Goal: Task Accomplishment & Management: Manage account settings

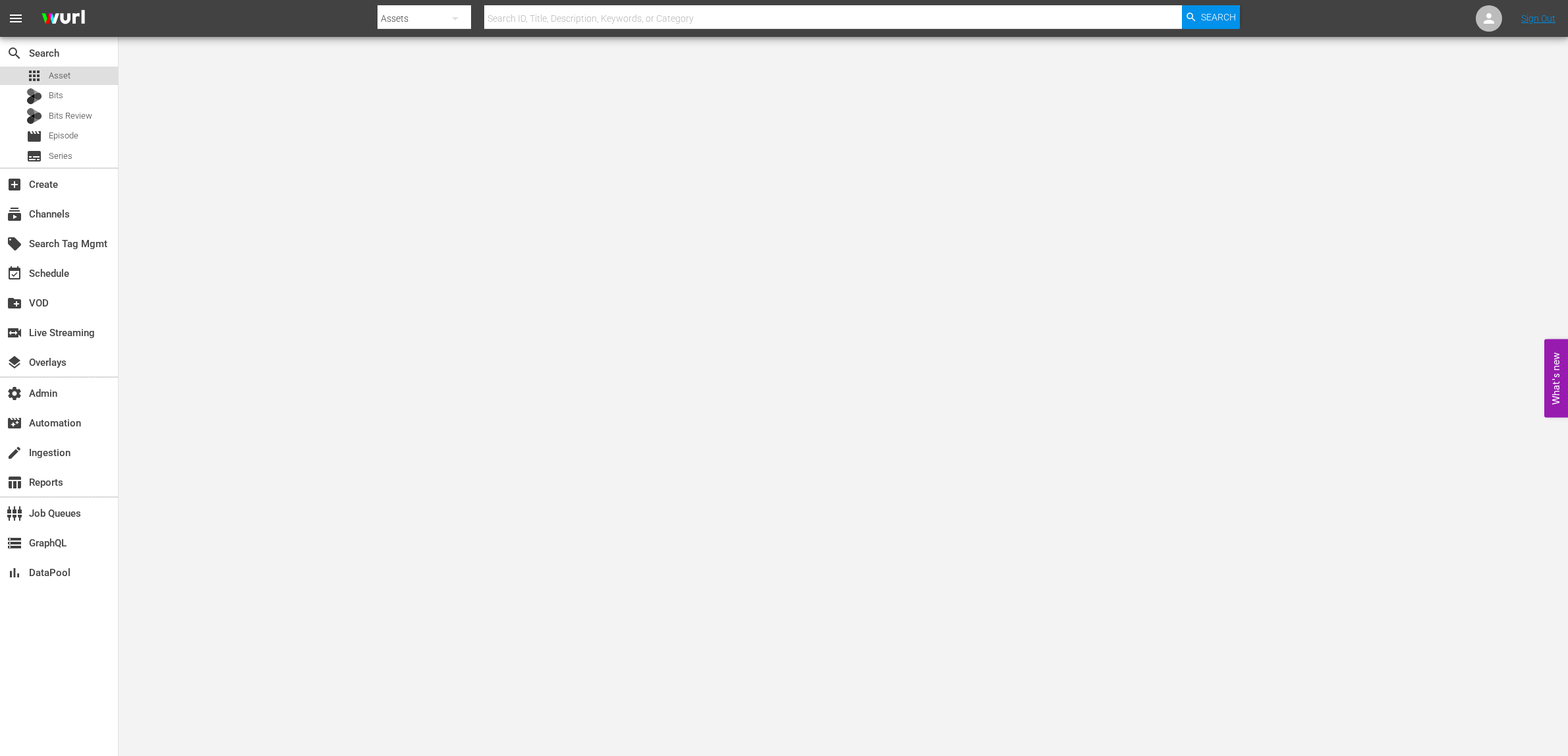
click at [73, 75] on div "apps Asset" at bounding box center [59, 76] width 118 height 19
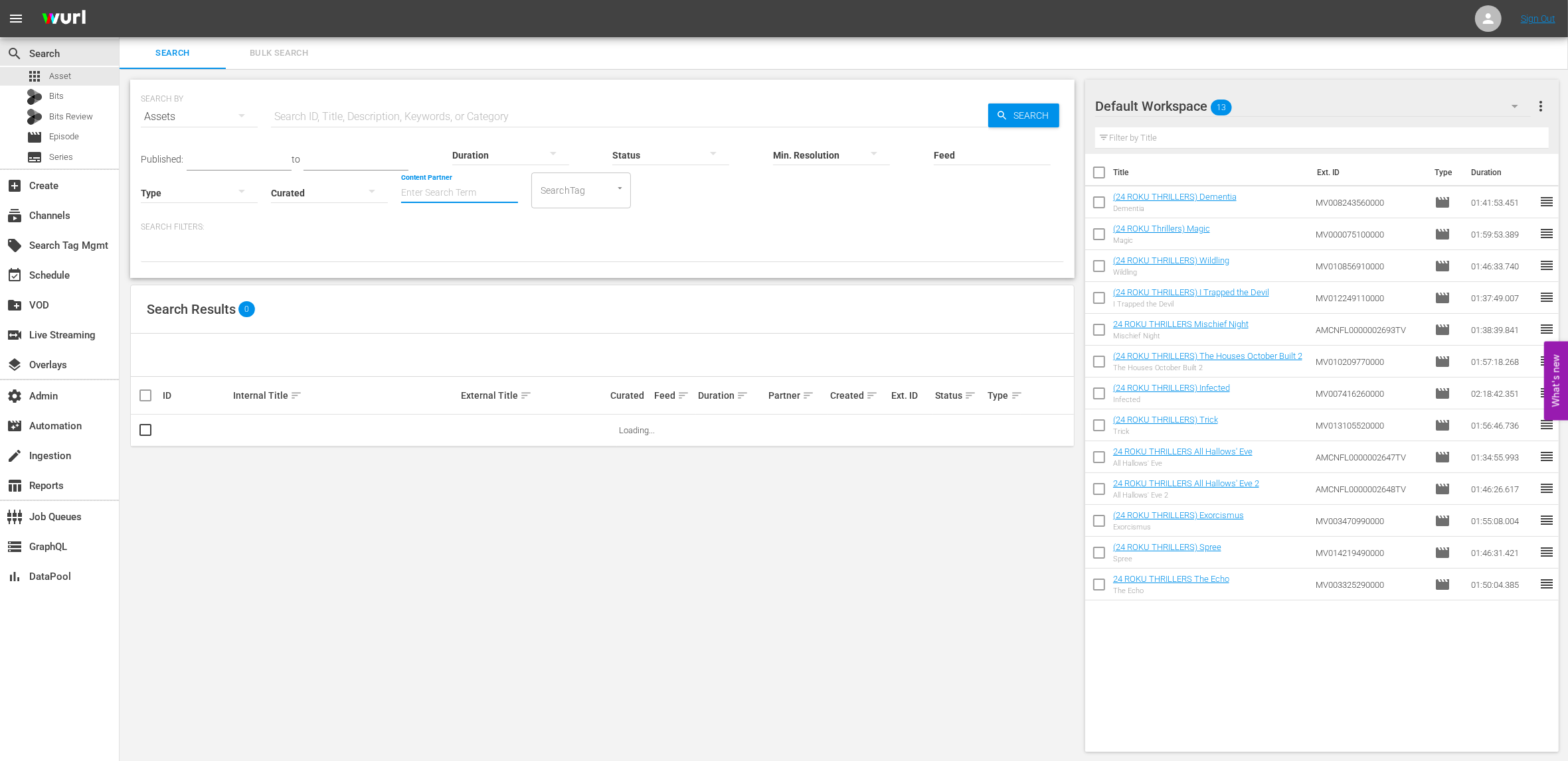
click at [401, 199] on input "Content Partner" at bounding box center [459, 193] width 117 height 47
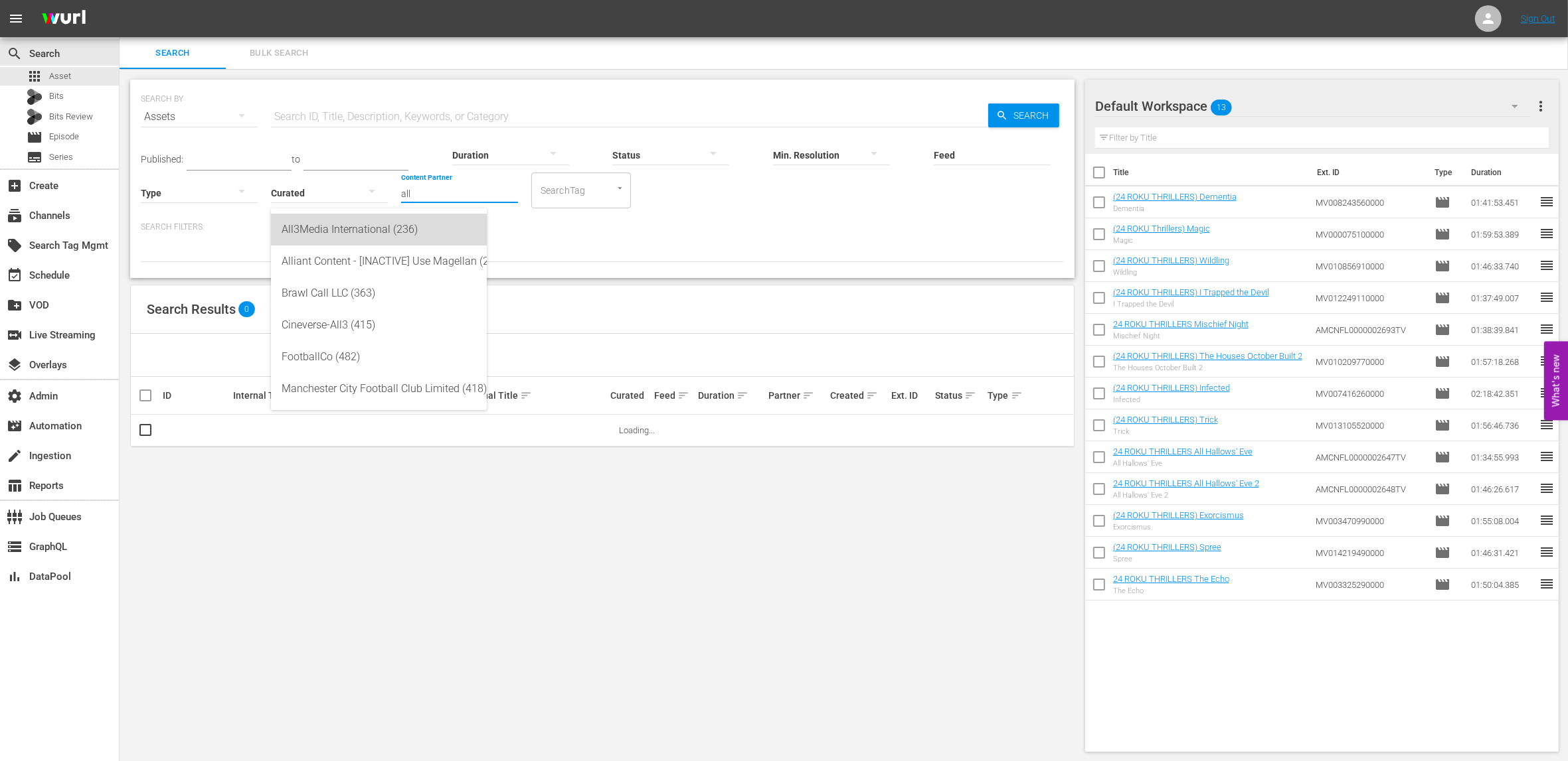
click at [326, 222] on div "All3Media International (236)" at bounding box center [378, 230] width 194 height 32
type input "All3Media International (236)"
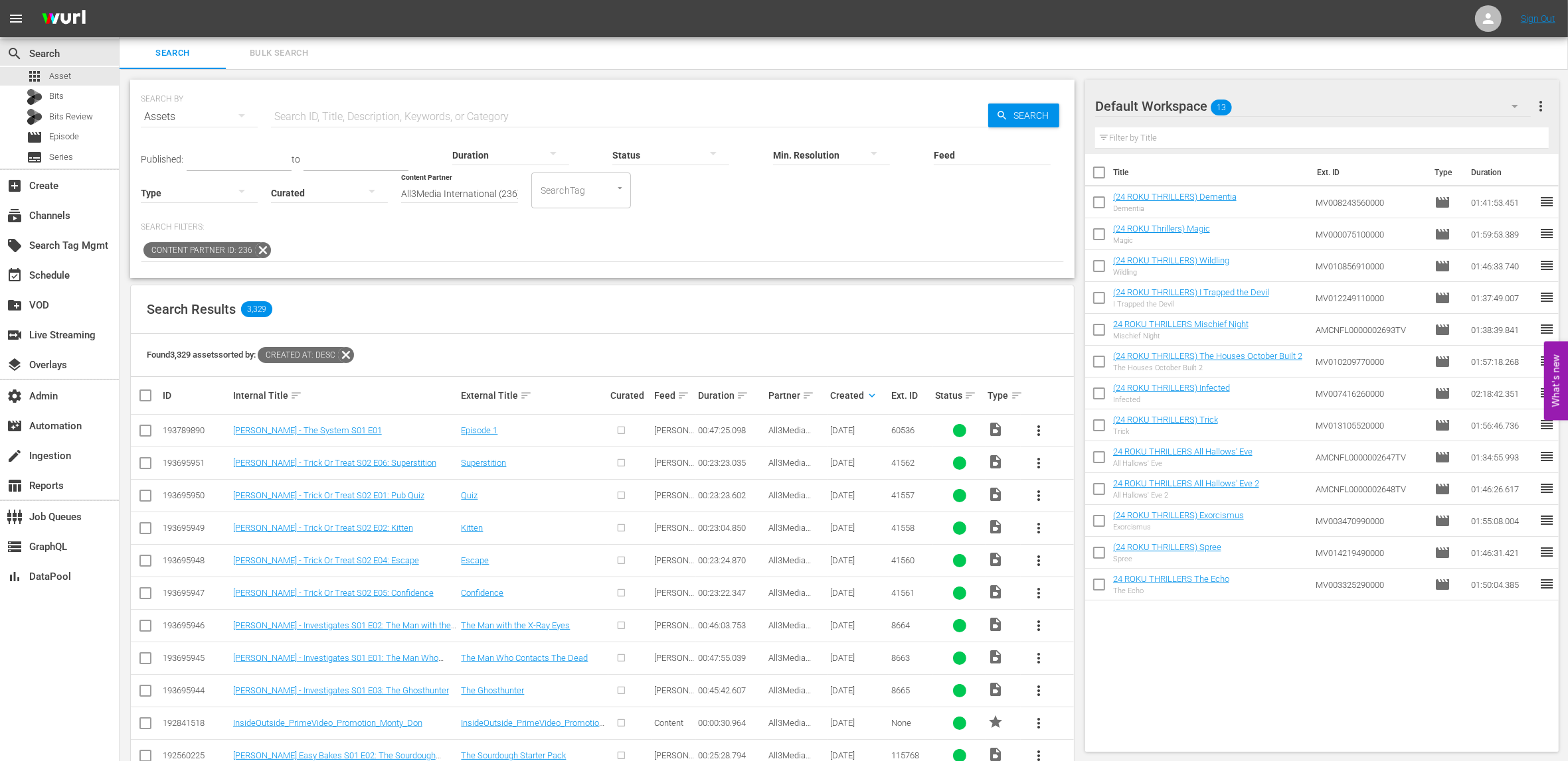
click at [258, 174] on div at bounding box center [199, 192] width 117 height 37
click at [986, 240] on div "Promo" at bounding box center [991, 238] width 117 height 21
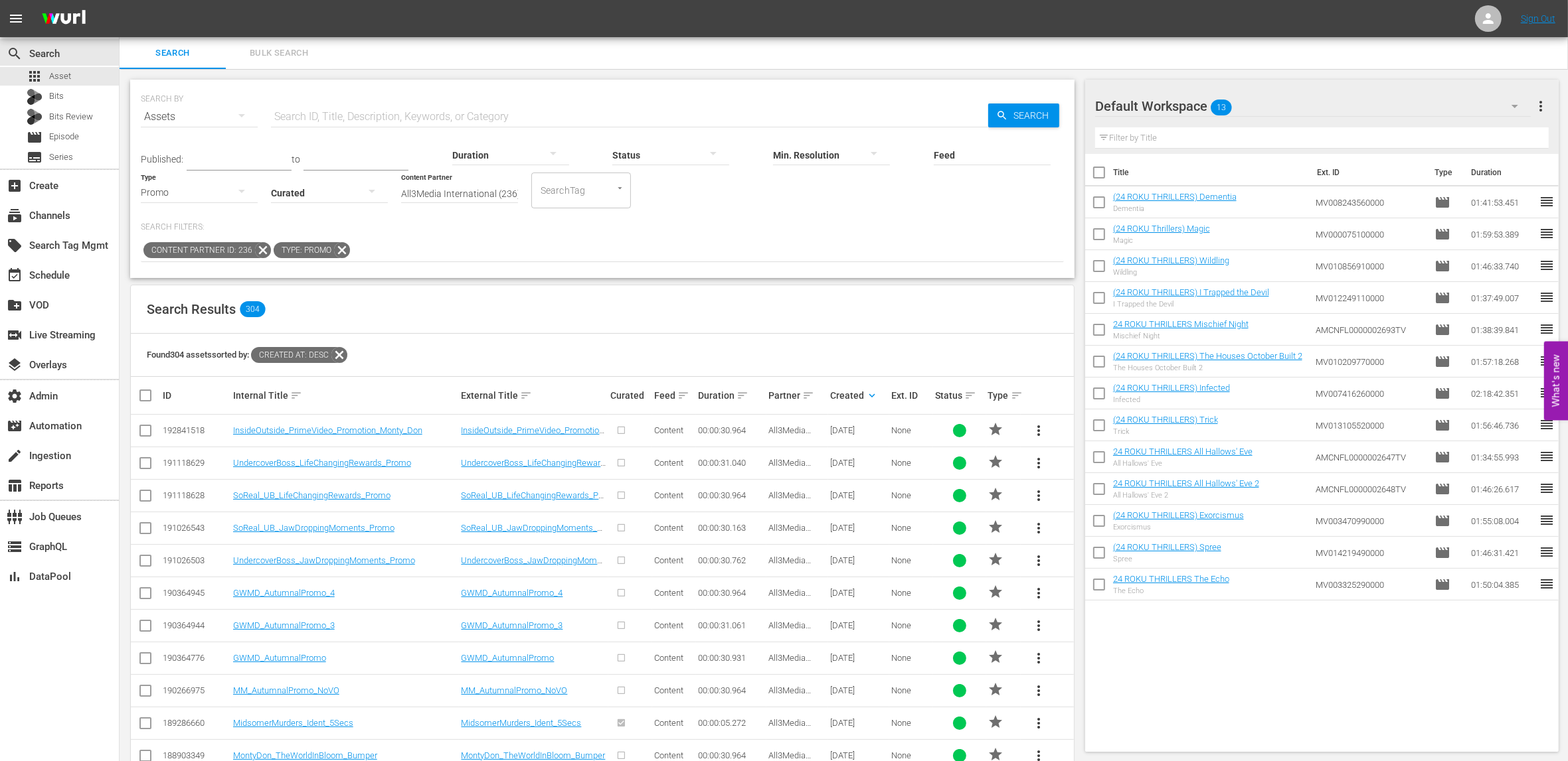
click at [671, 200] on div "Published: to Duration Status Min. Resolution Feed Feed Title Type Promo Curate…" at bounding box center [602, 170] width 923 height 75
click at [382, 429] on link "InsideOutside_PrimeVideo_Promotion_Monty_Don" at bounding box center [327, 430] width 189 height 10
click at [590, 354] on div "Found 304 assets sorted by: Created At: desc" at bounding box center [602, 355] width 943 height 43
click at [361, 663] on div "GWMD_AutumnalPromo" at bounding box center [345, 658] width 225 height 10
click at [314, 597] on link "GWMD_AutumnalPromo_4" at bounding box center [283, 592] width 102 height 10
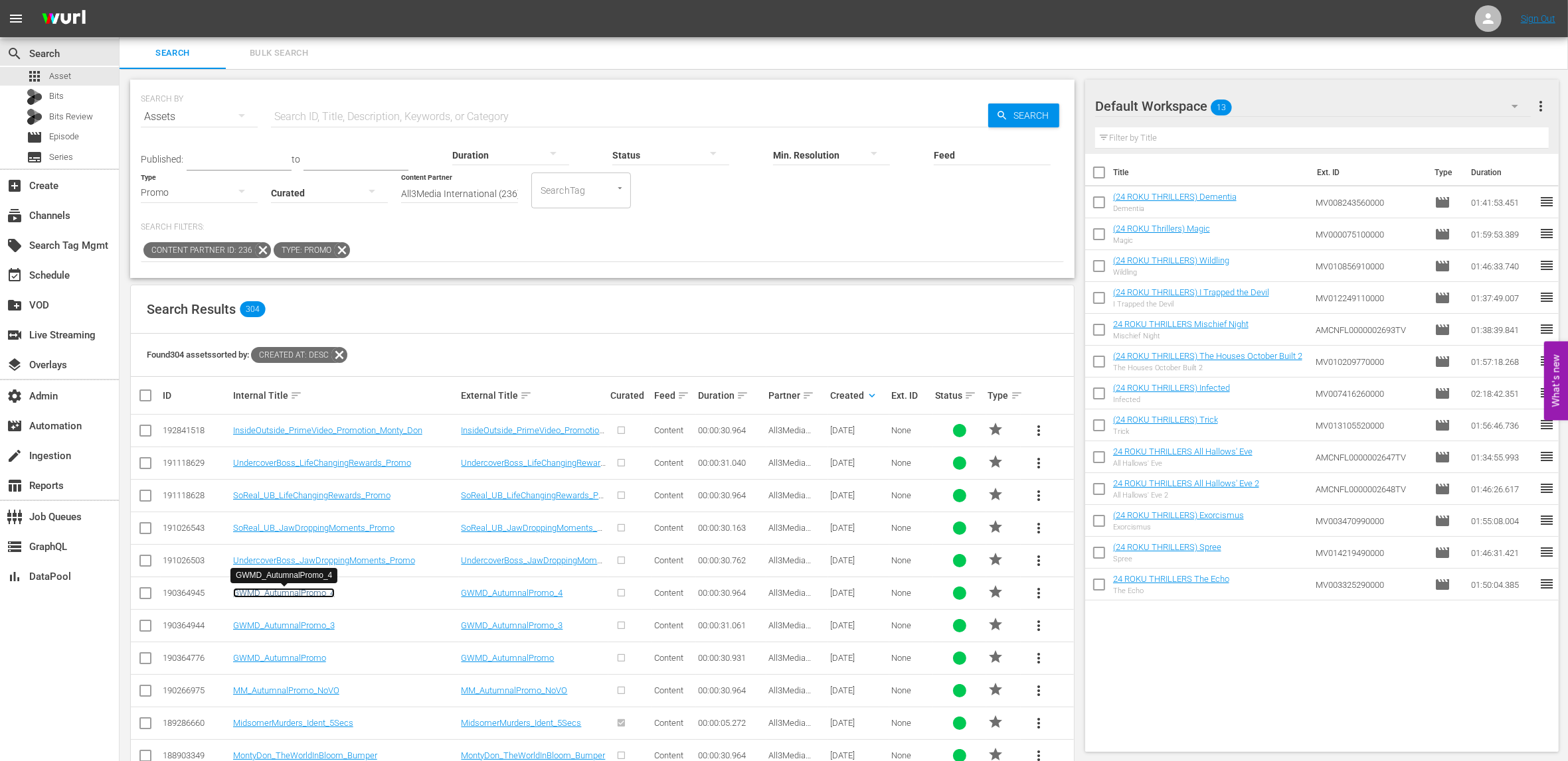
click at [323, 596] on link "GWMD_AutumnalPromo_4" at bounding box center [283, 592] width 102 height 10
click at [318, 661] on link "GWMD_AutumnalPromo" at bounding box center [279, 658] width 93 height 10
click at [328, 626] on link "GWMD_AutumnalPromo_3" at bounding box center [283, 625] width 102 height 10
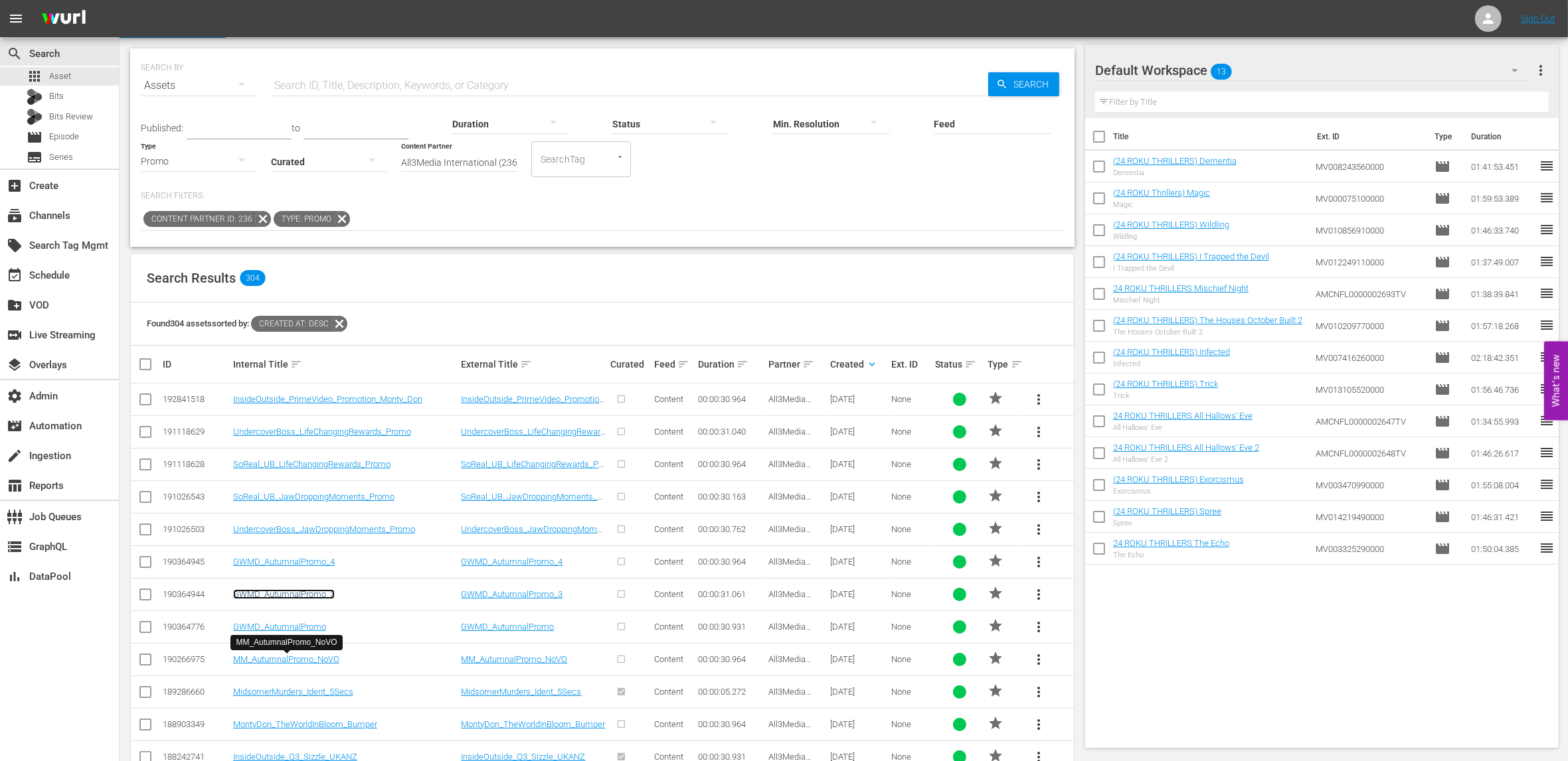
scroll to position [41, 0]
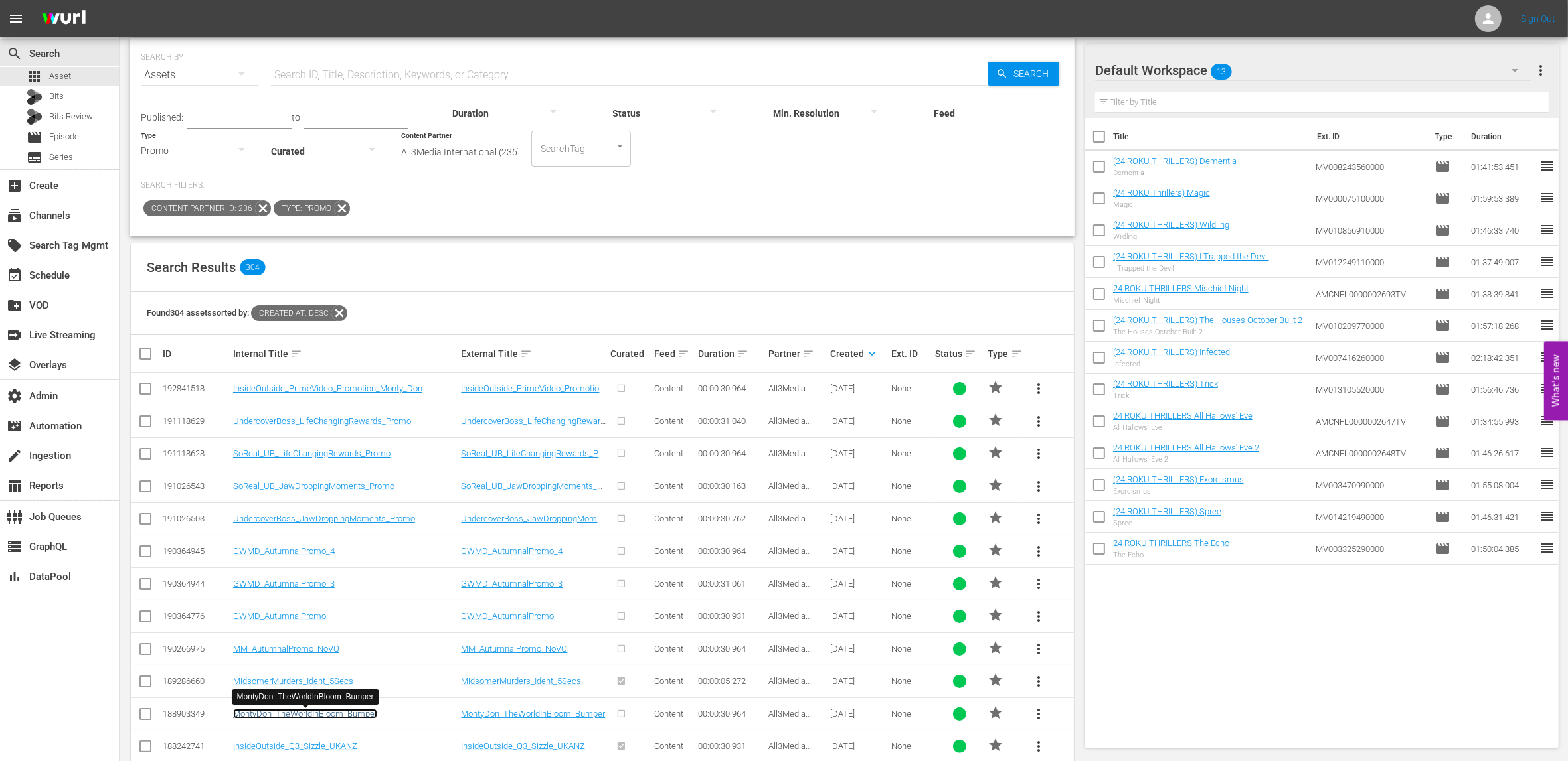
click at [335, 714] on link "MontyDon_TheWorldInBloom_Bumper" at bounding box center [305, 714] width 144 height 10
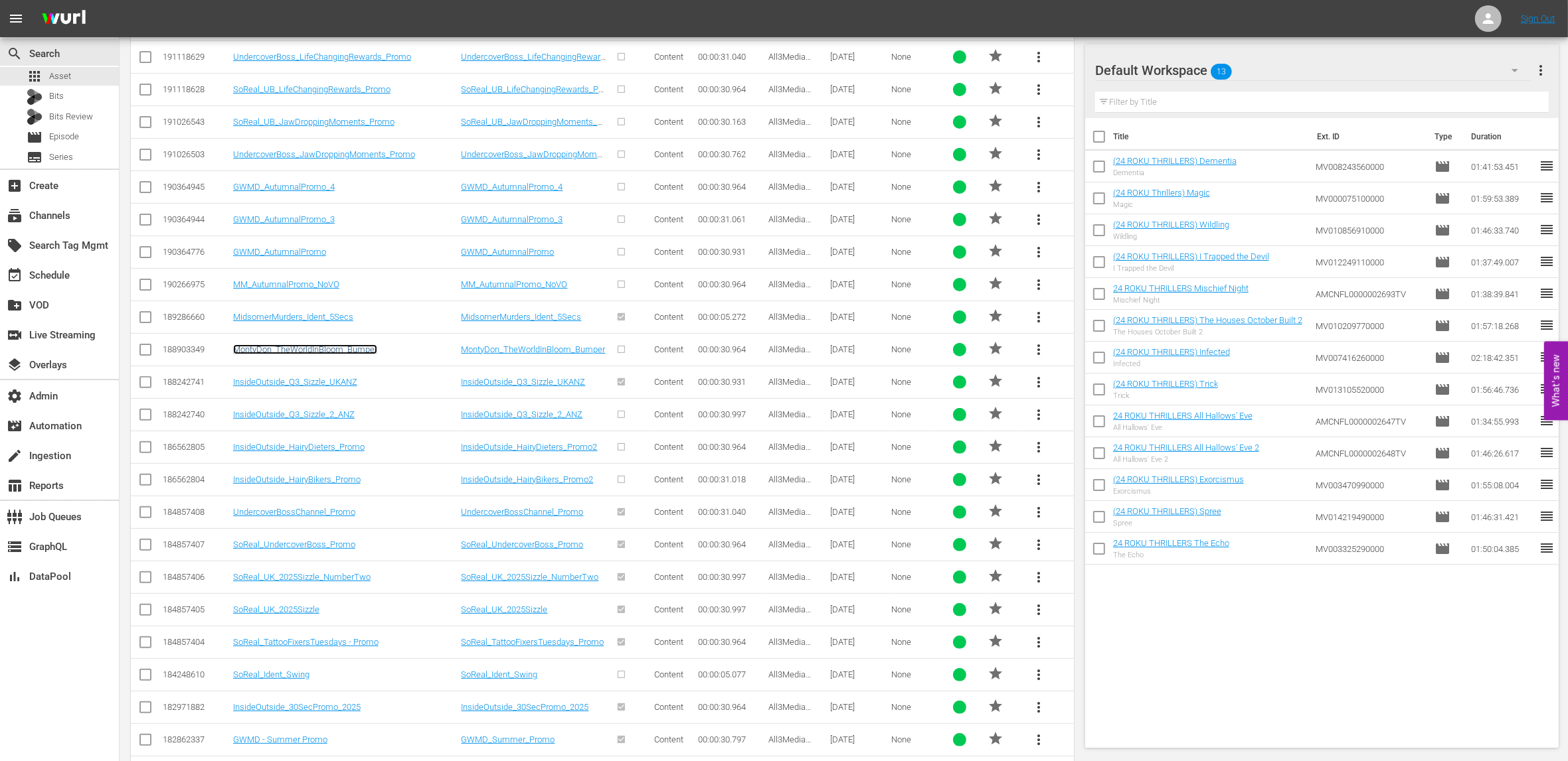
scroll to position [440, 0]
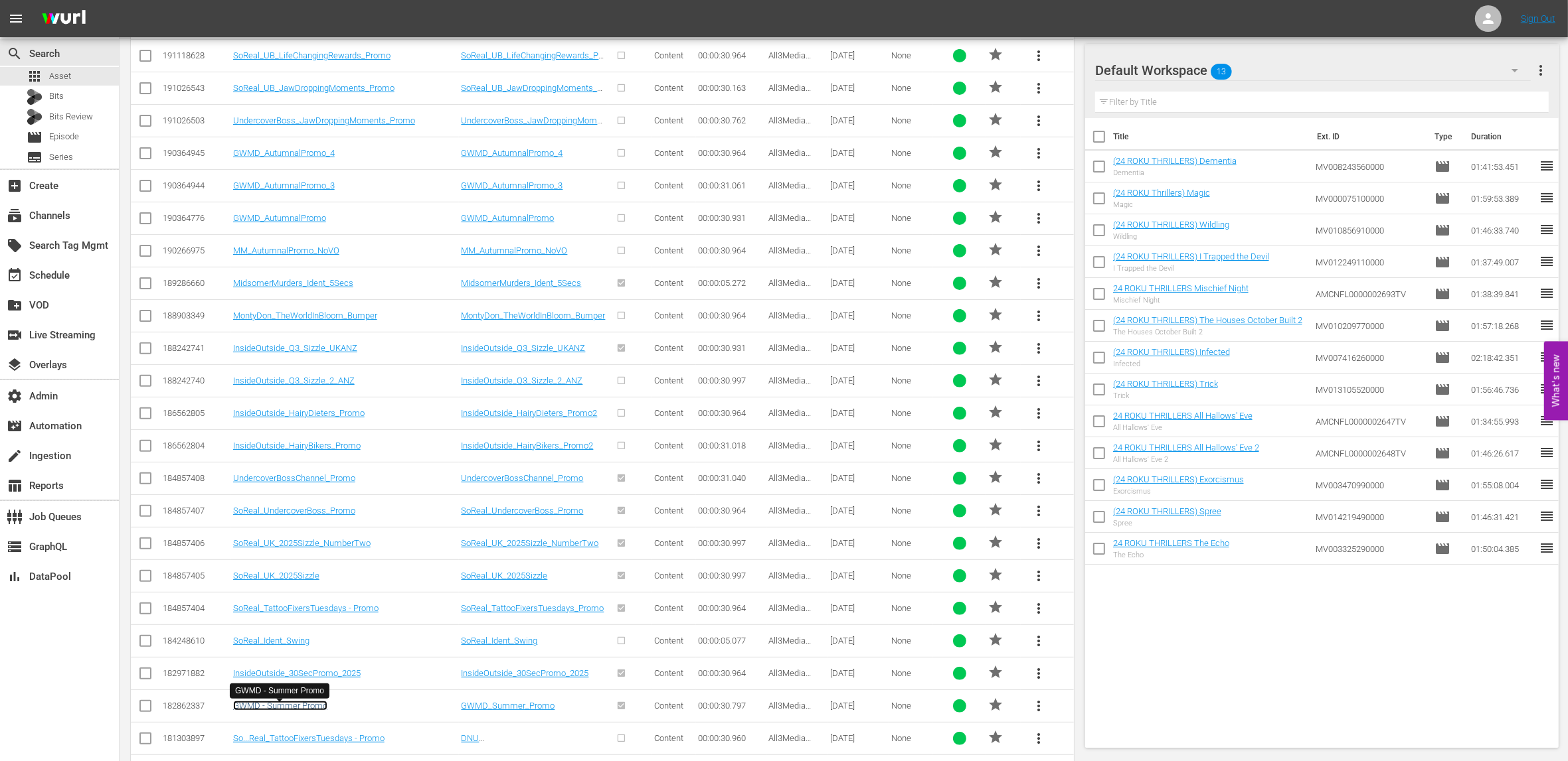
click at [309, 710] on link "GWMD - Summer Promo" at bounding box center [280, 705] width 94 height 10
click at [1352, 55] on div "Default Workspace 13" at bounding box center [1312, 70] width 436 height 37
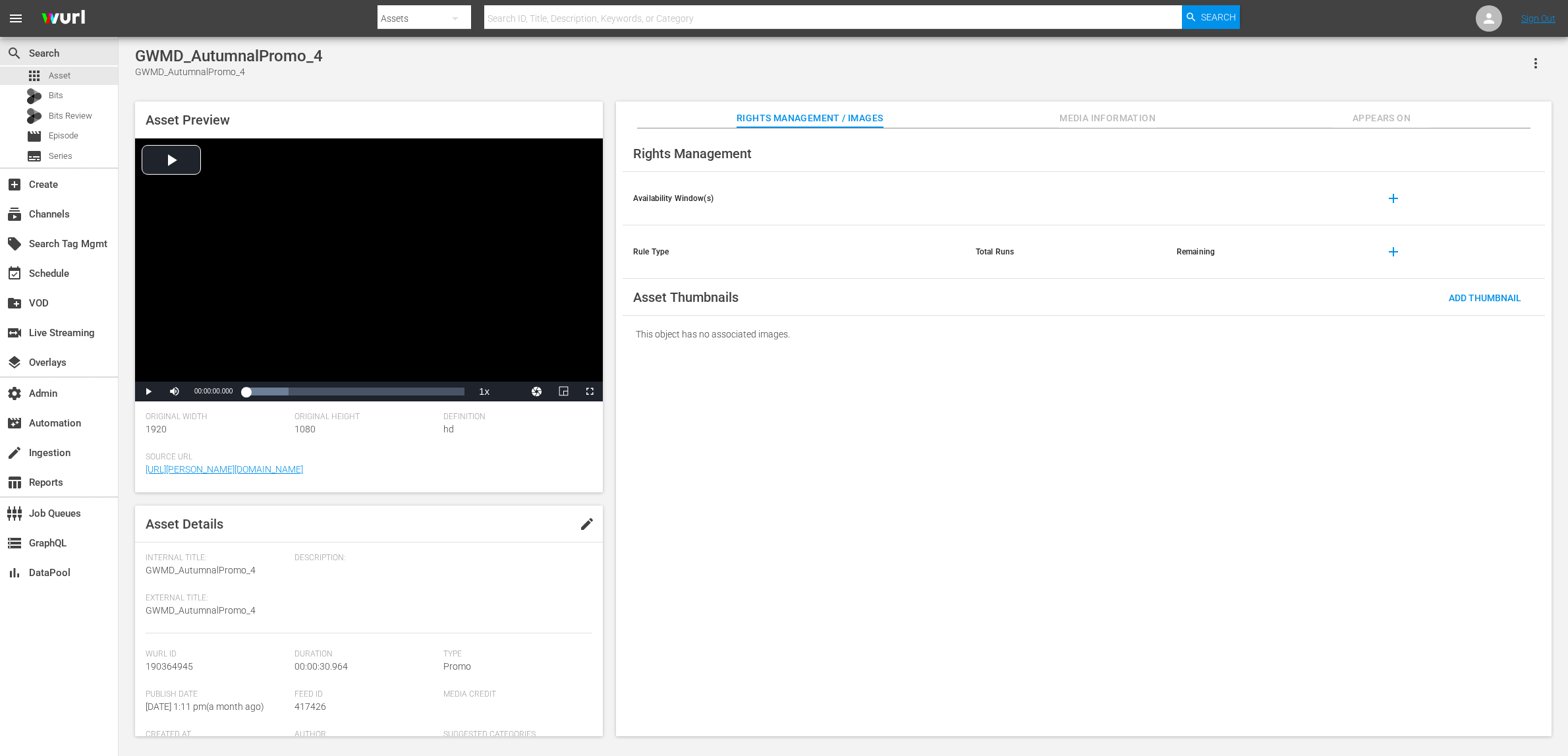
click at [966, 80] on div "GWMD_AutumnalPromo_4 GWMD_AutumnalPromo_4 Asset Preview Video Player is loading…" at bounding box center [843, 388] width 1430 height 683
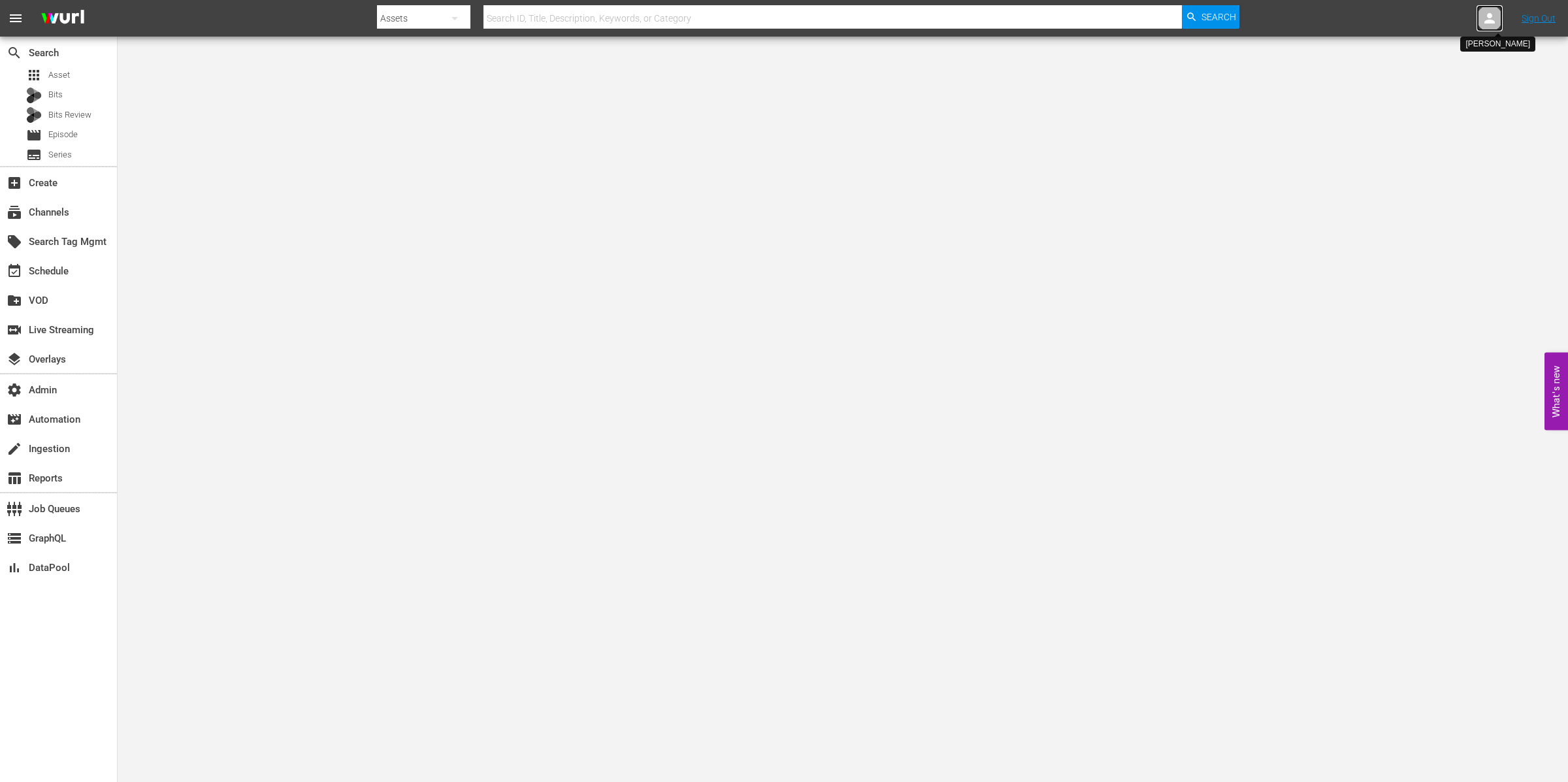
click at [1489, 20] on icon at bounding box center [1489, 19] width 10 height 10
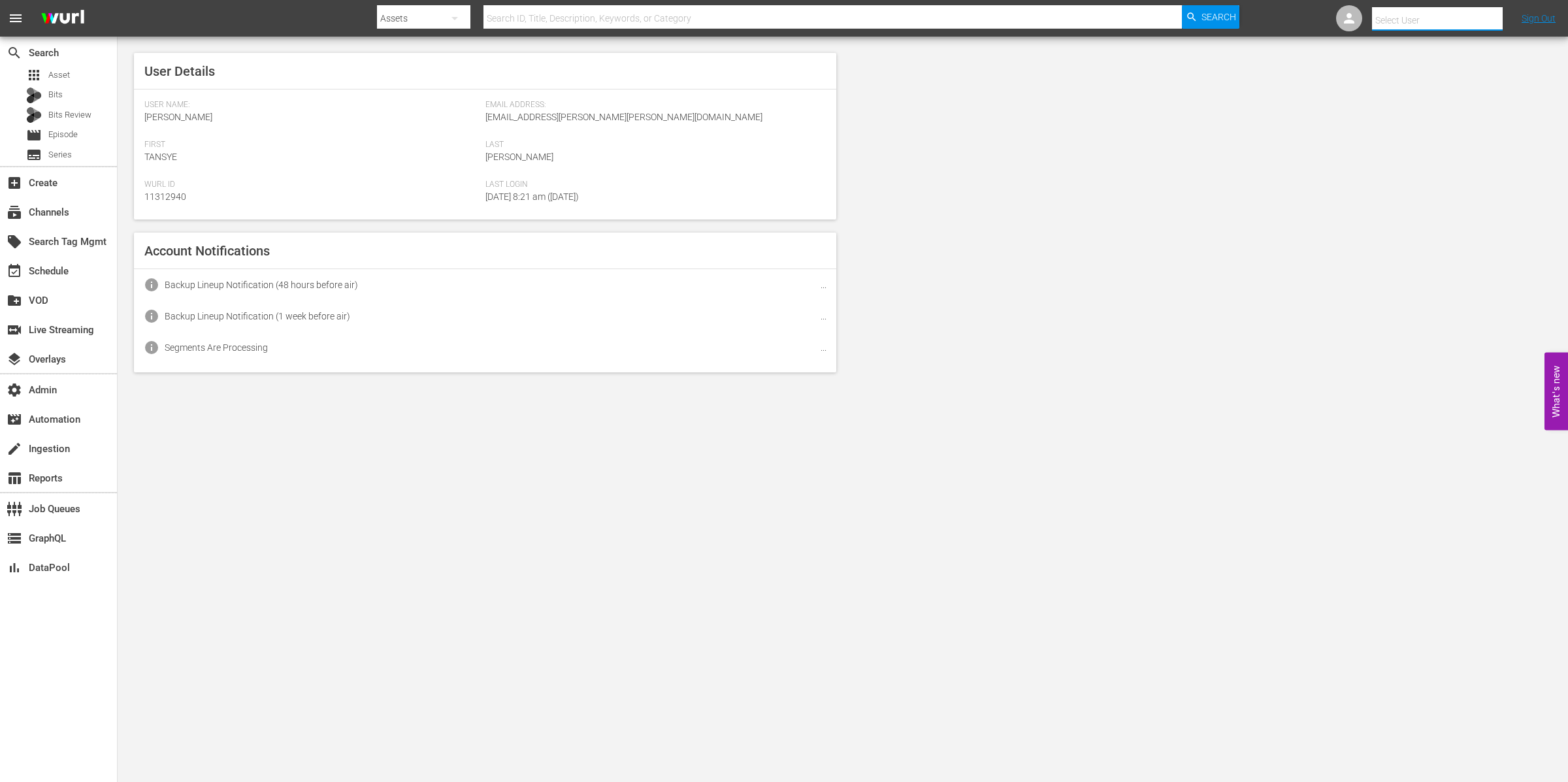
click at [1489, 20] on input "text" at bounding box center [1455, 20] width 167 height 31
click at [1480, 76] on div "RugbyPassTV Scheduling <RugbyPassTV-Scheduling@wurl.com>" at bounding box center [1414, 88] width 204 height 31
type input "RugbyPassTV Scheduling (11314672)"
click at [51, 223] on div "subscriptions Channels" at bounding box center [59, 211] width 117 height 26
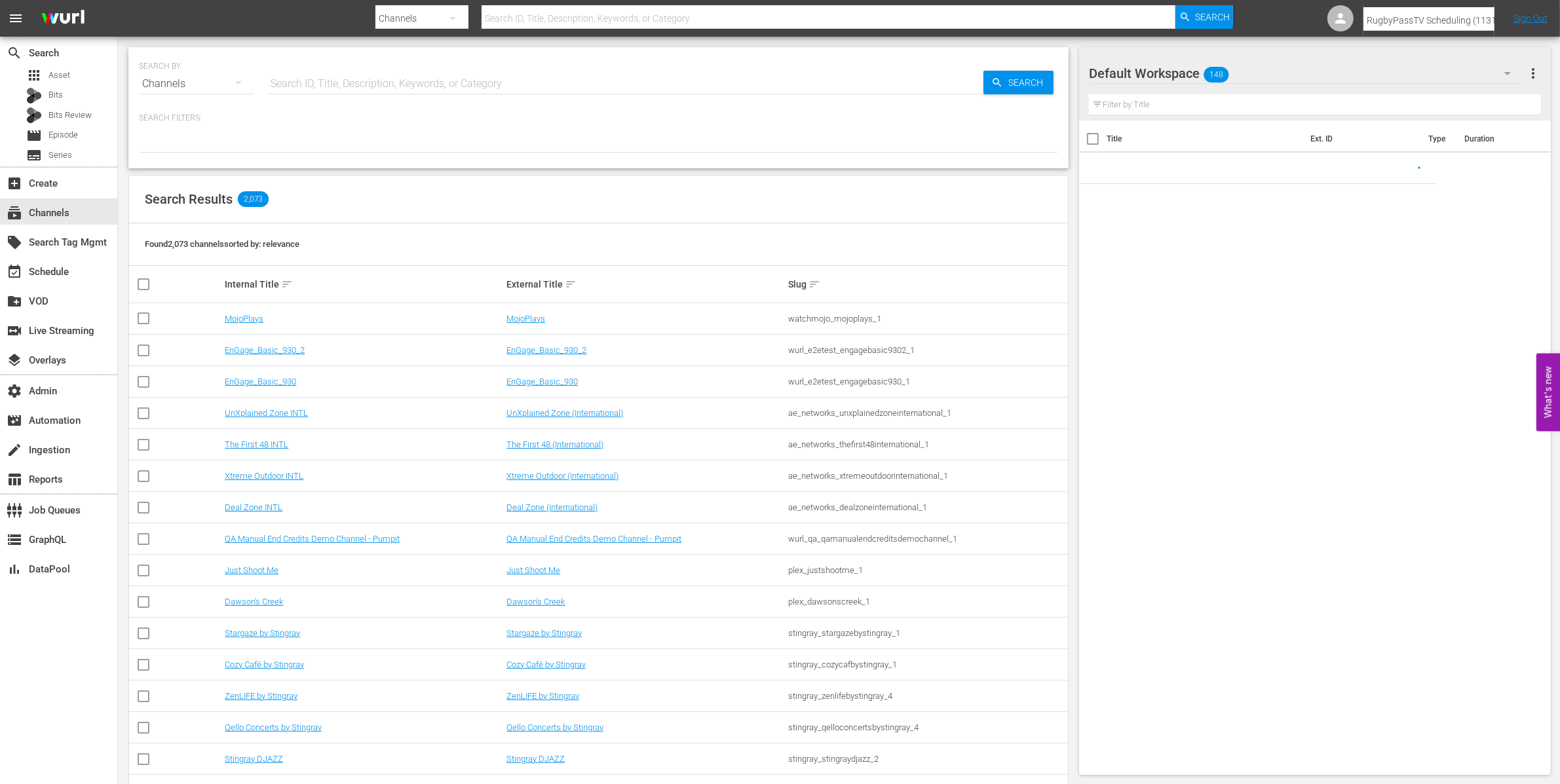
click at [313, 80] on input "text" at bounding box center [625, 84] width 716 height 31
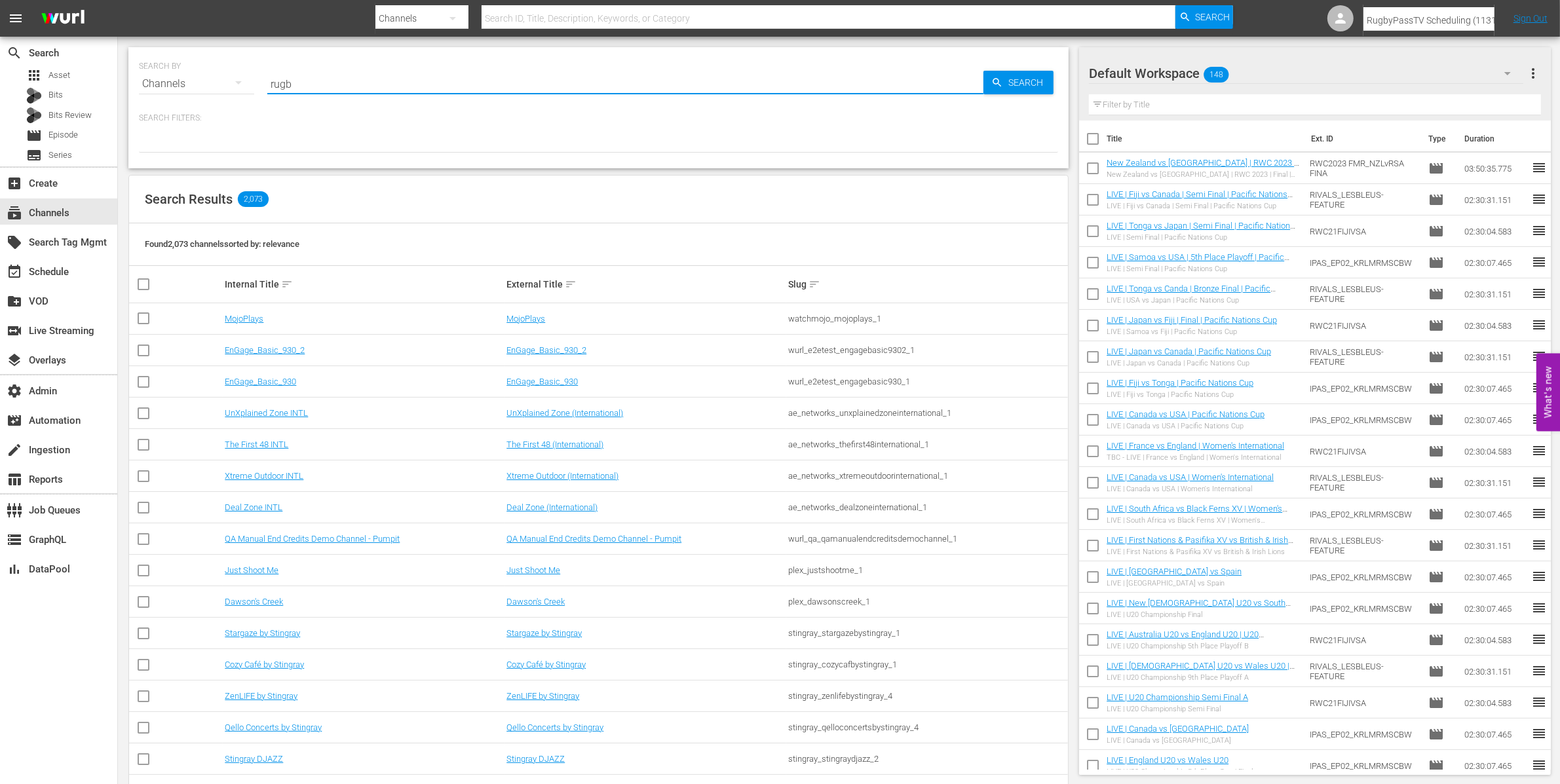
type input "rugby"
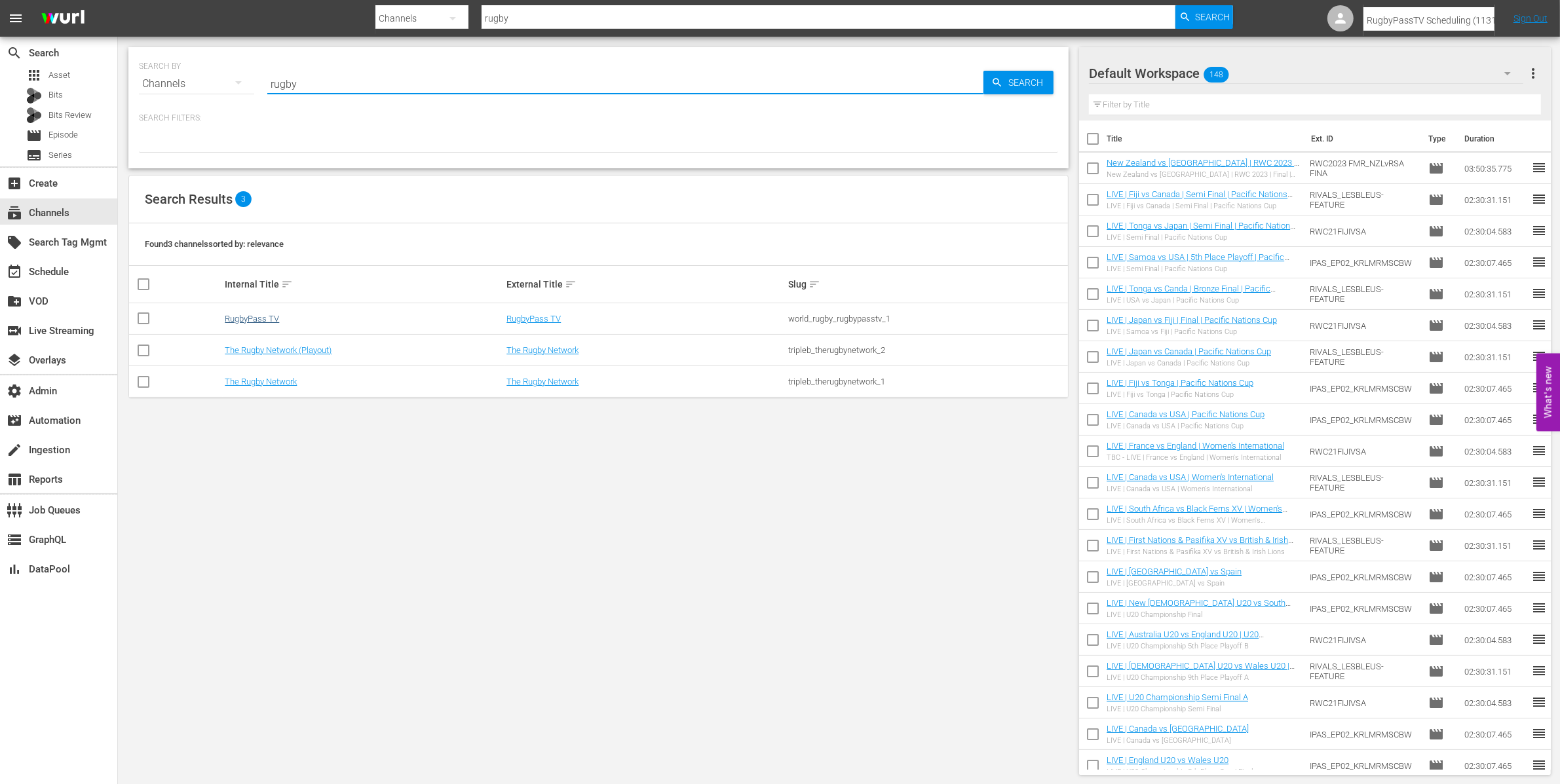
type input "rugby"
click at [259, 318] on link "RugbyPass TV" at bounding box center [251, 318] width 54 height 10
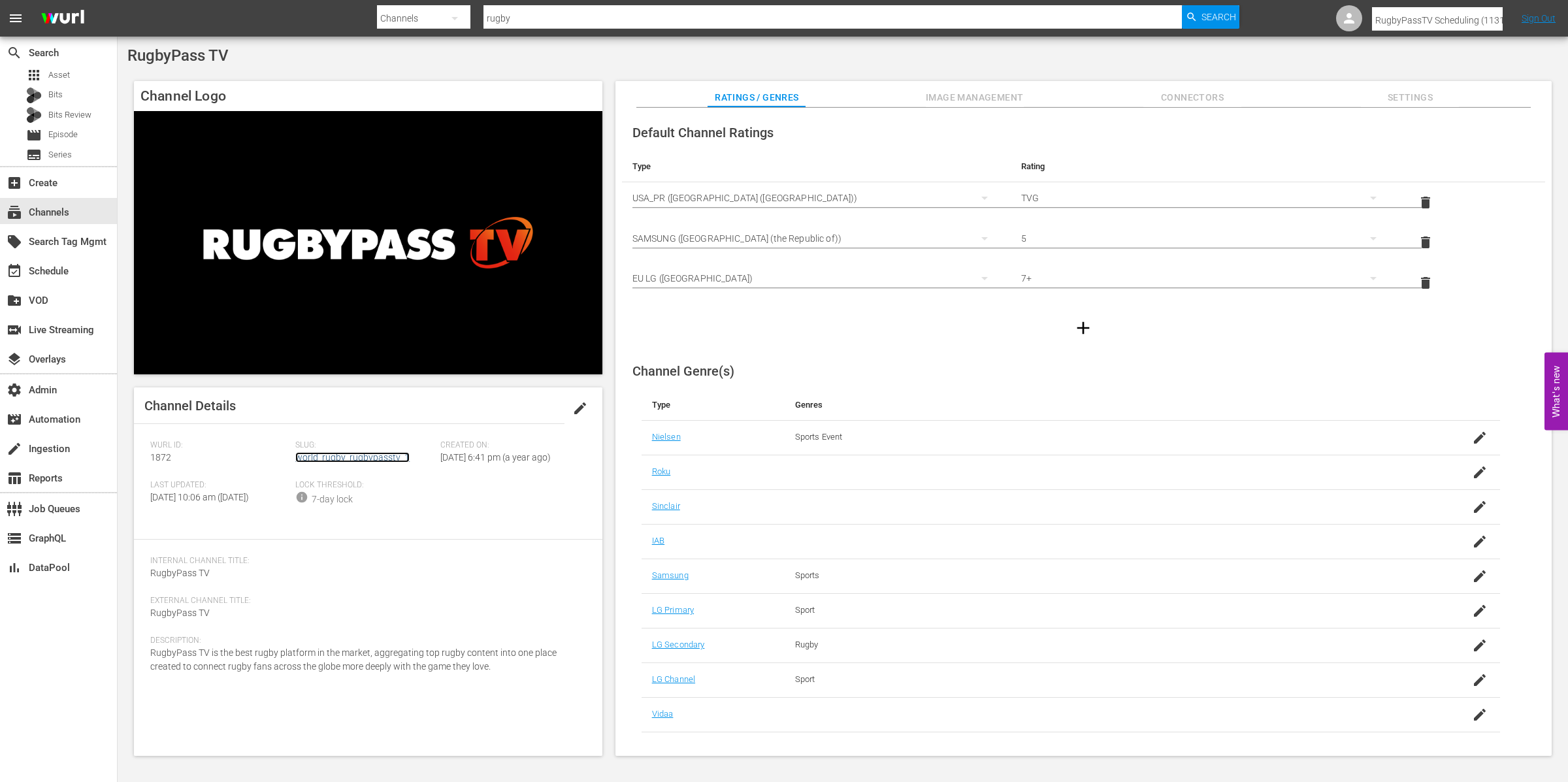
click at [345, 455] on link "world_rugby_rugbypasstv_1" at bounding box center [352, 457] width 114 height 10
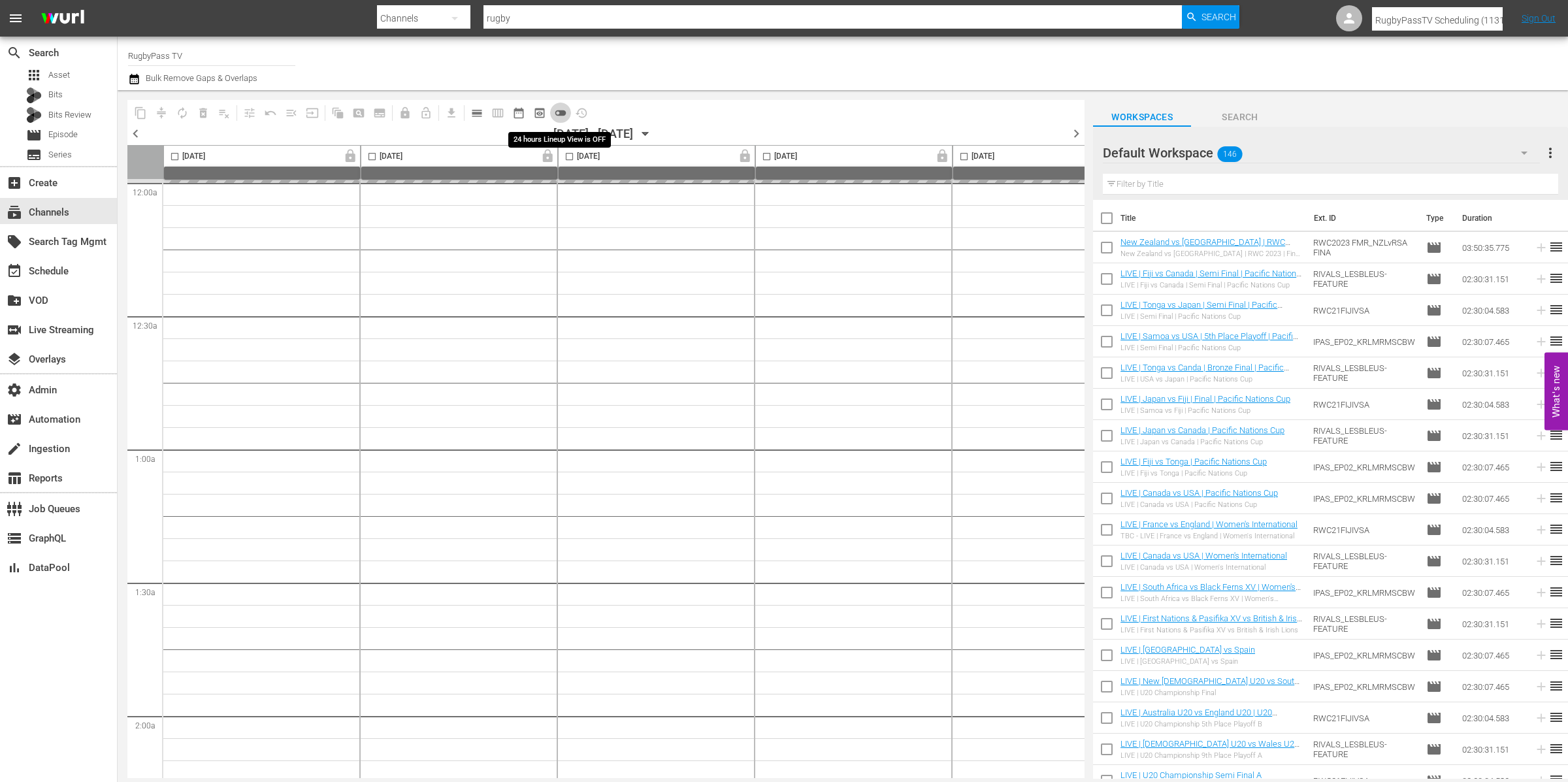
click at [564, 112] on span "toggle_off" at bounding box center [561, 114] width 13 height 13
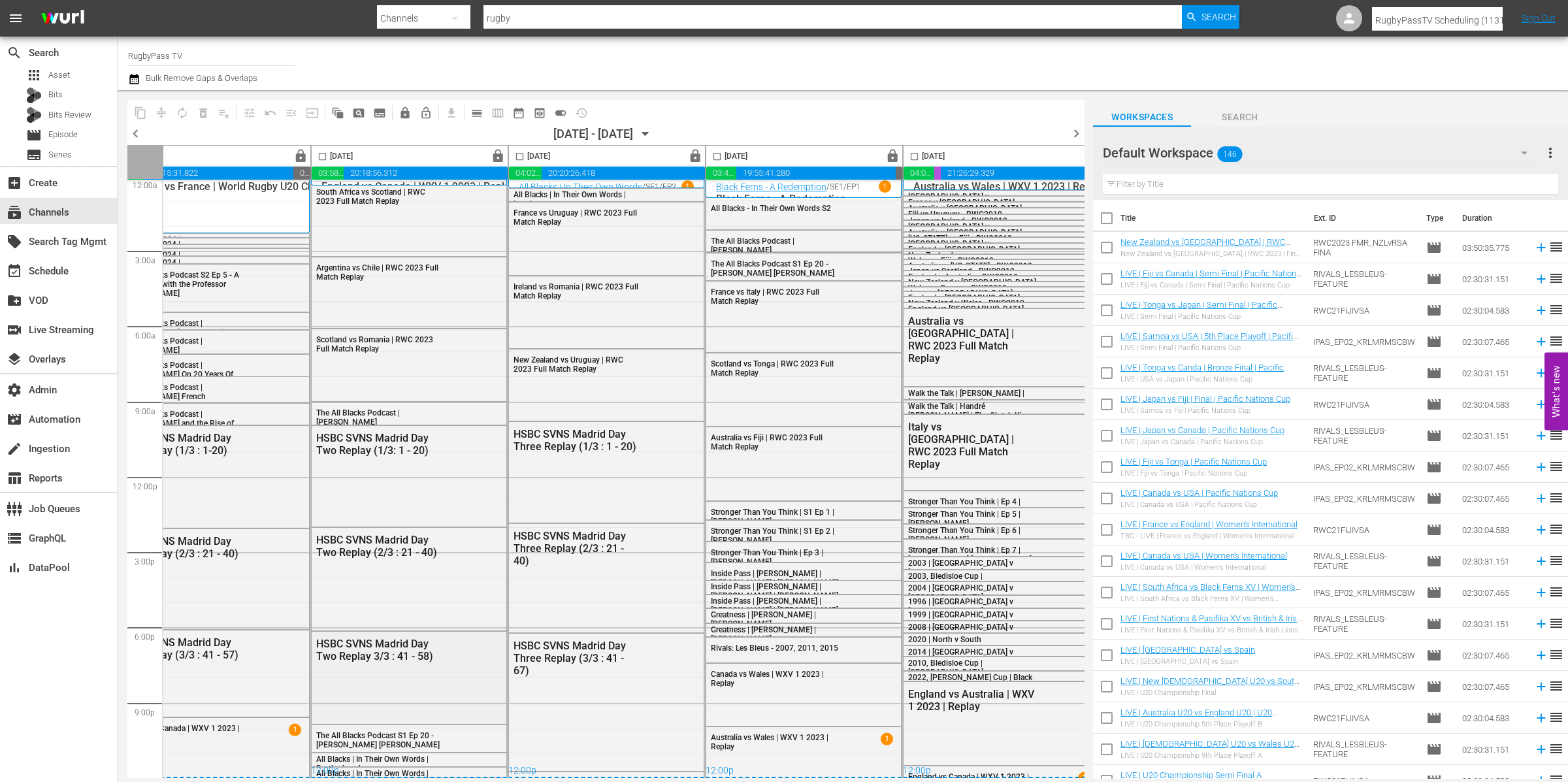
scroll to position [10, 467]
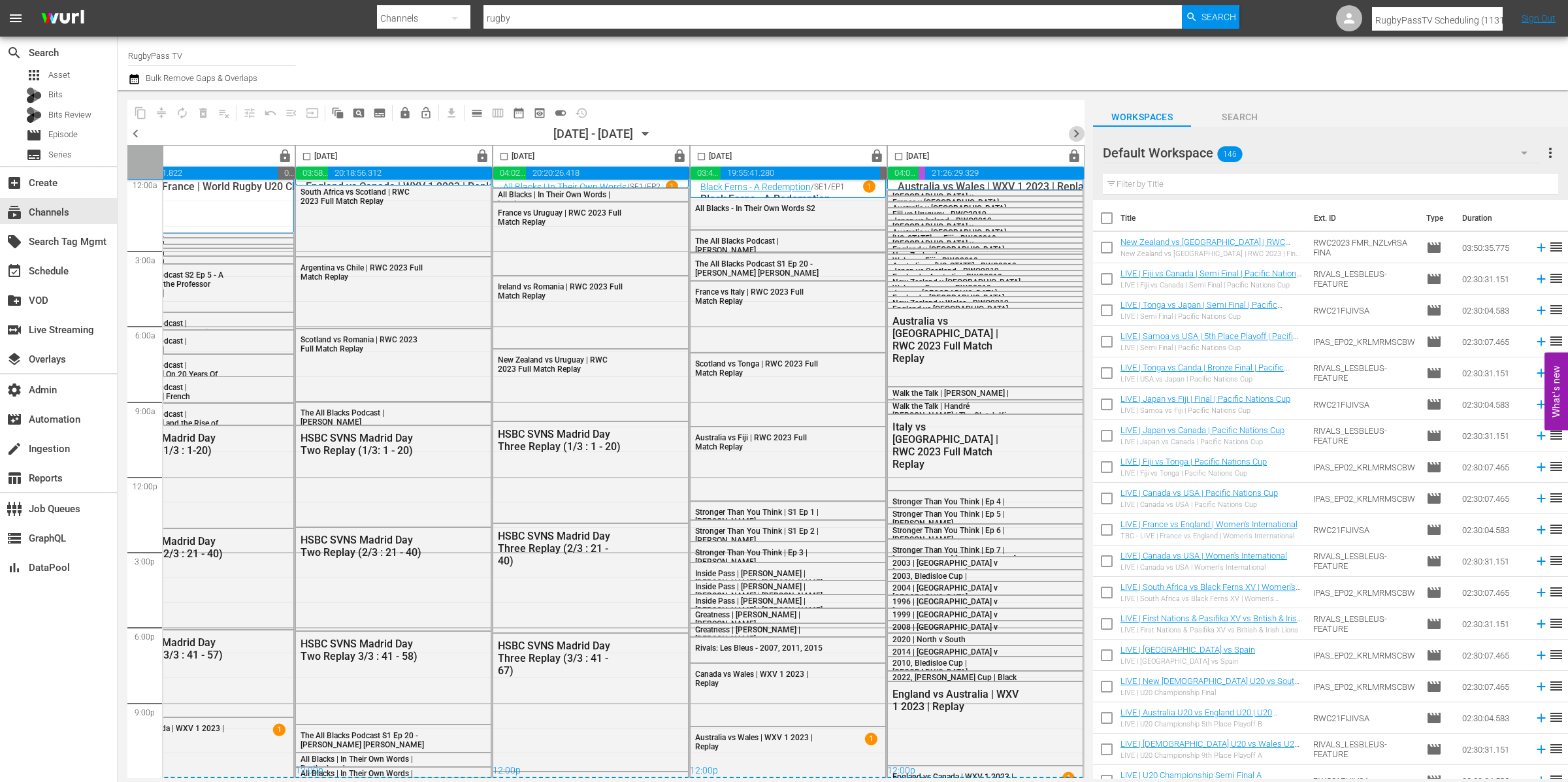
click at [1076, 131] on span "chevron_right" at bounding box center [1076, 134] width 16 height 16
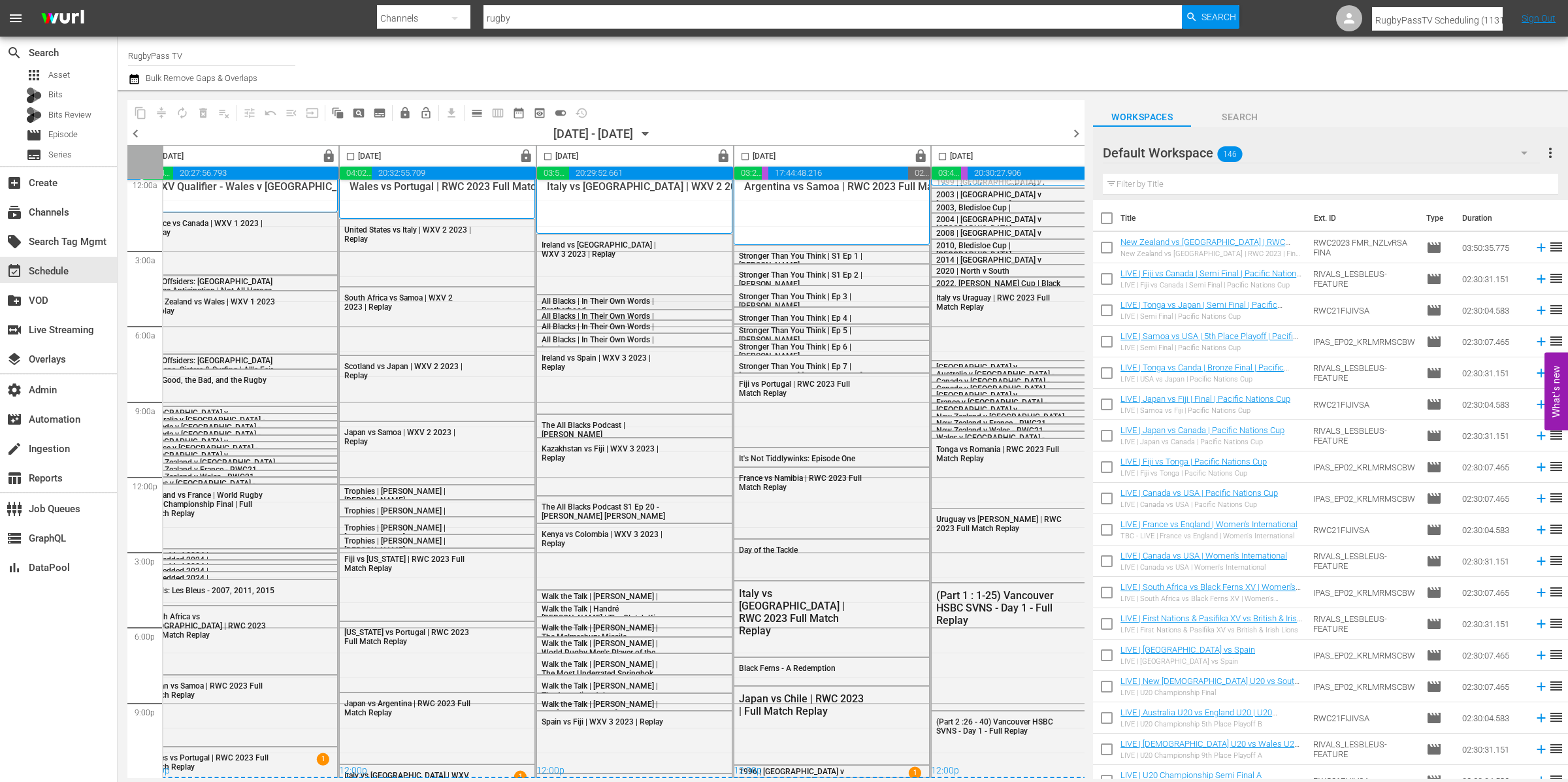
scroll to position [10, 467]
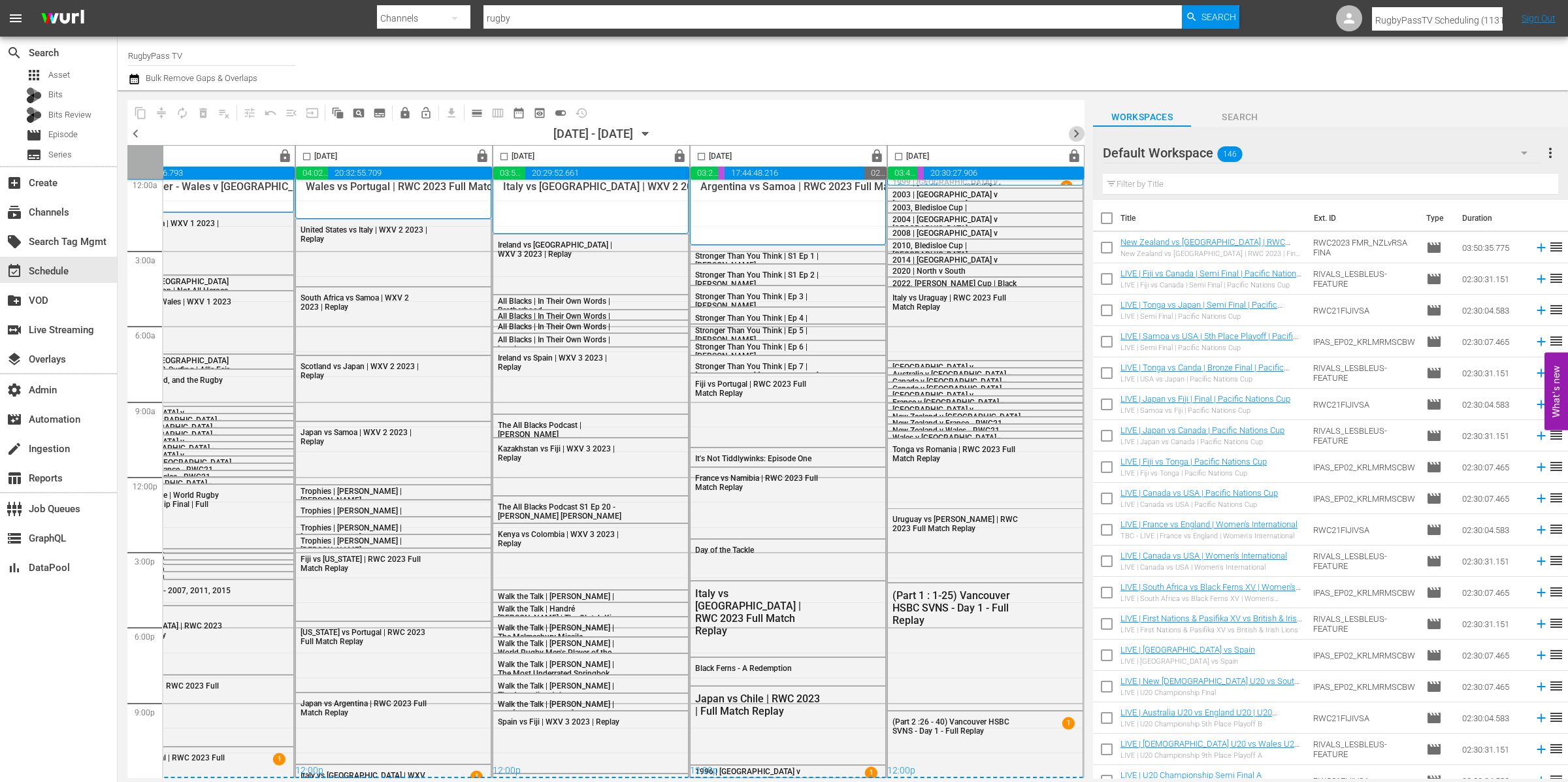
click at [1083, 127] on span "chevron_right" at bounding box center [1076, 134] width 16 height 16
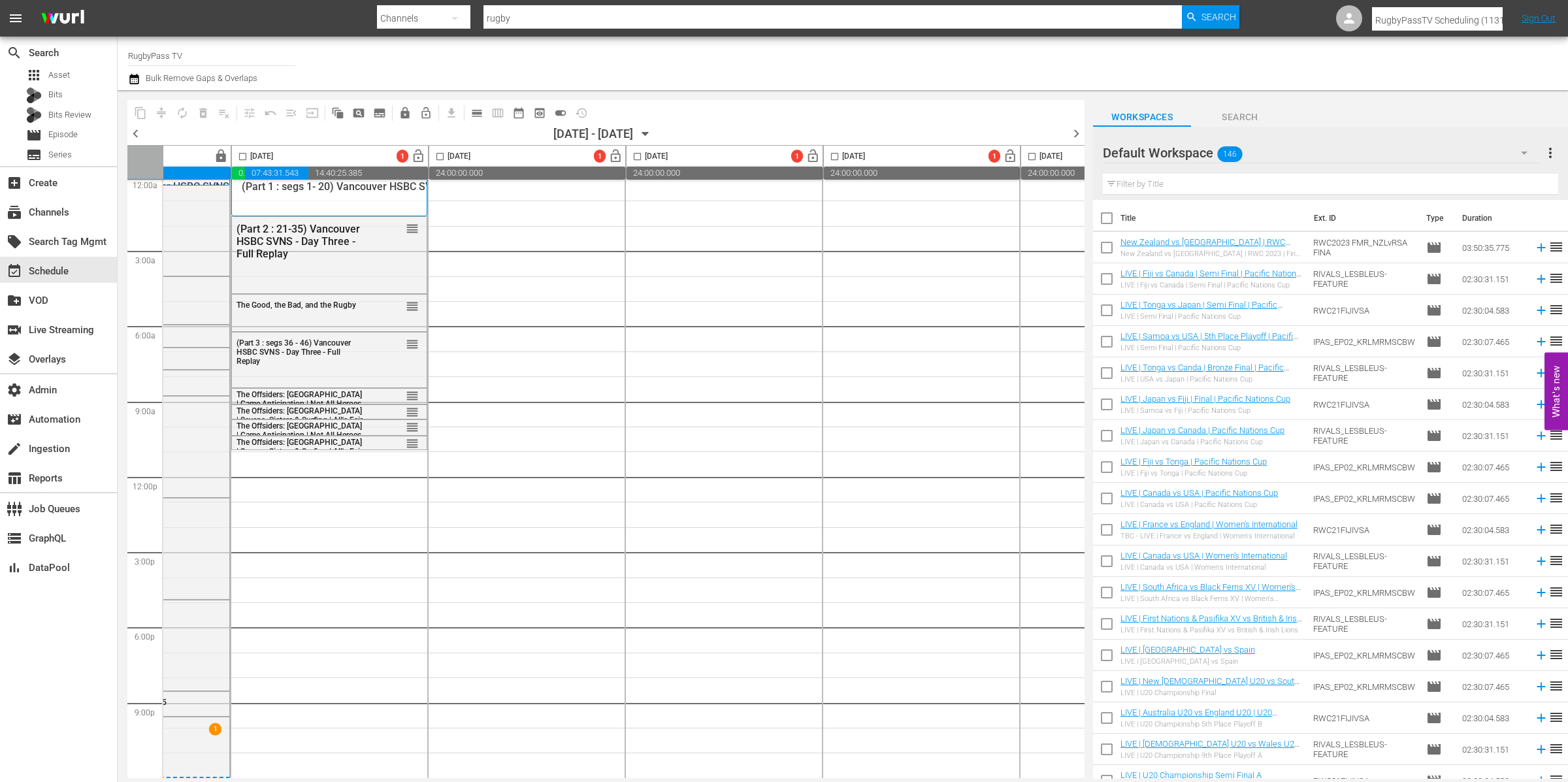
scroll to position [10, 0]
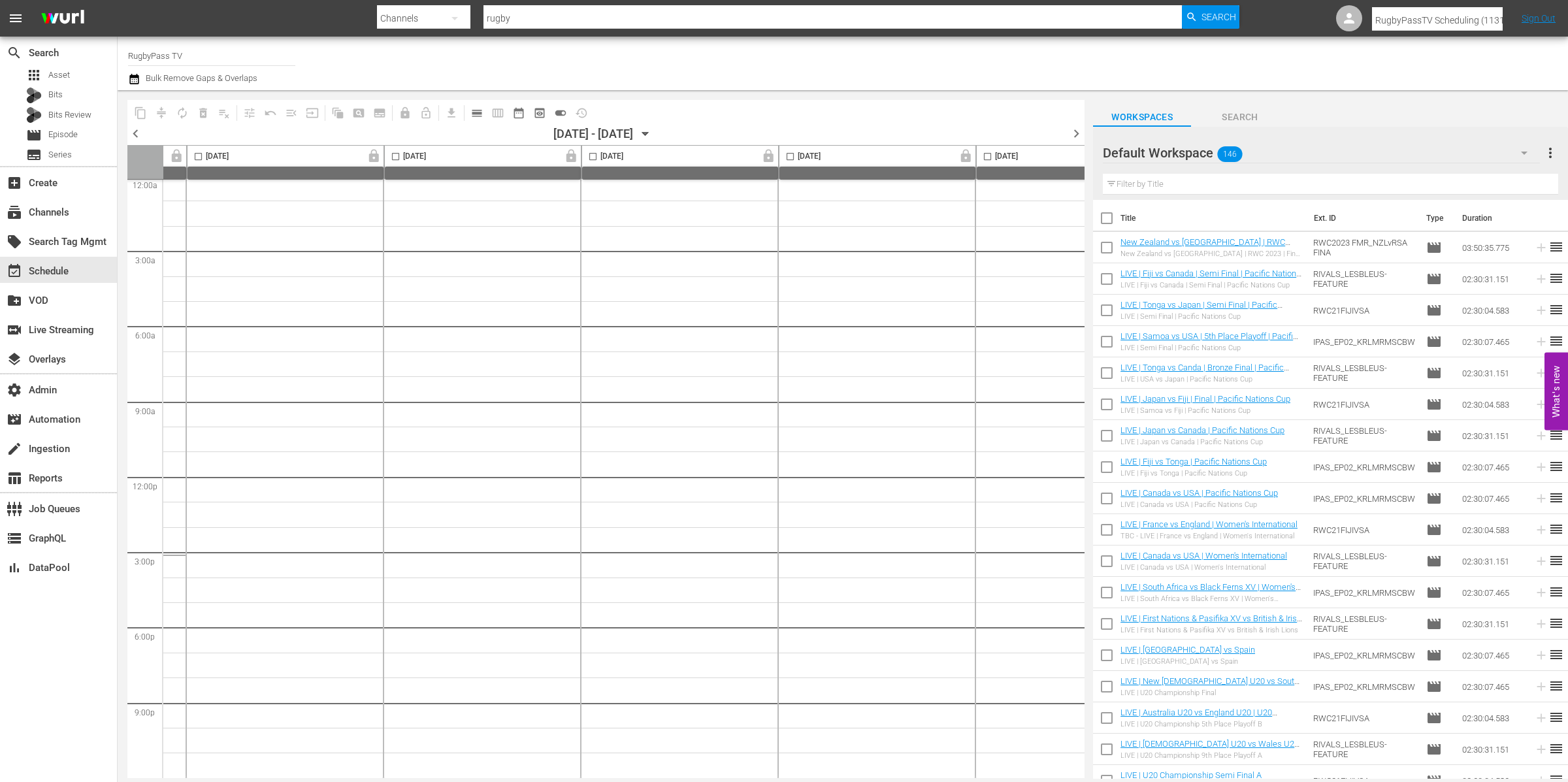
scroll to position [10, 220]
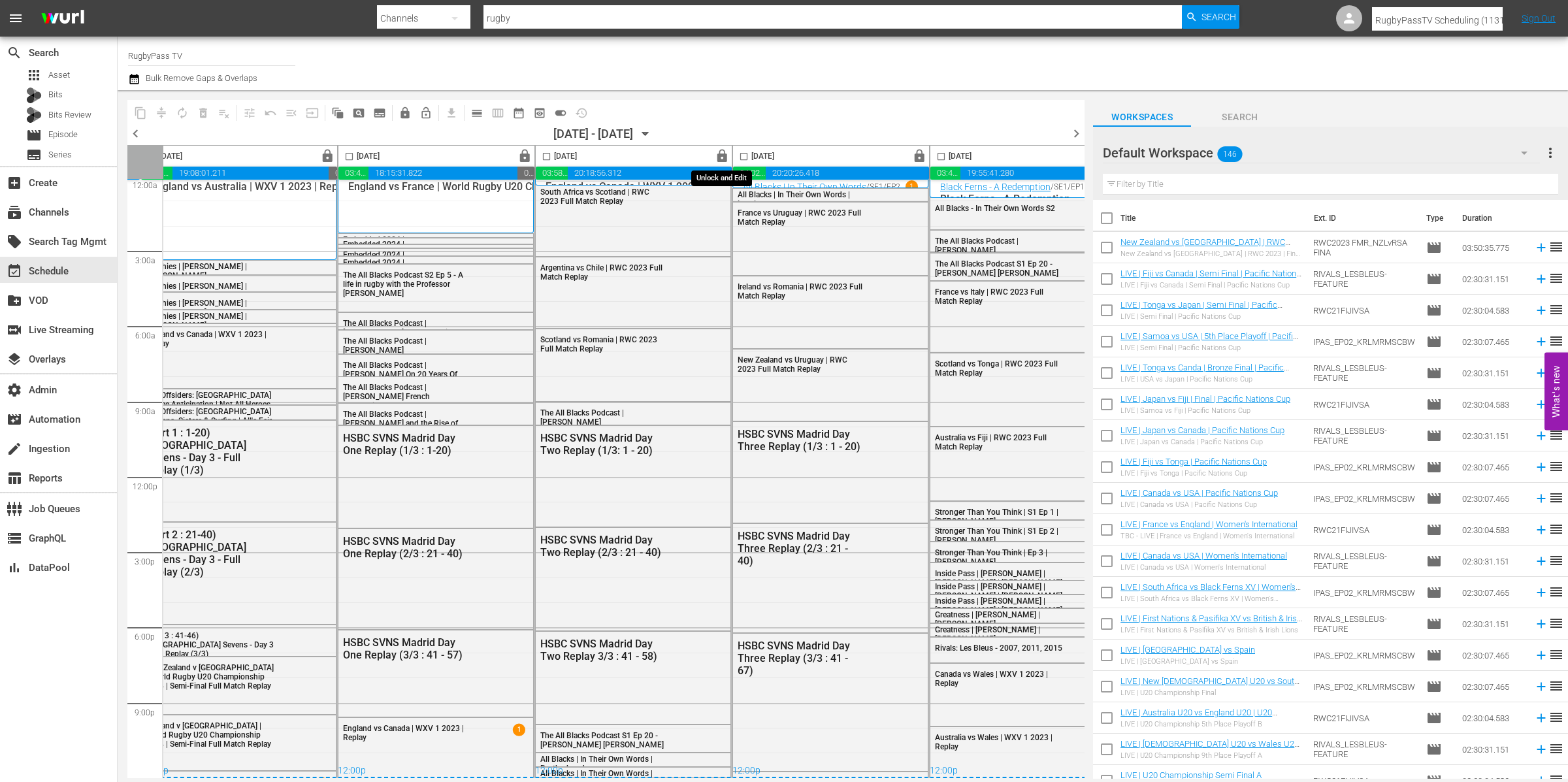
click at [722, 157] on span "lock" at bounding box center [722, 157] width 15 height 15
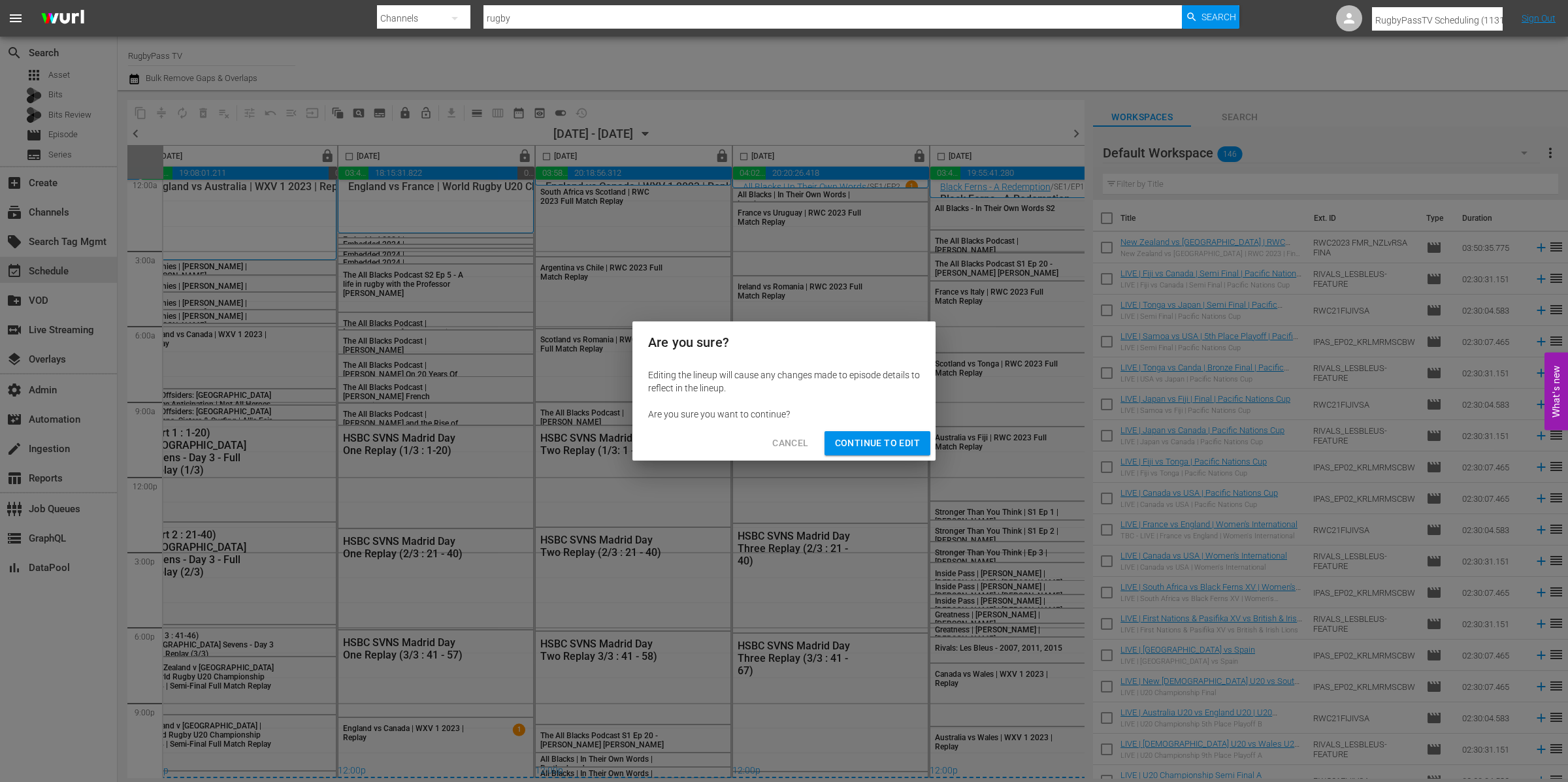
click at [920, 442] on button "Continue to Edit" at bounding box center [877, 443] width 106 height 24
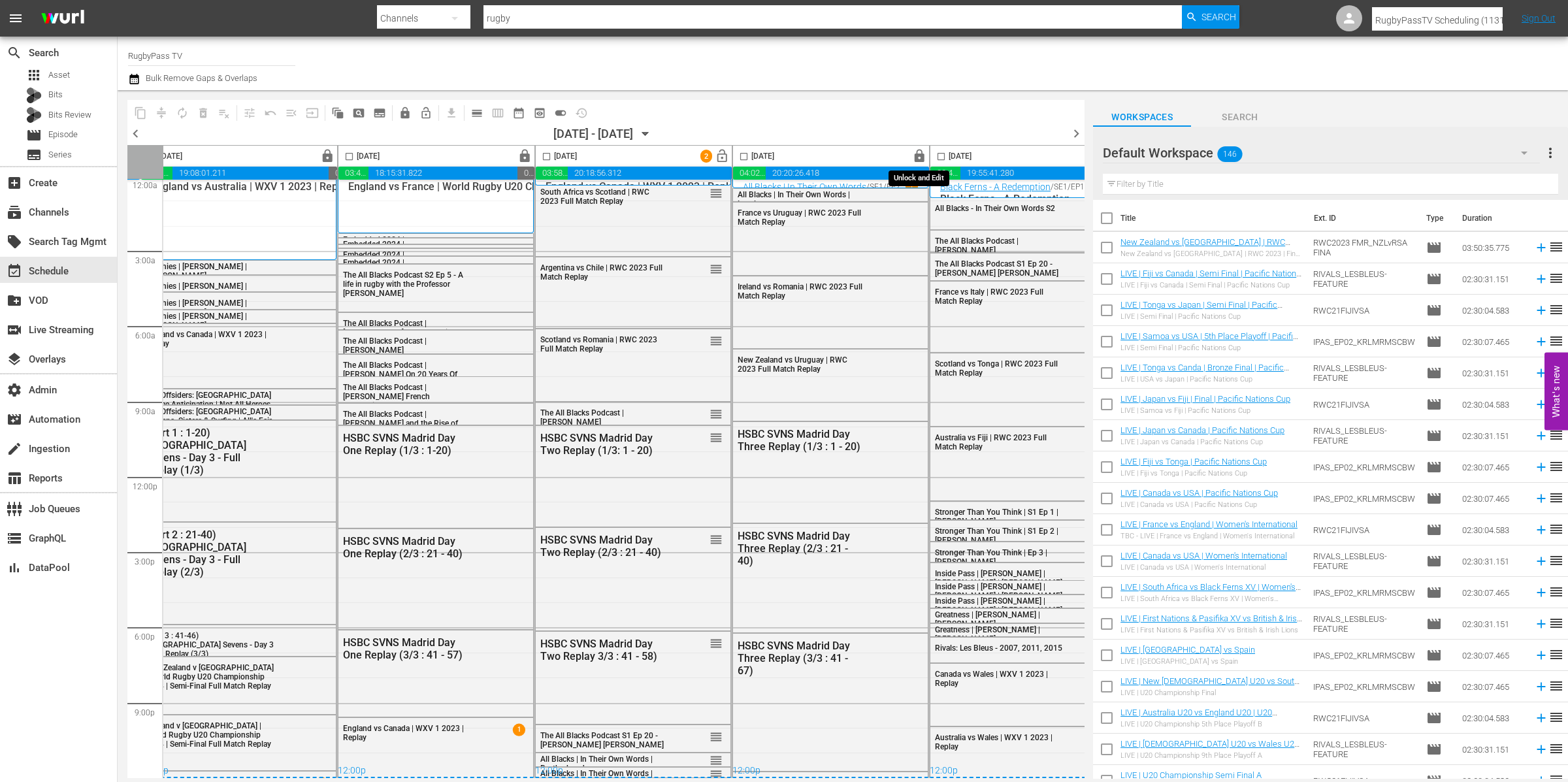
click at [923, 157] on span "lock" at bounding box center [920, 157] width 15 height 15
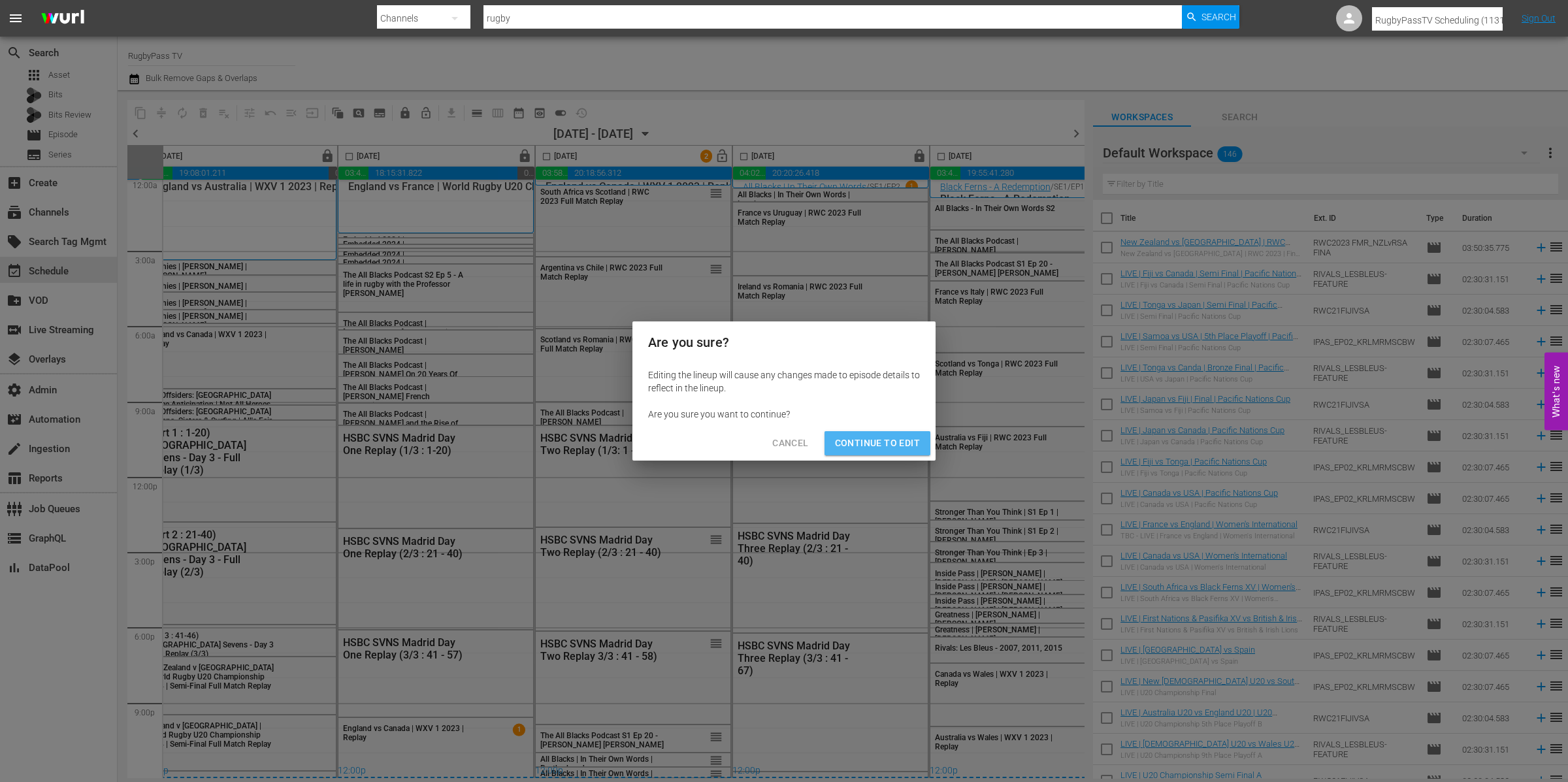
click at [897, 443] on span "Continue to Edit" at bounding box center [877, 444] width 85 height 16
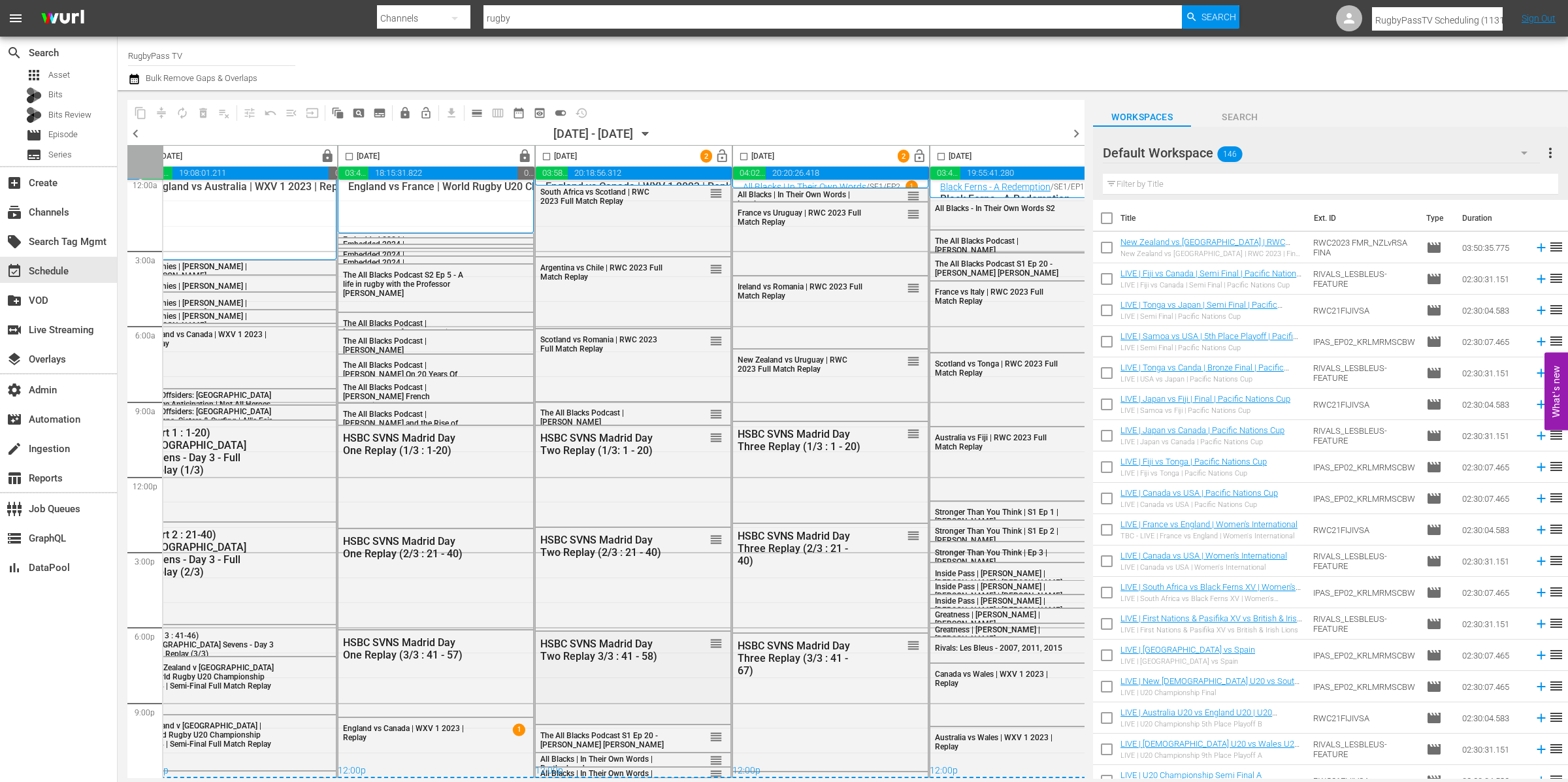
click at [657, 665] on div "HSBC SVNS Madrid Day Two Replay 3/3 : 41 - 58) reorder" at bounding box center [633, 677] width 194 height 90
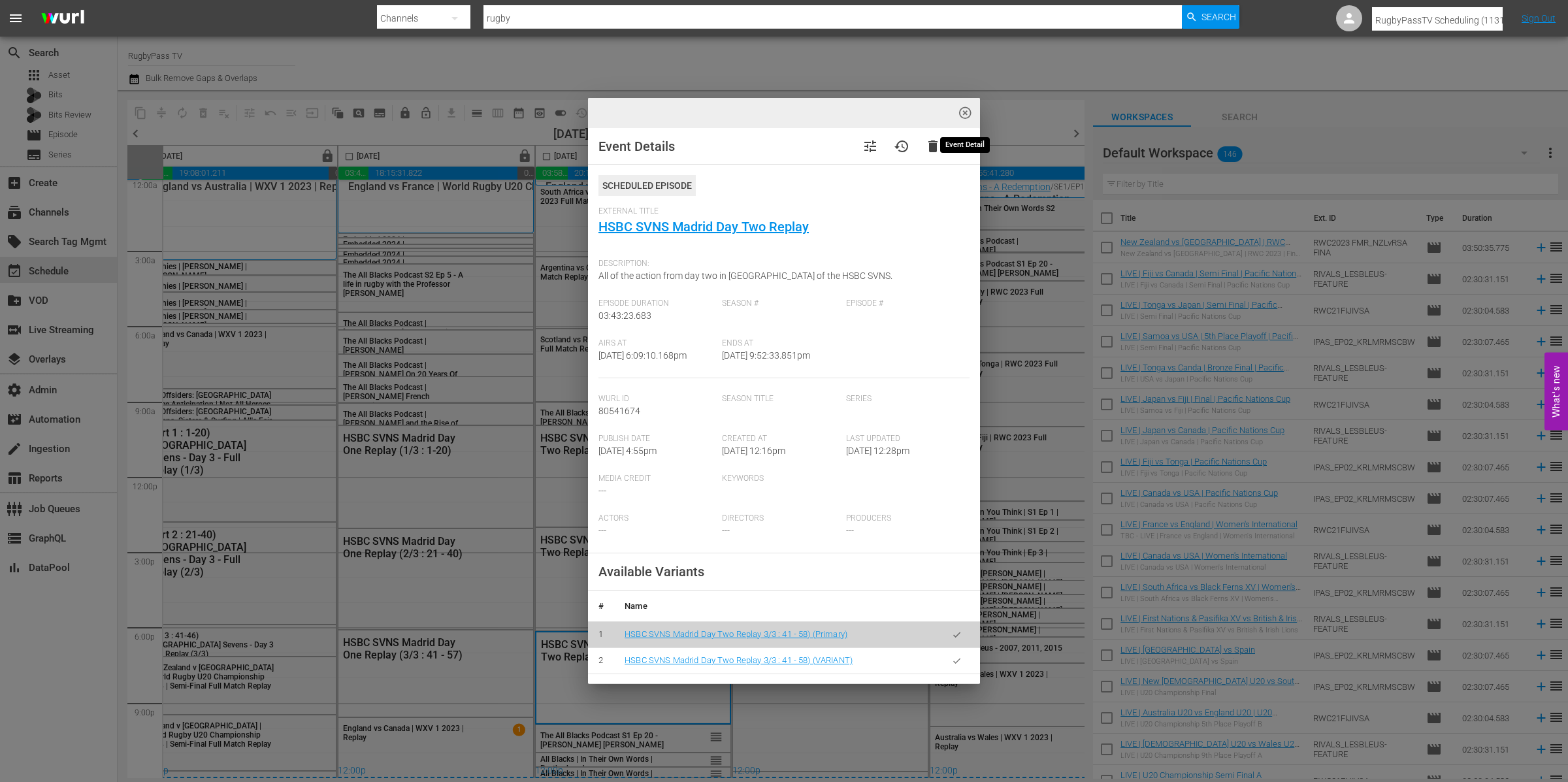
click at [968, 112] on span "highlight_off_icon" at bounding box center [965, 114] width 15 height 15
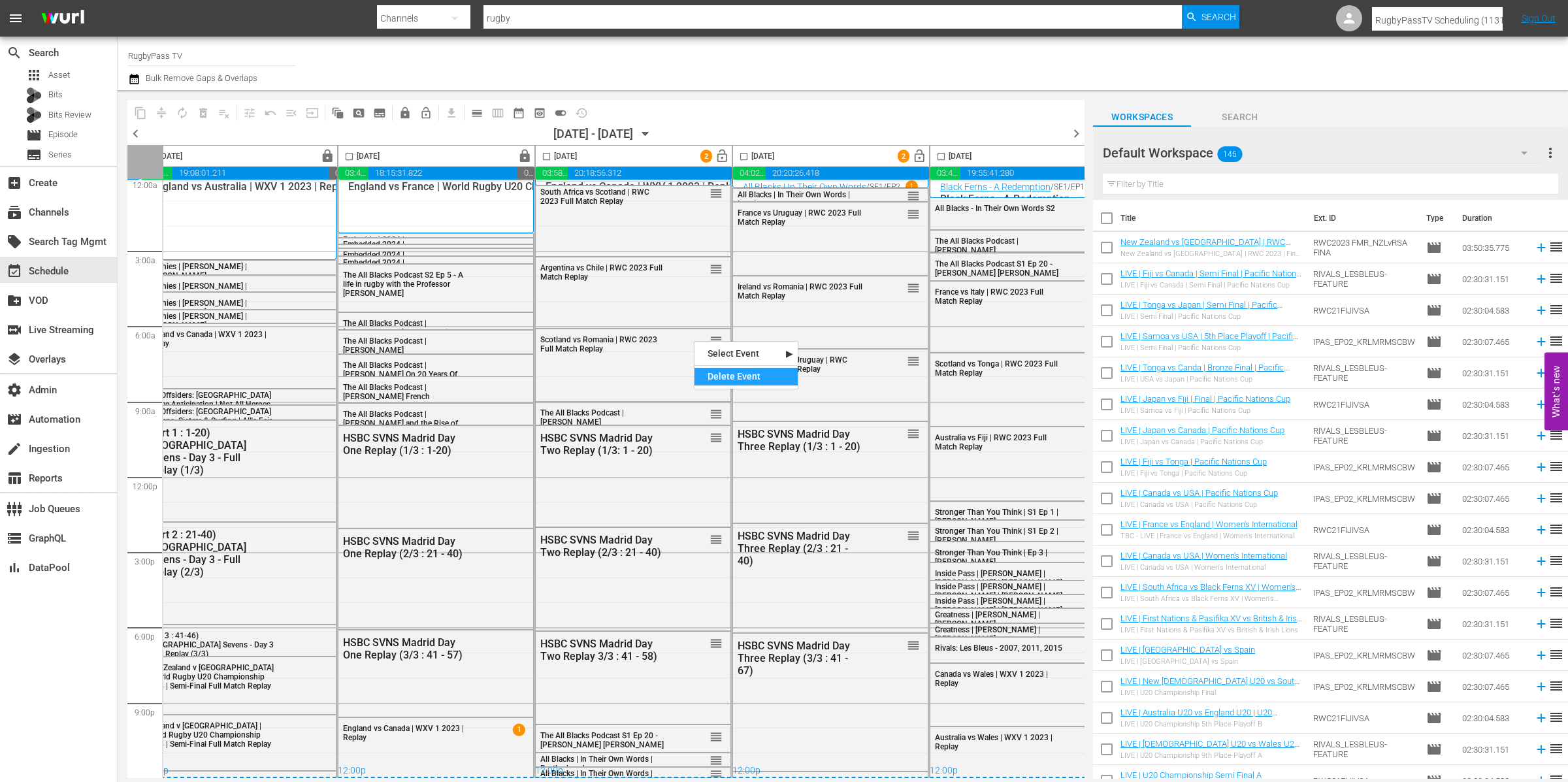
click at [719, 373] on div "Delete Event" at bounding box center [745, 377] width 103 height 18
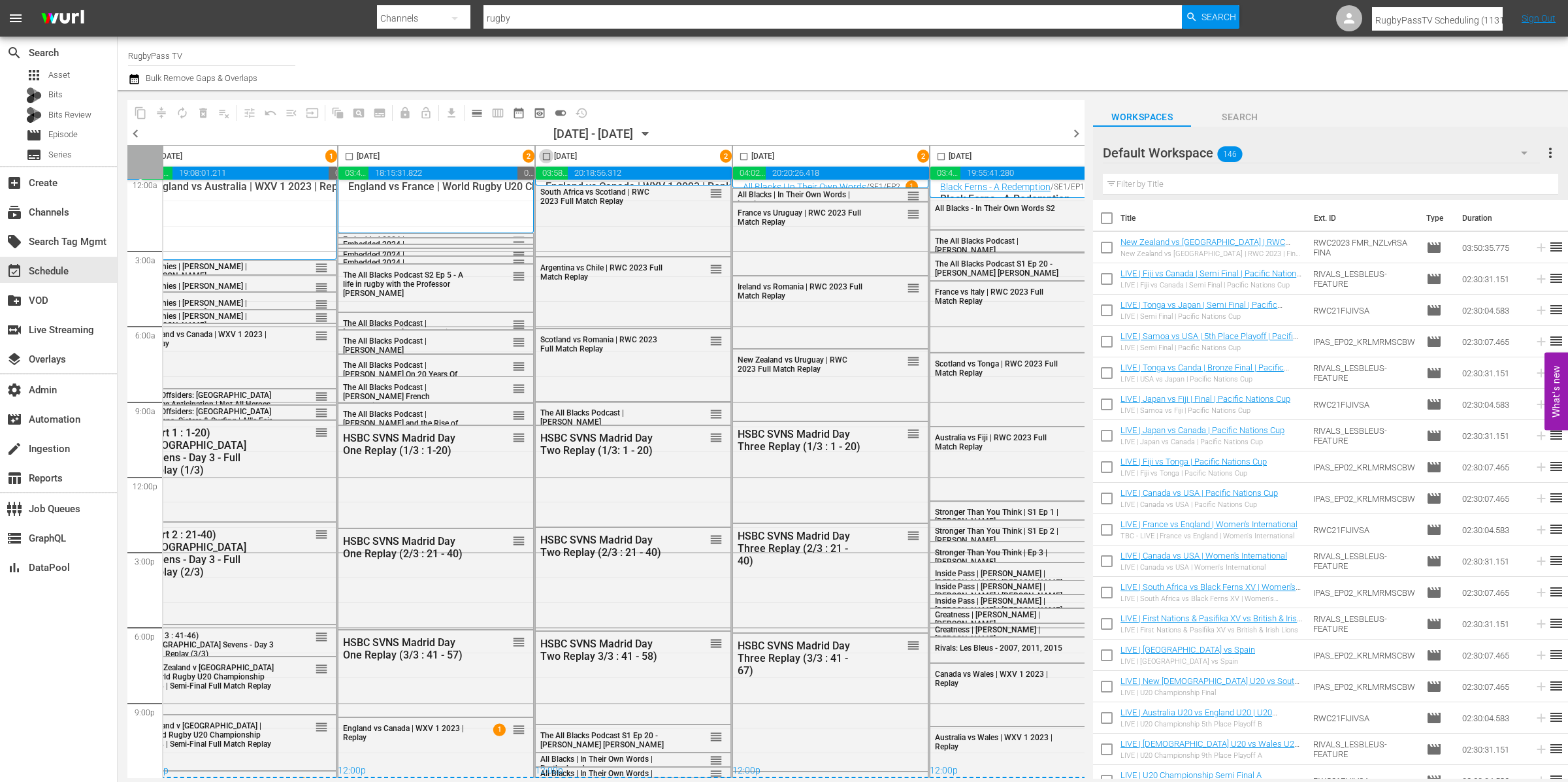
click at [549, 156] on input "checkbox" at bounding box center [547, 159] width 15 height 15
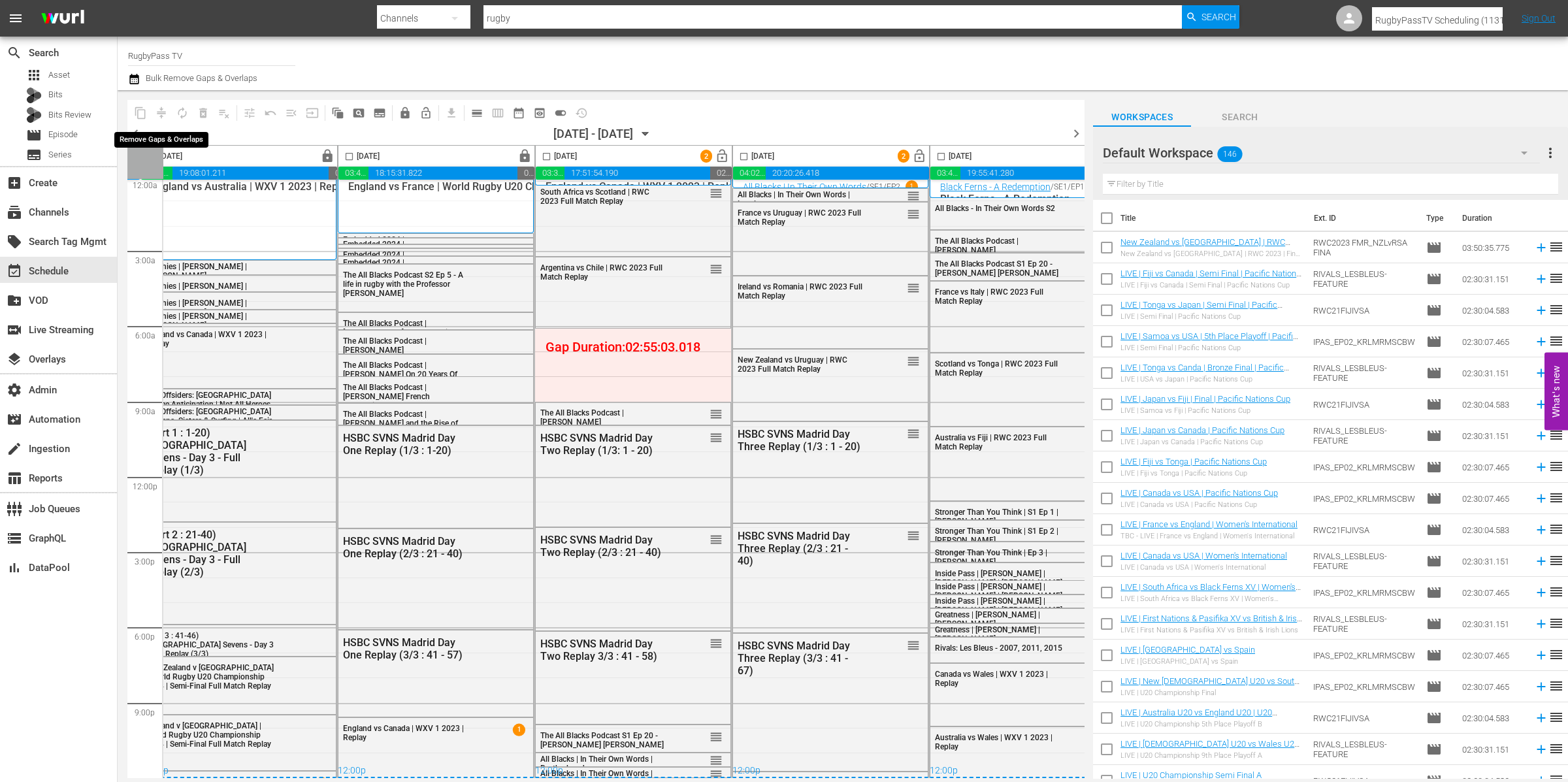
click at [159, 112] on span "compress" at bounding box center [161, 113] width 21 height 21
click at [540, 155] on input "checkbox" at bounding box center [547, 159] width 15 height 15
checkbox input "true"
click at [165, 112] on span "compress" at bounding box center [162, 114] width 13 height 13
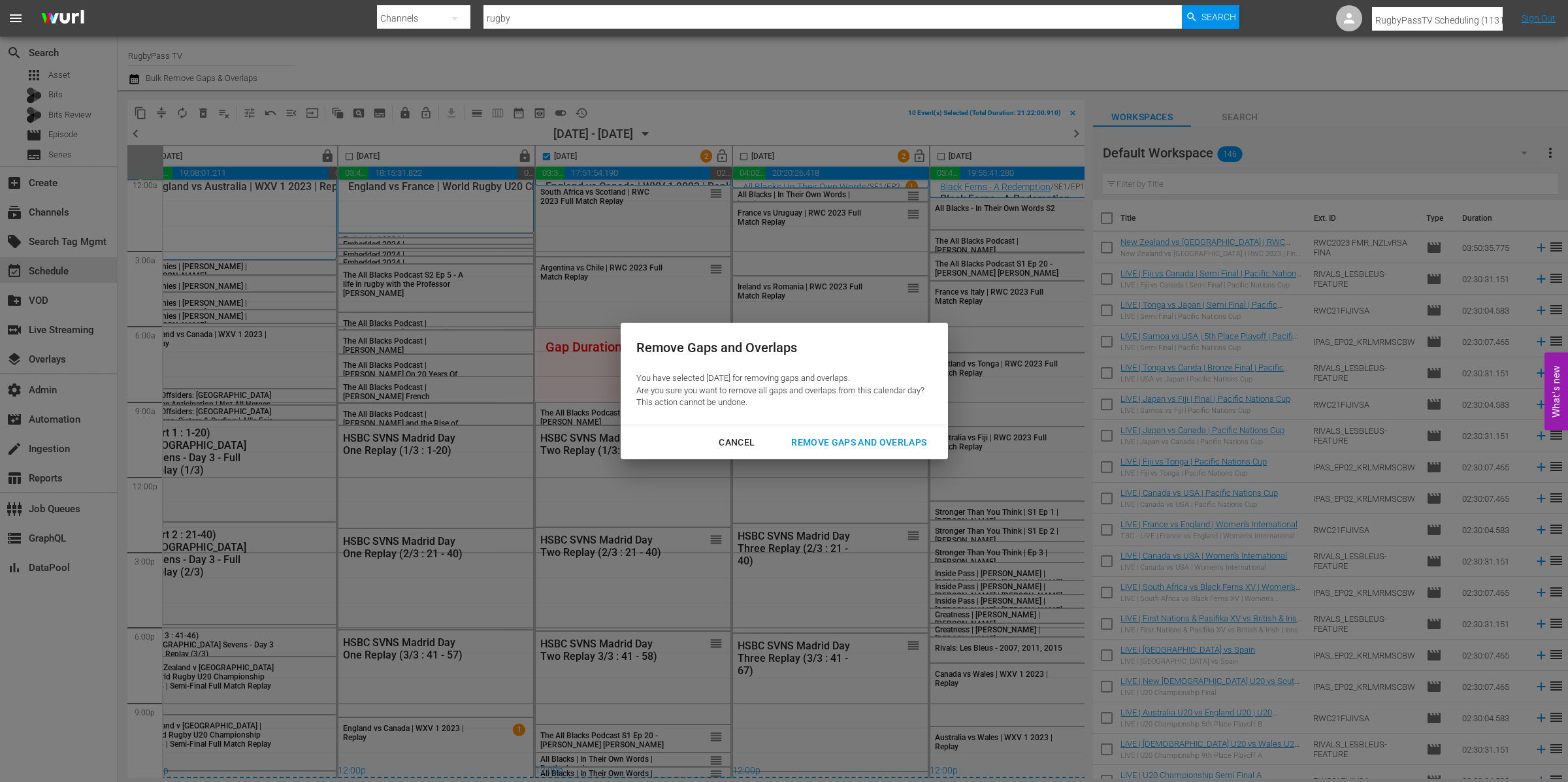
click at [873, 433] on button "Remove Gaps and Overlaps" at bounding box center [858, 442] width 167 height 24
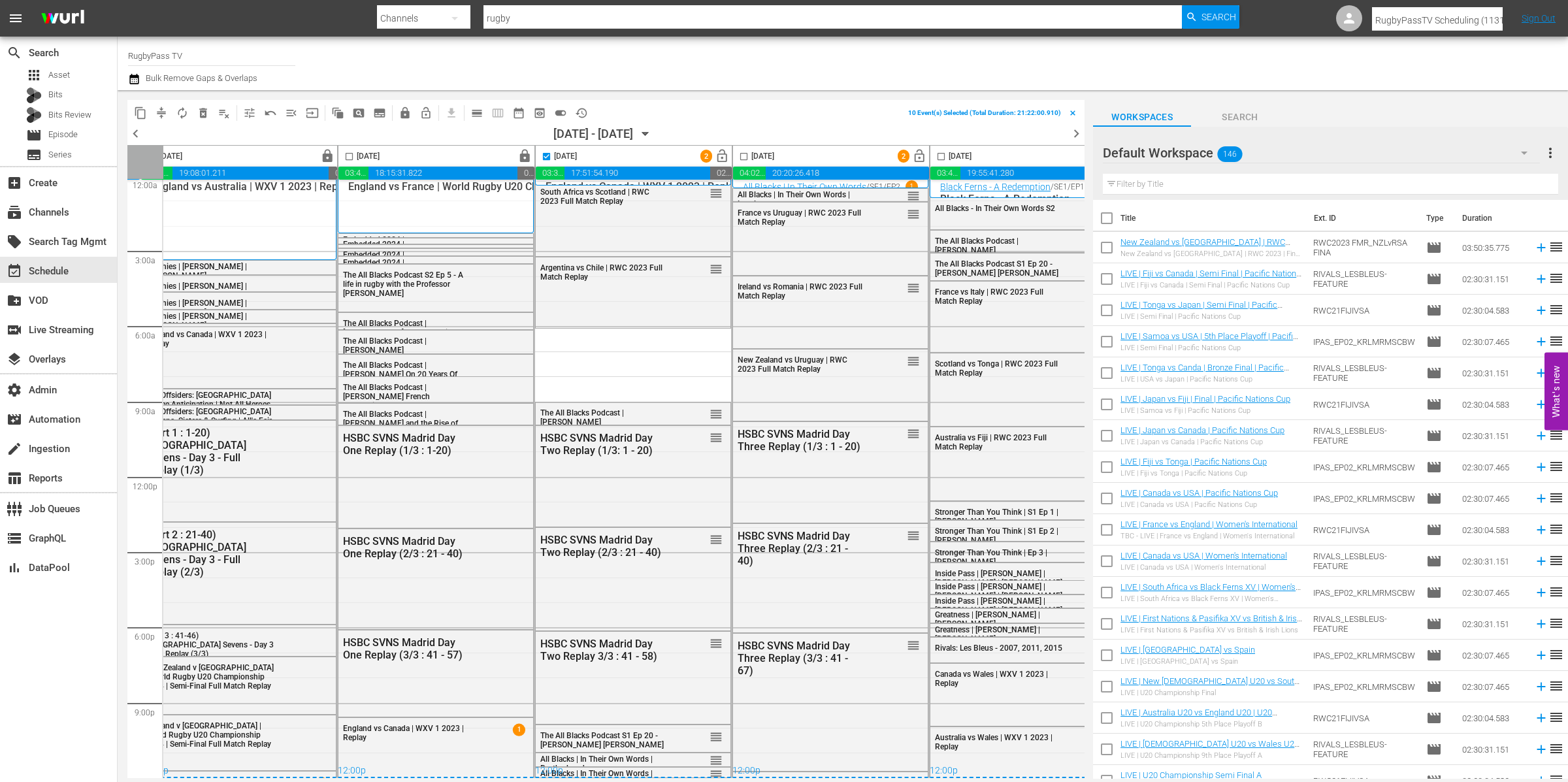
click at [1288, 149] on div "Default Workspace 146" at bounding box center [1321, 152] width 437 height 36
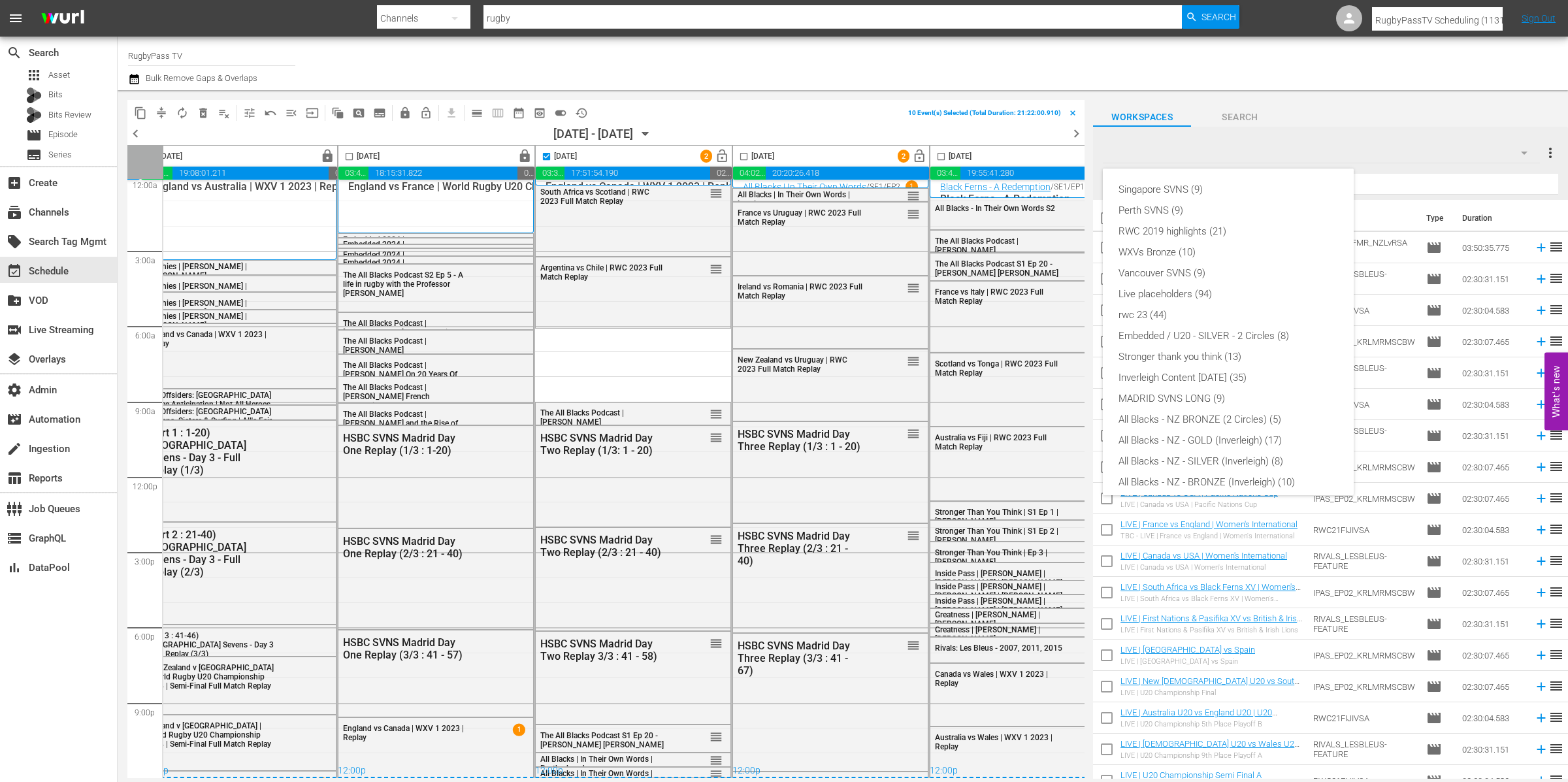
scroll to position [133, 0]
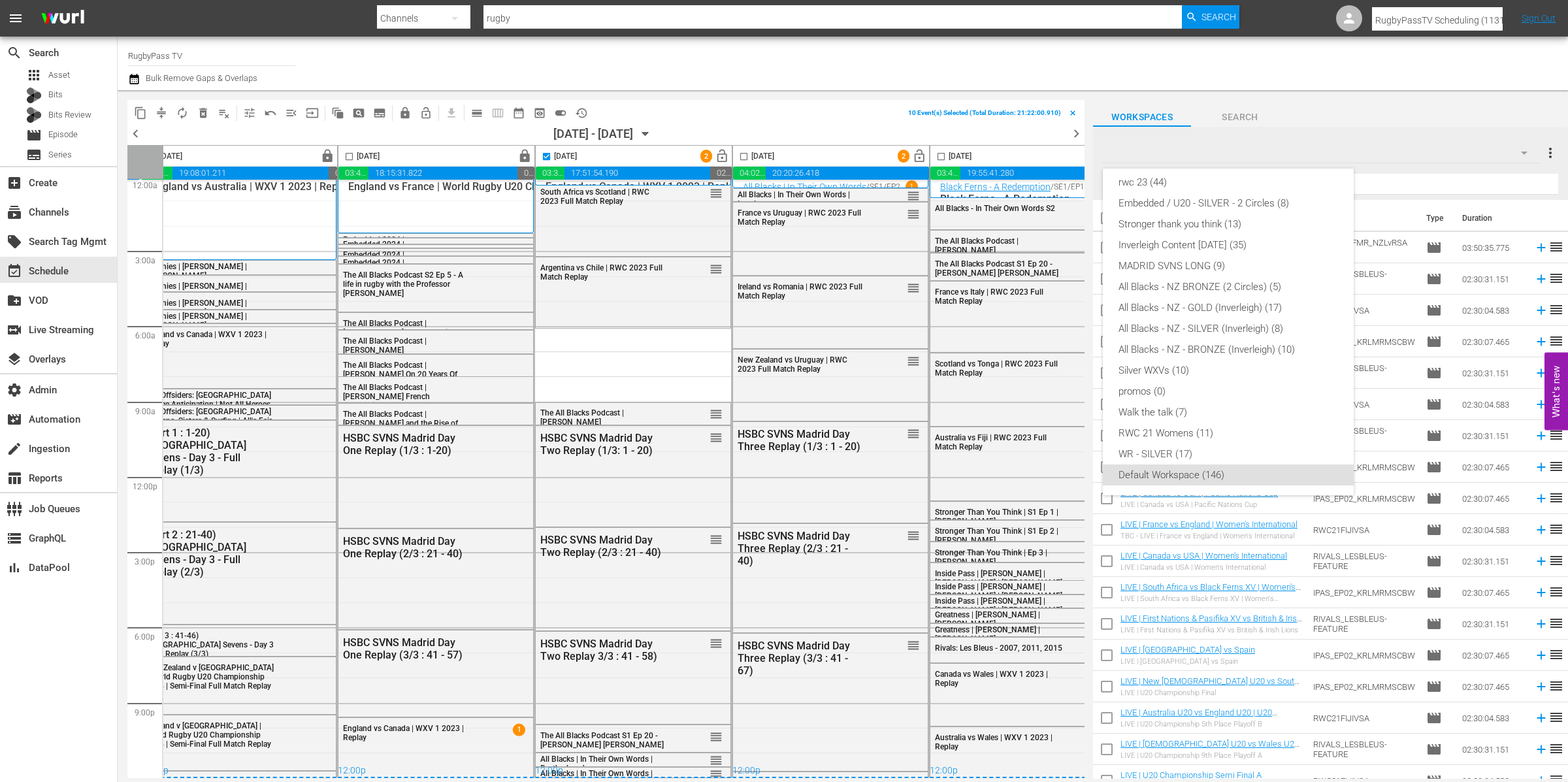
click at [1281, 152] on div "Singapore SVNS (9) Perth SVNS (9) RWC 2019 highlights (21) WXVs Bronze (10) Van…" at bounding box center [784, 391] width 1568 height 782
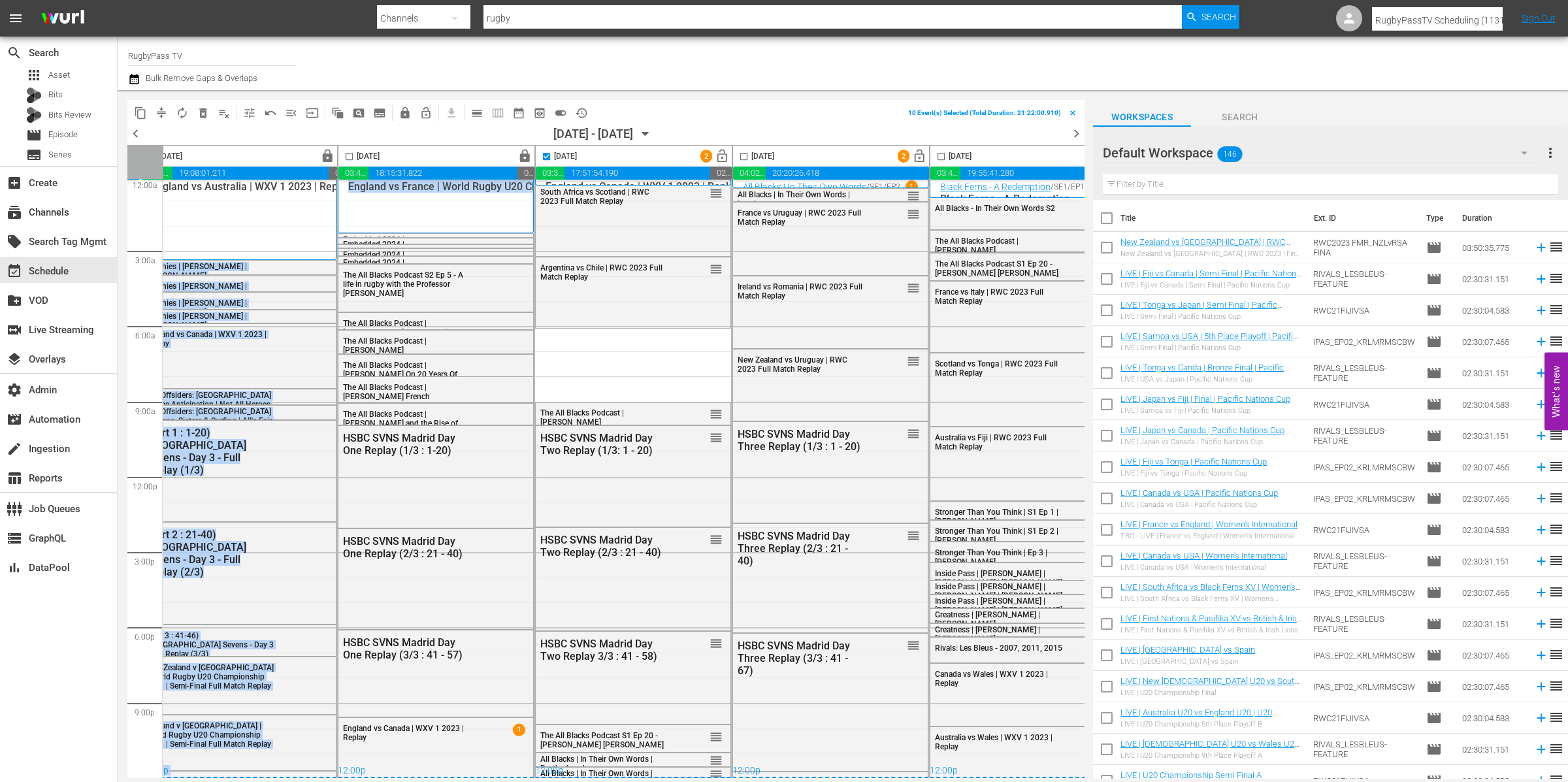
click at [371, 217] on div "12:00a 3:00a 6:00a 9:00a 12:00p 3:00p 6:00p 9:00p Select Event Australia vs Wal…" at bounding box center [386, 475] width 957 height 606
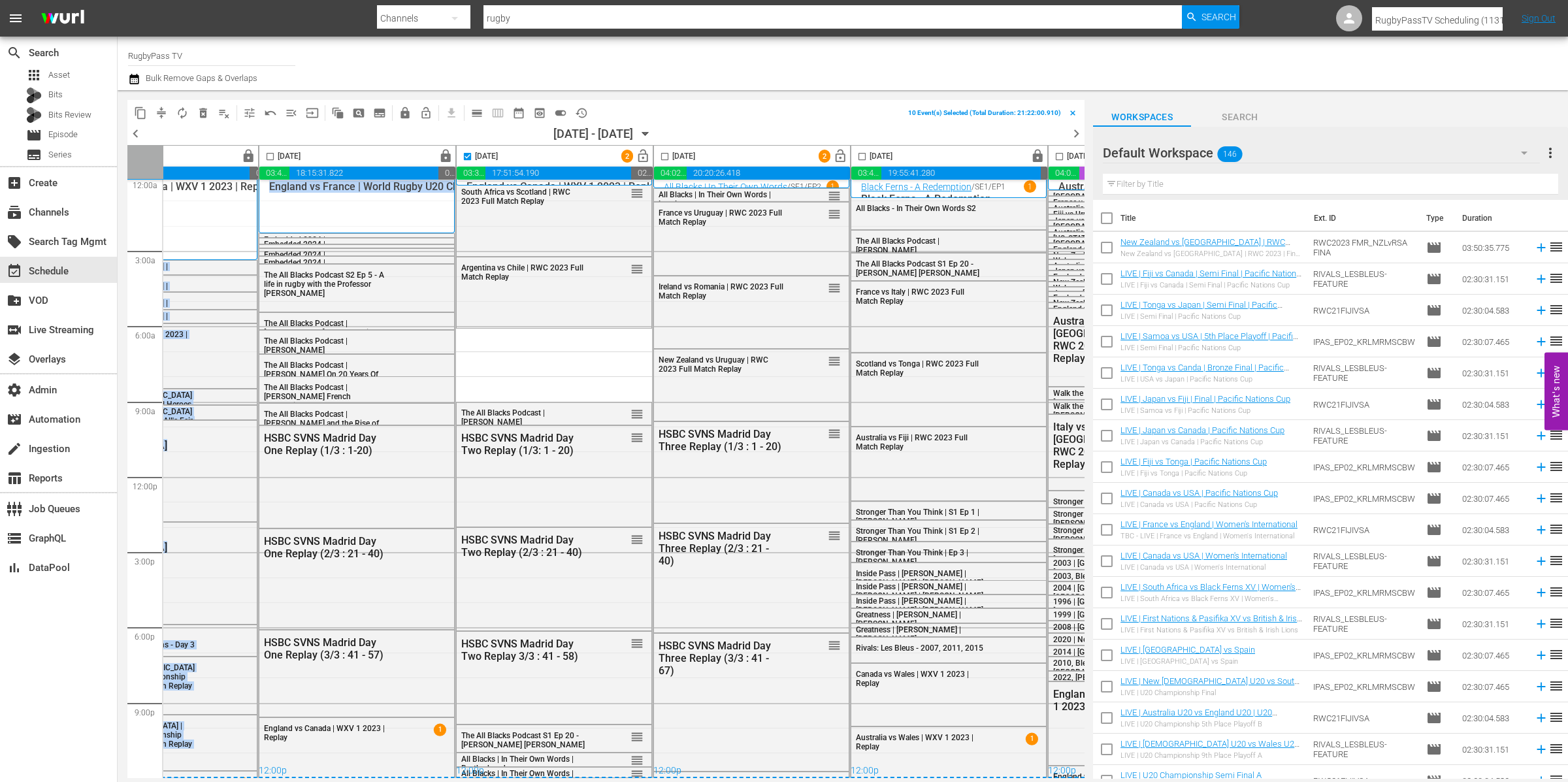
scroll to position [10, 243]
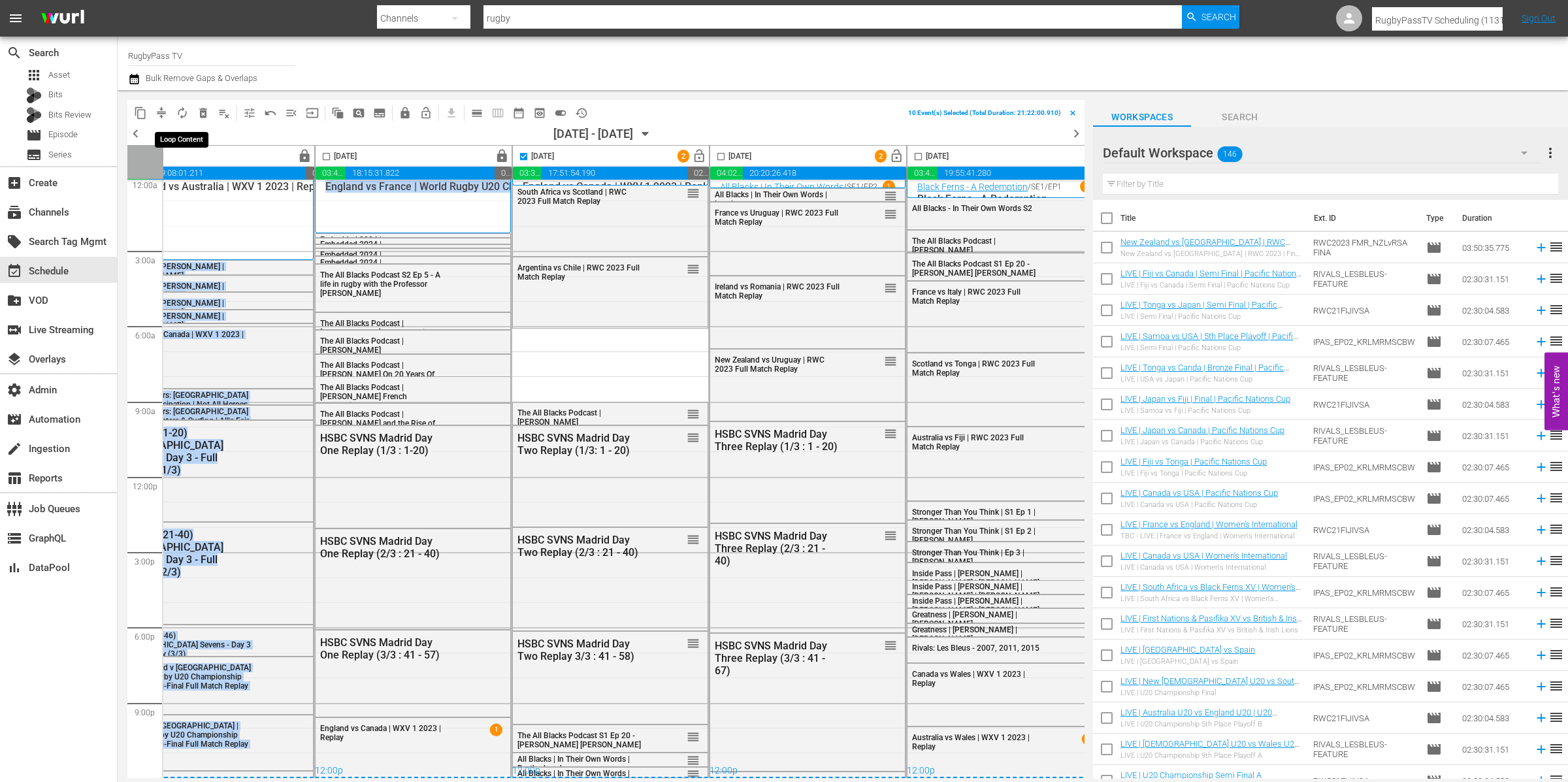
click at [168, 110] on button "compress" at bounding box center [161, 113] width 21 height 21
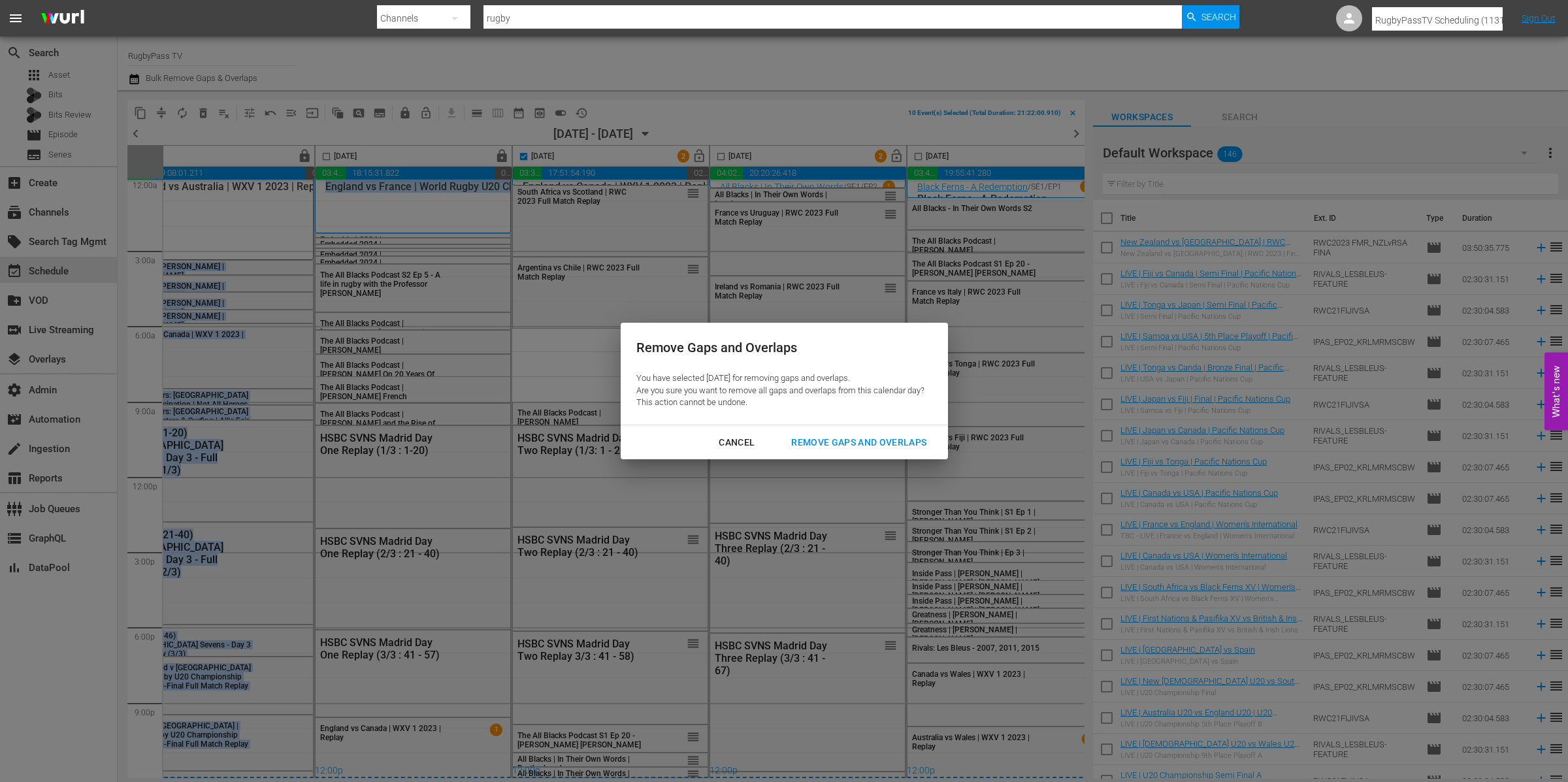
click at [843, 436] on div "Remove Gaps and Overlaps" at bounding box center [859, 443] width 157 height 16
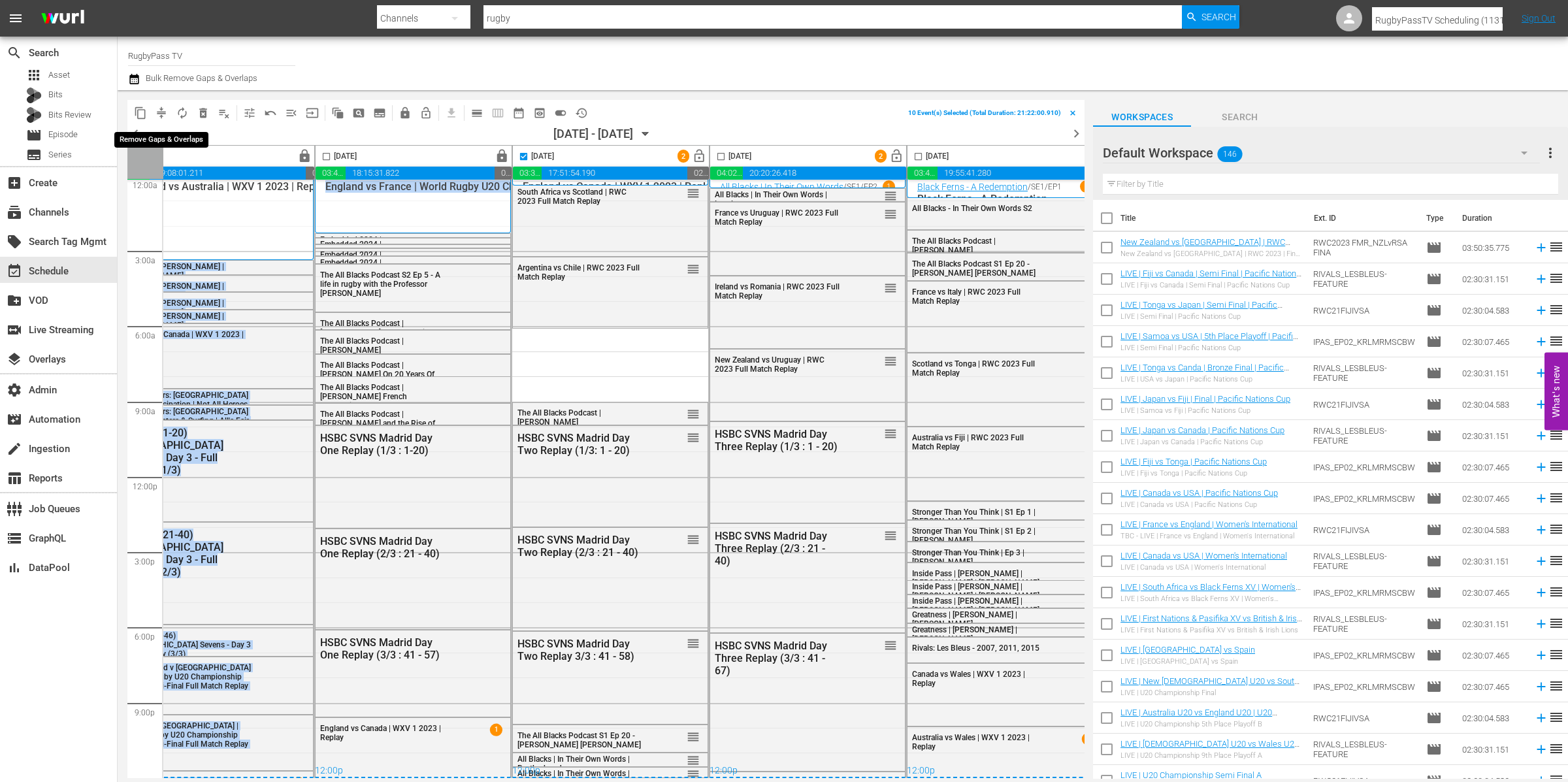
click at [162, 112] on span "compress" at bounding box center [162, 114] width 13 height 13
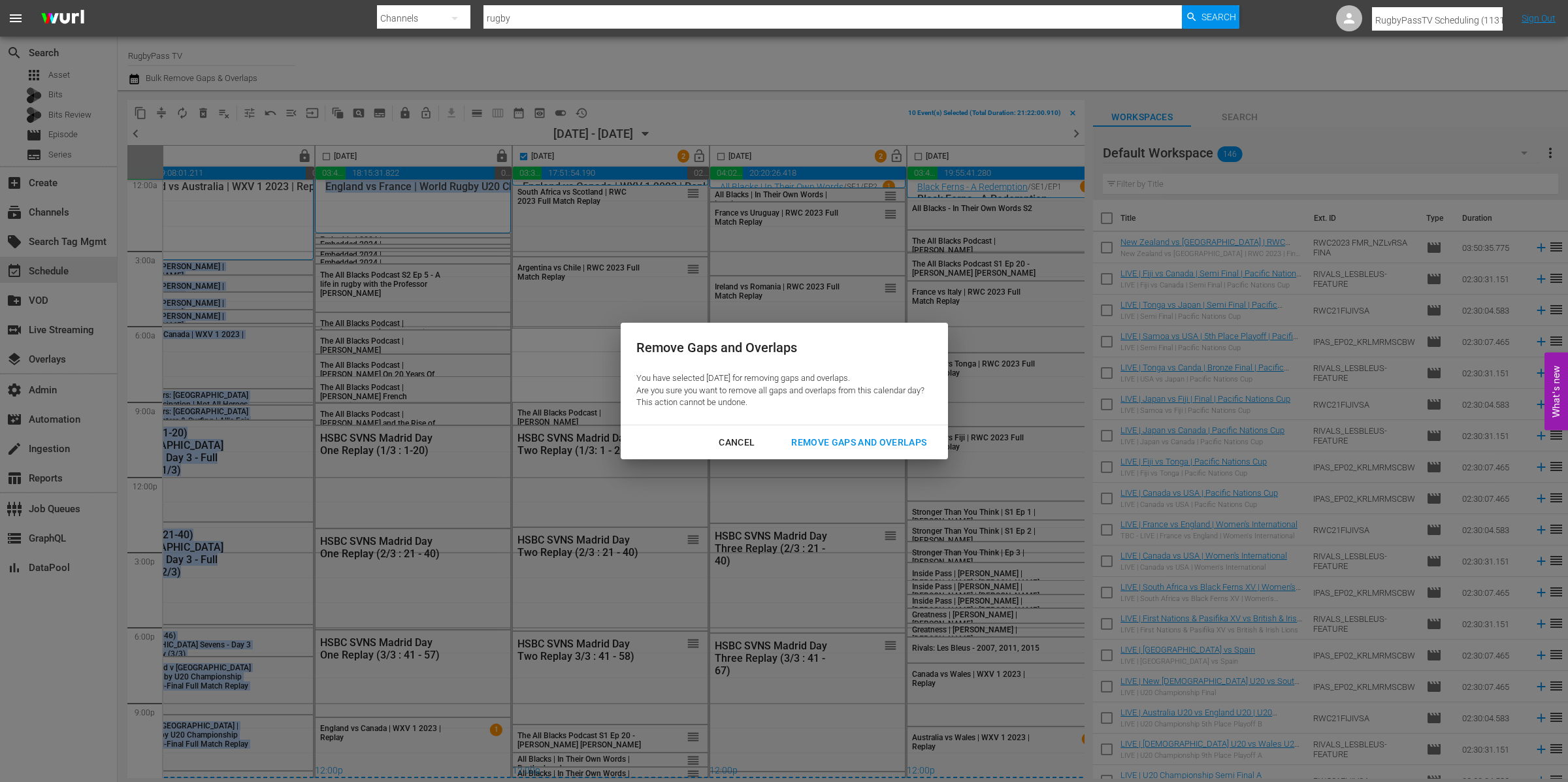
click at [849, 449] on div "Remove Gaps and Overlaps" at bounding box center [859, 443] width 157 height 16
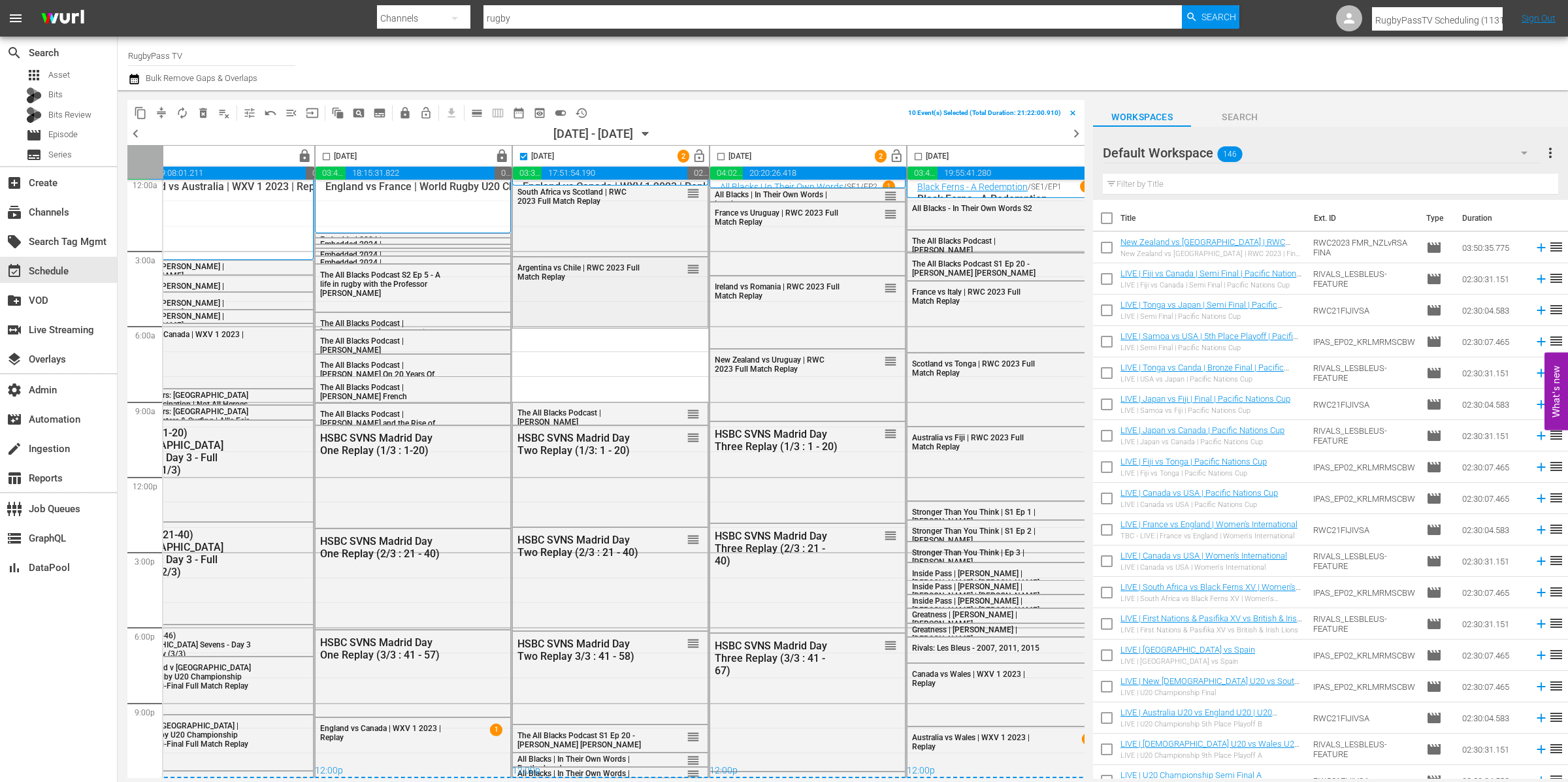
click at [611, 308] on div "Argentina vs Chile | RWC 2023 Full Match Replay reorder" at bounding box center [610, 292] width 194 height 68
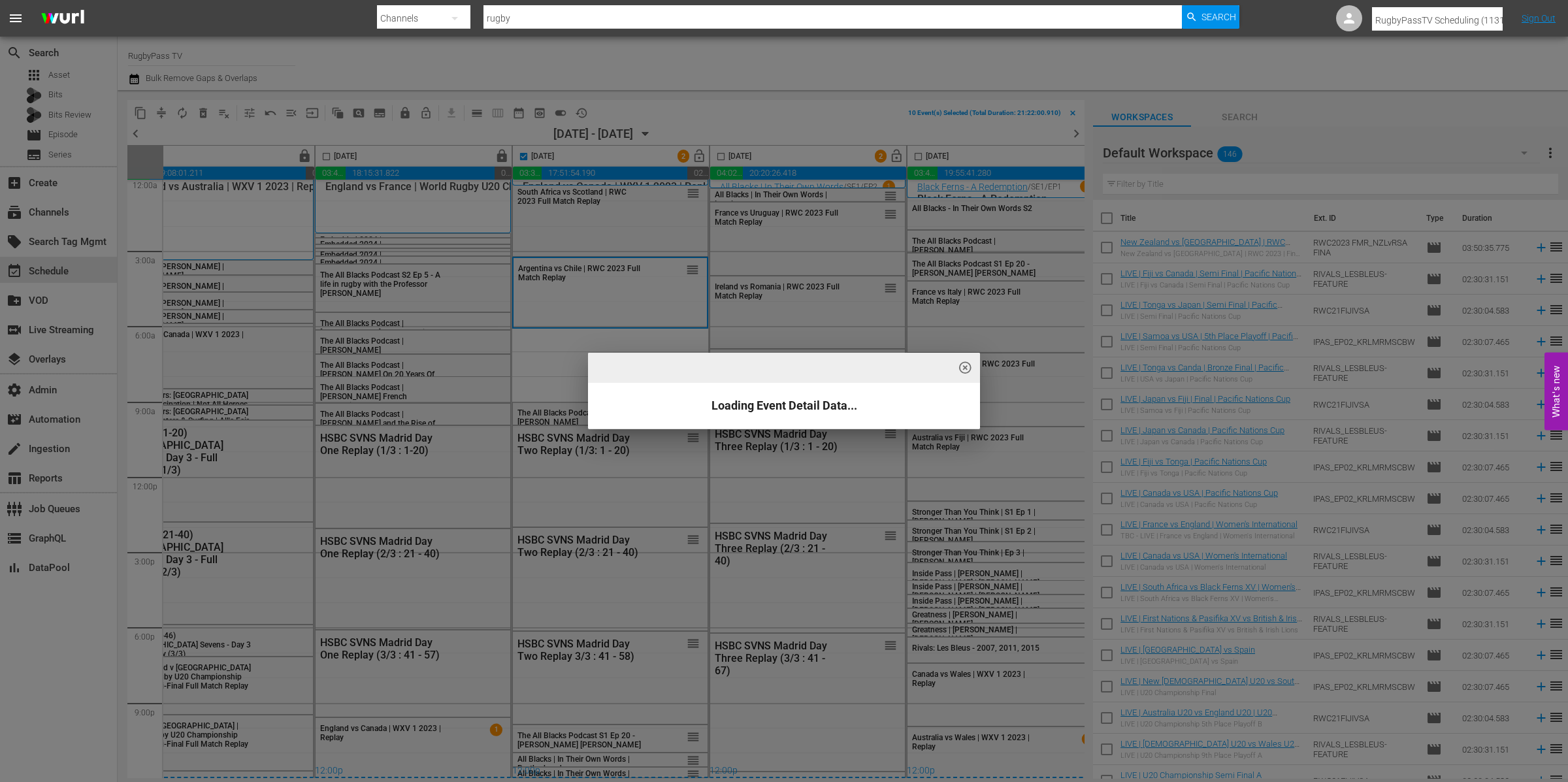
click at [611, 306] on div "highlight_off_icon Loading Event Detail Data..." at bounding box center [784, 391] width 1568 height 782
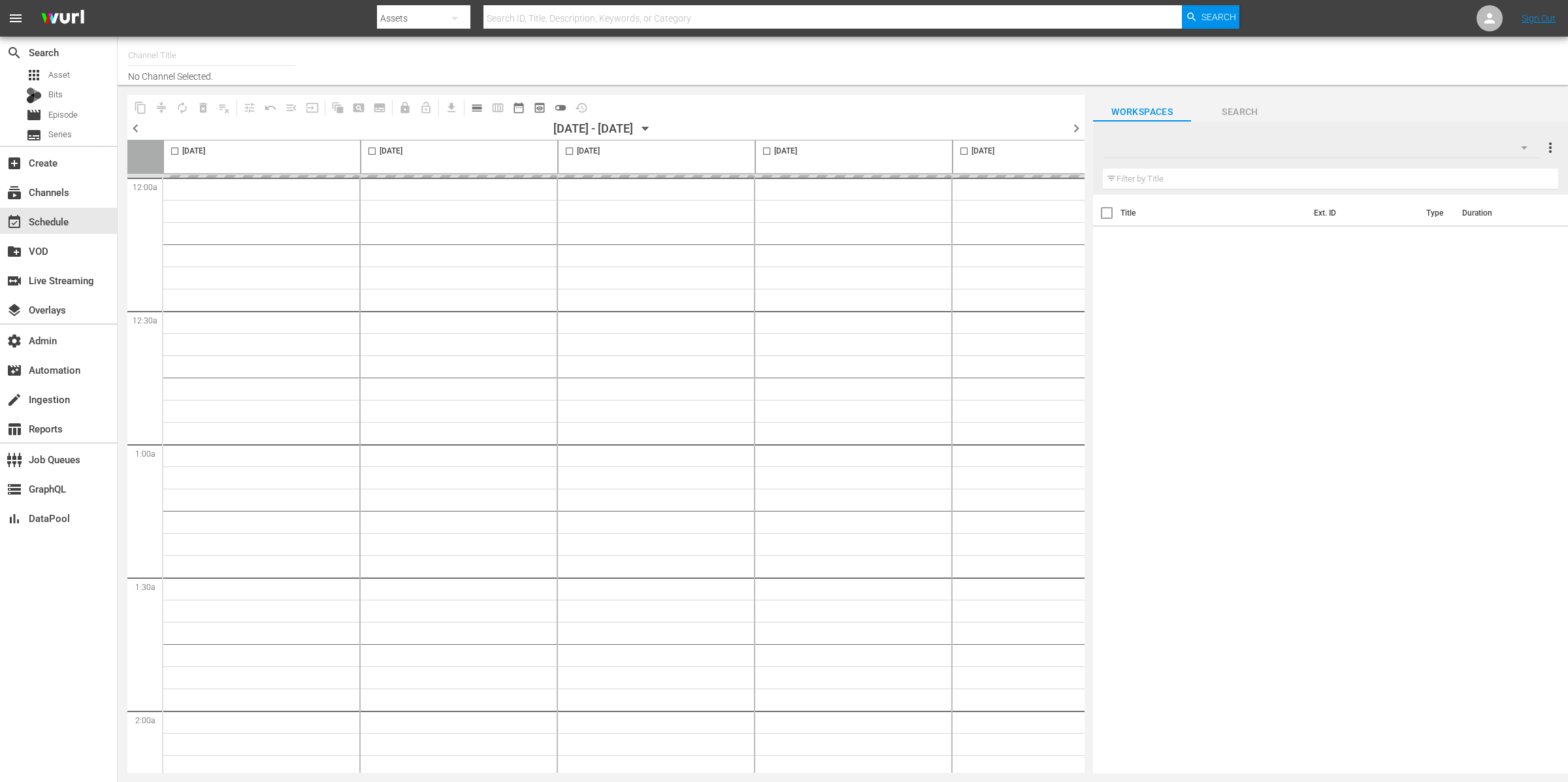
type input "RugbyPass TV (1872)"
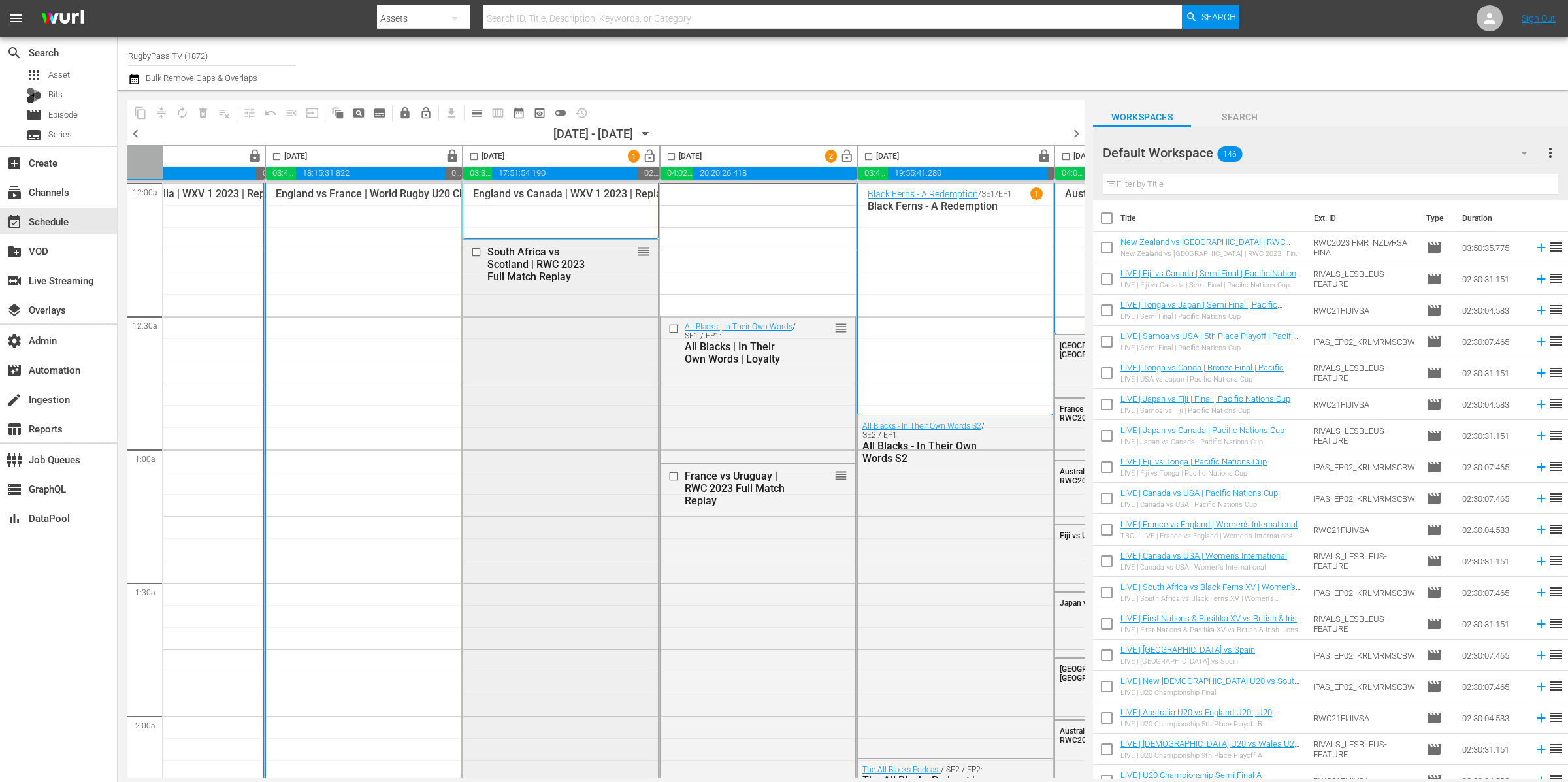
scroll to position [0, 332]
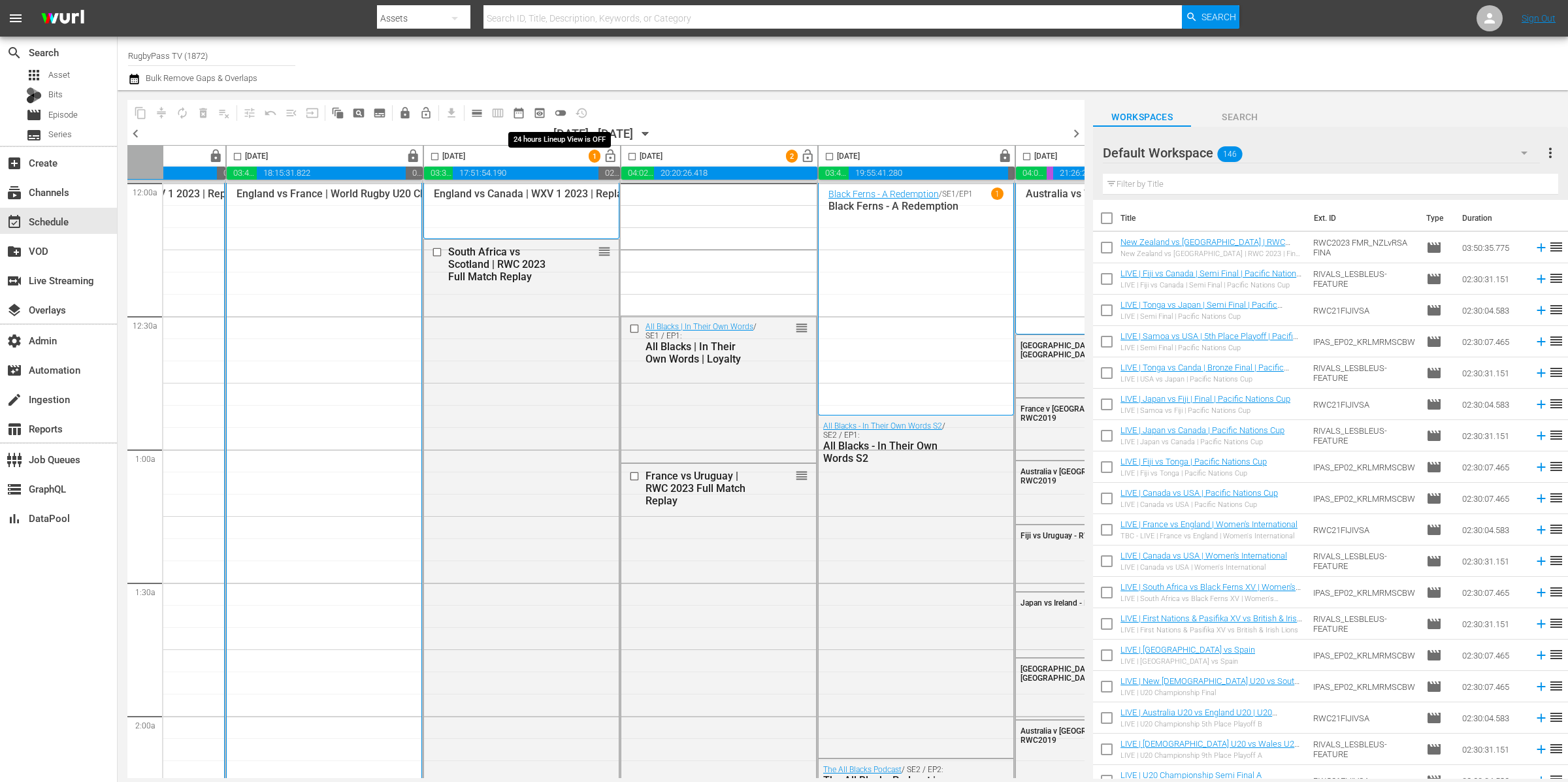
click at [561, 113] on span "toggle_off" at bounding box center [561, 114] width 13 height 13
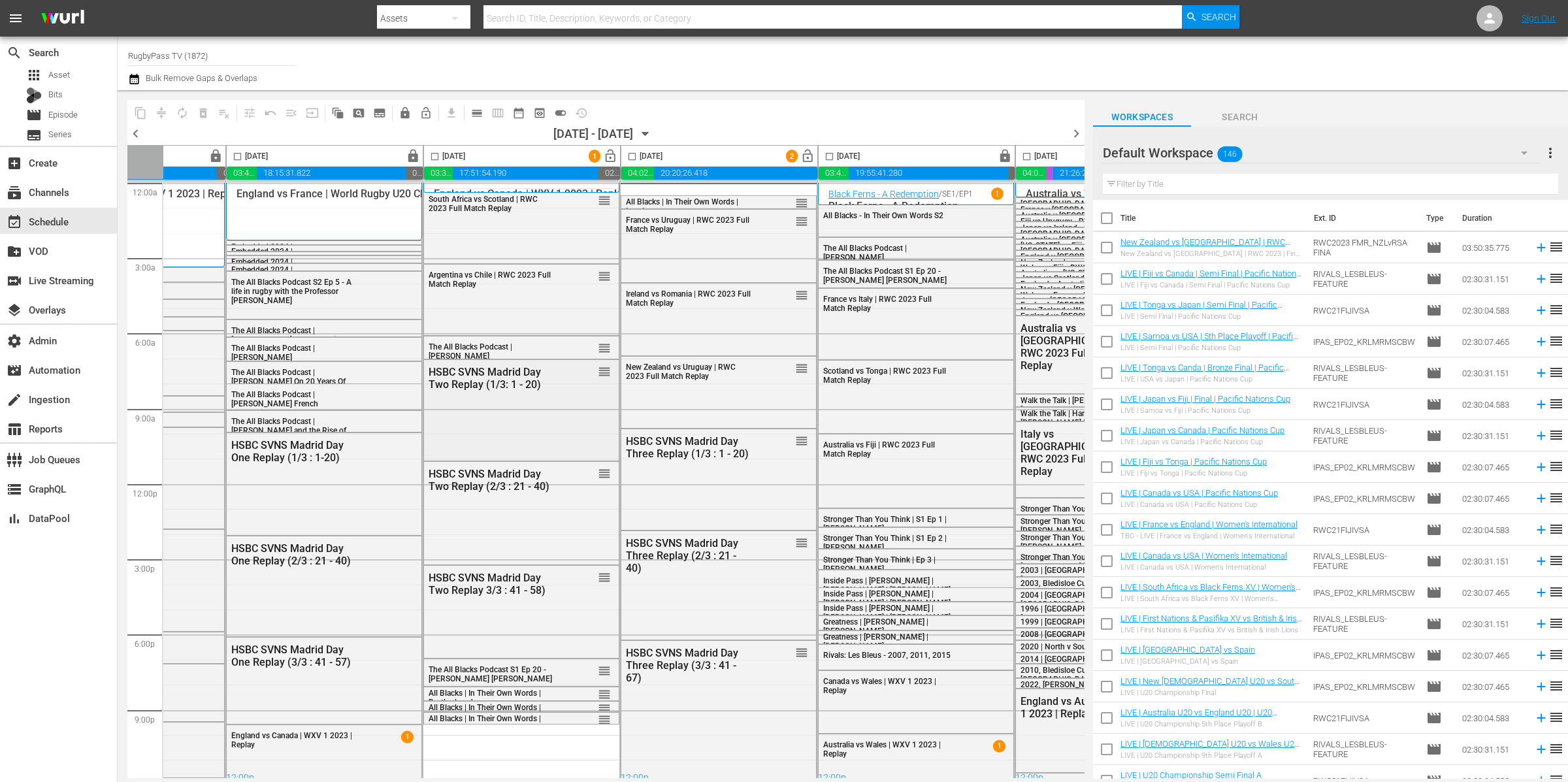
scroll to position [10, 332]
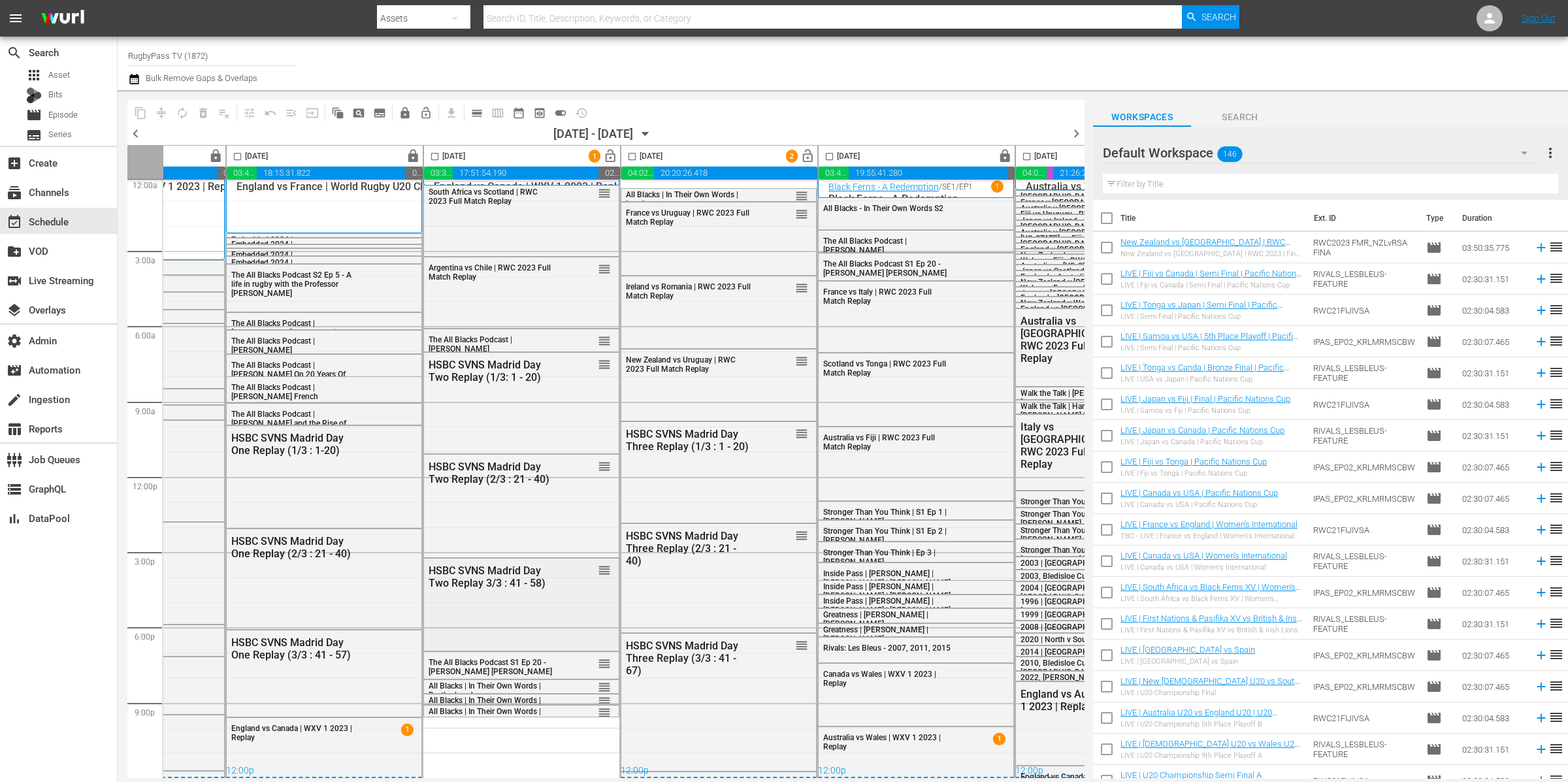
click at [525, 633] on div "HSBC SVNS Madrid Day Two Replay 3/3 : 41 - 58) reorder" at bounding box center [521, 603] width 194 height 90
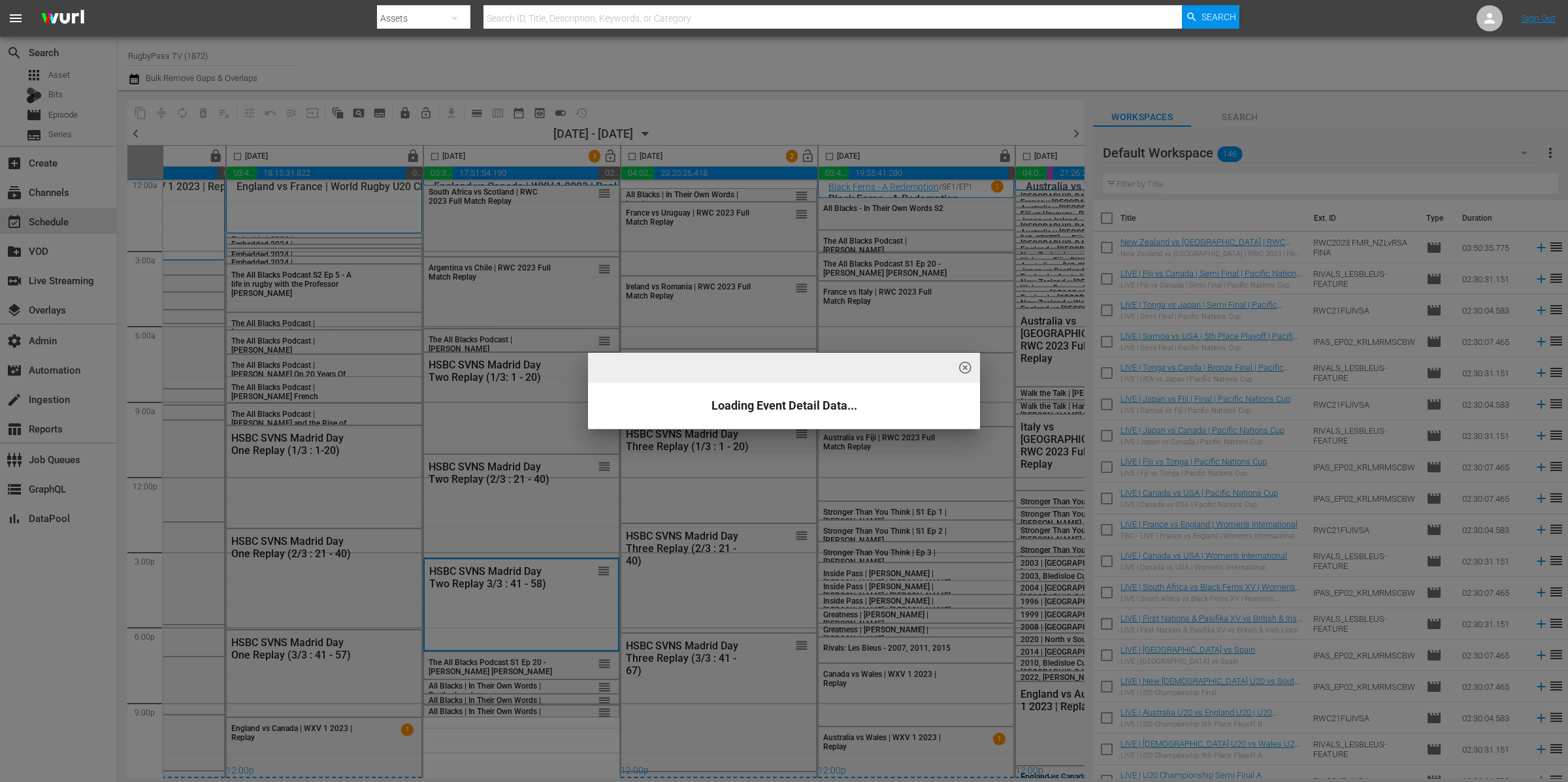
click at [539, 628] on div "highlight_off_icon Loading Event Detail Data..." at bounding box center [784, 391] width 1568 height 782
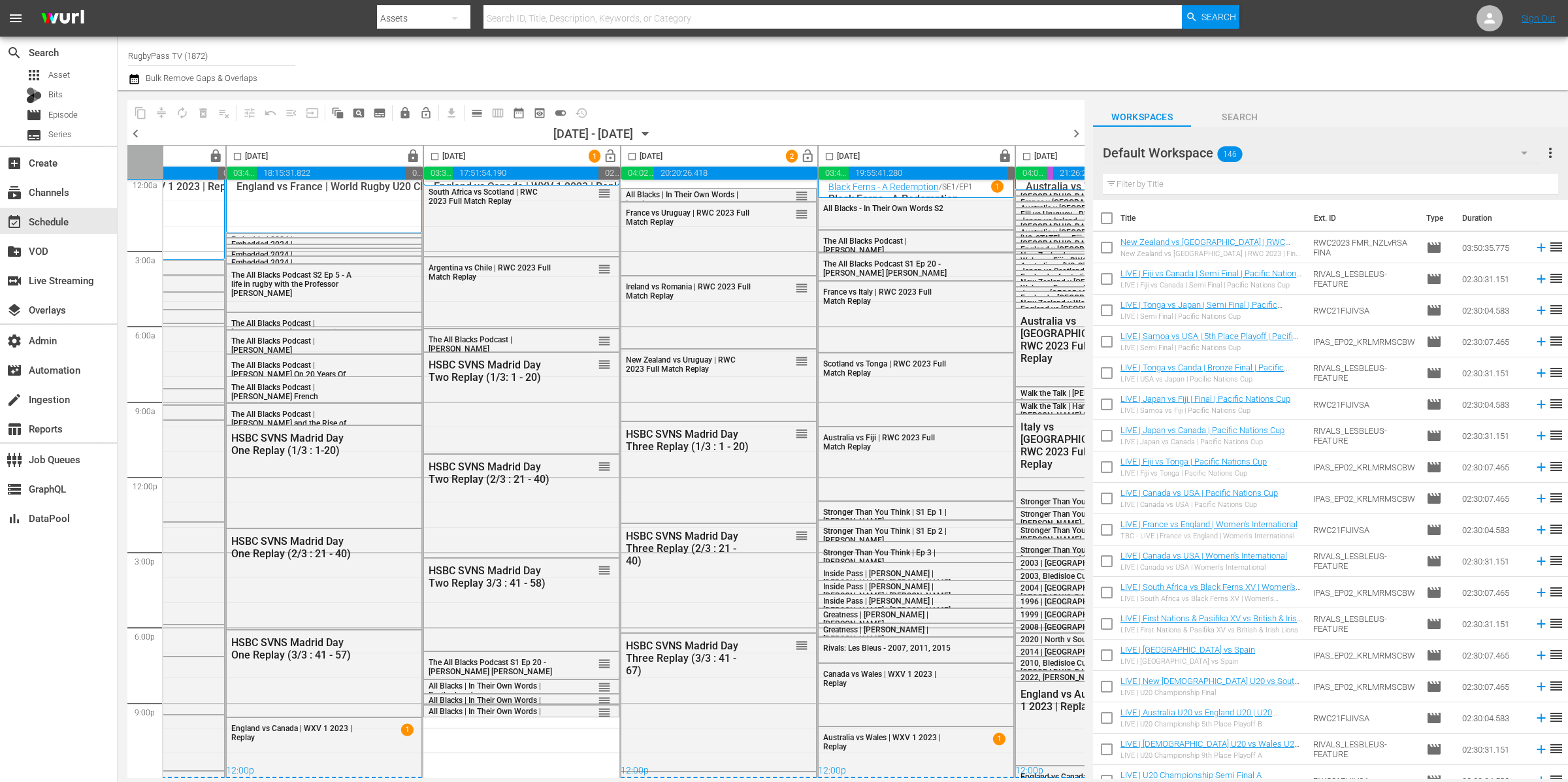
click at [539, 628] on div "highlight_off_icon Loading Event Detail Data..." at bounding box center [784, 391] width 1568 height 782
click at [539, 628] on div "HSBC SVNS Madrid Day Two Replay 3/3 : 41 - 58) reorder" at bounding box center [521, 603] width 194 height 90
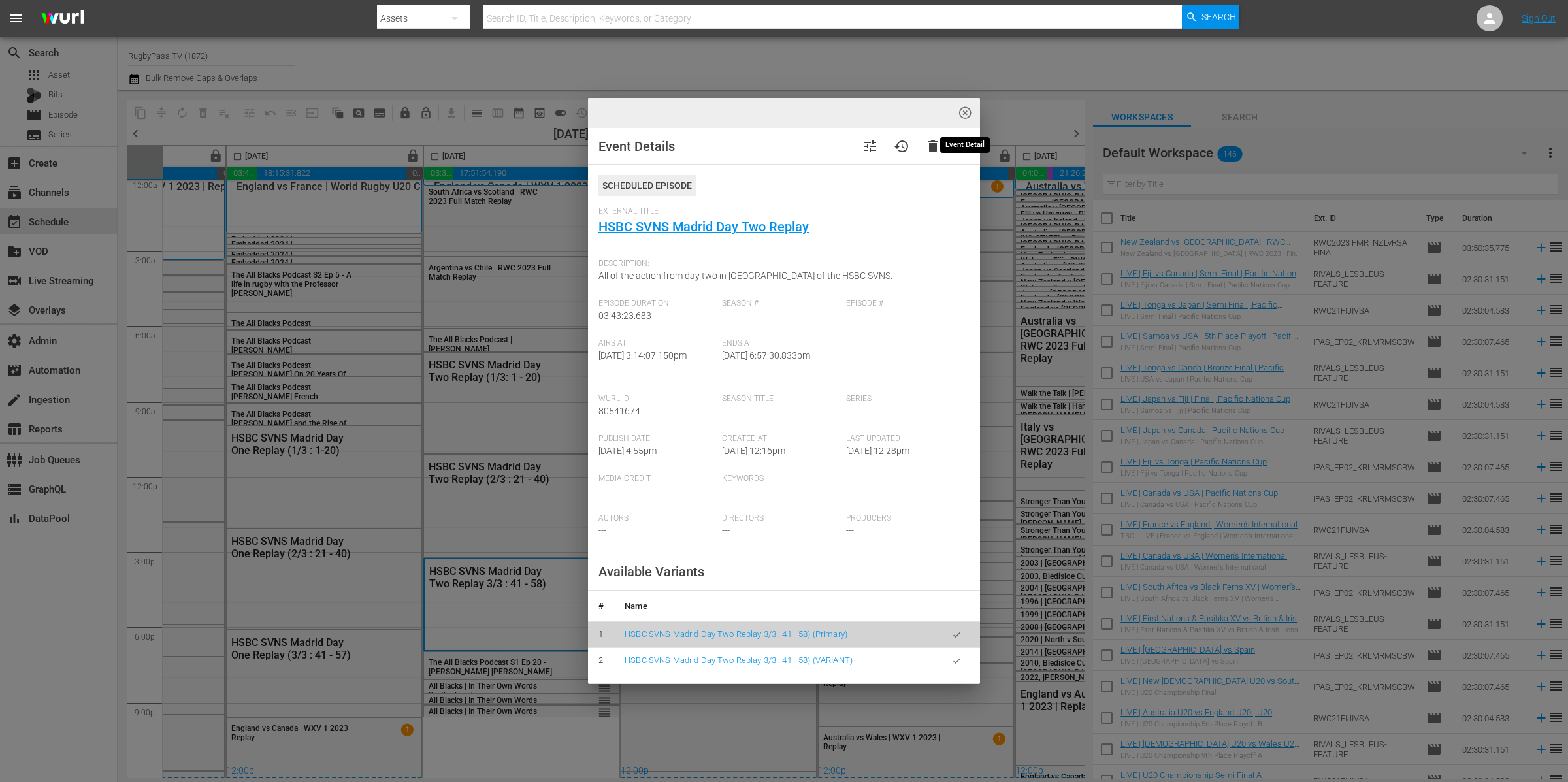
drag, startPoint x: 969, startPoint y: 113, endPoint x: 549, endPoint y: 313, distance: 465.2
click at [969, 113] on span "highlight_off_icon" at bounding box center [965, 114] width 15 height 15
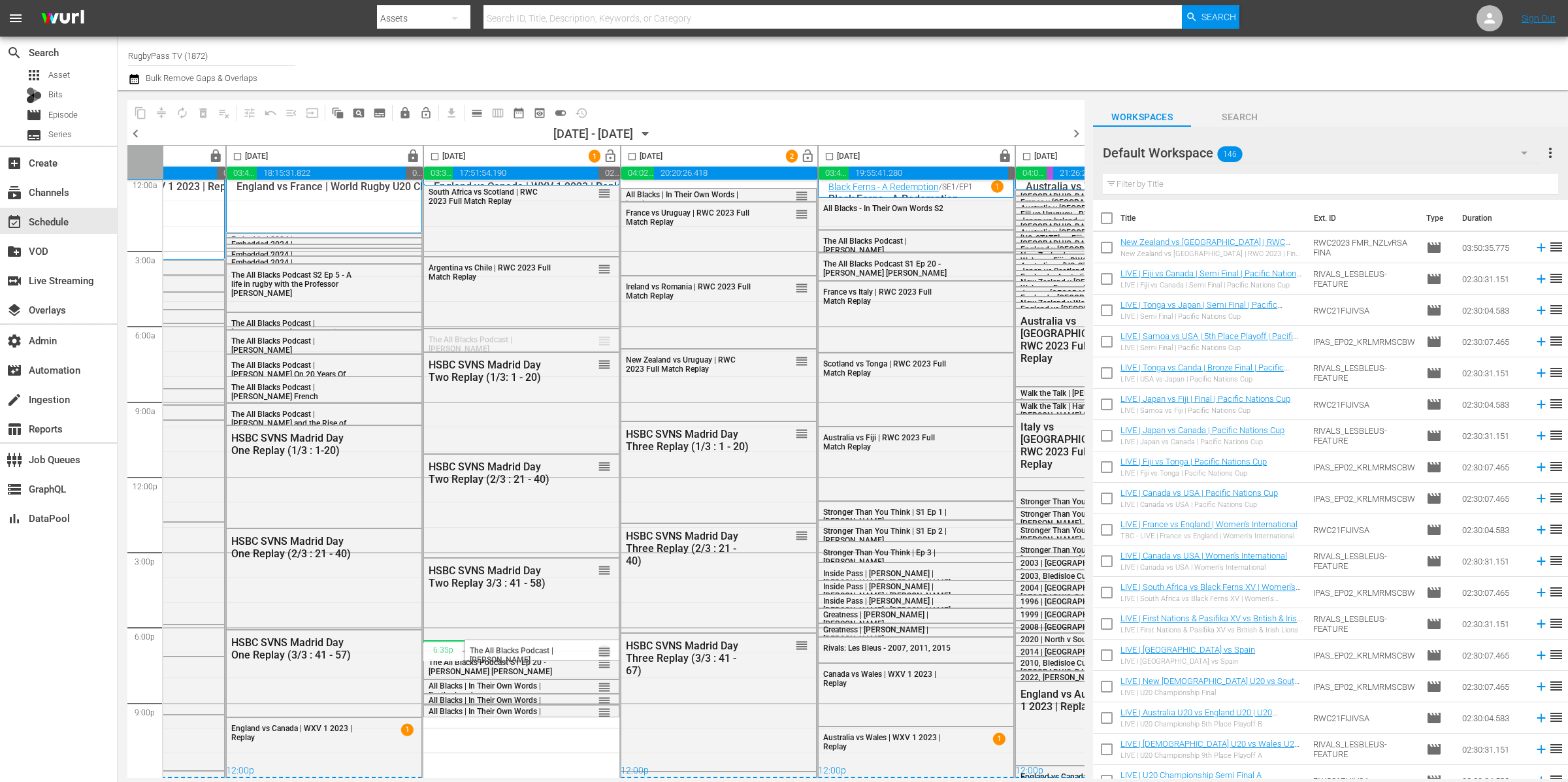
drag, startPoint x: 602, startPoint y: 337, endPoint x: 395, endPoint y: 202, distance: 247.1
click at [434, 157] on input "checkbox" at bounding box center [435, 159] width 15 height 15
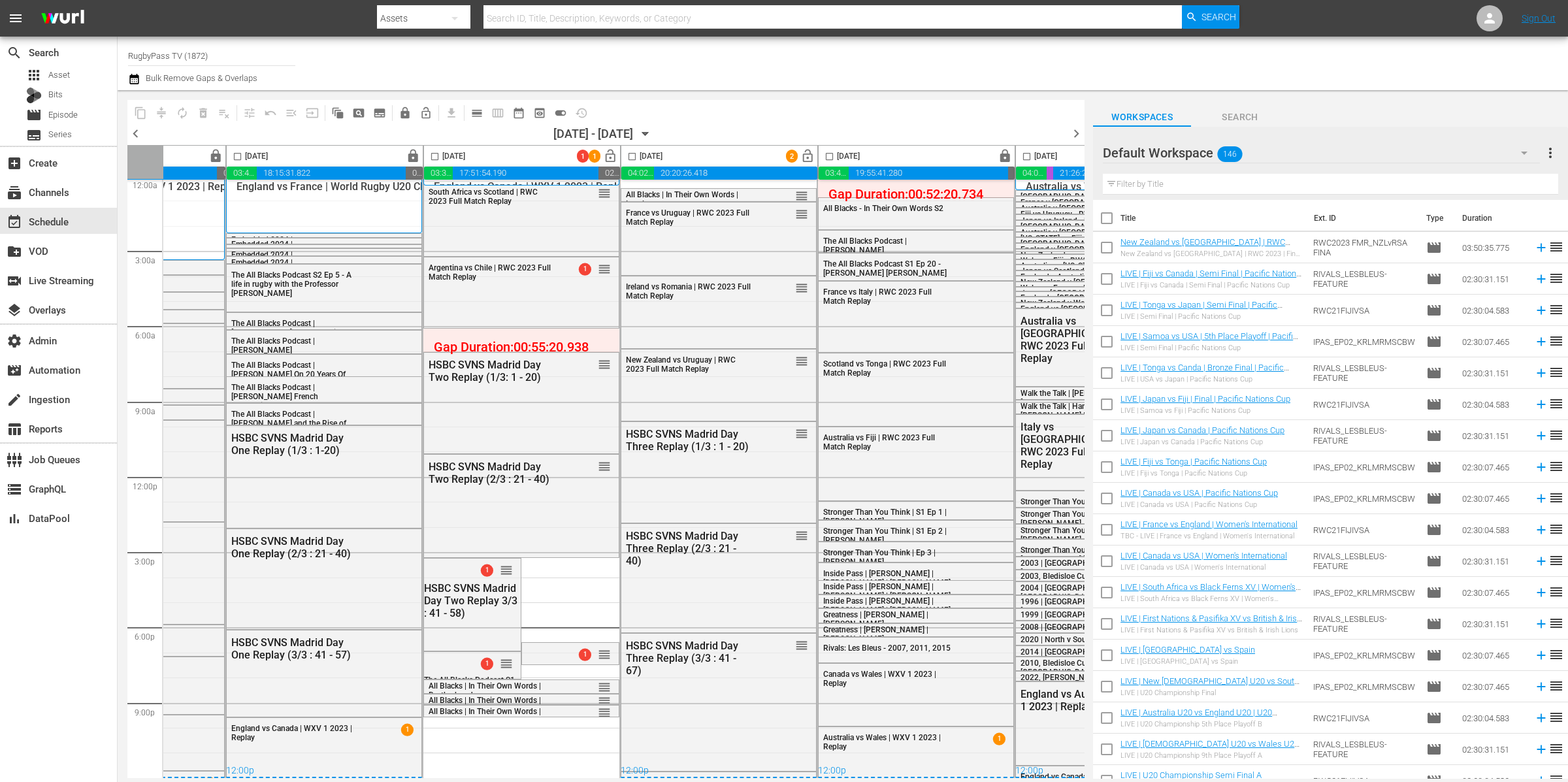
click at [434, 157] on input "checkbox" at bounding box center [435, 159] width 15 height 15
click at [162, 113] on span "compress" at bounding box center [162, 114] width 13 height 13
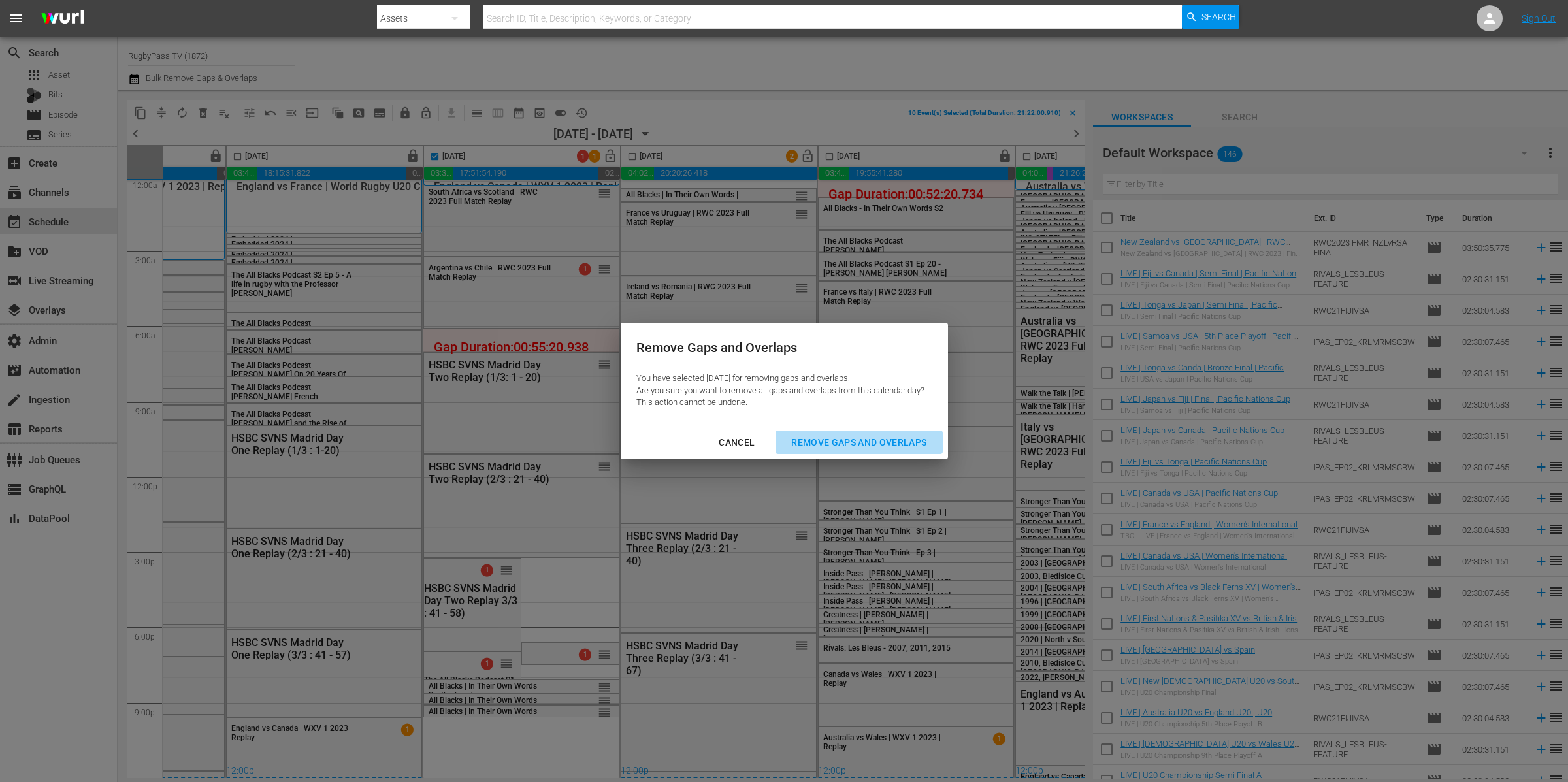
click at [870, 436] on div "Remove Gaps and Overlaps" at bounding box center [859, 443] width 157 height 16
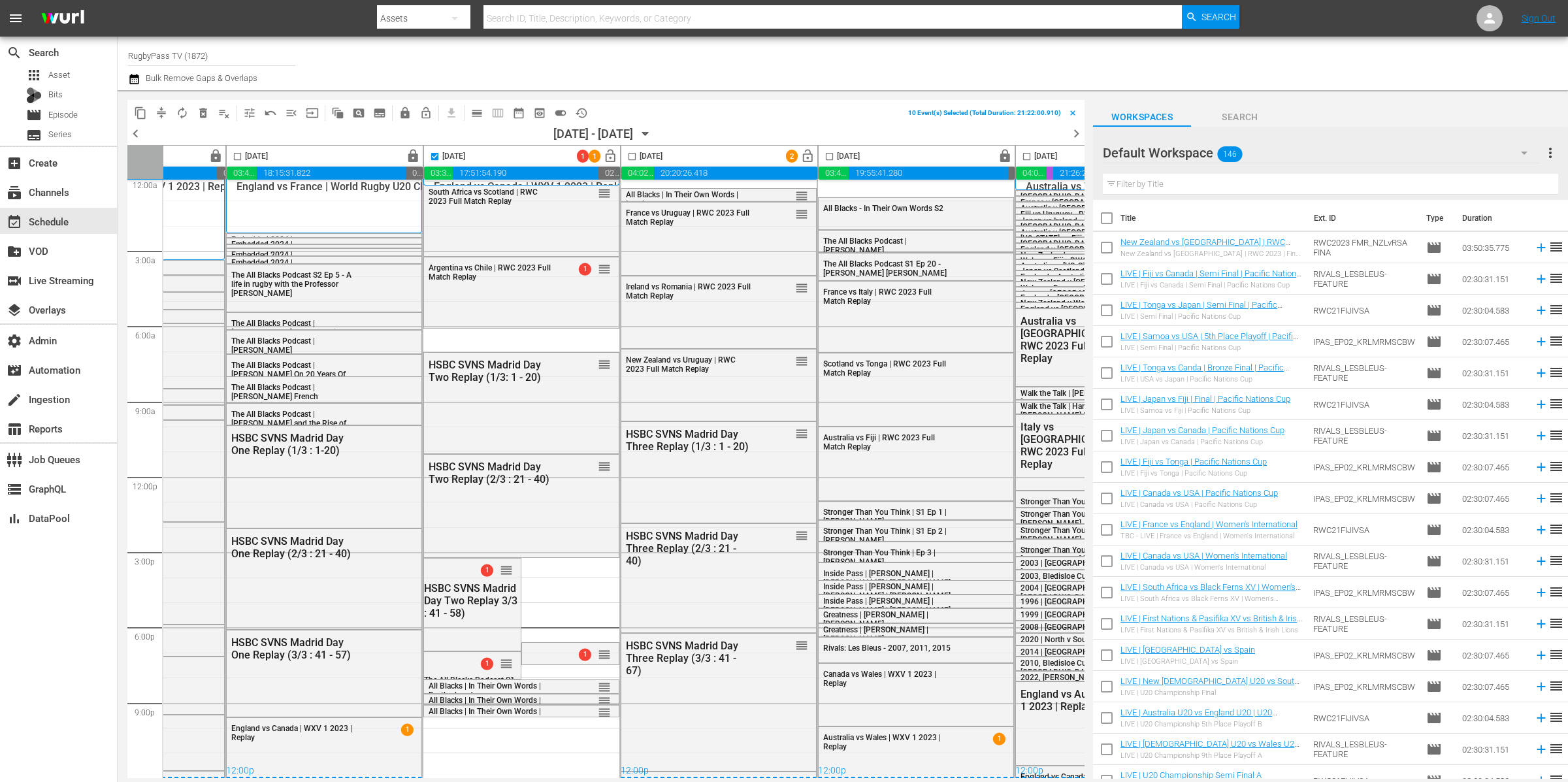
checkbox input "false"
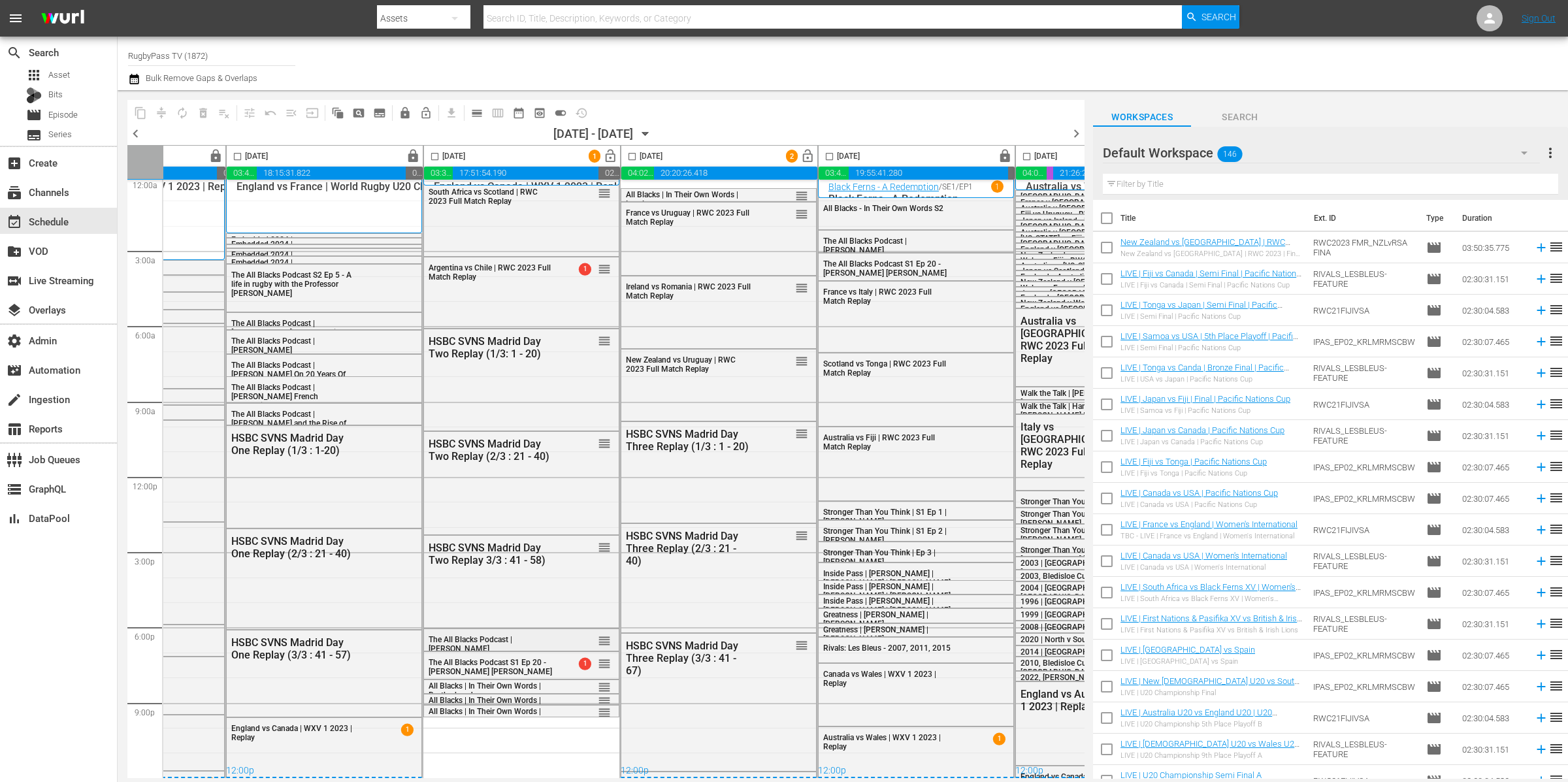
click at [542, 639] on div "The All Blacks Podcast | Richie McCaw" at bounding box center [493, 644] width 128 height 19
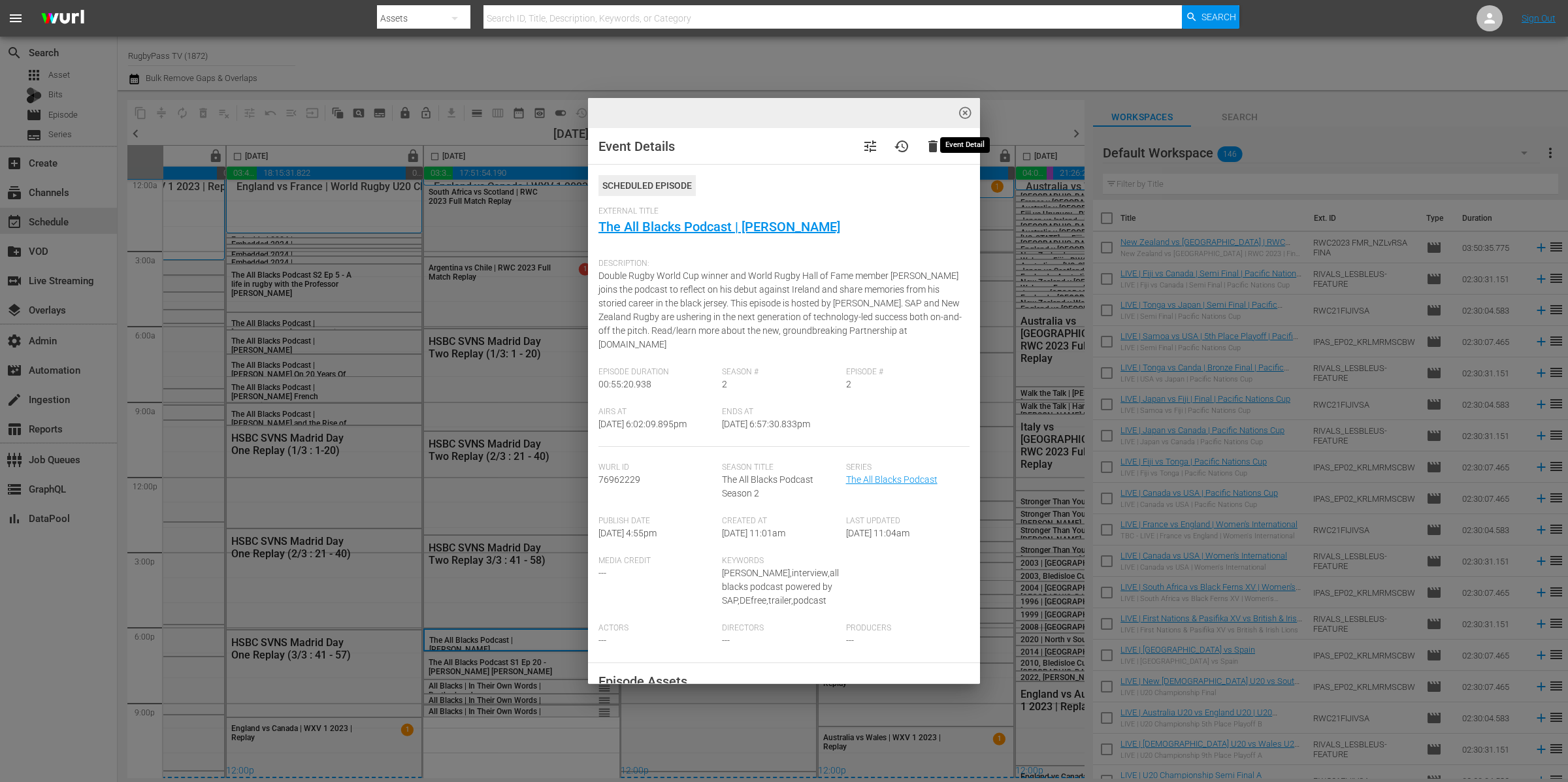
drag, startPoint x: 962, startPoint y: 113, endPoint x: 791, endPoint y: 319, distance: 267.7
click at [962, 113] on span "highlight_off_icon" at bounding box center [965, 114] width 15 height 15
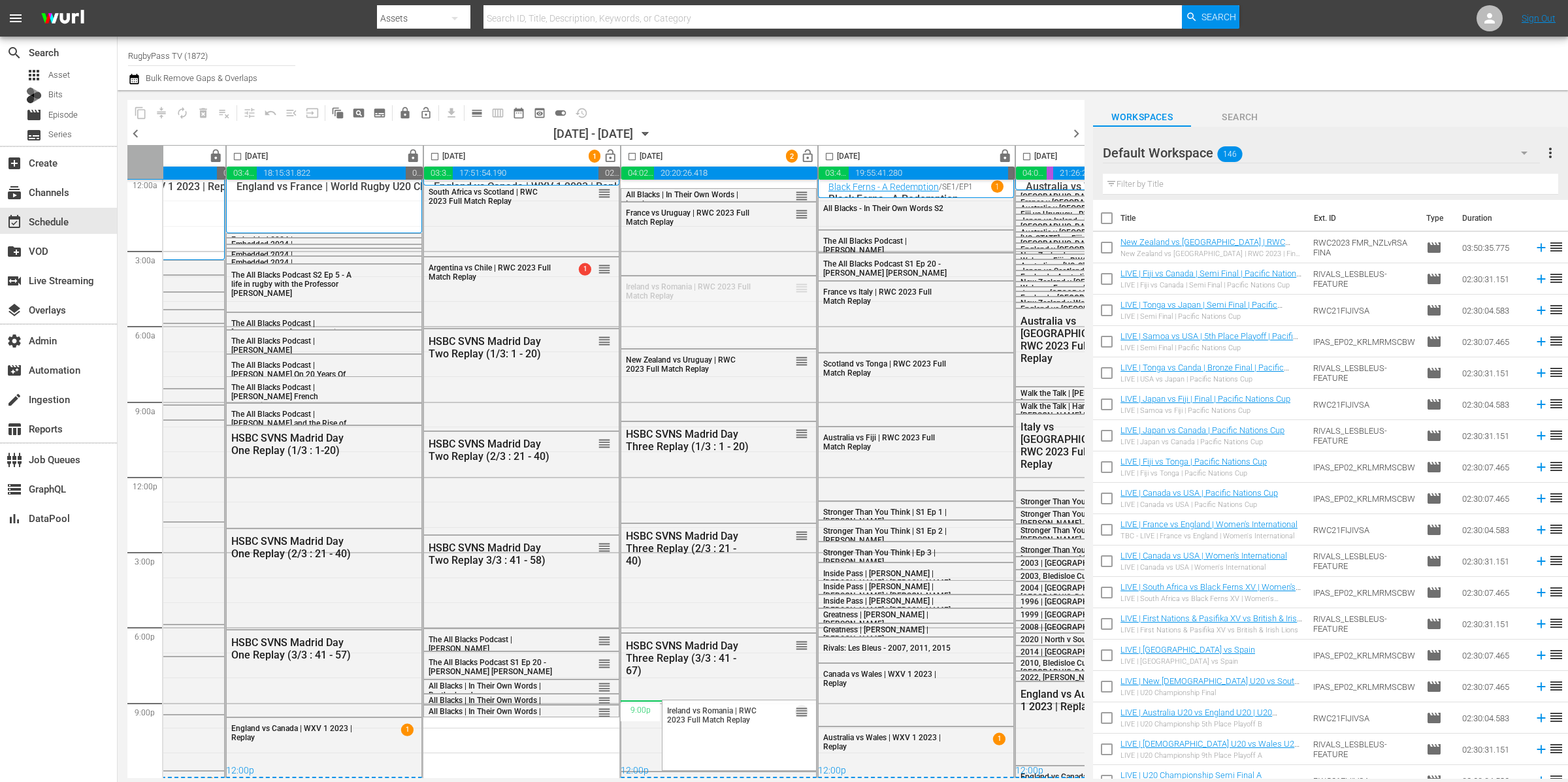
drag, startPoint x: 798, startPoint y: 283, endPoint x: 703, endPoint y: 696, distance: 423.8
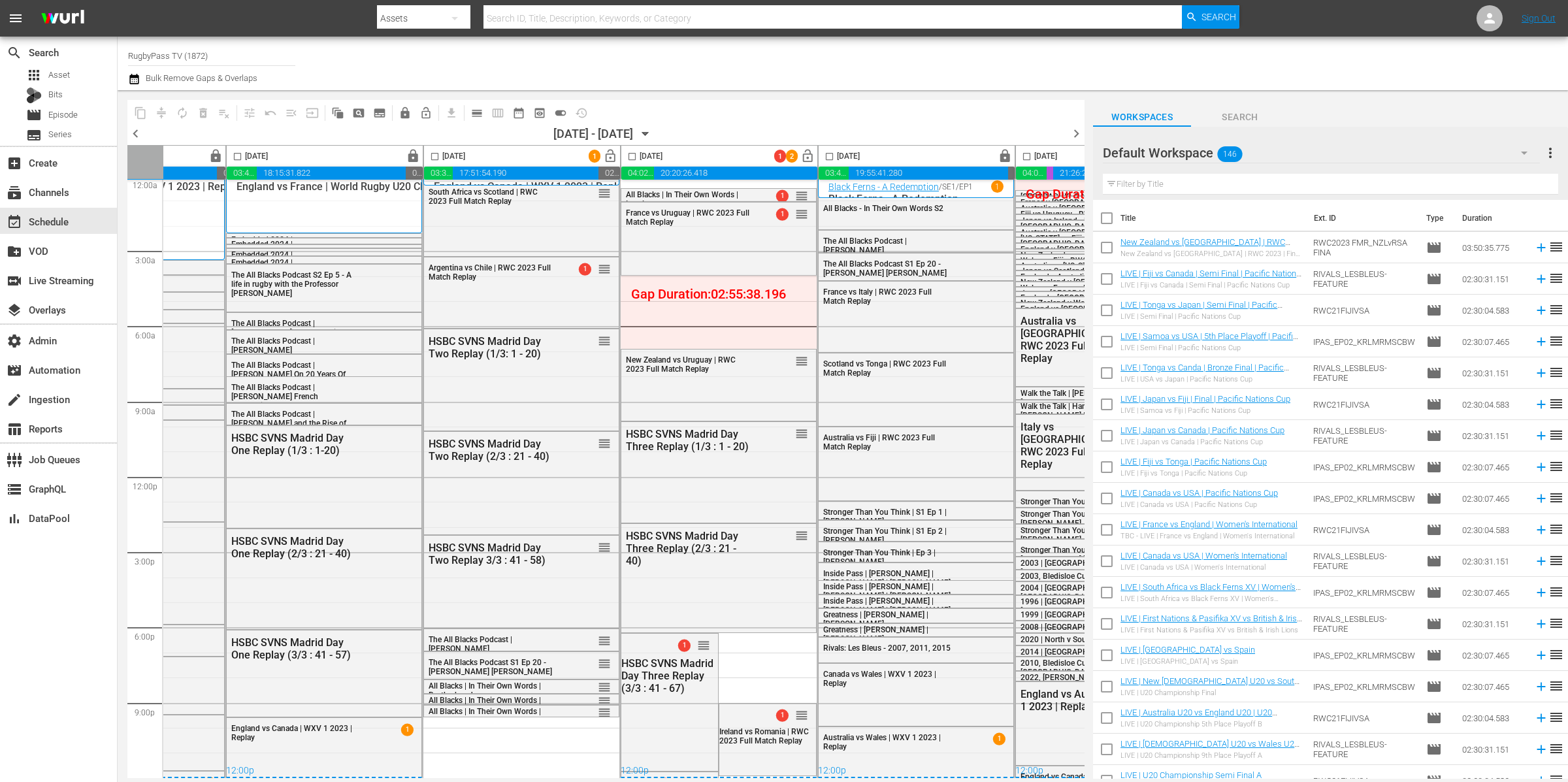
click at [414, 155] on span "lock" at bounding box center [413, 157] width 15 height 15
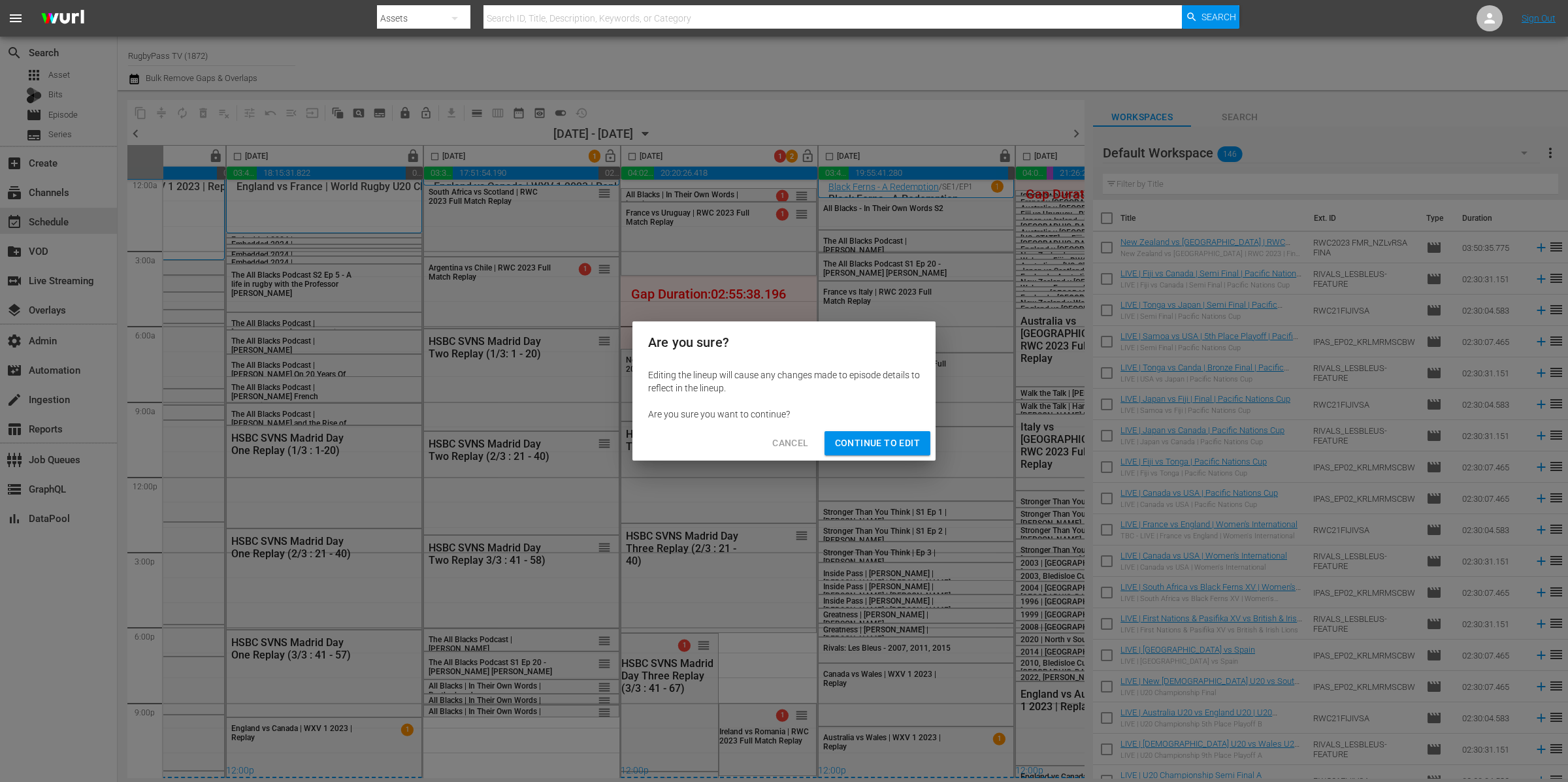
drag, startPoint x: 897, startPoint y: 444, endPoint x: 888, endPoint y: 444, distance: 9.0
click at [897, 444] on span "Continue to Edit" at bounding box center [877, 444] width 85 height 16
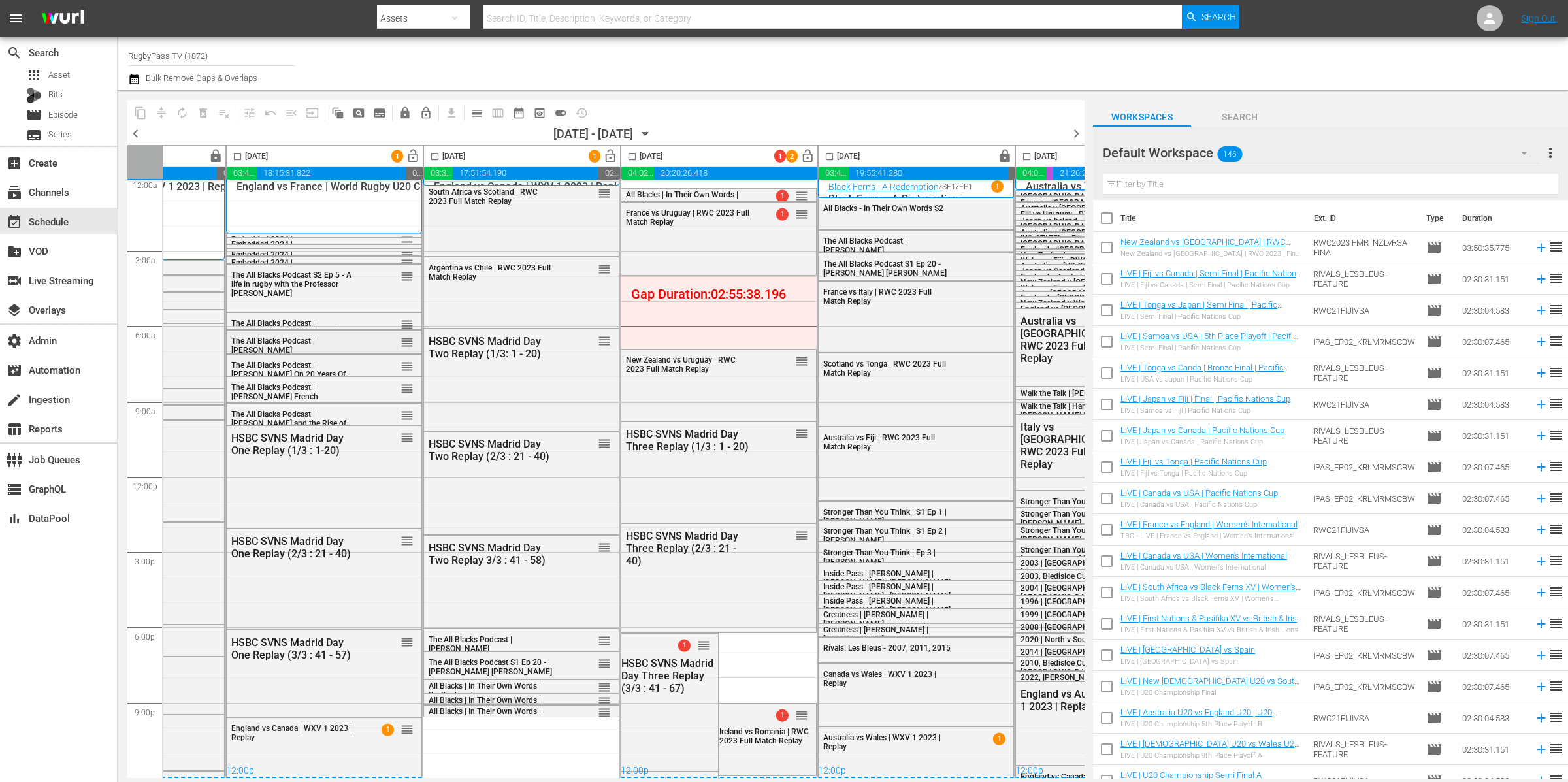
scroll to position [0, 332]
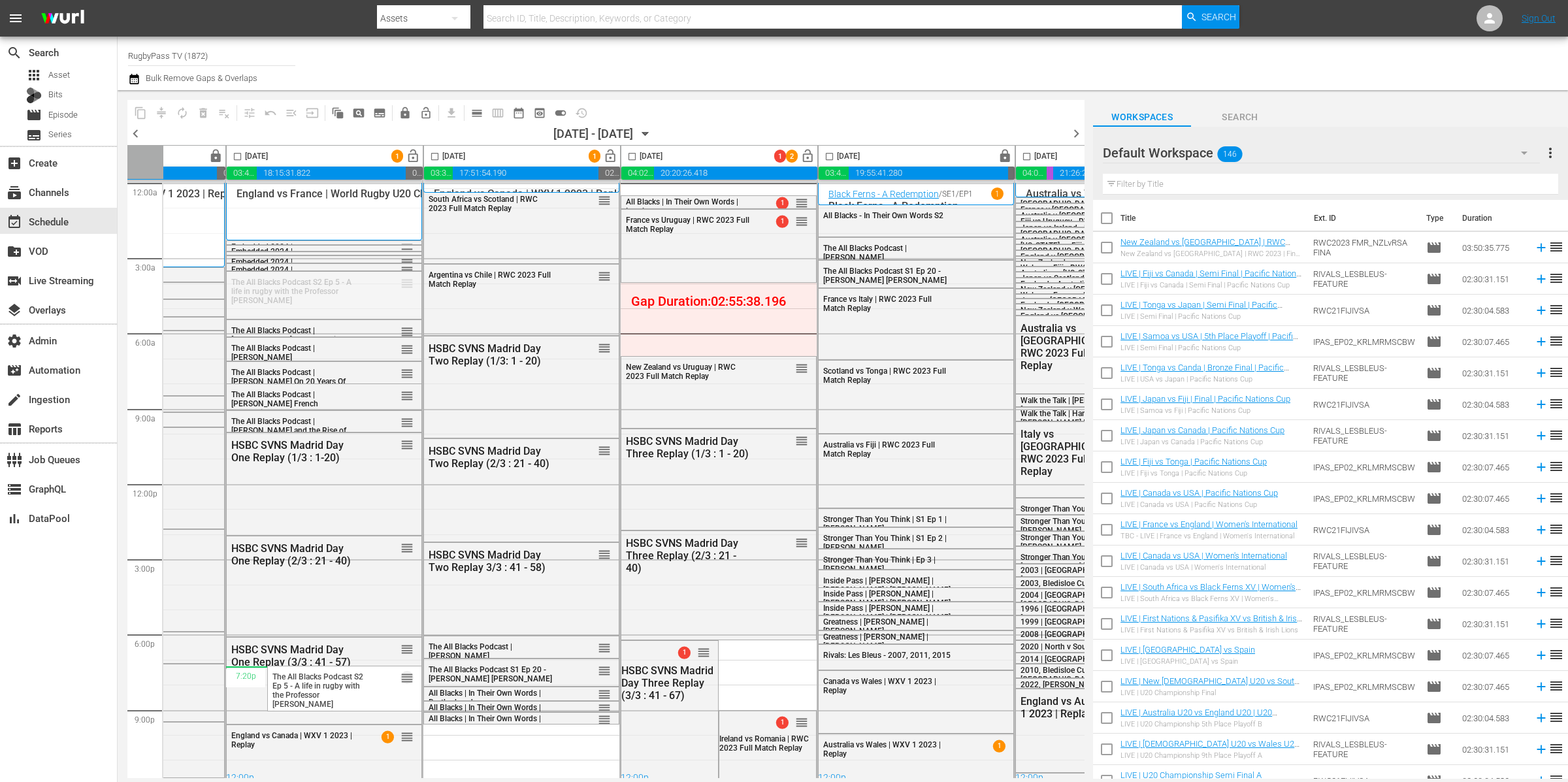
drag, startPoint x: 405, startPoint y: 282, endPoint x: 371, endPoint y: 666, distance: 385.5
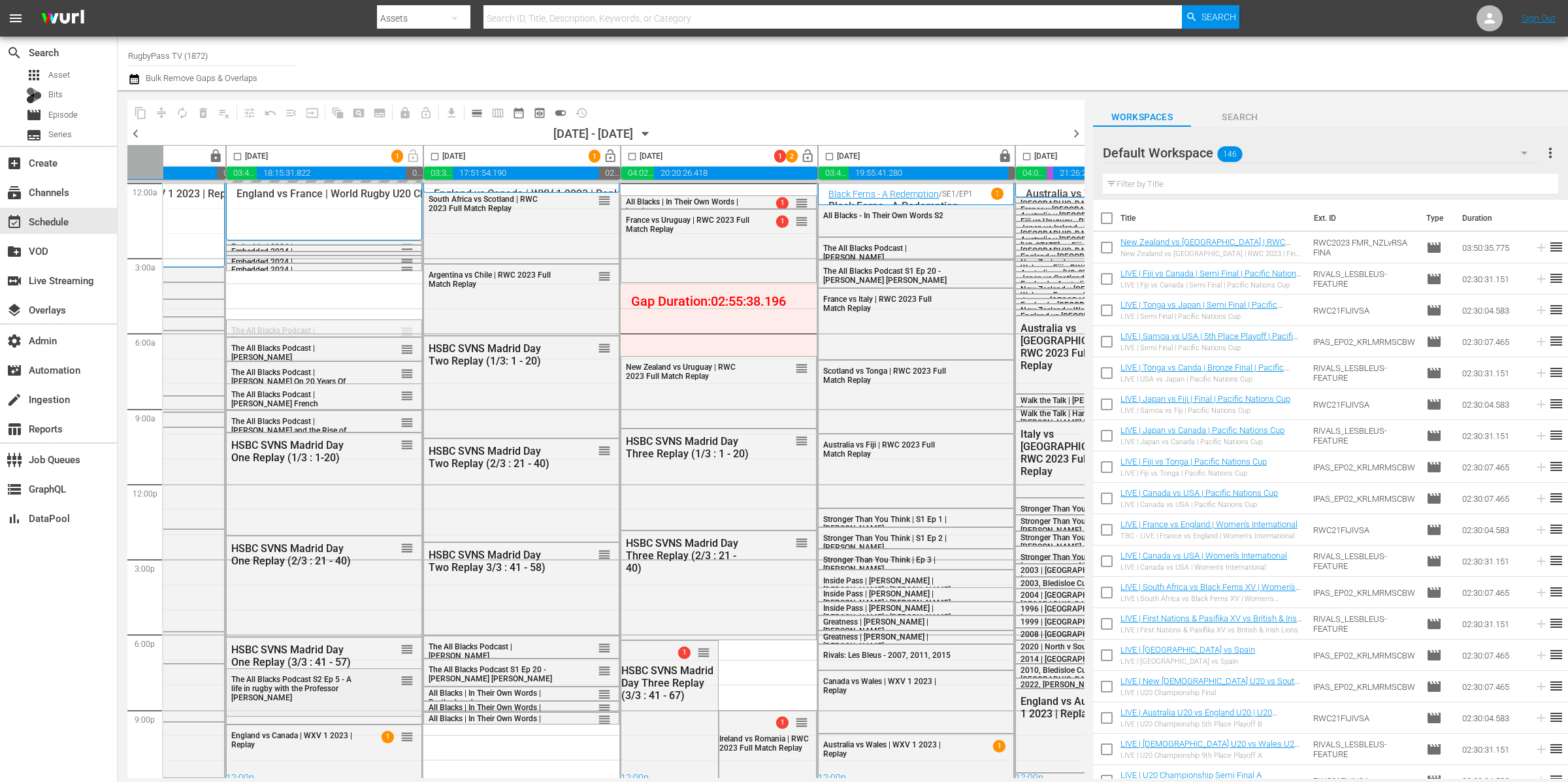
drag, startPoint x: 406, startPoint y: 329, endPoint x: 392, endPoint y: 688, distance: 359.3
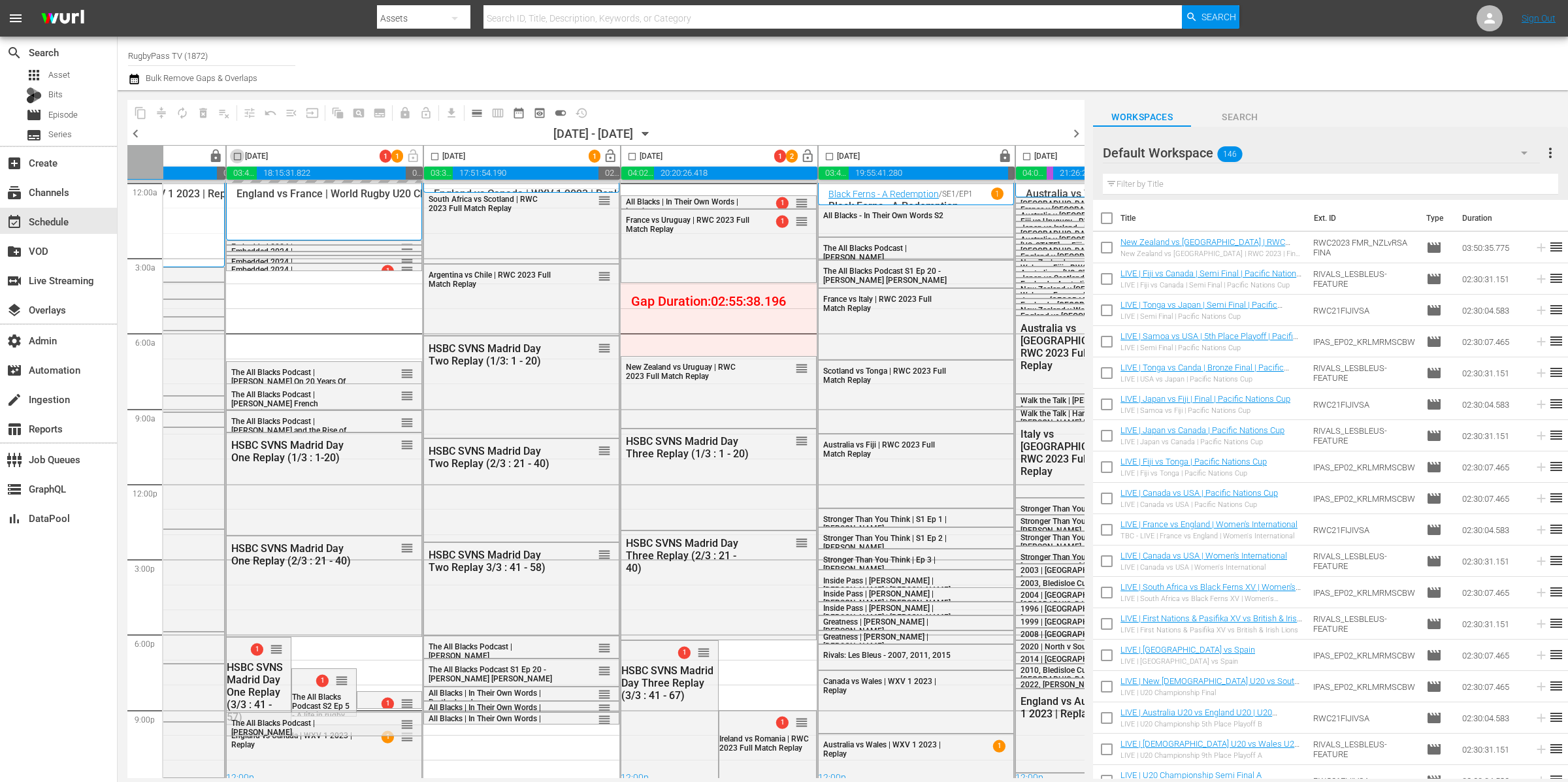
click at [240, 157] on input "checkbox" at bounding box center [237, 159] width 15 height 15
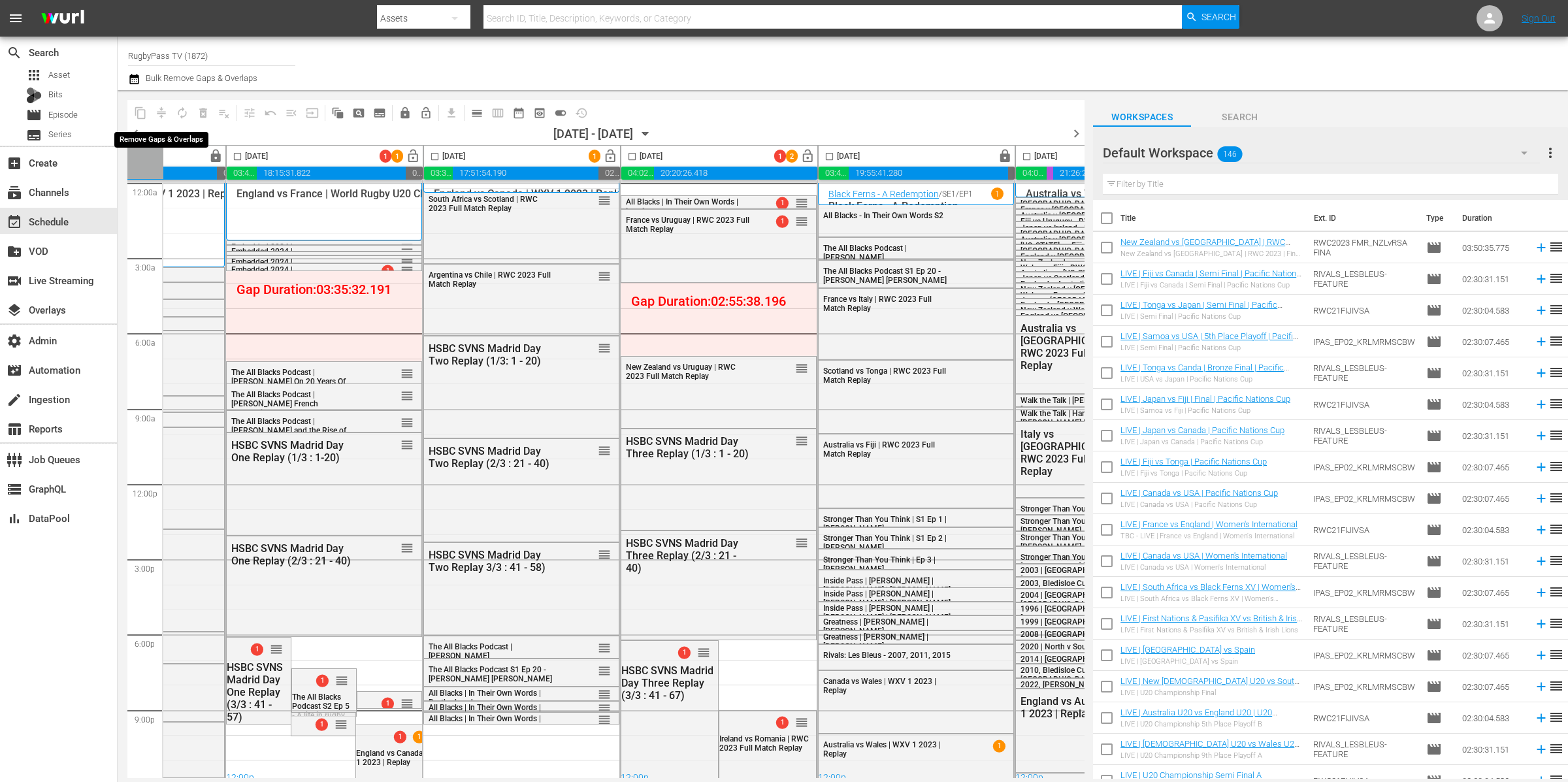
click at [162, 113] on span "compress" at bounding box center [161, 113] width 21 height 21
click at [242, 160] on input "checkbox" at bounding box center [237, 159] width 15 height 15
click at [168, 108] on button "compress" at bounding box center [161, 113] width 21 height 21
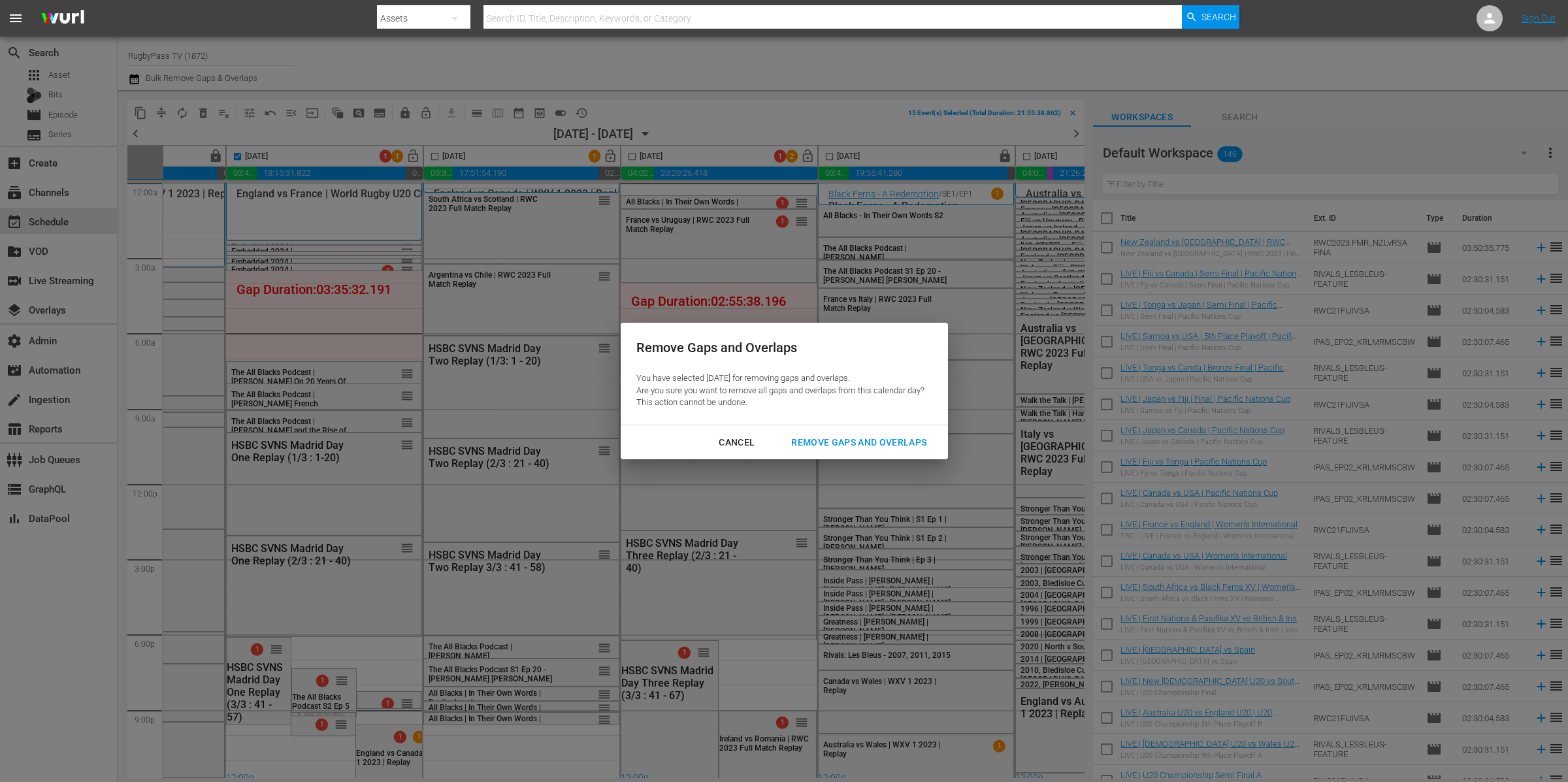
click at [866, 440] on div "Remove Gaps and Overlaps" at bounding box center [859, 443] width 157 height 16
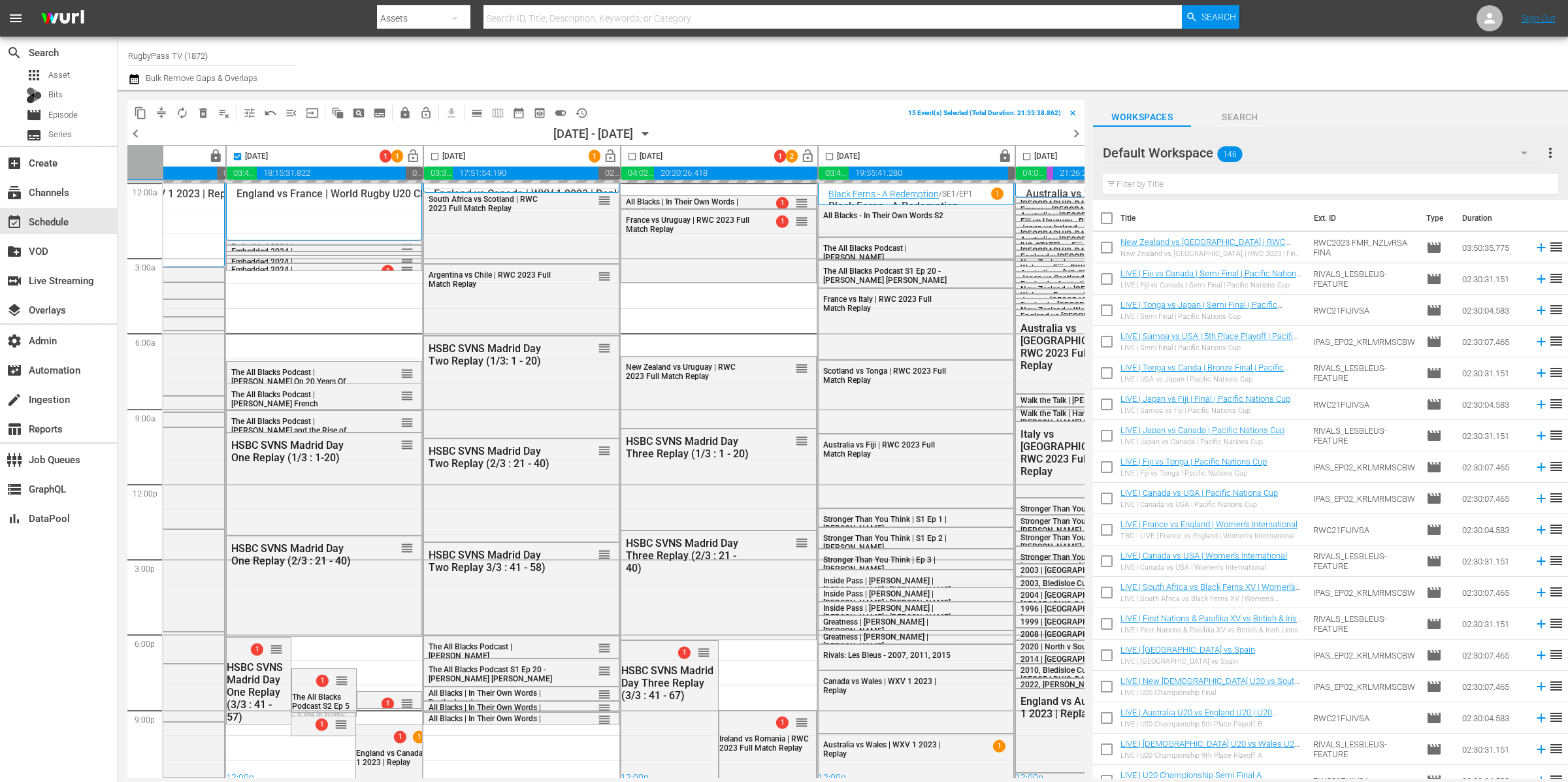
checkbox input "false"
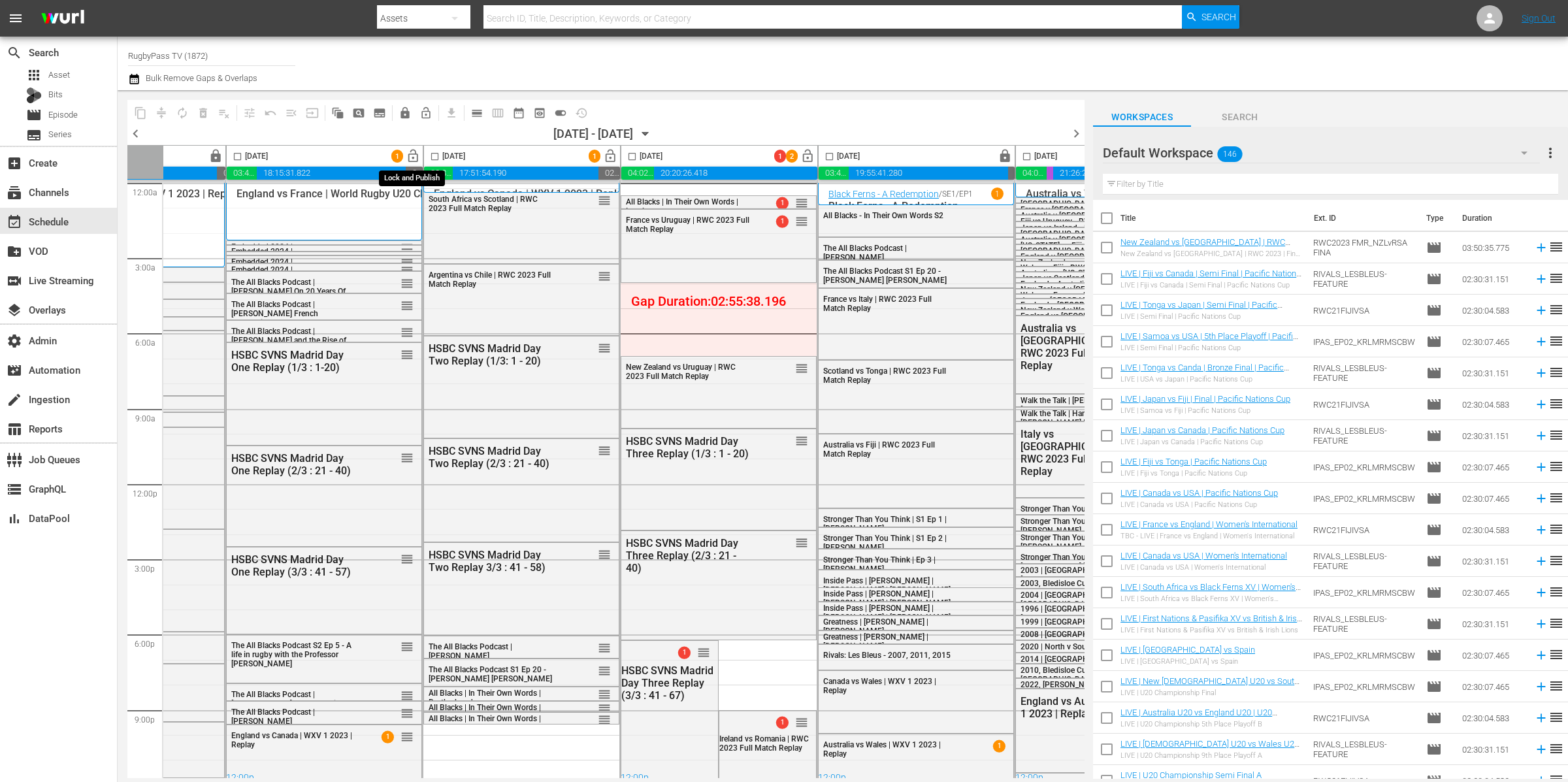
click at [415, 154] on span "lock_open" at bounding box center [413, 157] width 15 height 15
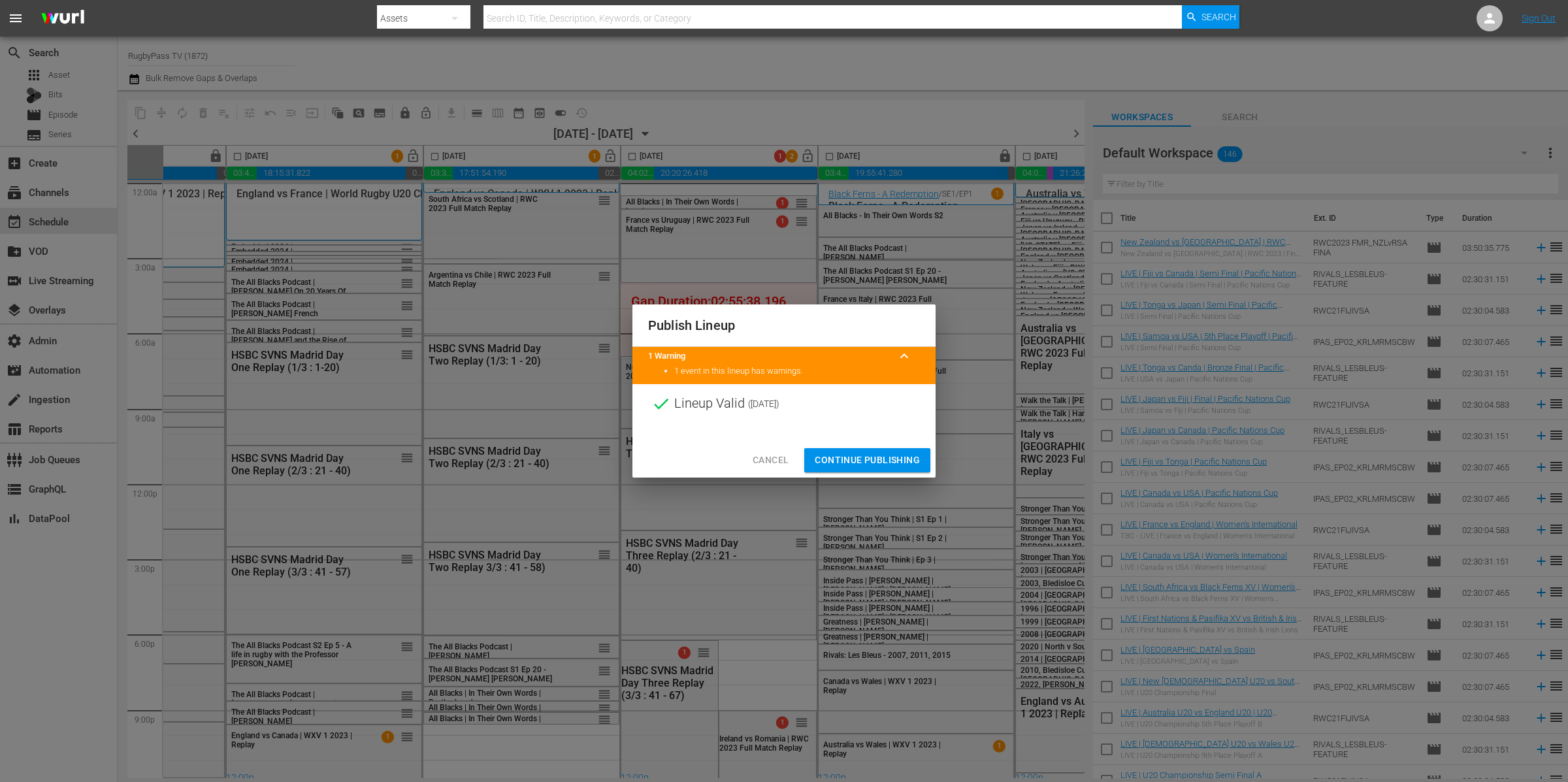
click at [891, 464] on span "Continue Publishing" at bounding box center [867, 460] width 105 height 16
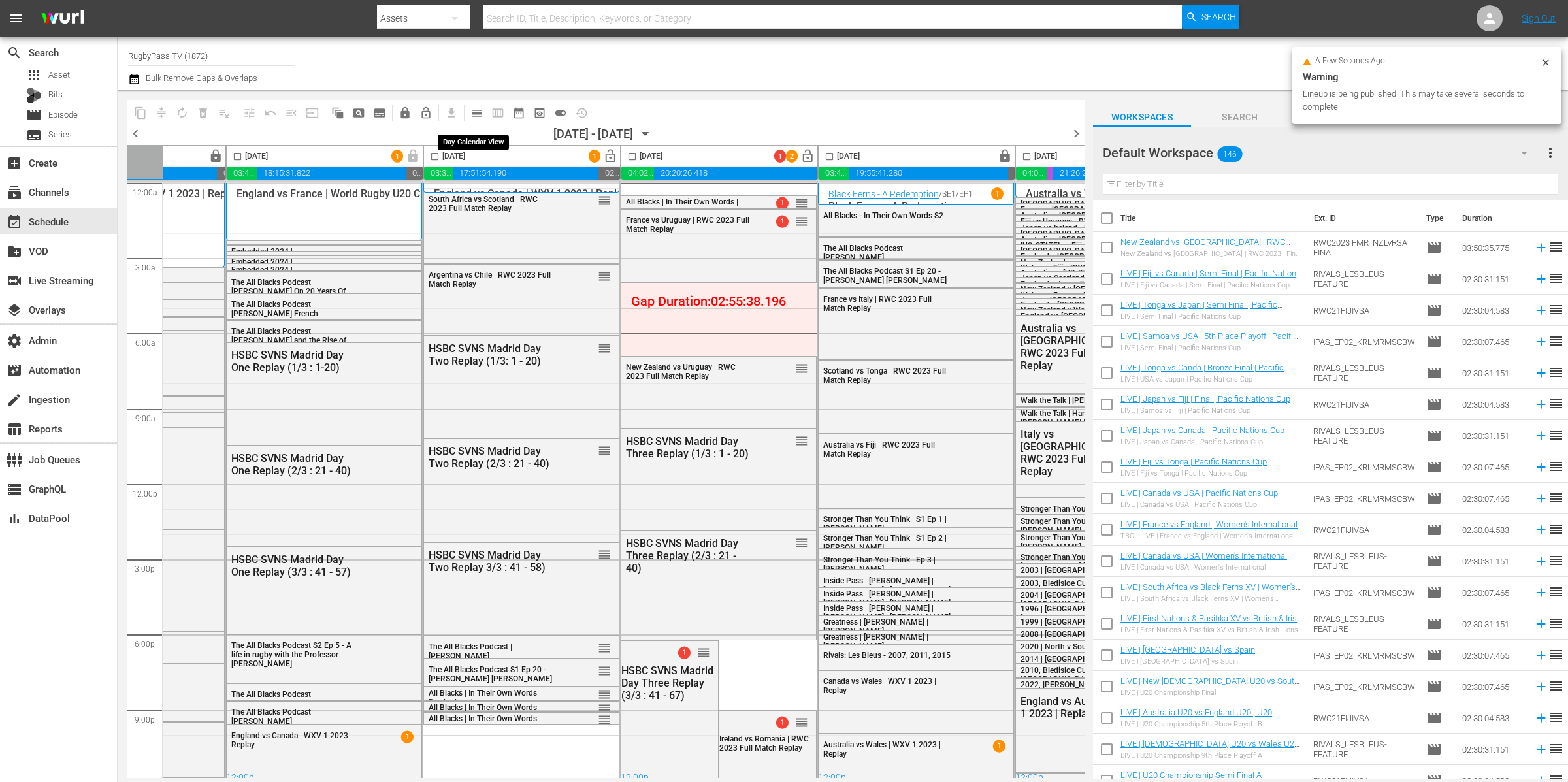
click at [475, 111] on span "calendar_view_day_outlined" at bounding box center [477, 114] width 13 height 13
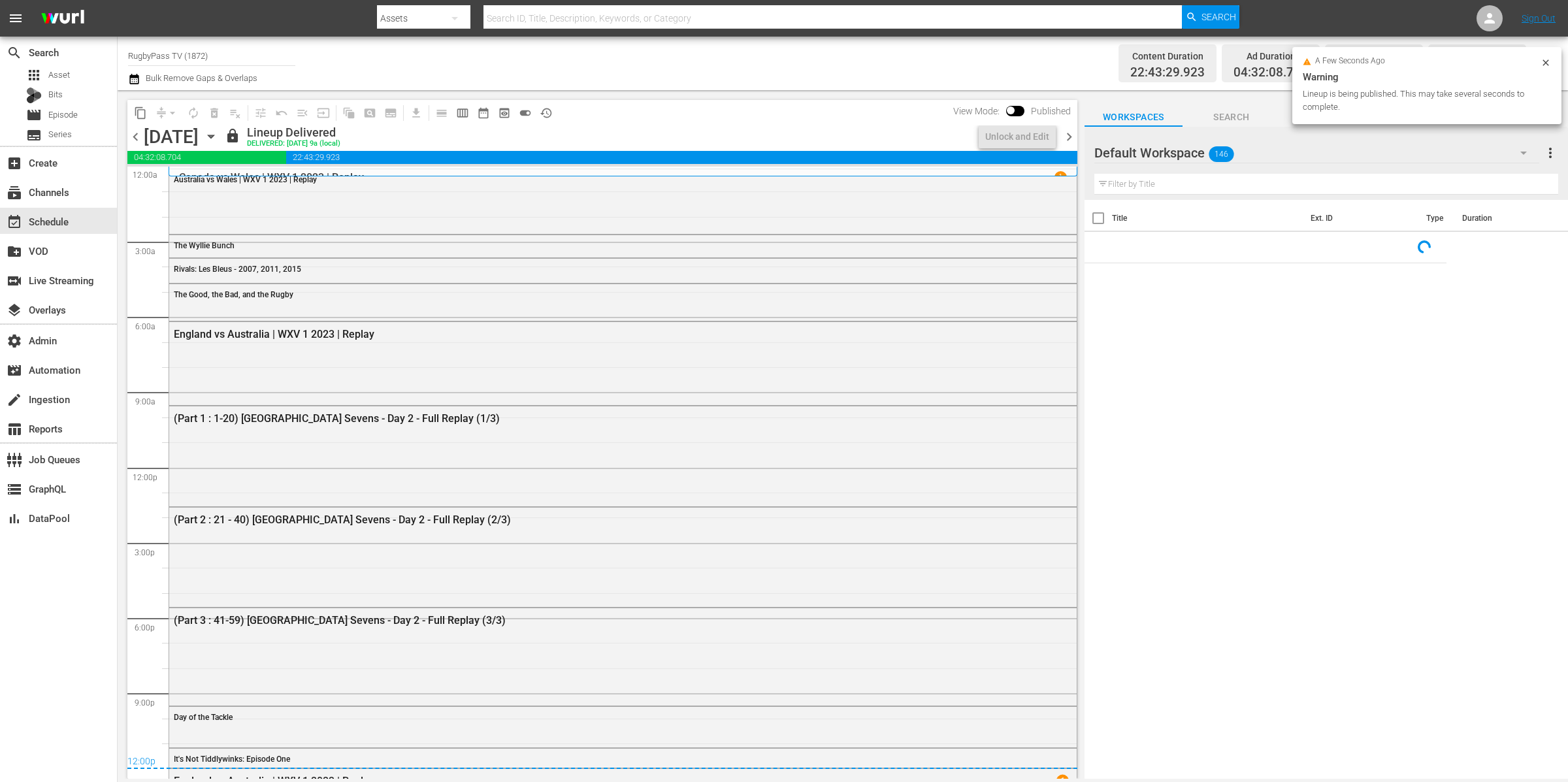
click at [1062, 135] on span "chevron_right" at bounding box center [1069, 137] width 16 height 16
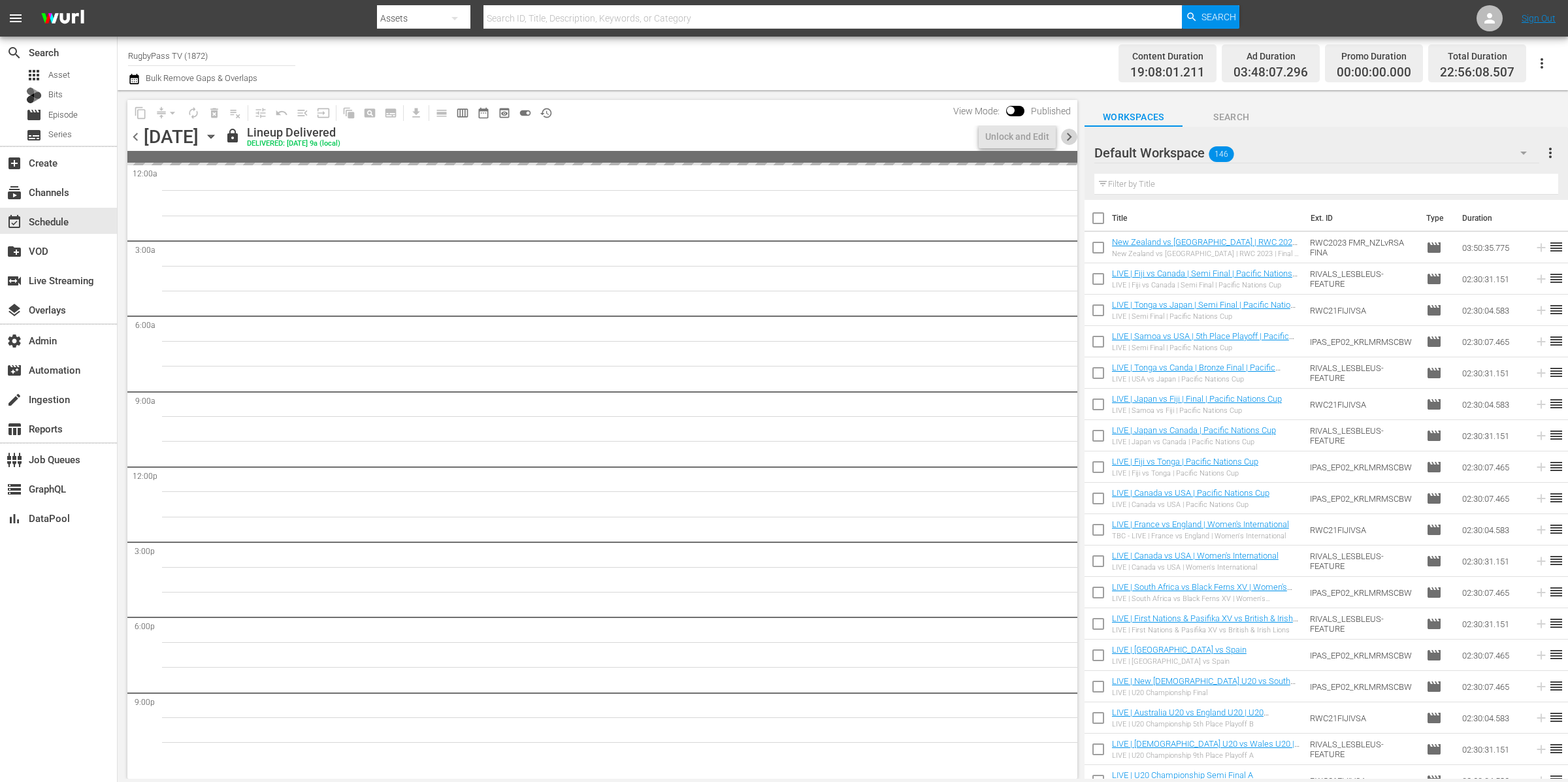
click at [1067, 136] on span "chevron_right" at bounding box center [1069, 137] width 16 height 16
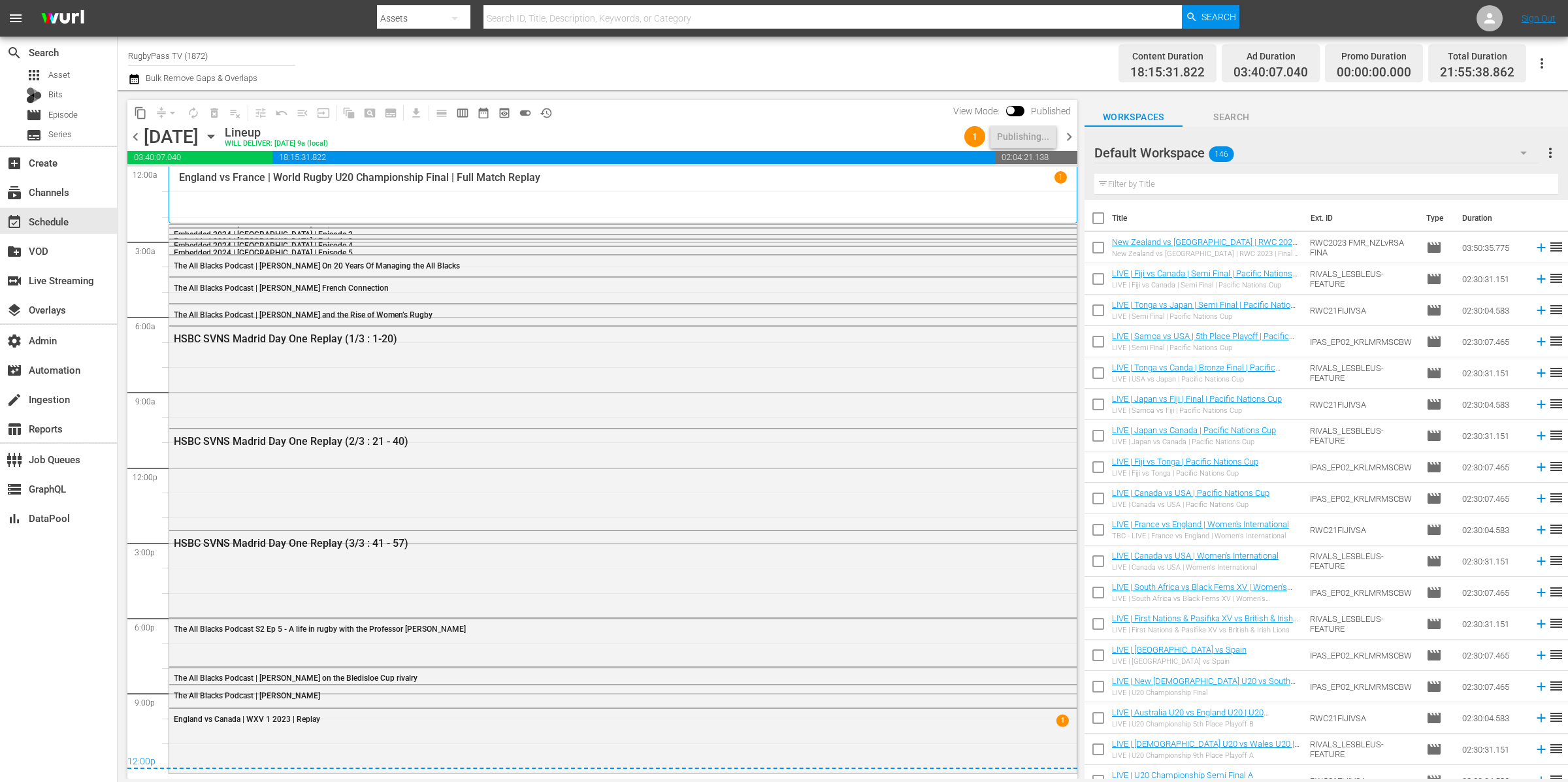
click at [1069, 136] on span "chevron_right" at bounding box center [1069, 137] width 16 height 16
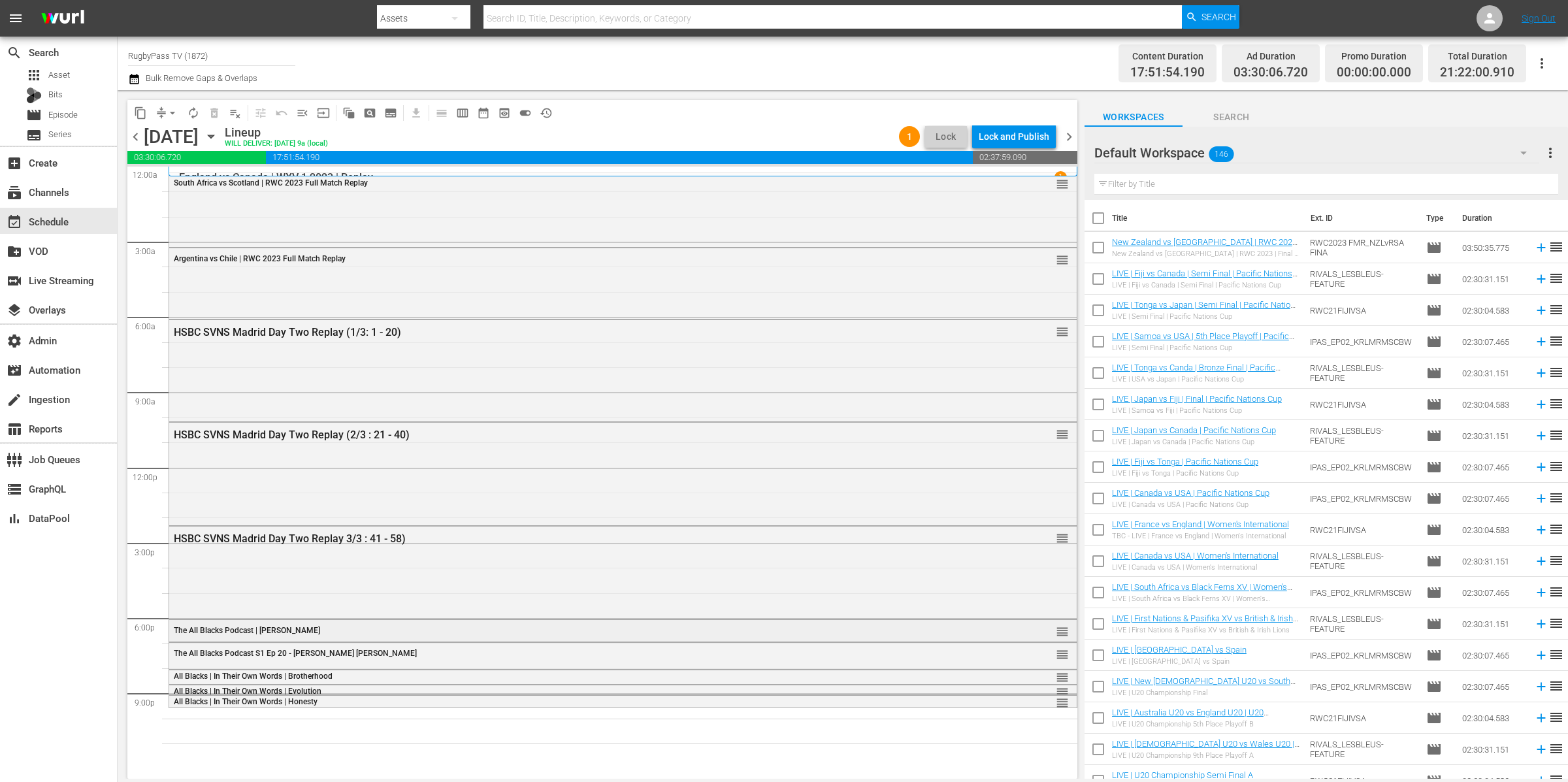
click at [455, 625] on div "The All Blacks Podcast | Richie McCaw" at bounding box center [586, 630] width 825 height 10
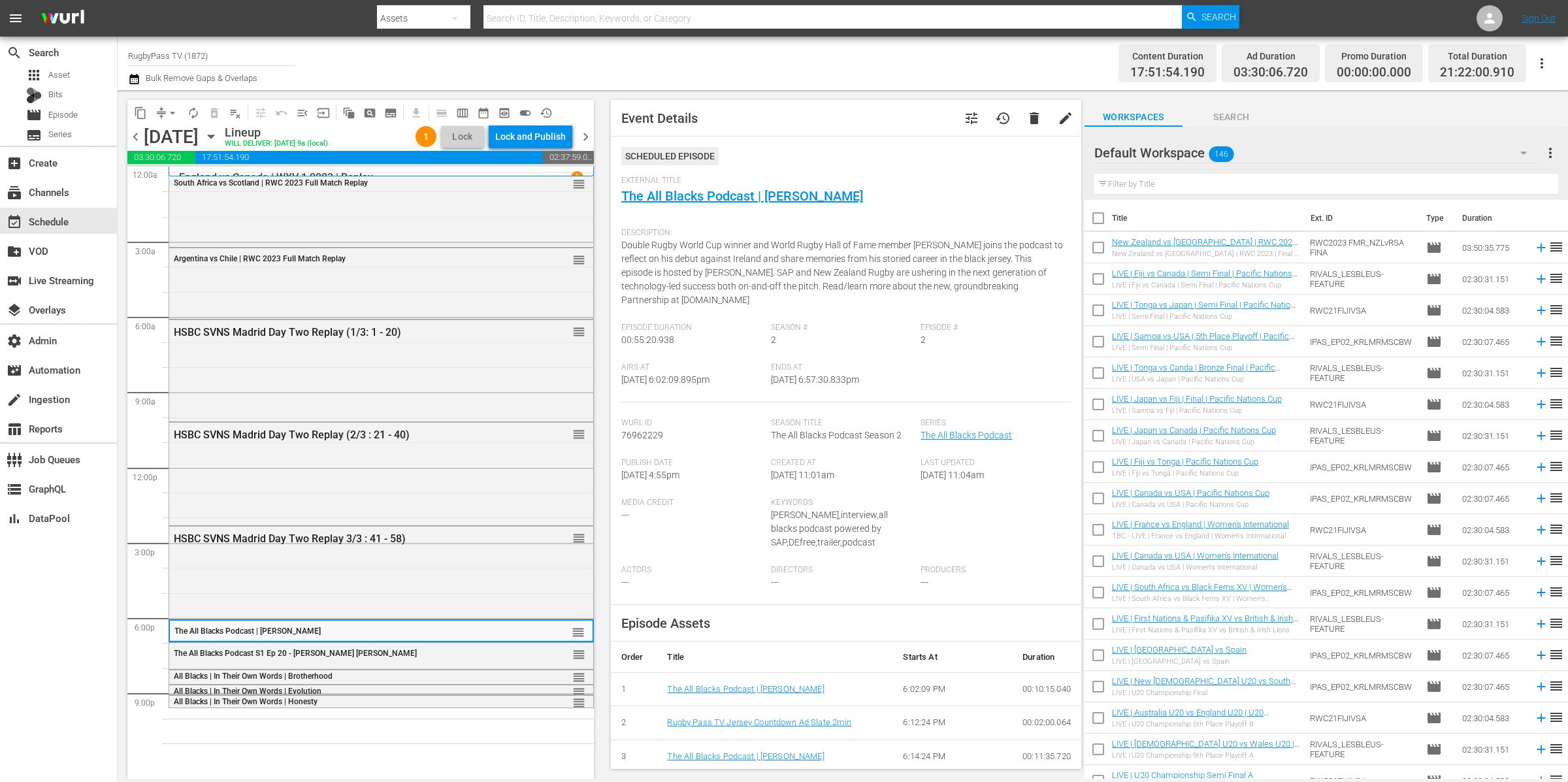
click at [523, 112] on span "toggle_on" at bounding box center [525, 114] width 13 height 13
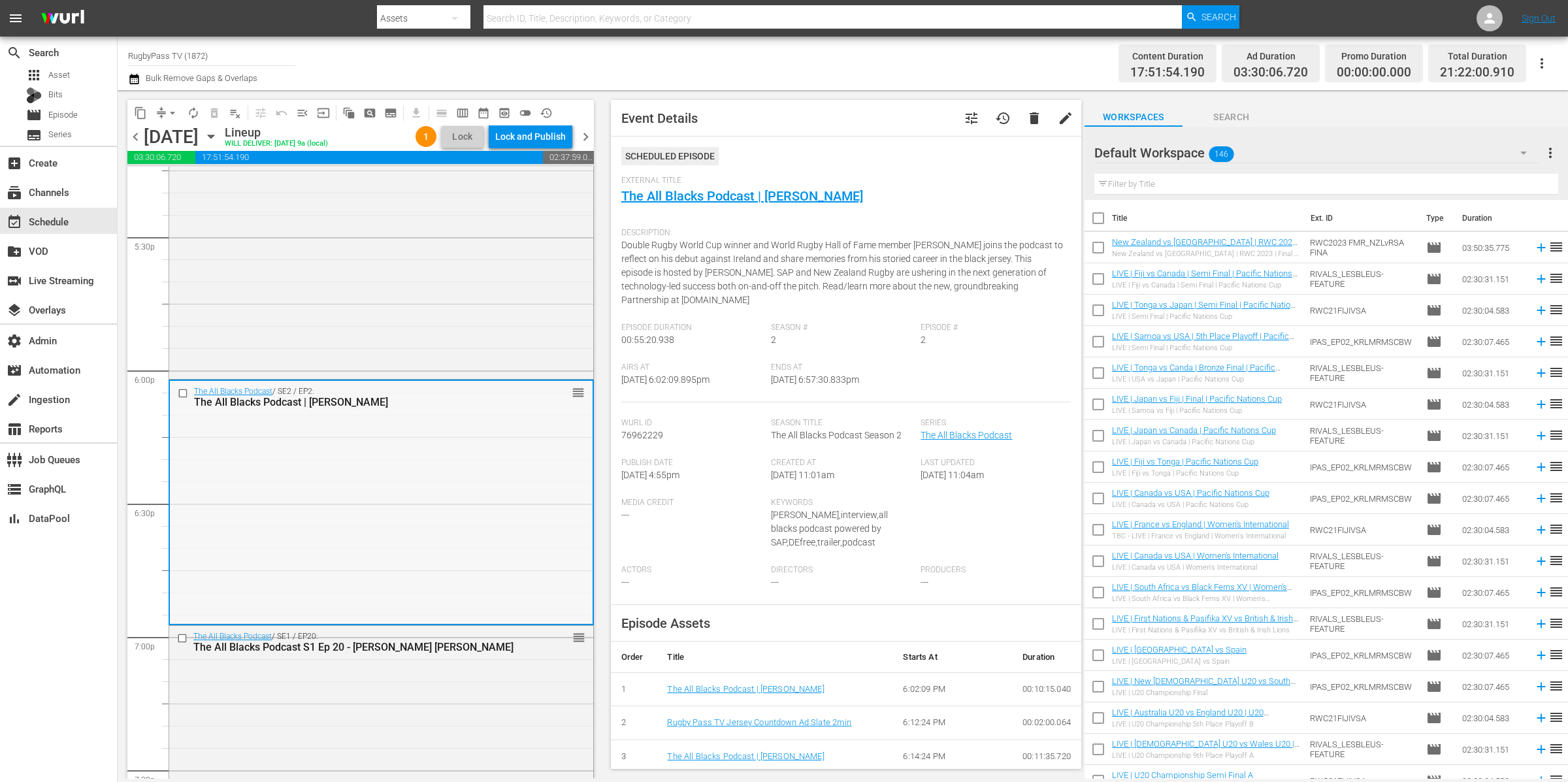
scroll to position [4504, 0]
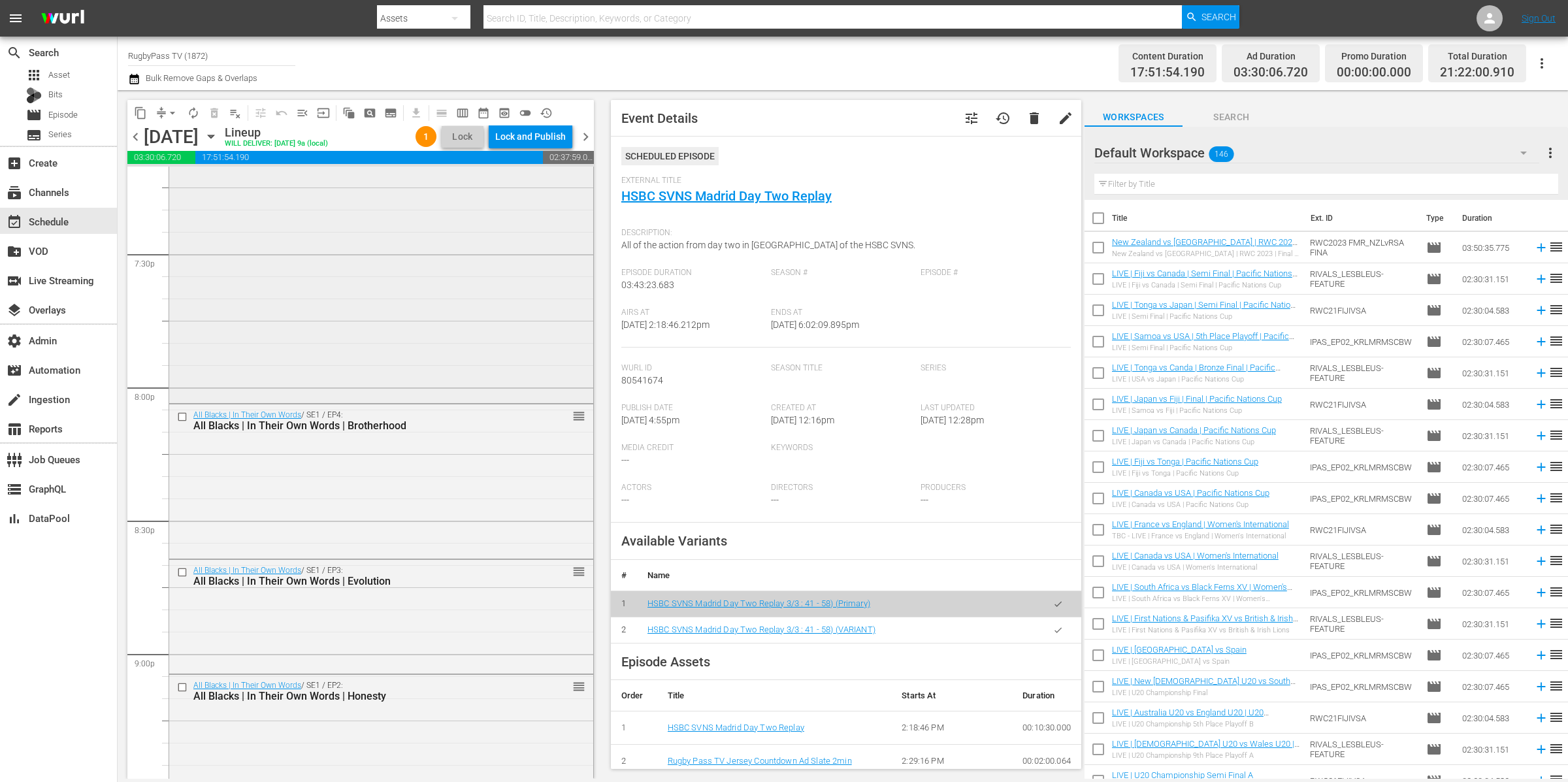
scroll to position [5202, 0]
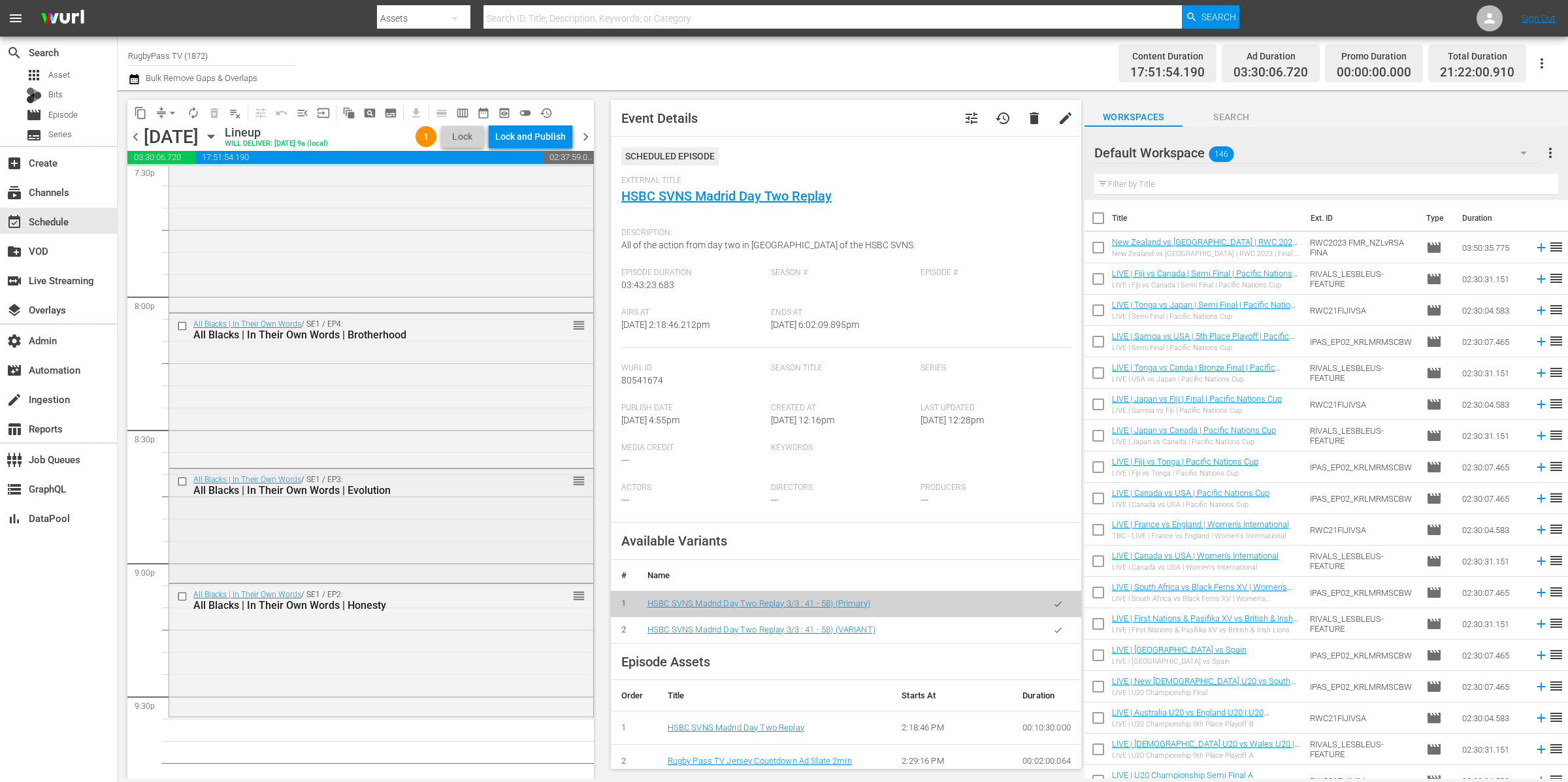
click at [239, 510] on div "All Blacks | In Their Own Words / SE1 / EP3: All Blacks | In Their Own Words | …" at bounding box center [381, 525] width 424 height 112
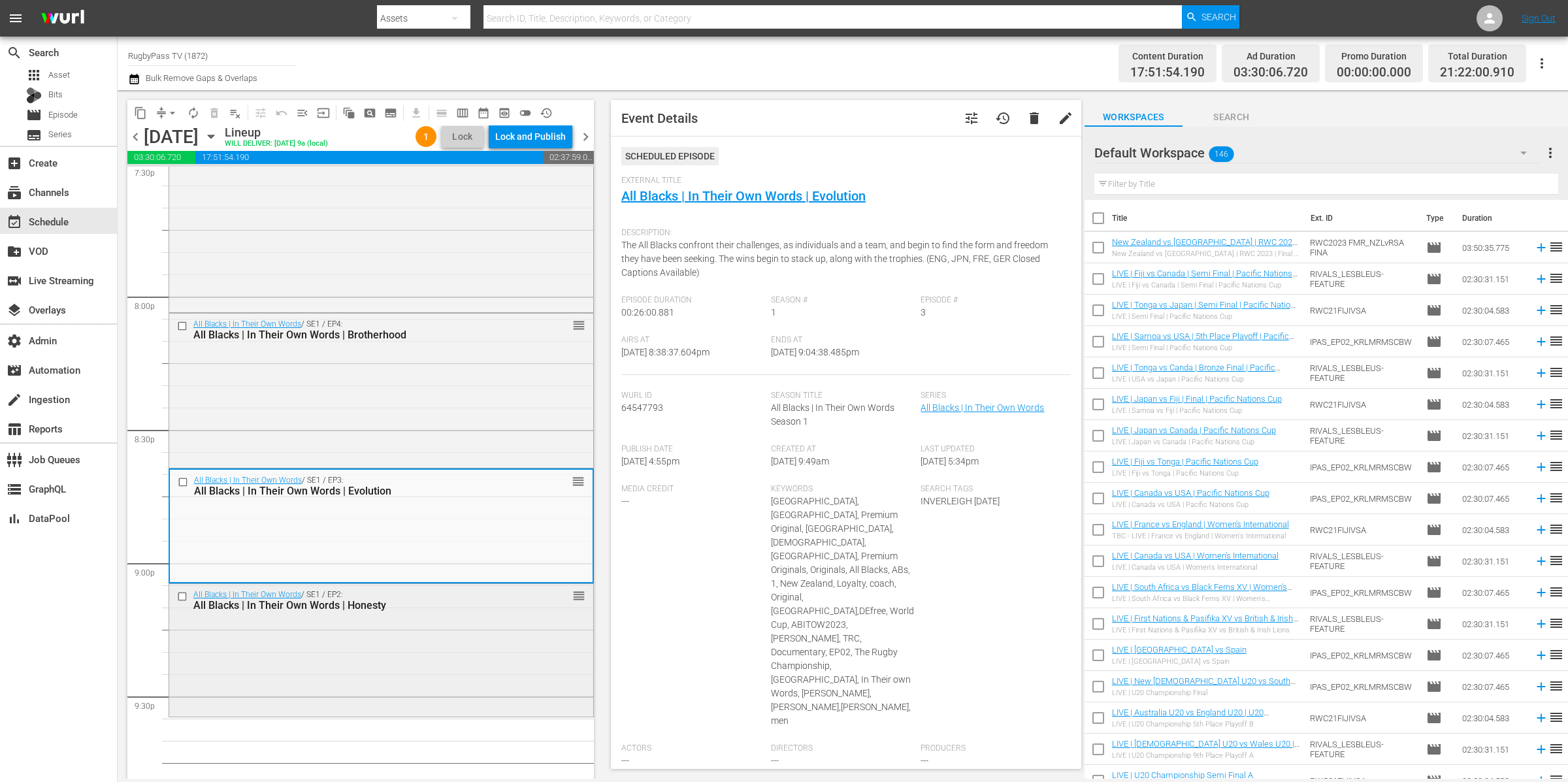
click at [244, 628] on div "All Blacks | In Their Own Words / SE1 / EP2: All Blacks | In Their Own Words | …" at bounding box center [381, 648] width 424 height 130
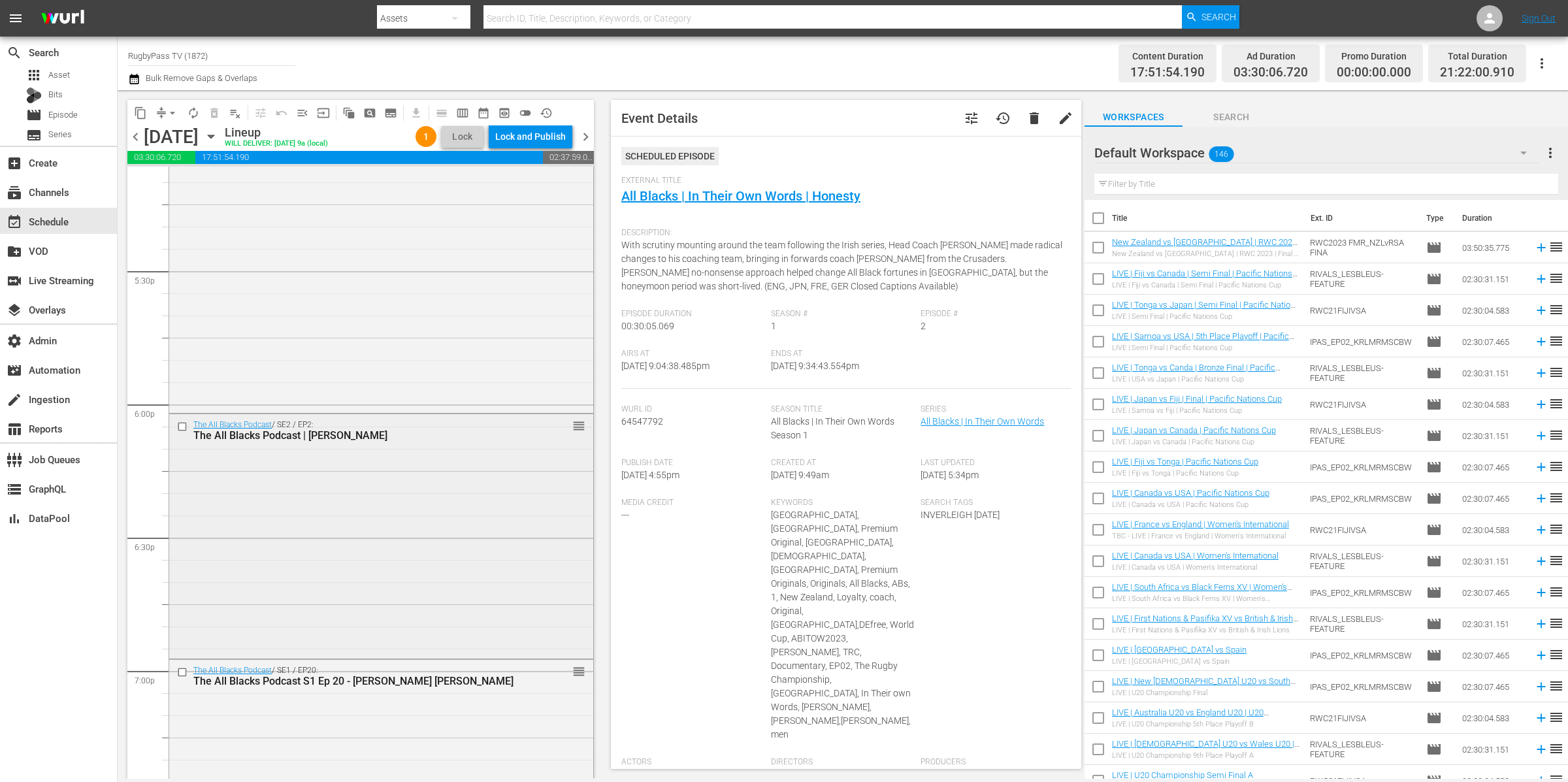
scroll to position [4470, 0]
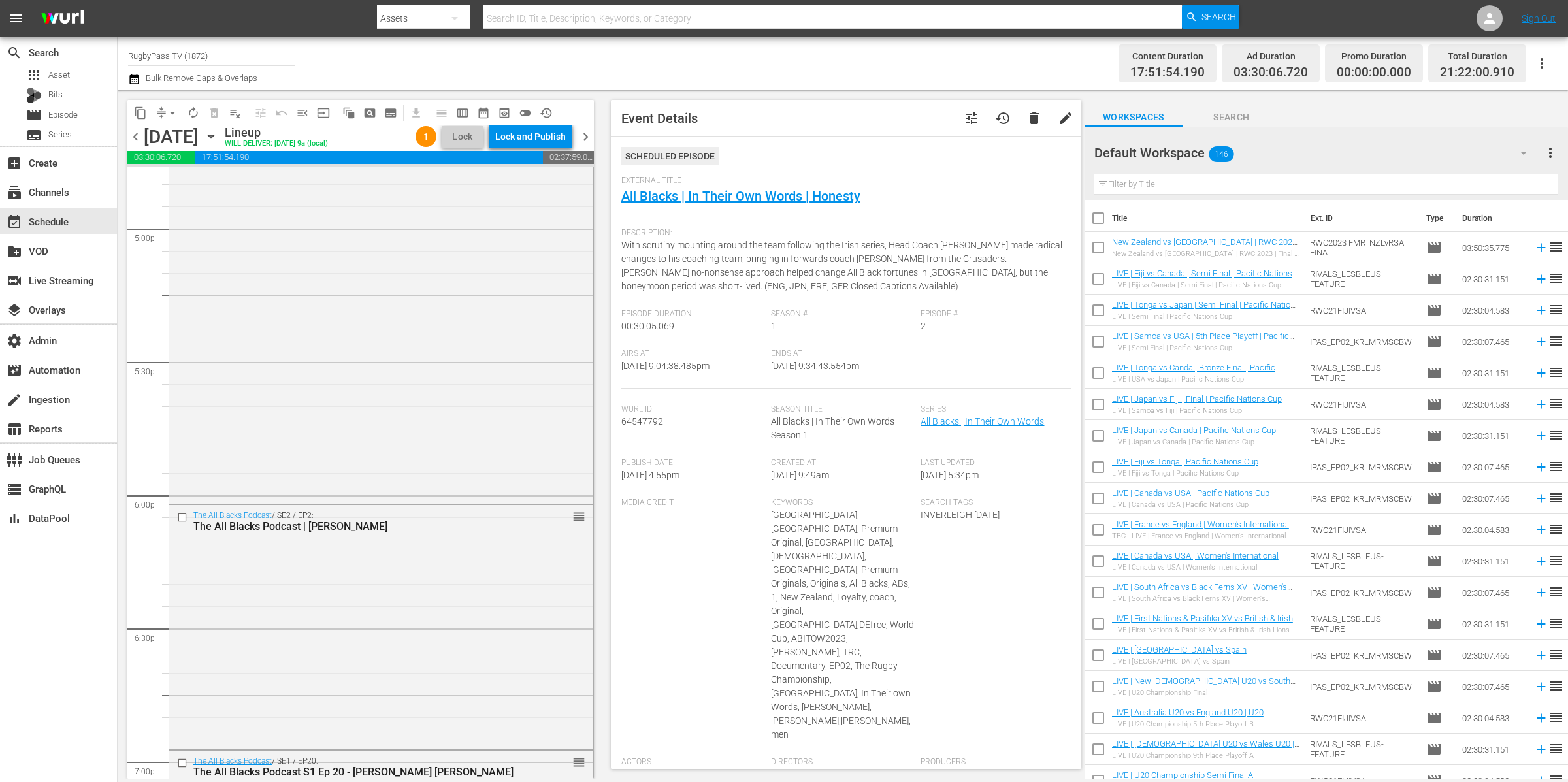
click at [1306, 148] on div "Default Workspace 146" at bounding box center [1317, 152] width 446 height 36
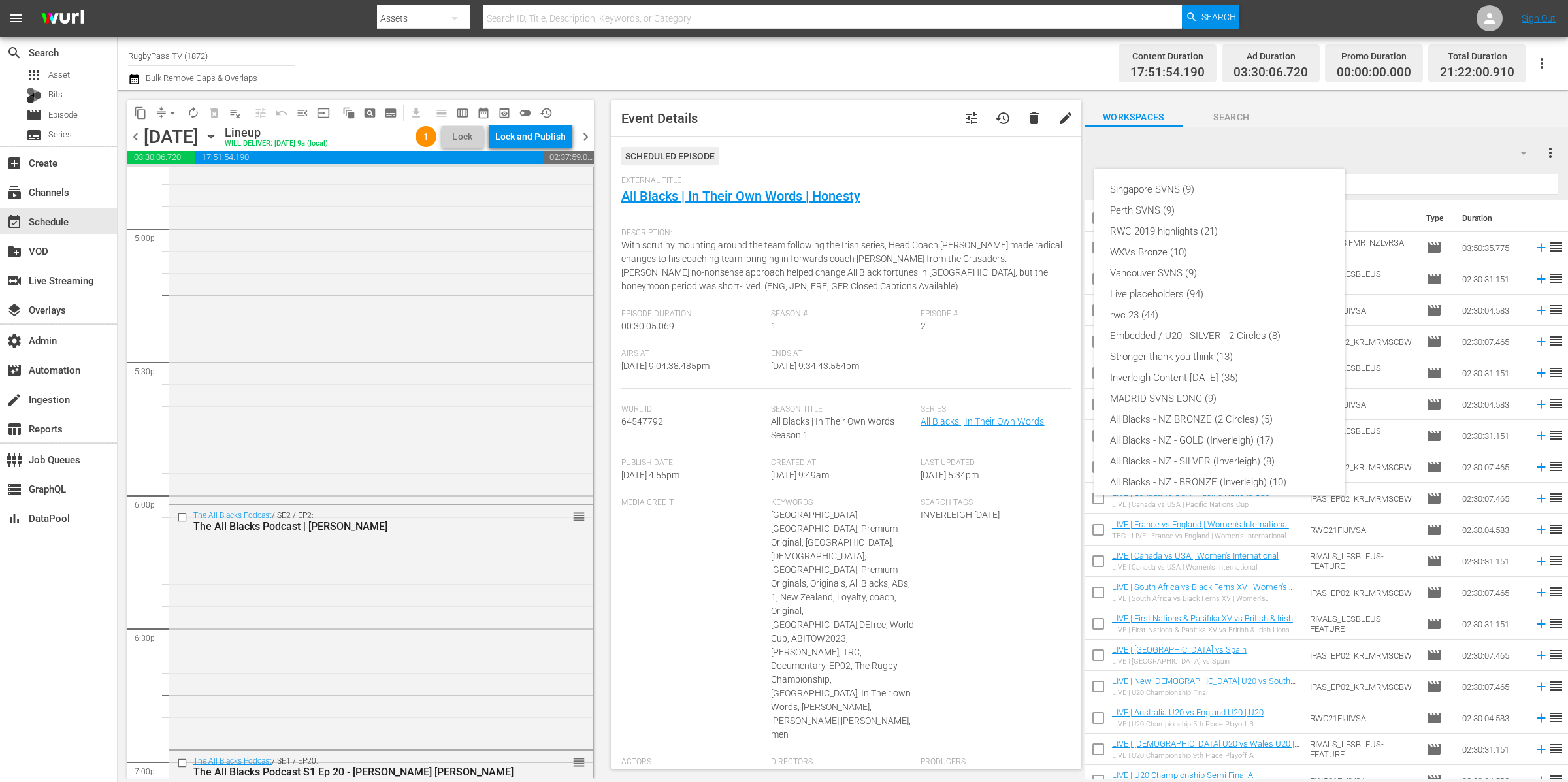
scroll to position [133, 0]
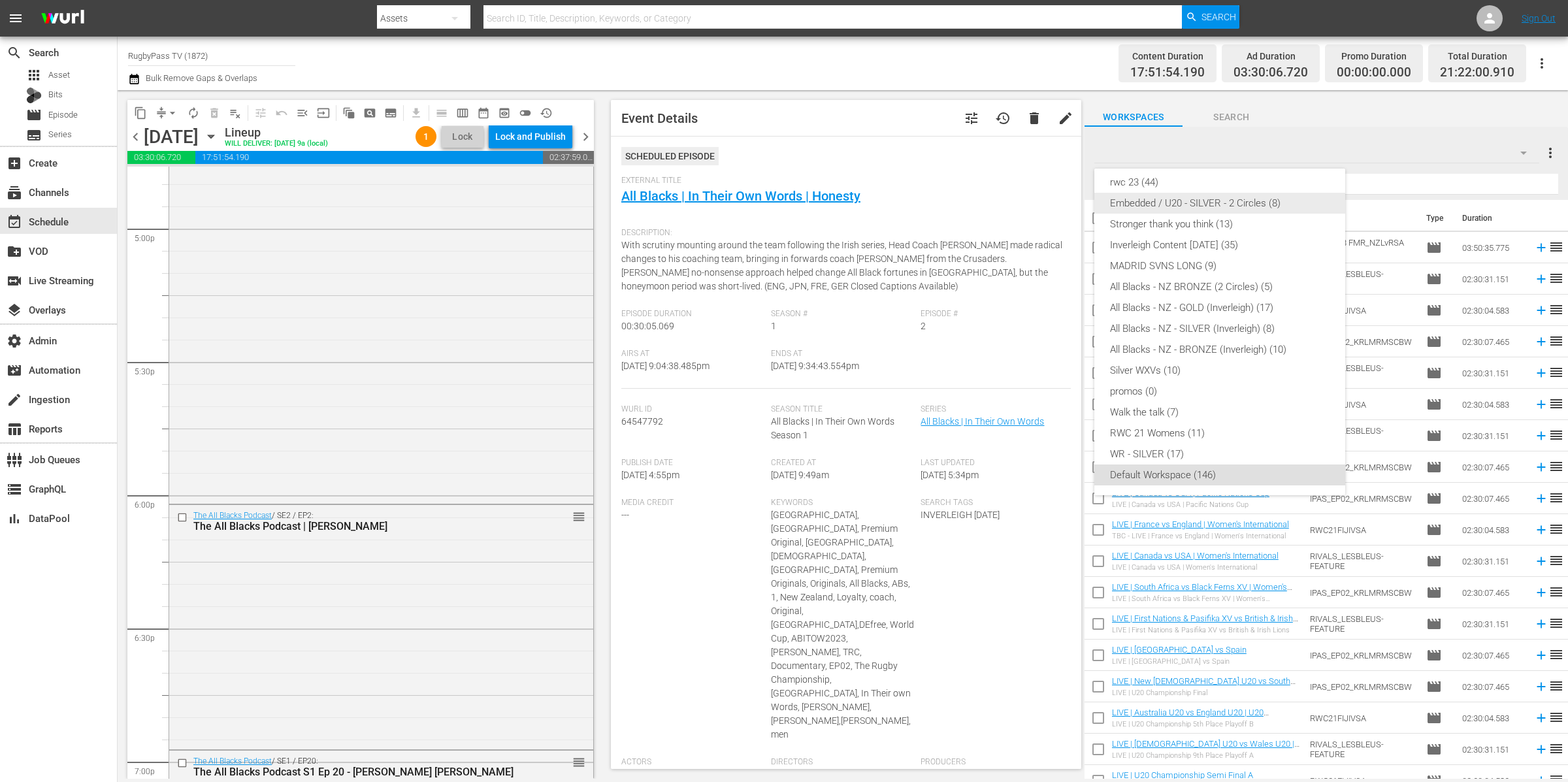
click at [1277, 200] on div "Embedded / U20 - SILVER - 2 Circles (8)" at bounding box center [1219, 203] width 220 height 21
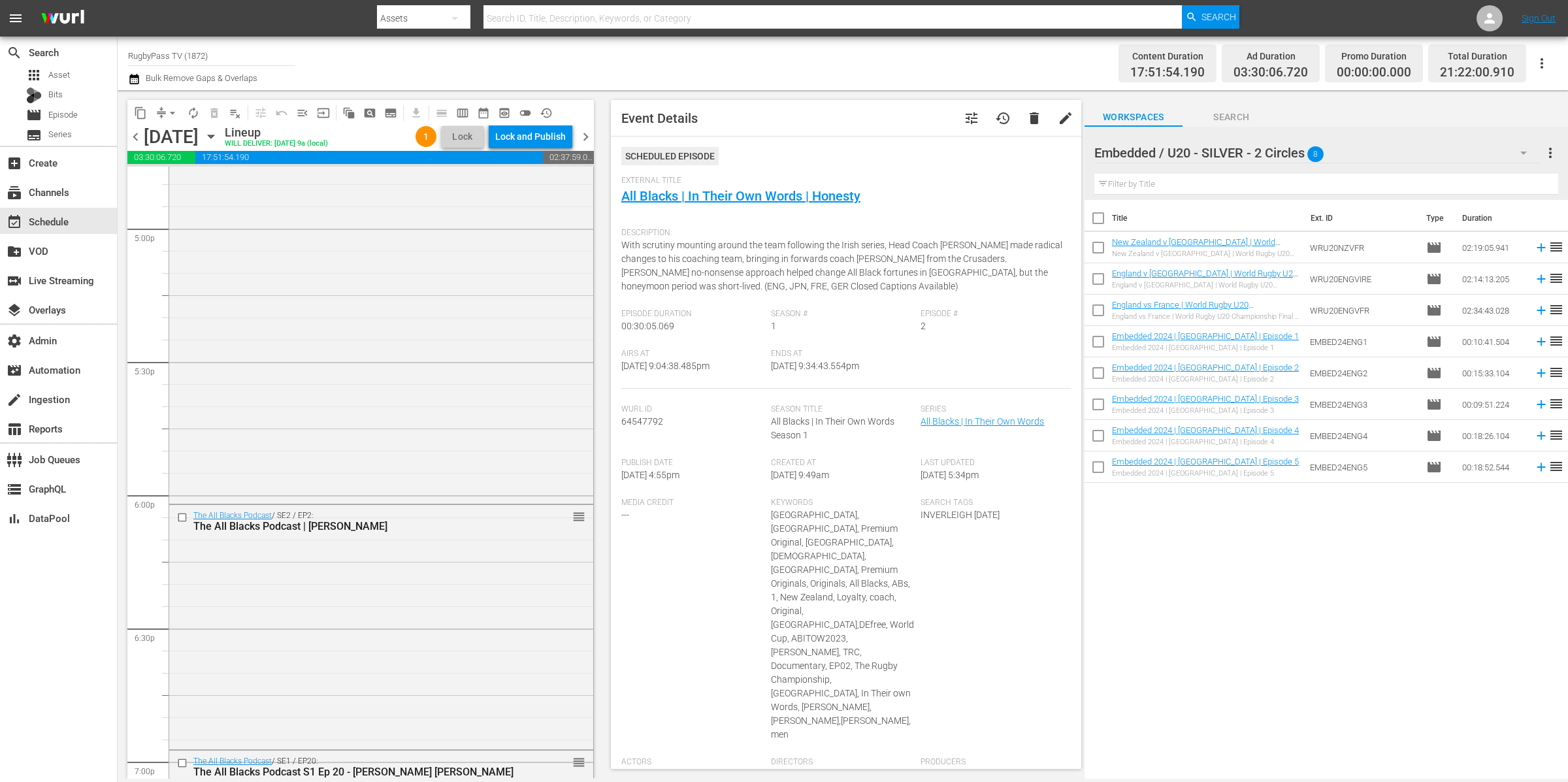
click at [1360, 151] on div "Embedded / U20 - SILVER - 2 Circles 8" at bounding box center [1317, 152] width 446 height 36
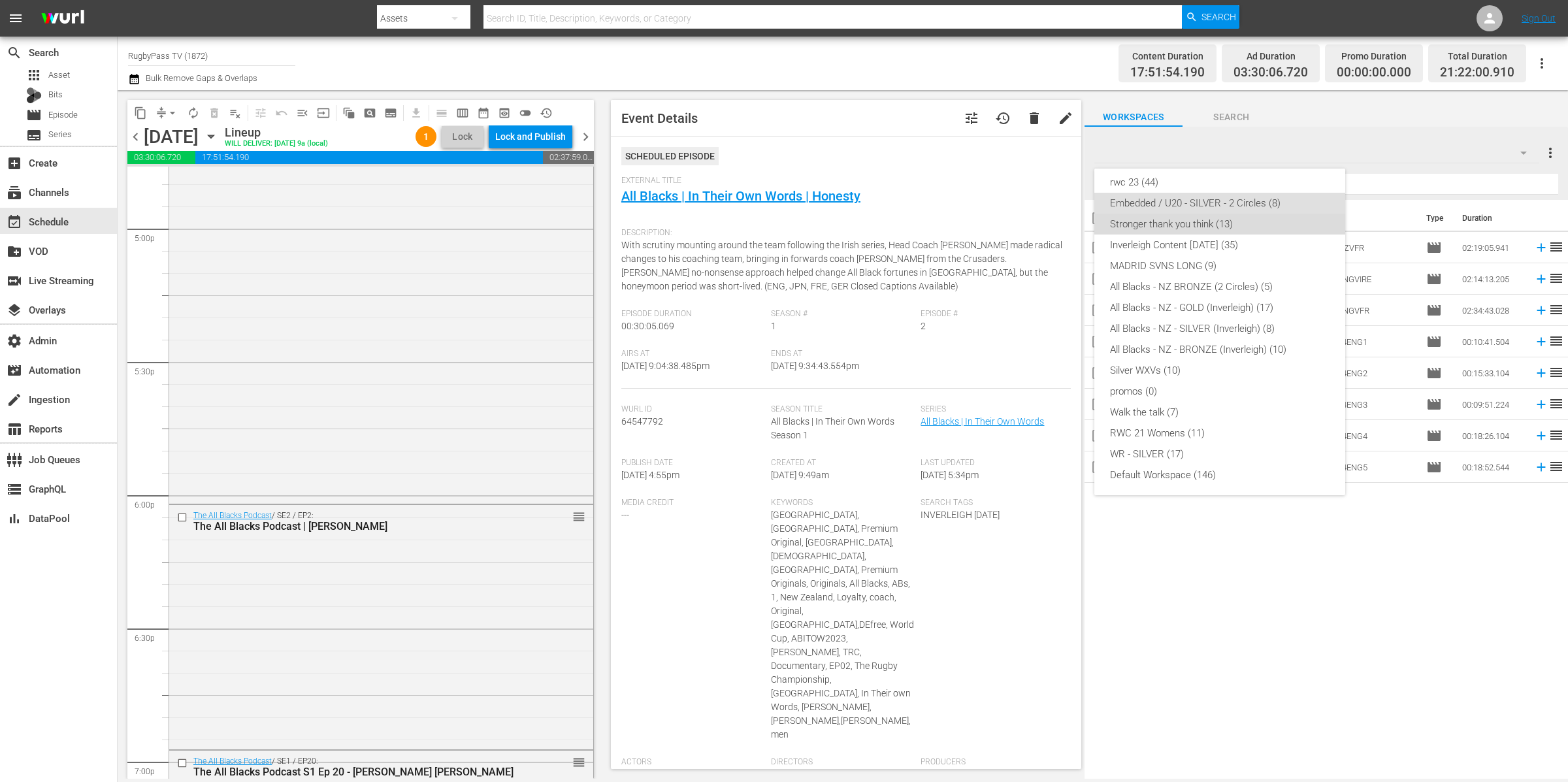
click at [1265, 223] on div "Stronger thank you think (13)" at bounding box center [1219, 224] width 220 height 21
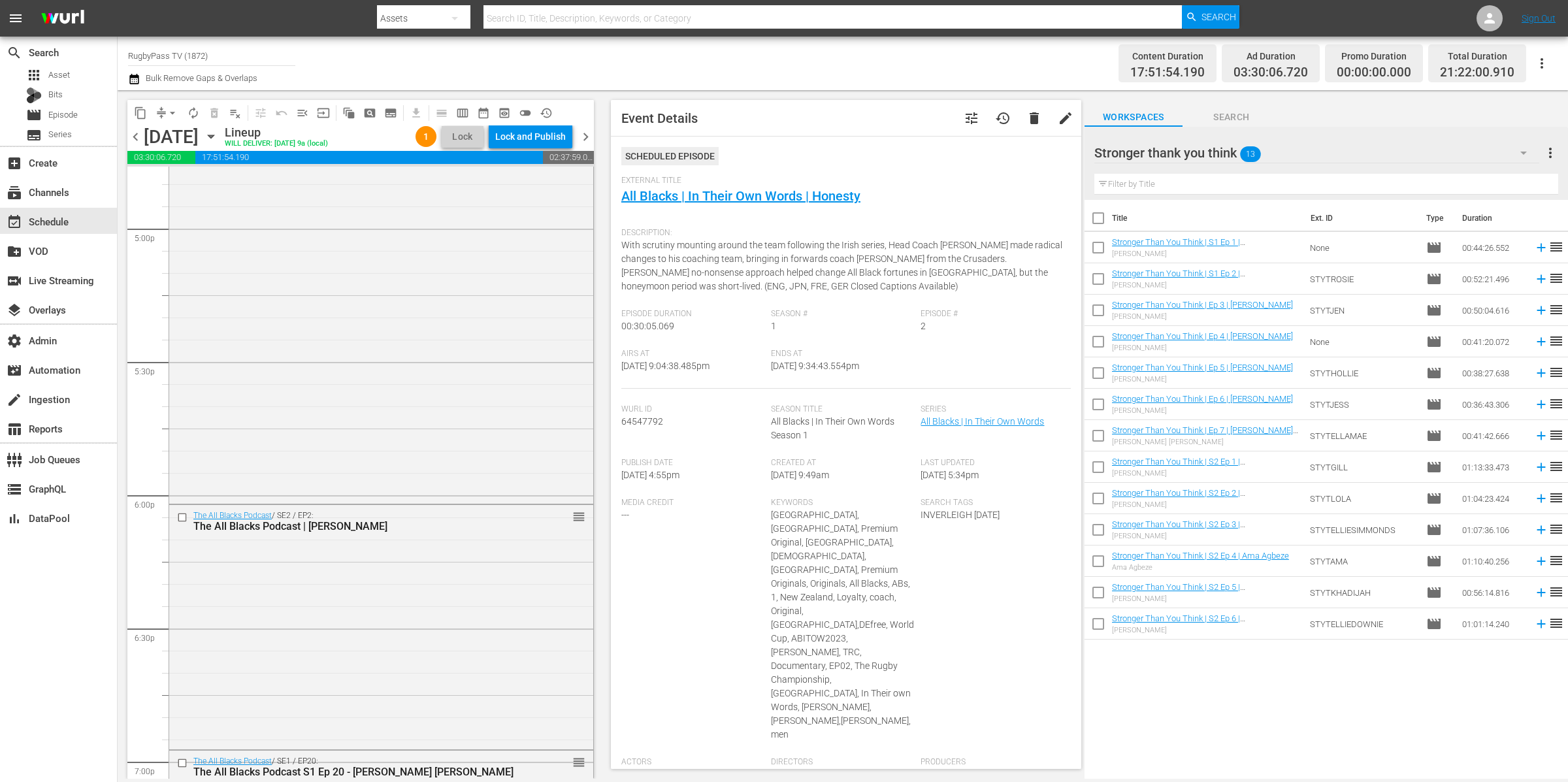
click at [1300, 154] on div "Stronger thank you think 13" at bounding box center [1317, 152] width 446 height 36
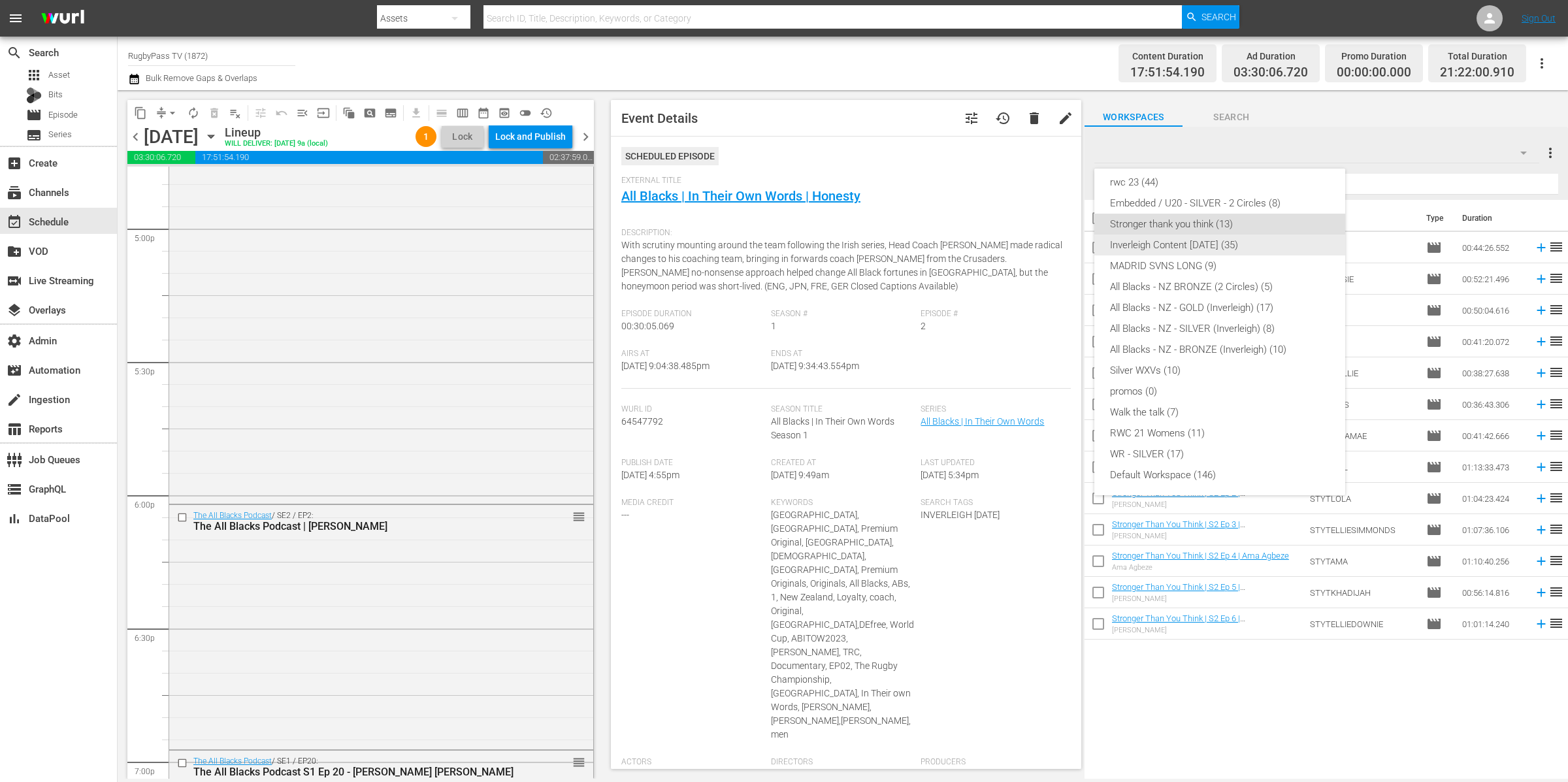
scroll to position [0, 0]
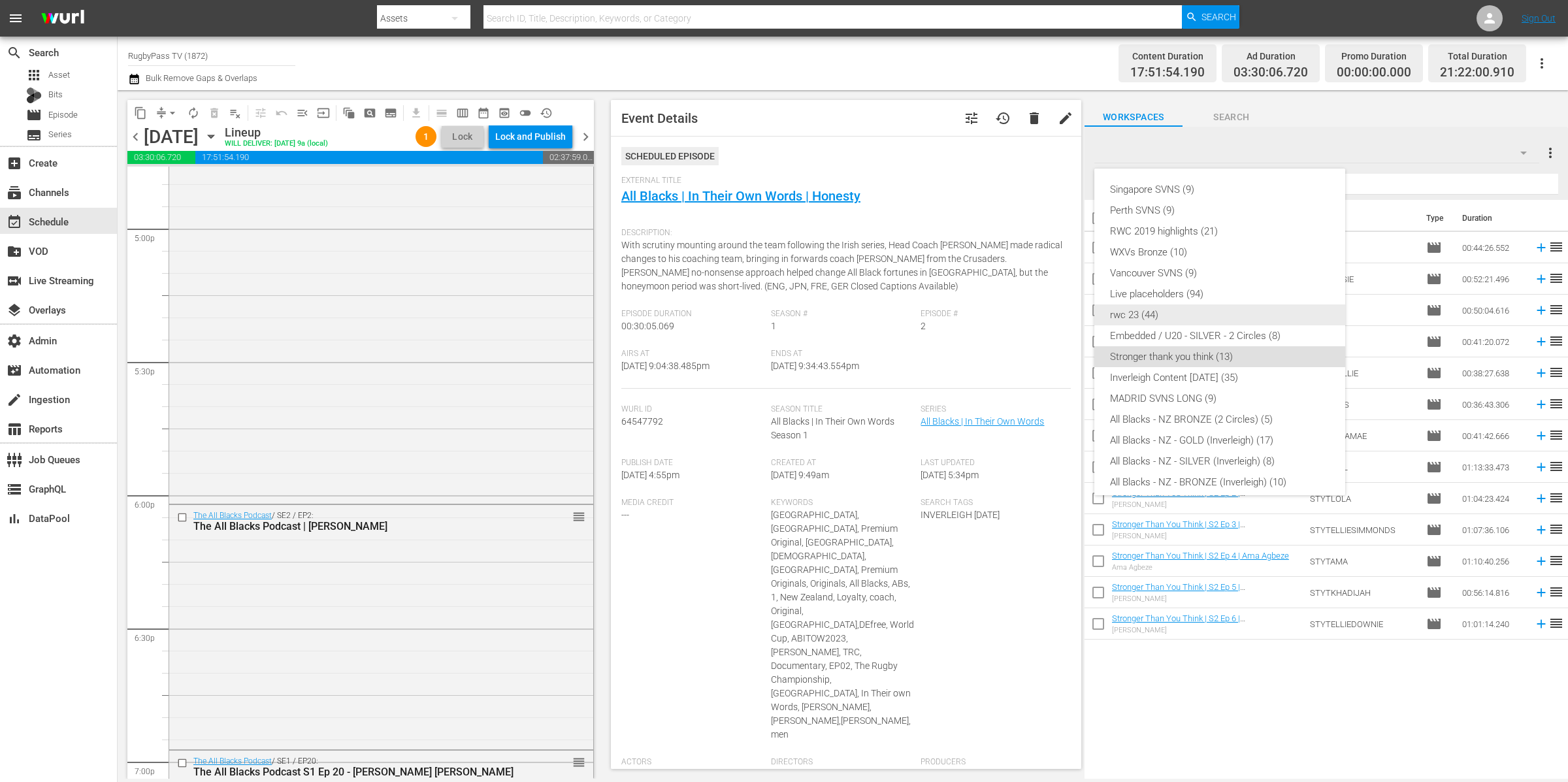
click at [1225, 318] on div "rwc 23 (44)" at bounding box center [1219, 315] width 220 height 21
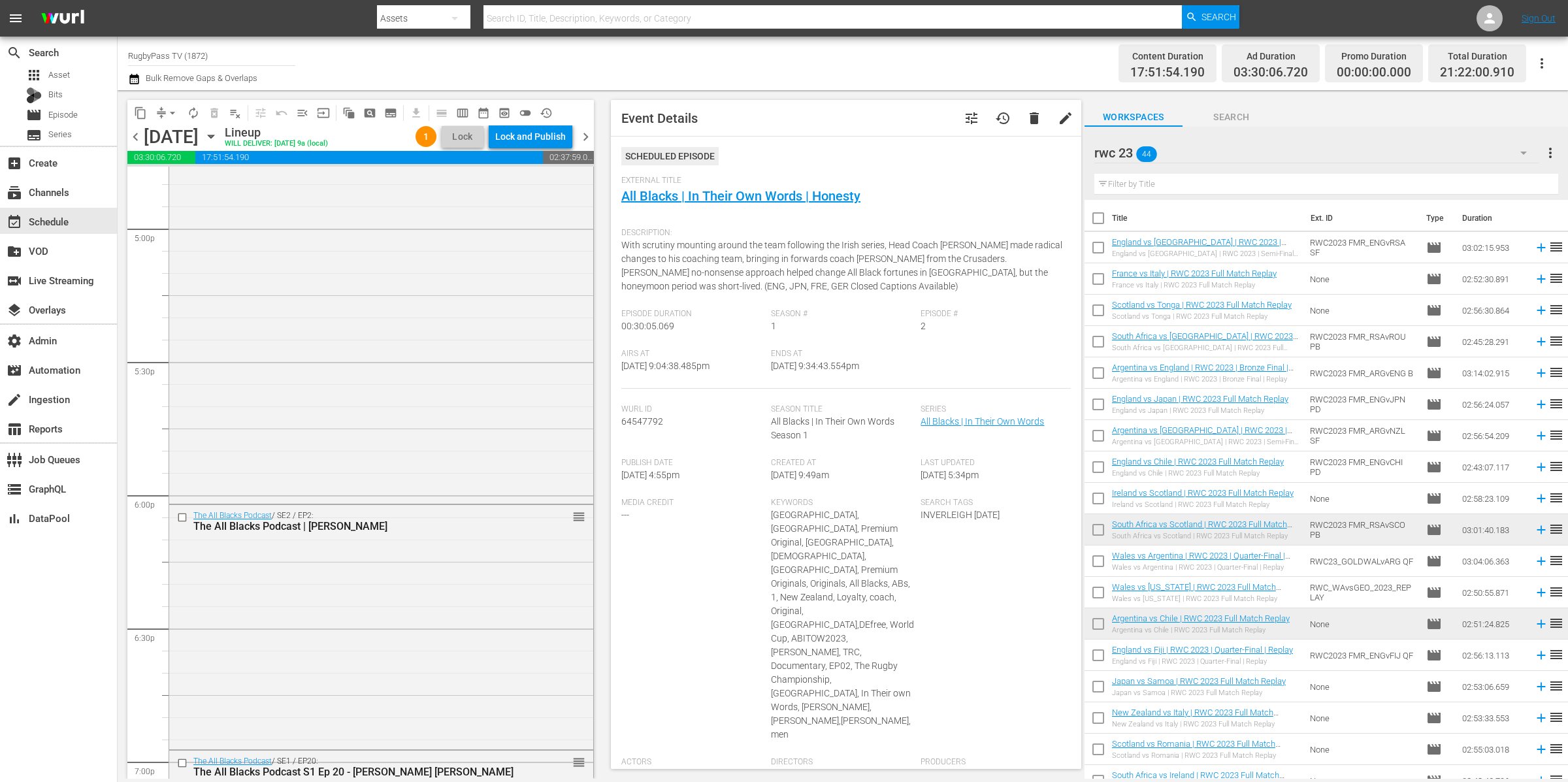
click at [1306, 147] on div "rwc 23 44" at bounding box center [1317, 152] width 446 height 36
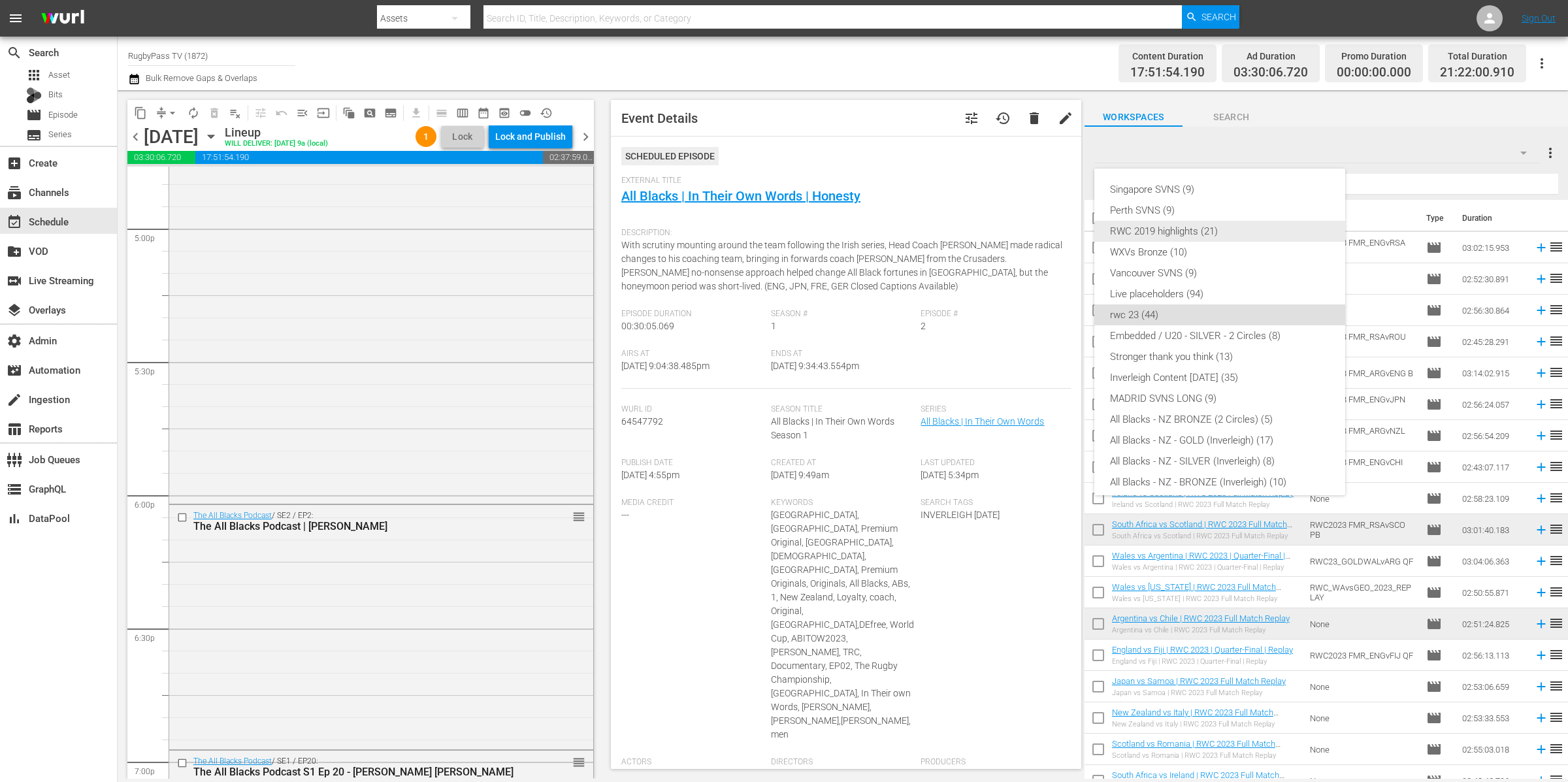
click at [1208, 234] on div "RWC 2019 highlights (21)" at bounding box center [1219, 231] width 220 height 21
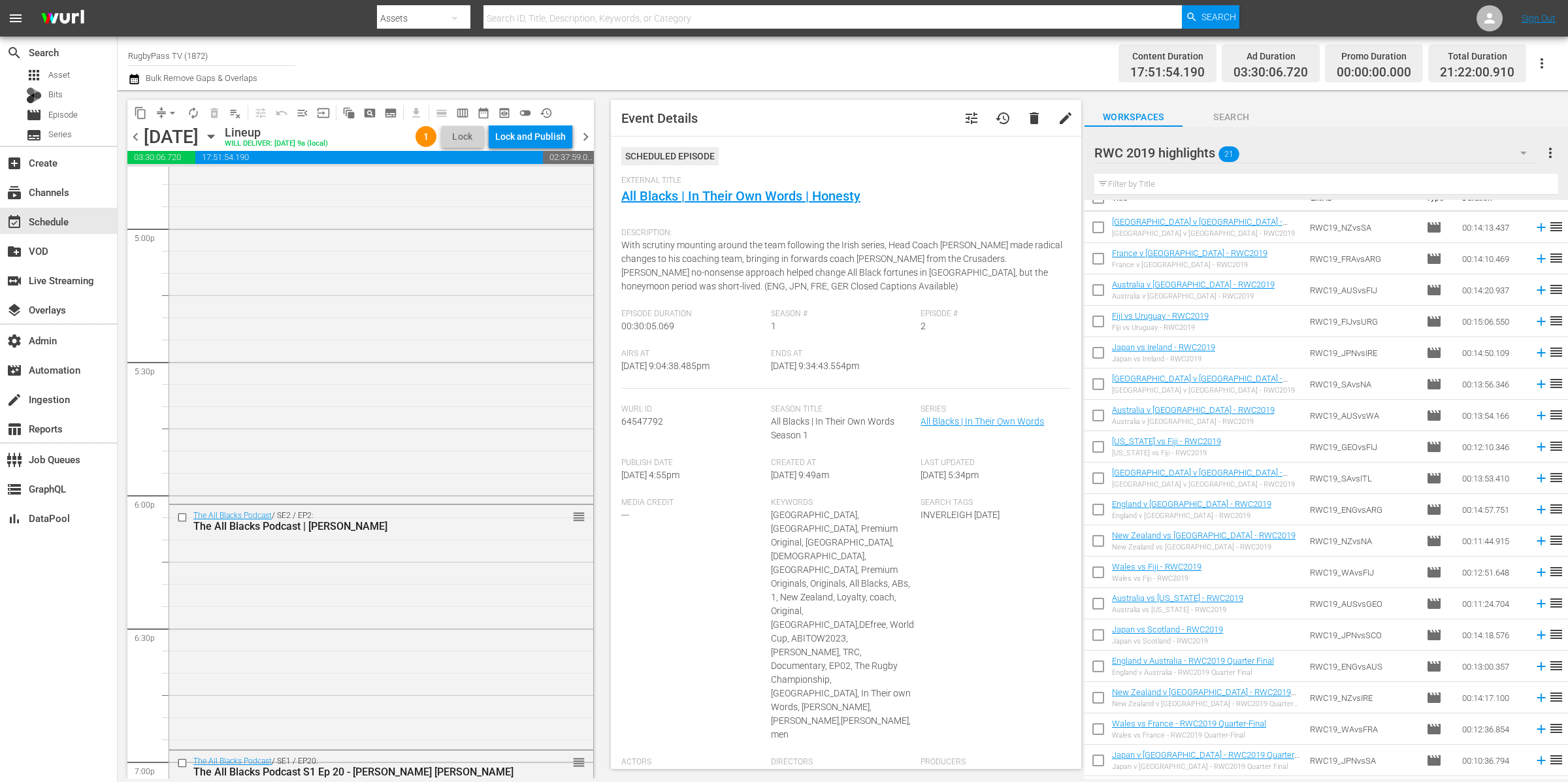
scroll to position [109, 0]
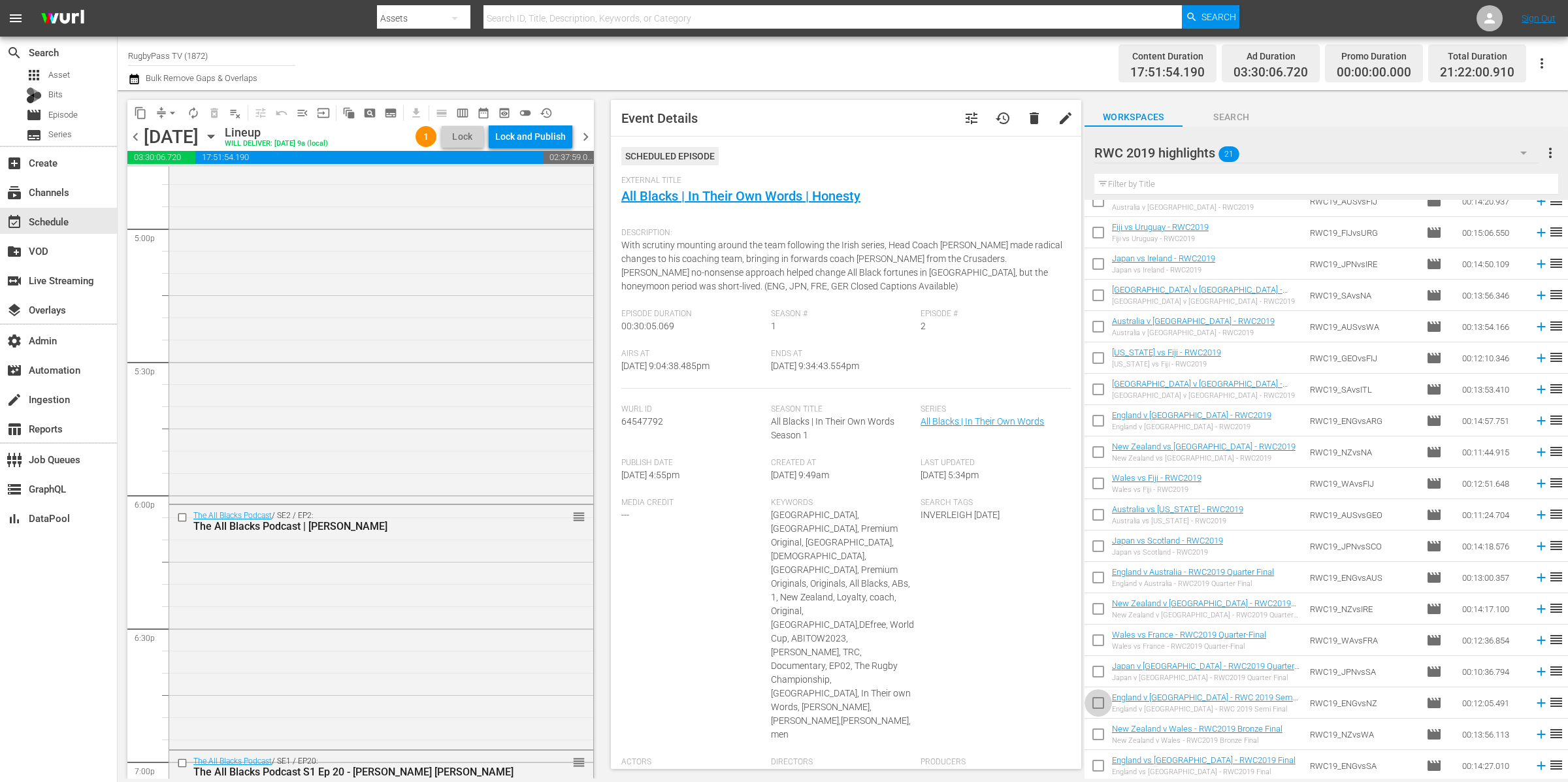
click at [1094, 706] on input "checkbox" at bounding box center [1098, 706] width 27 height 27
checkbox input "true"
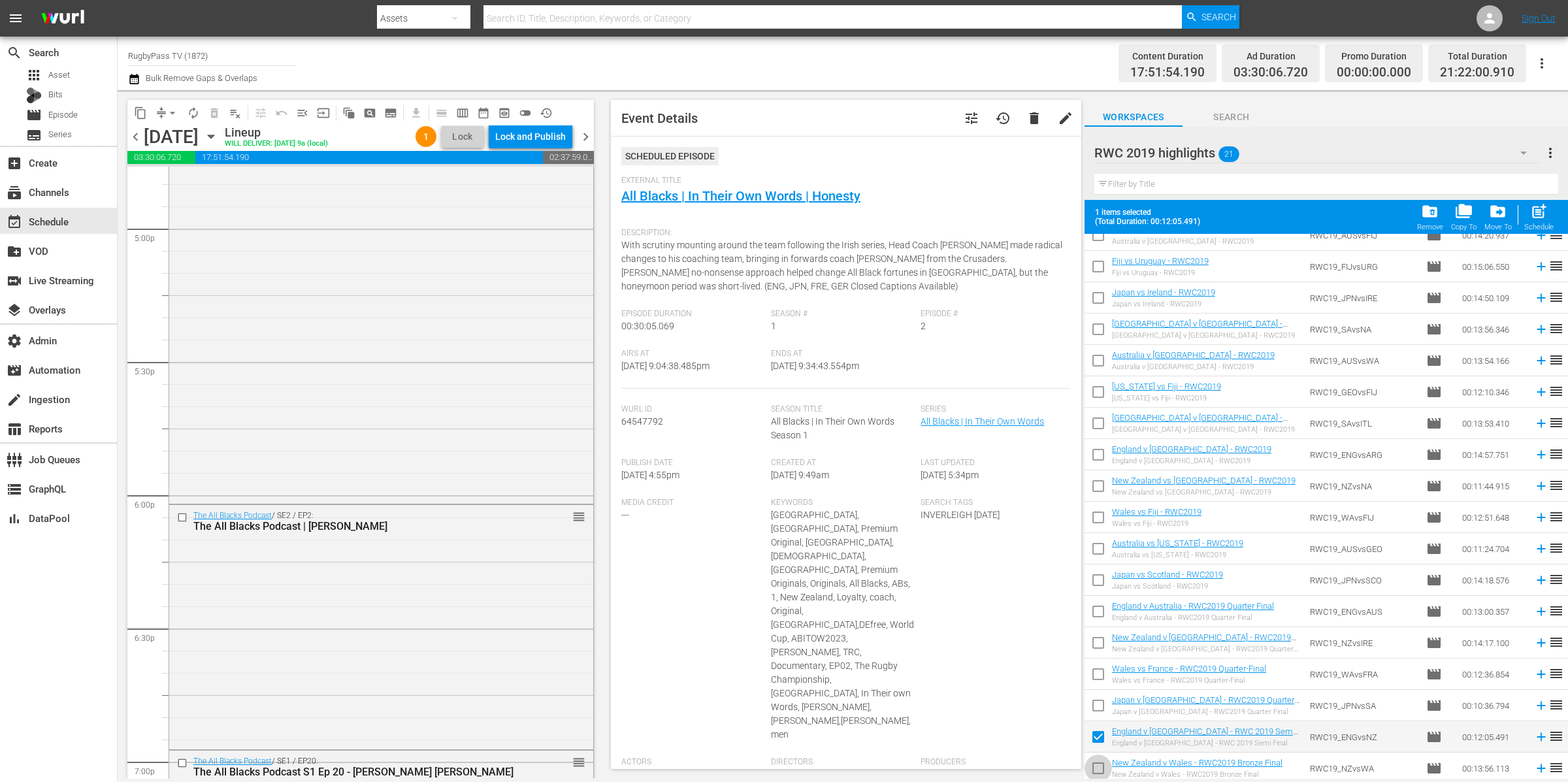
click at [1101, 769] on input "checkbox" at bounding box center [1098, 771] width 27 height 27
checkbox input "true"
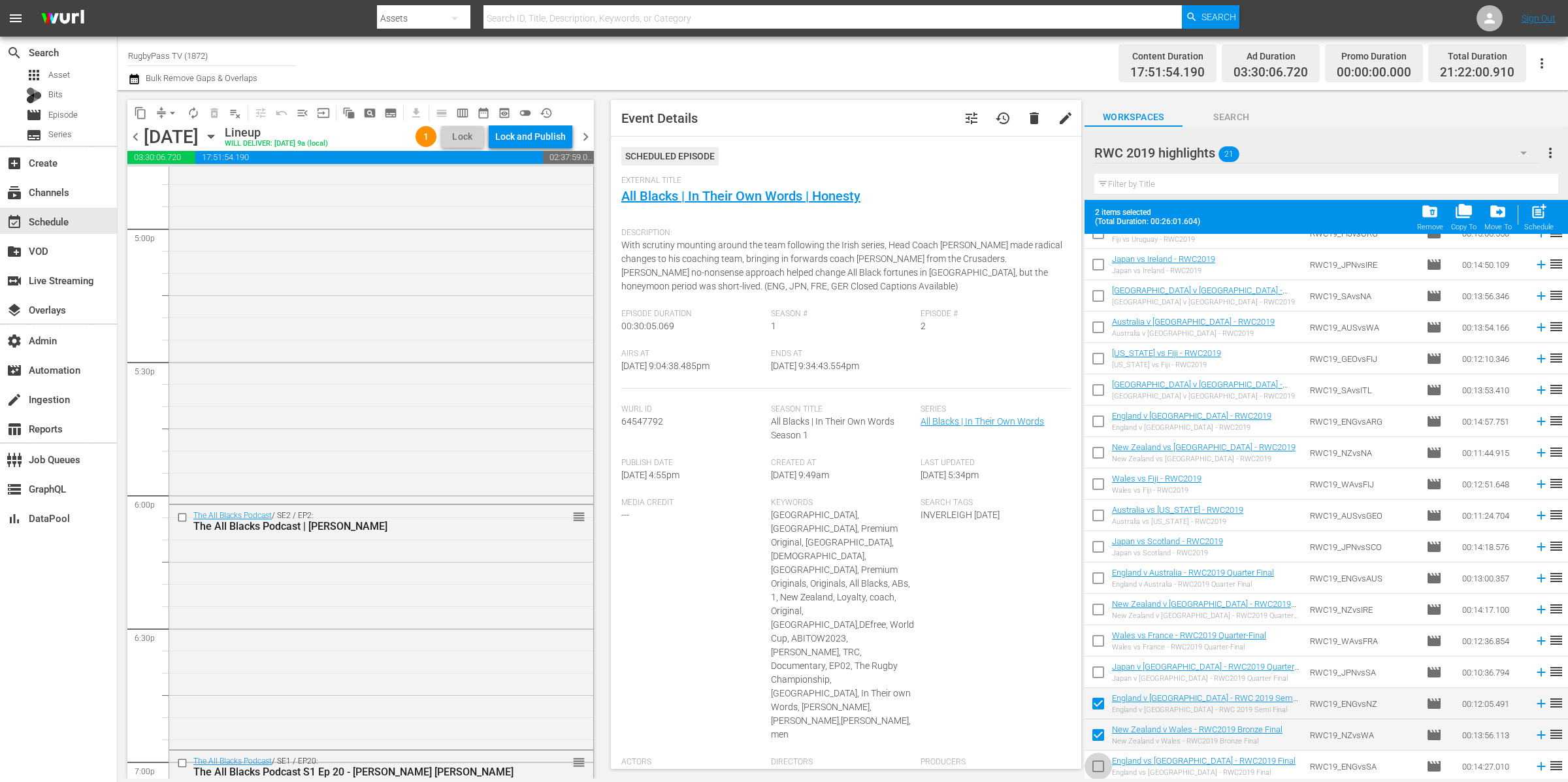
click at [1101, 766] on input "checkbox" at bounding box center [1098, 769] width 27 height 27
checkbox input "true"
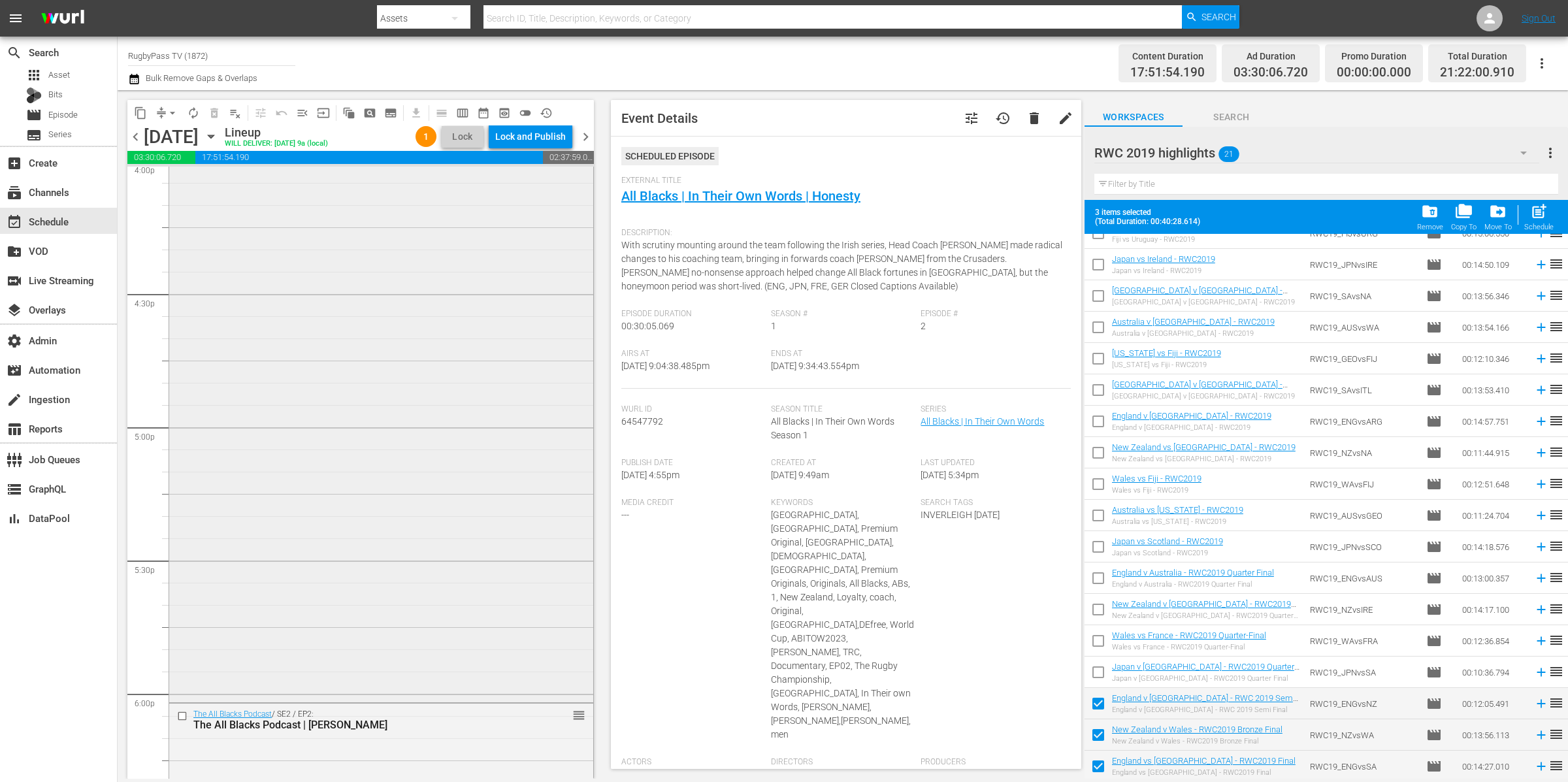
scroll to position [4544, 0]
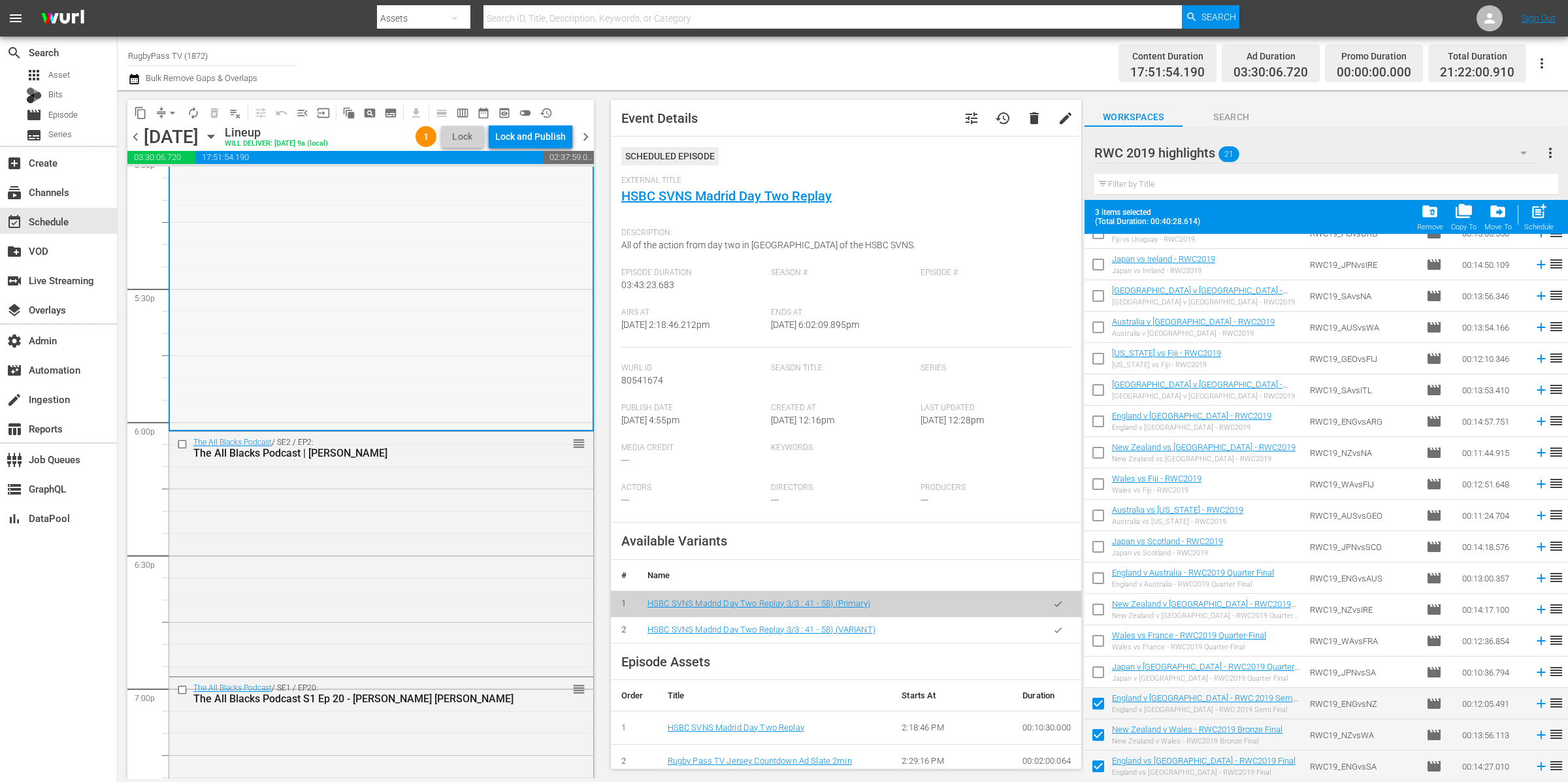
scroll to position [4241, 0]
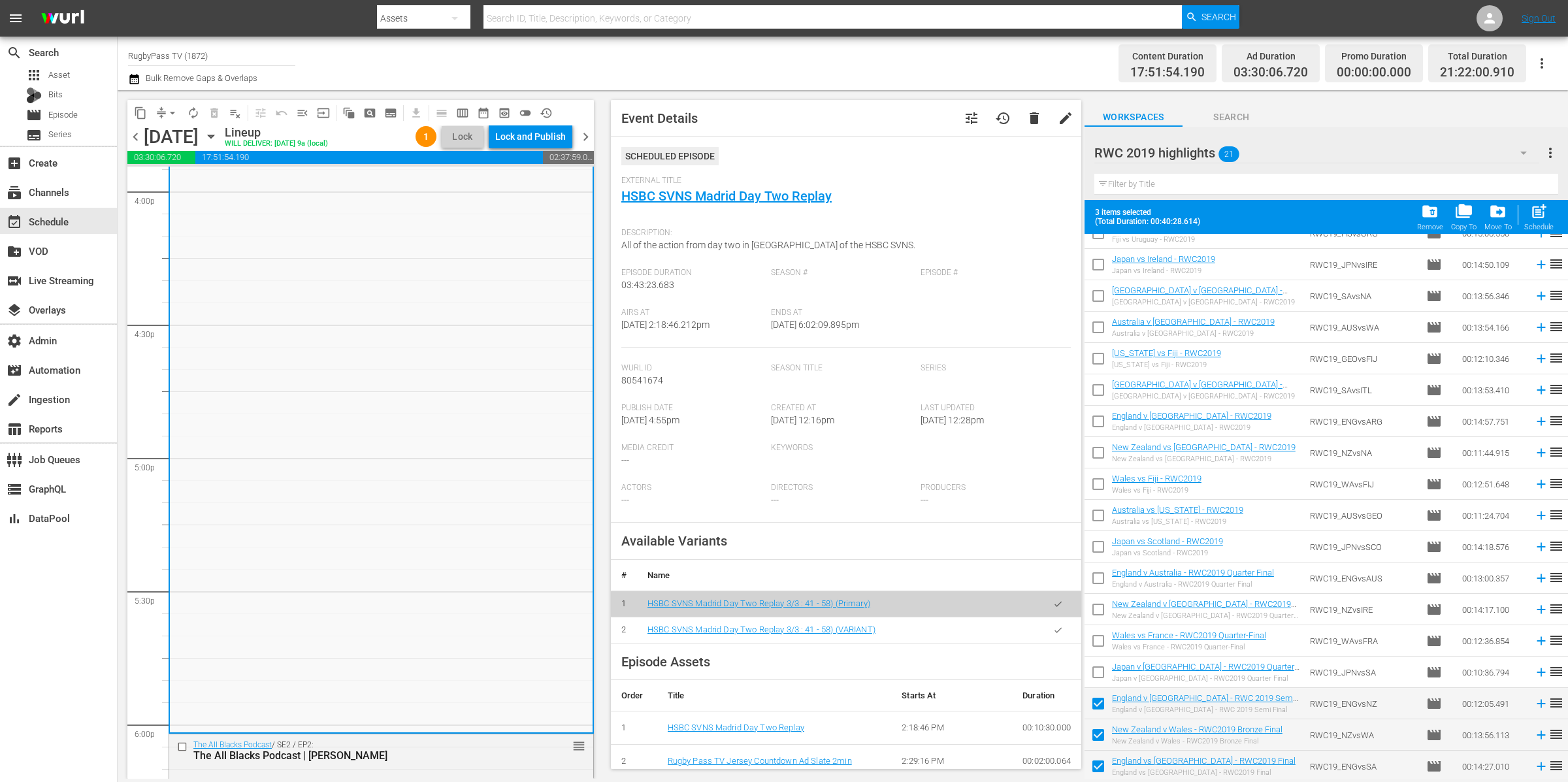
click at [1055, 628] on icon "button" at bounding box center [1058, 630] width 7 height 5
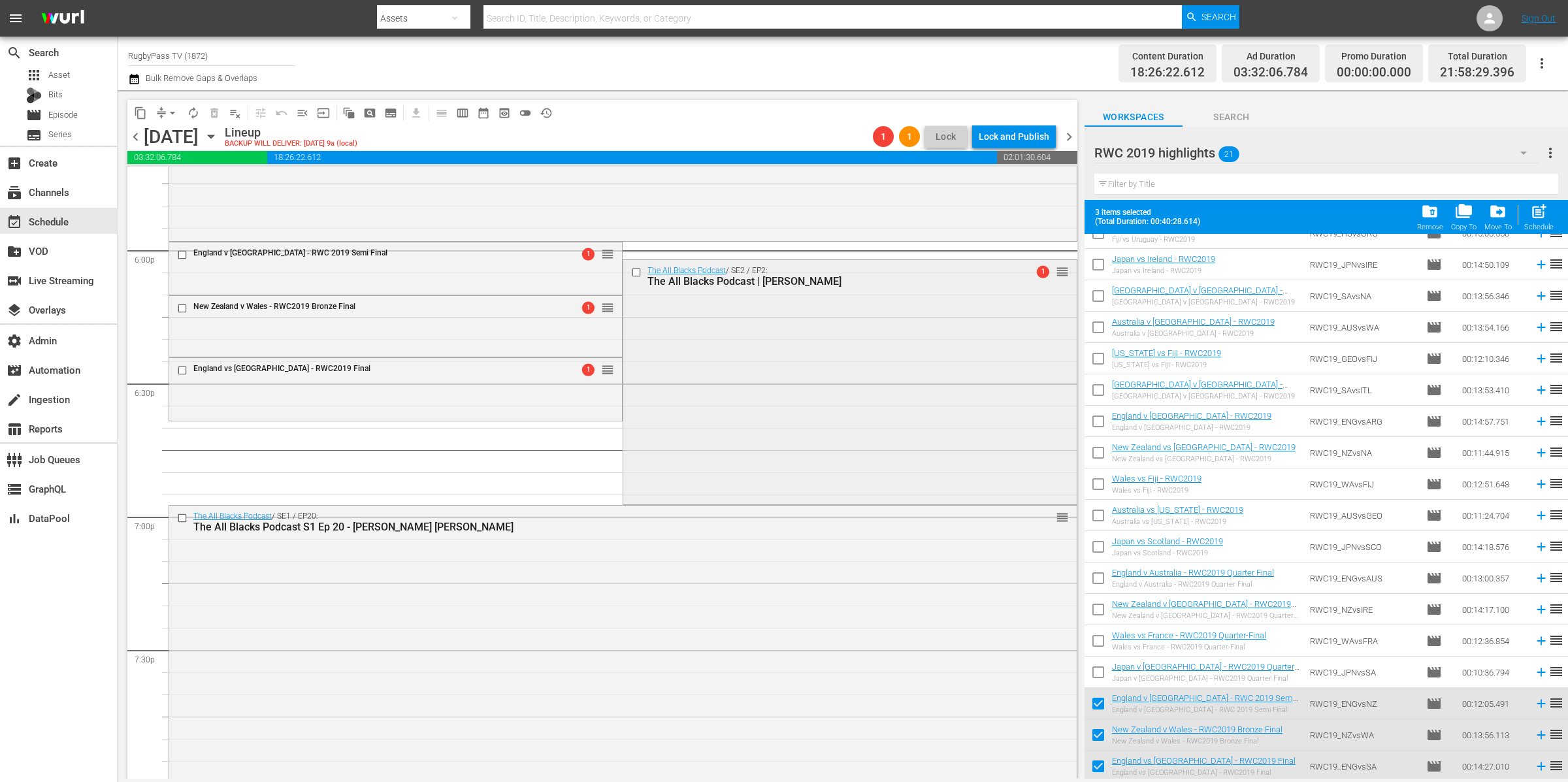
scroll to position [4737, 0]
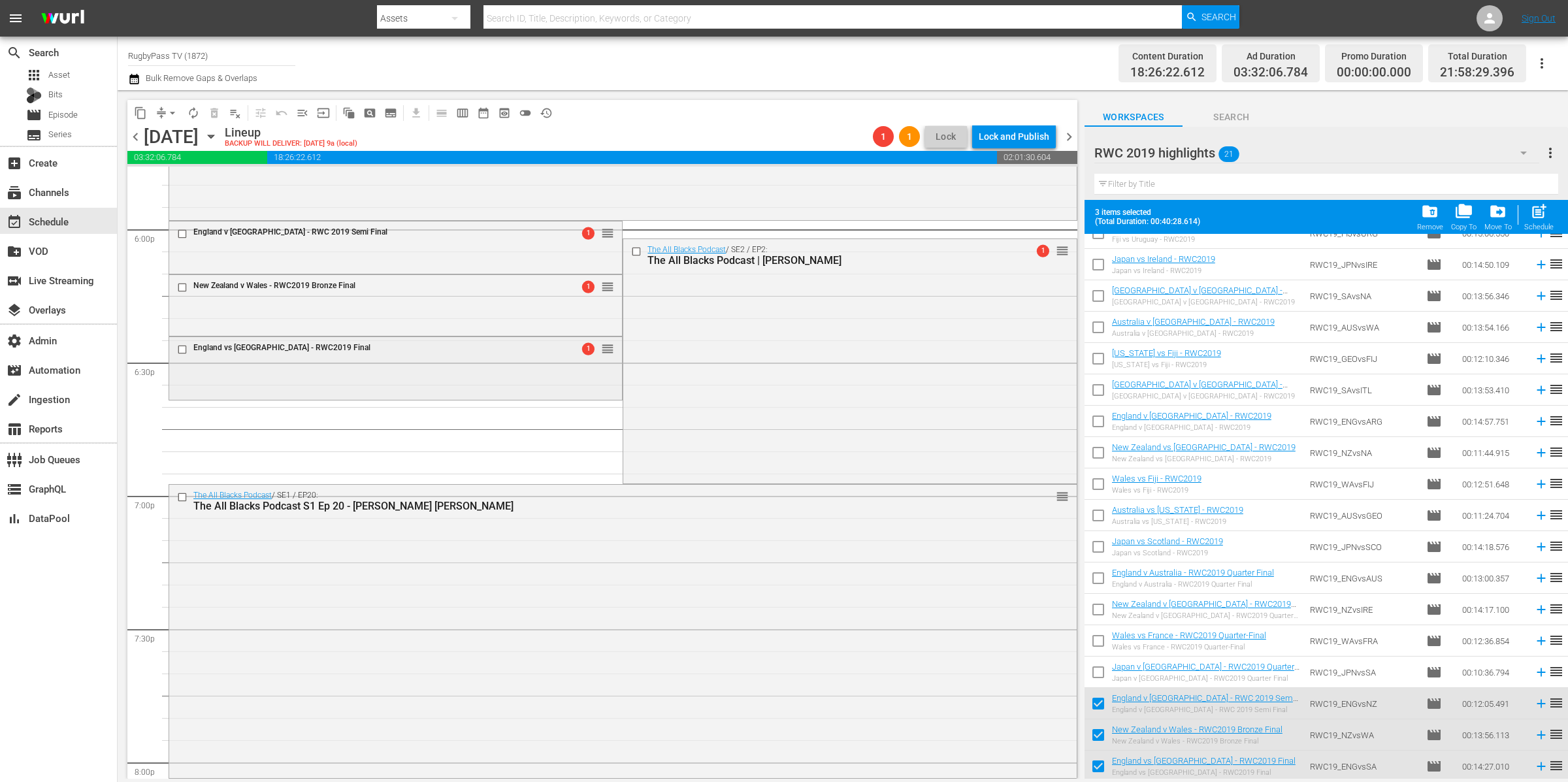
click at [409, 366] on div "England vs South Africa - RWC2019 Final 1 reorder" at bounding box center [395, 367] width 452 height 60
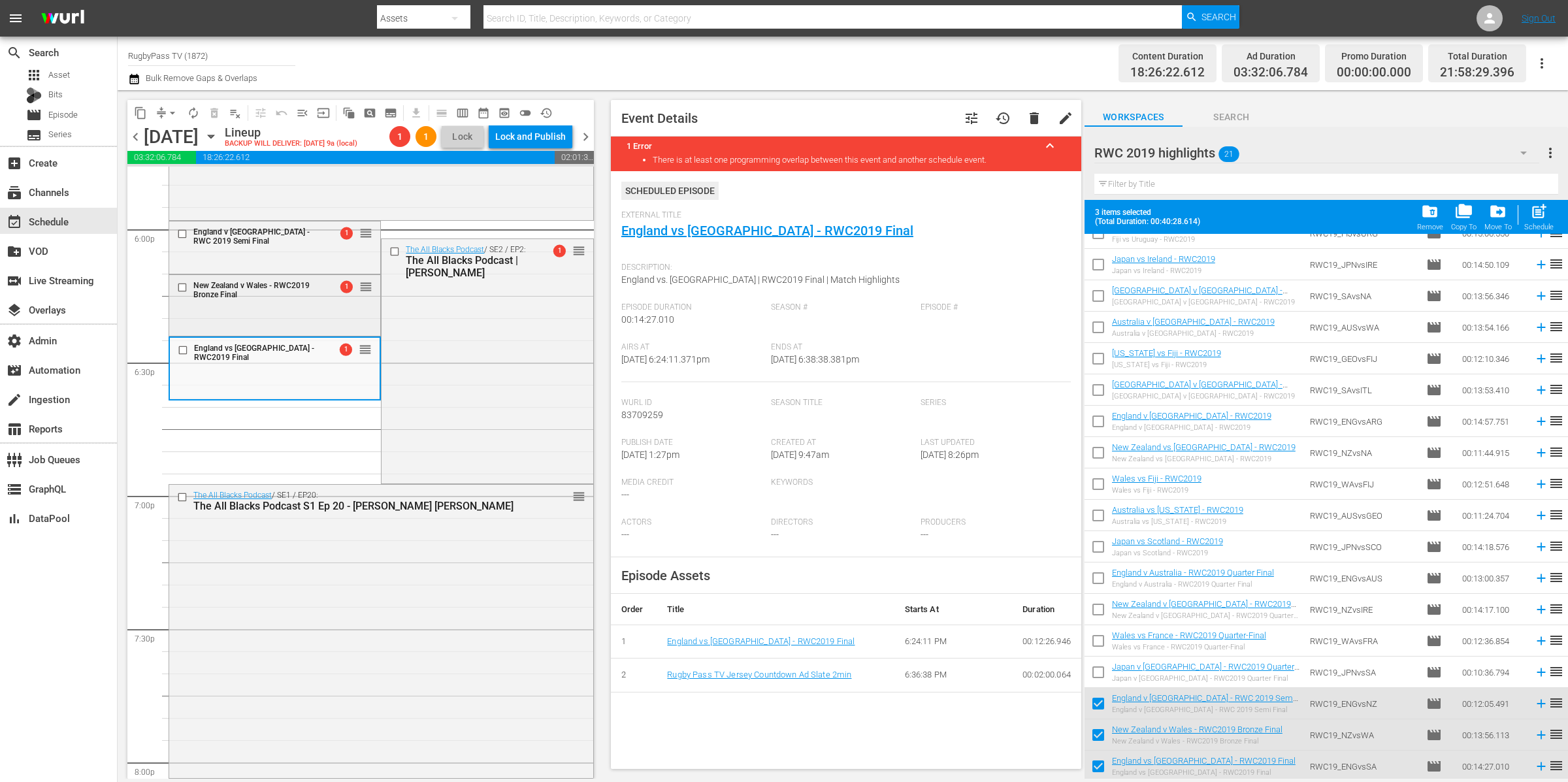
click at [264, 312] on div "New Zealand v Wales - RWC2019 Bronze Final 1 reorder" at bounding box center [274, 304] width 211 height 58
click at [285, 259] on div "England v New Zealand - RWC 2019 Semi Final 1 reorder" at bounding box center [274, 246] width 211 height 50
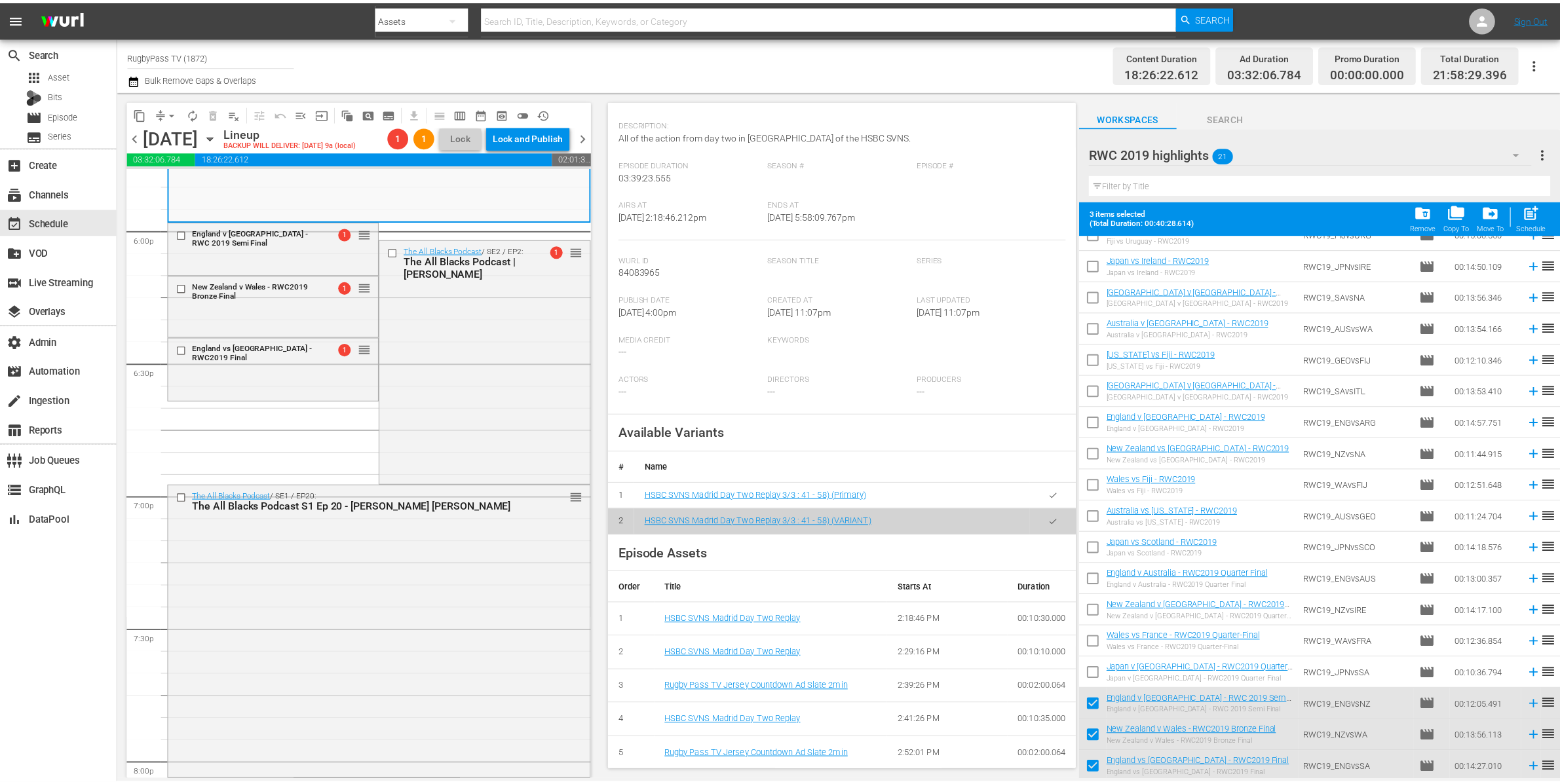
scroll to position [0, 0]
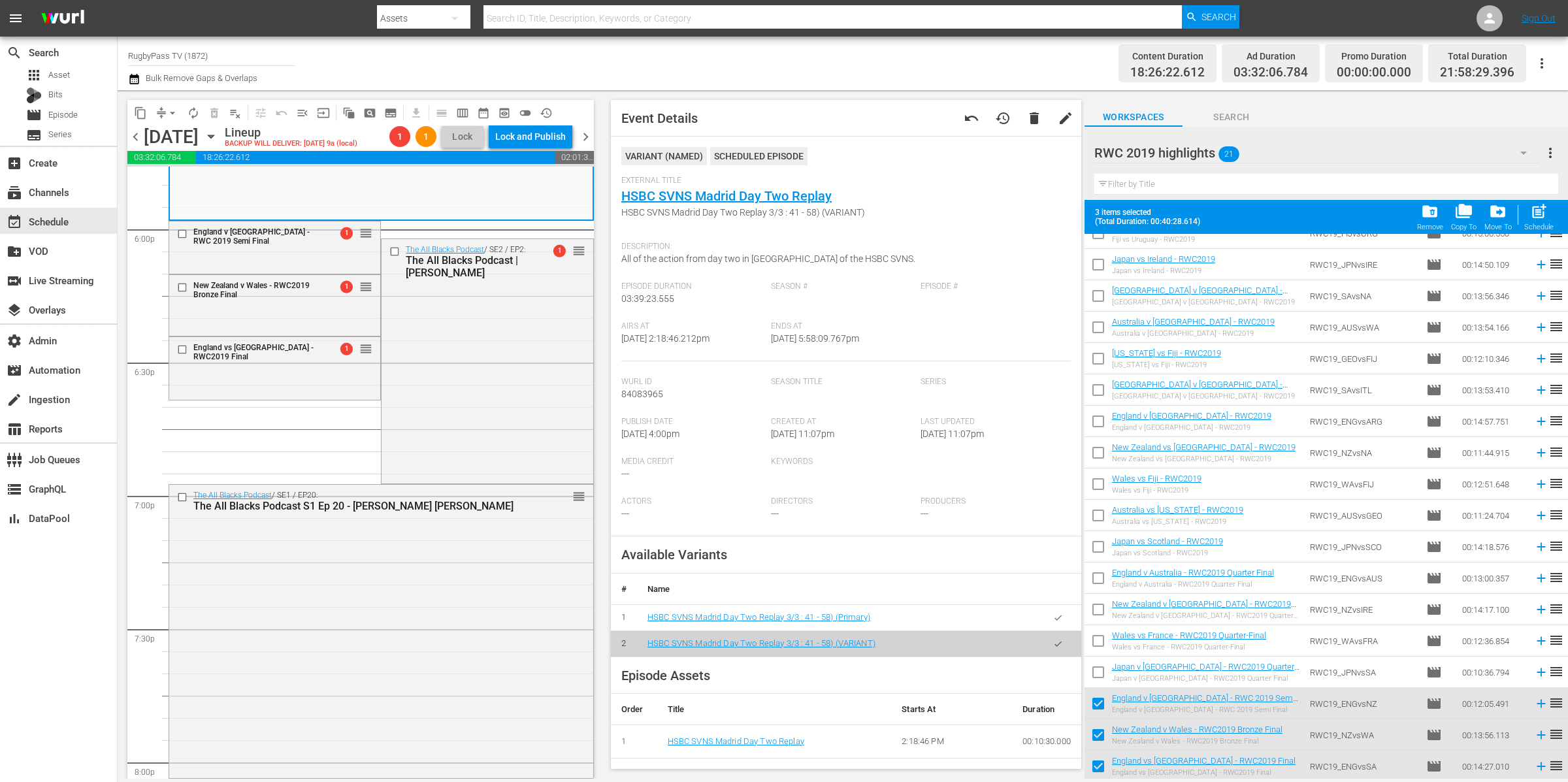
click at [788, 183] on span "External Title" at bounding box center [843, 181] width 443 height 10
click at [797, 194] on link "HSBC SVNS Madrid Day Two Replay" at bounding box center [727, 196] width 211 height 16
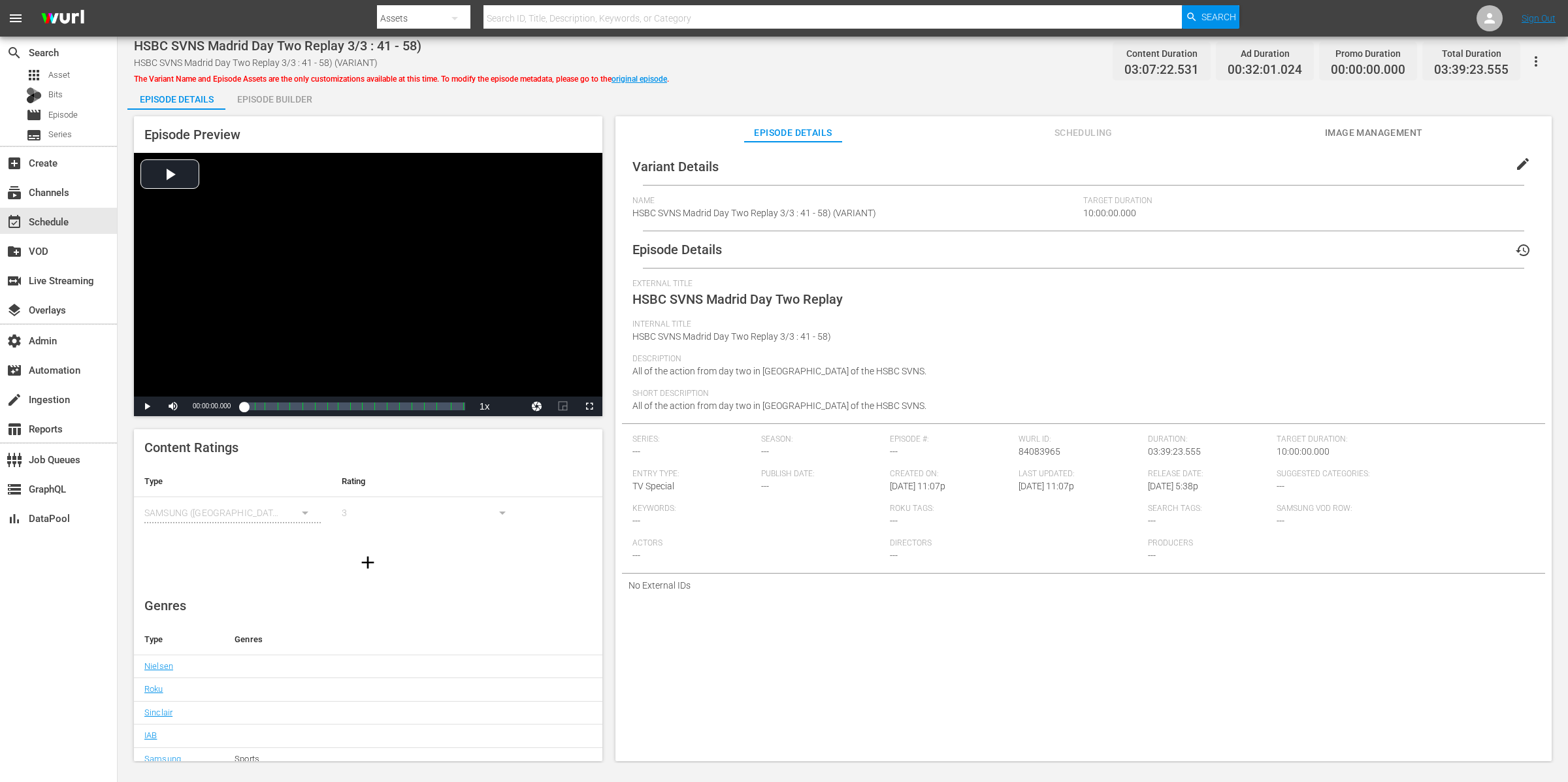
click at [1535, 59] on icon "button" at bounding box center [1535, 61] width 16 height 16
click at [640, 82] on div "The Variant Name and Episode Assets are the only customizations available at th…" at bounding box center [401, 76] width 535 height 16
click at [642, 79] on link "original episode" at bounding box center [639, 79] width 56 height 9
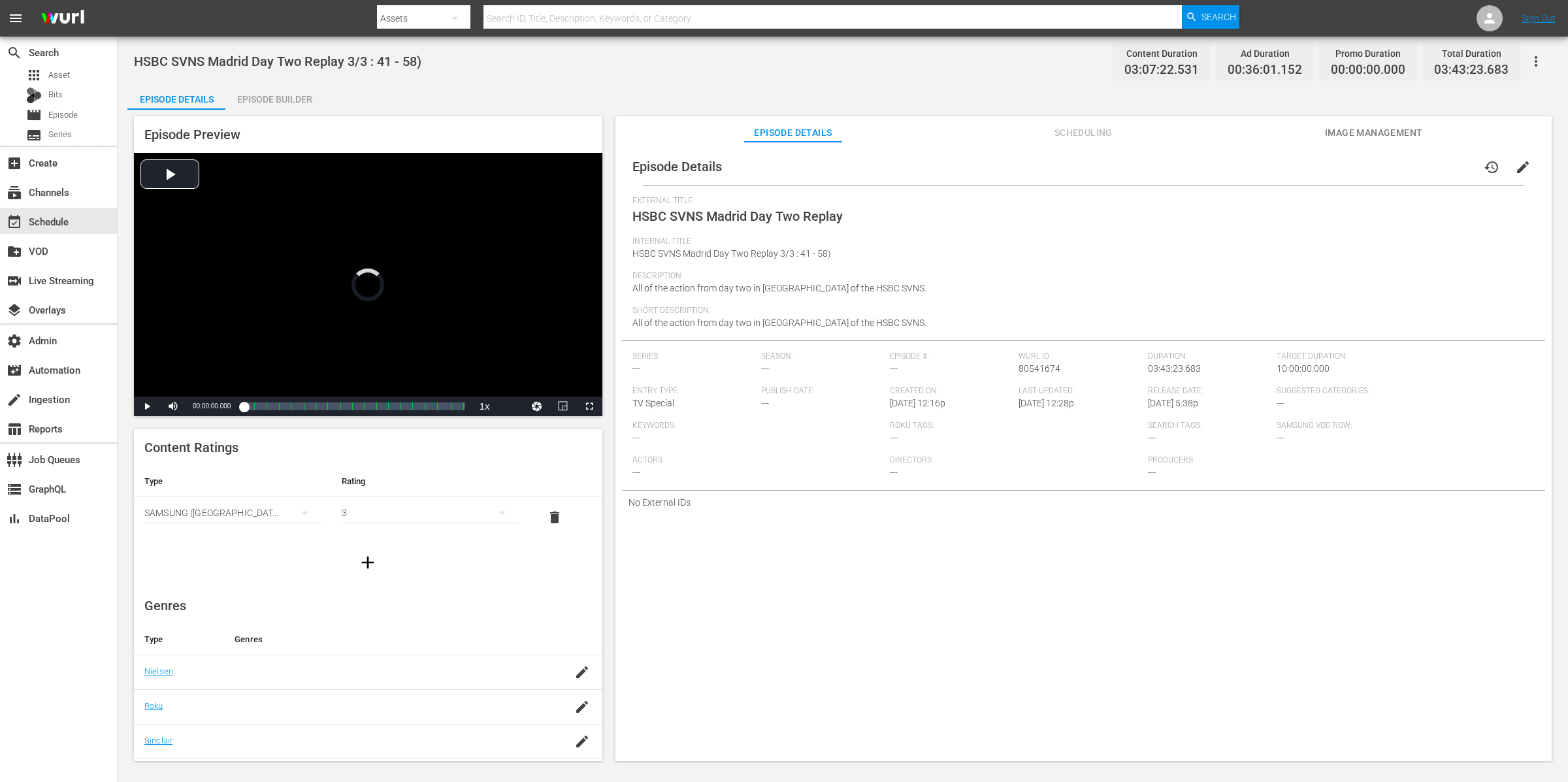
click at [1535, 59] on icon "button" at bounding box center [1535, 61] width 16 height 16
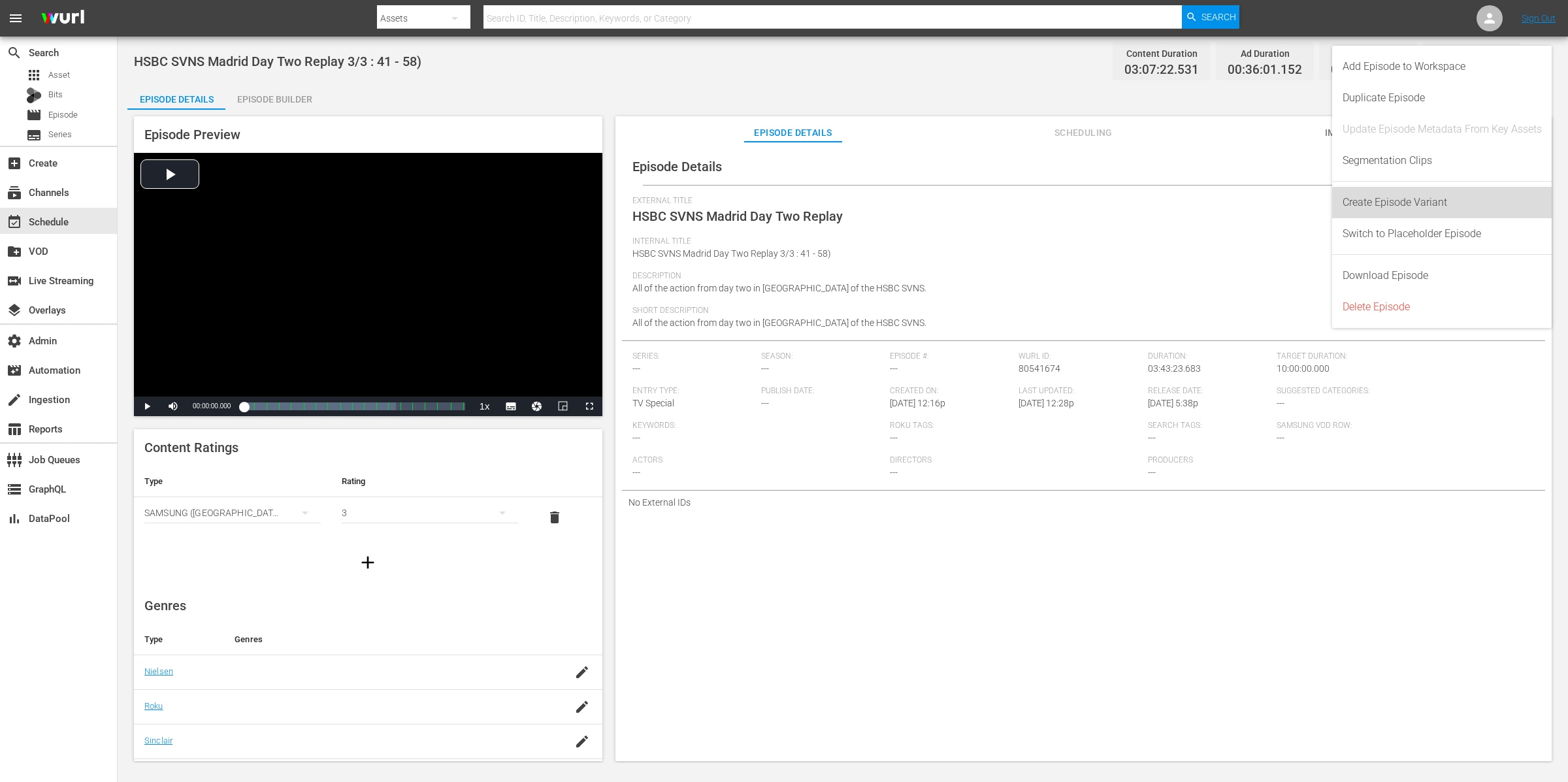
click at [1472, 206] on div "Create Episode Variant" at bounding box center [1442, 203] width 200 height 31
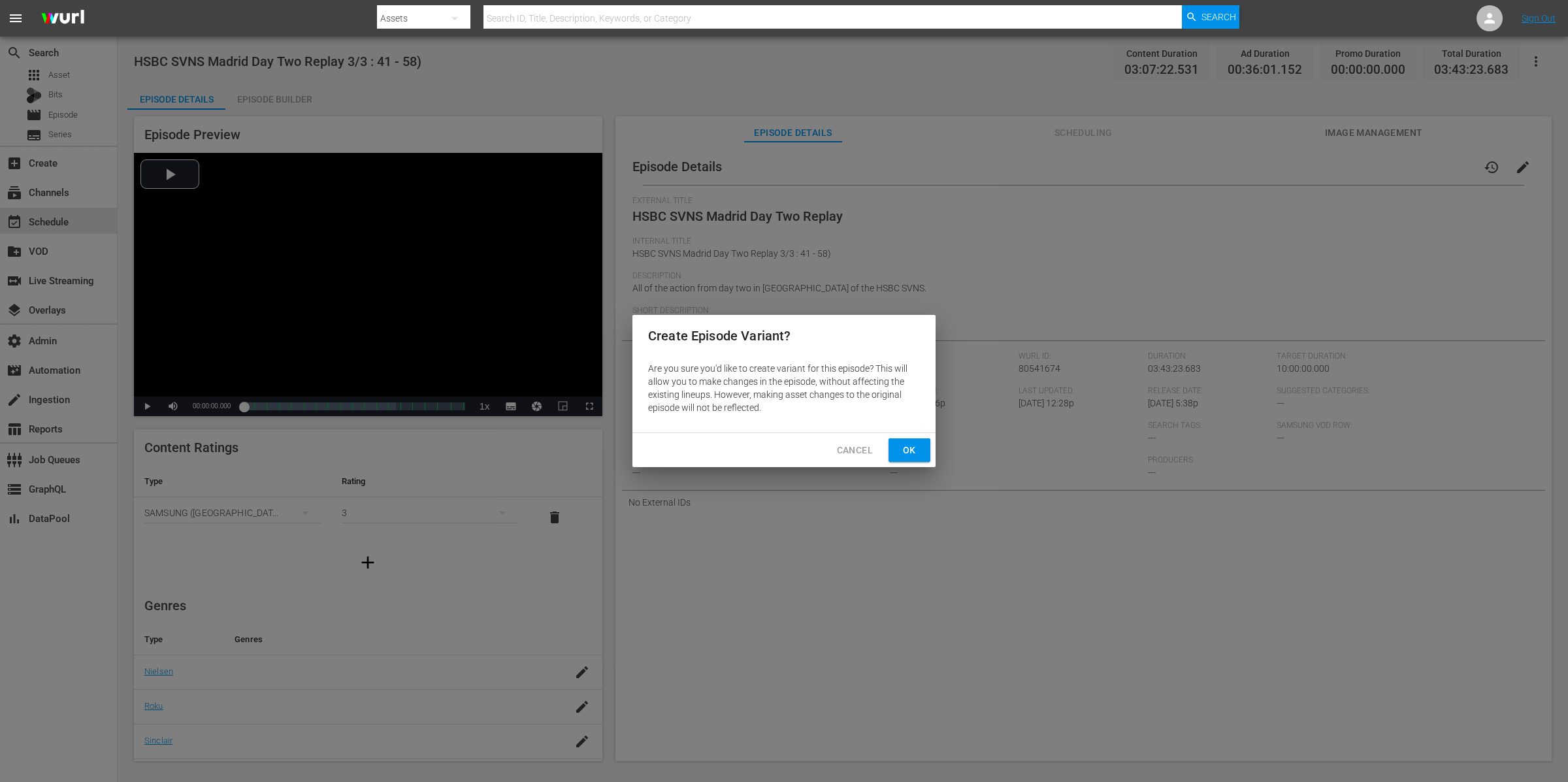
click at [911, 452] on span "Ok" at bounding box center [909, 450] width 21 height 16
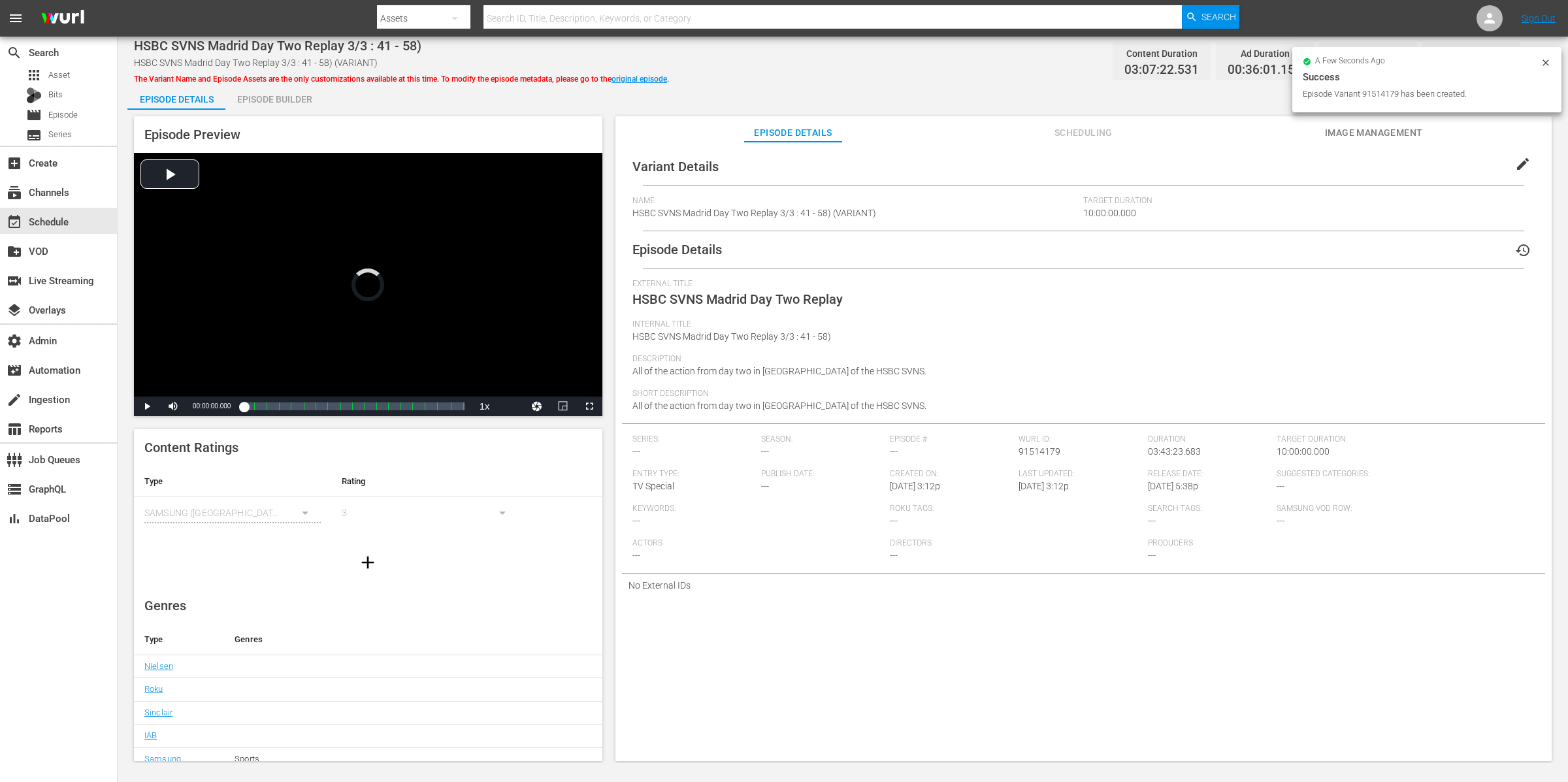
click at [277, 98] on div "Episode Builder" at bounding box center [274, 99] width 98 height 31
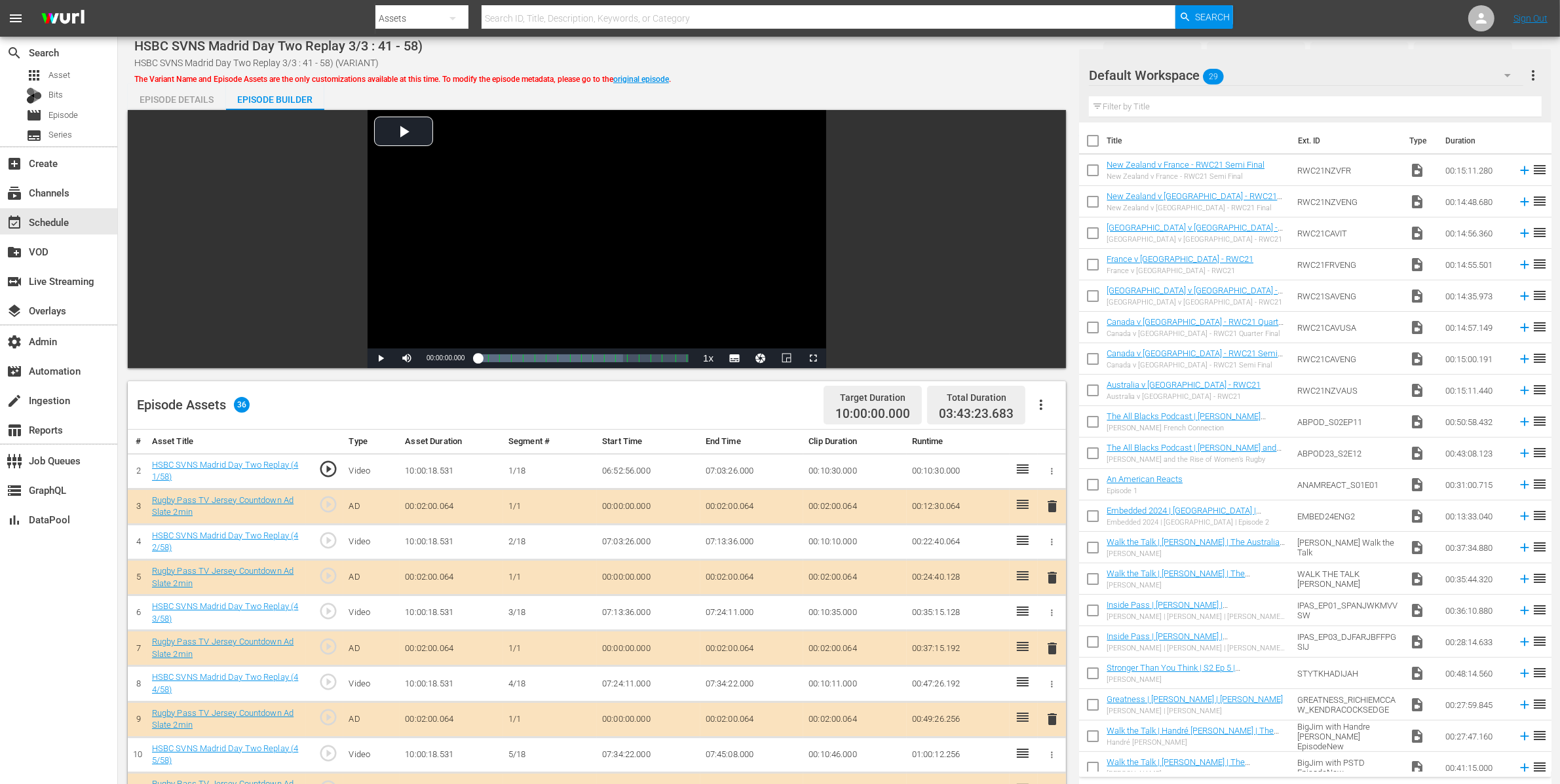
scroll to position [963, 0]
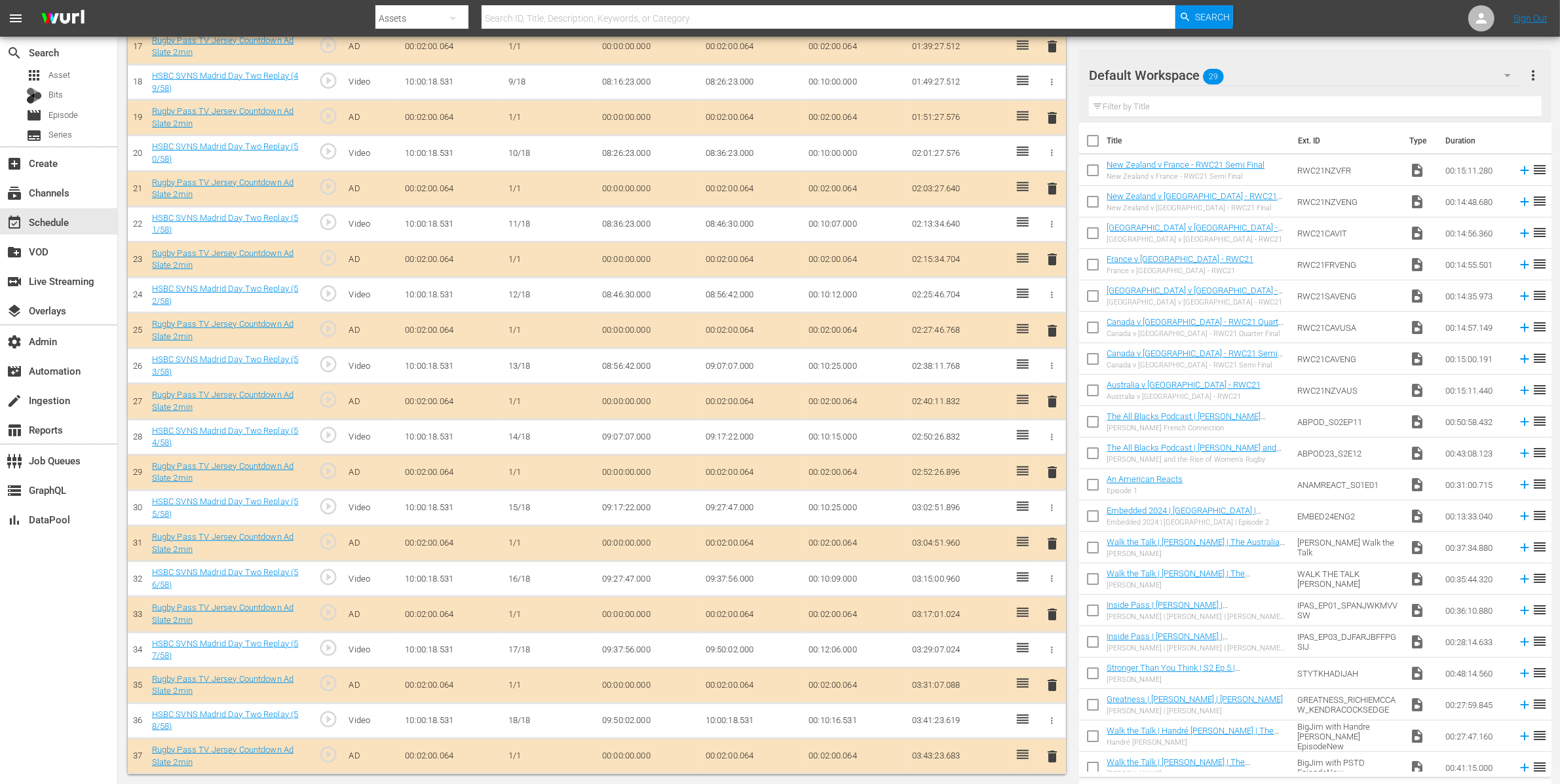
click at [1052, 470] on span "delete" at bounding box center [1052, 472] width 16 height 16
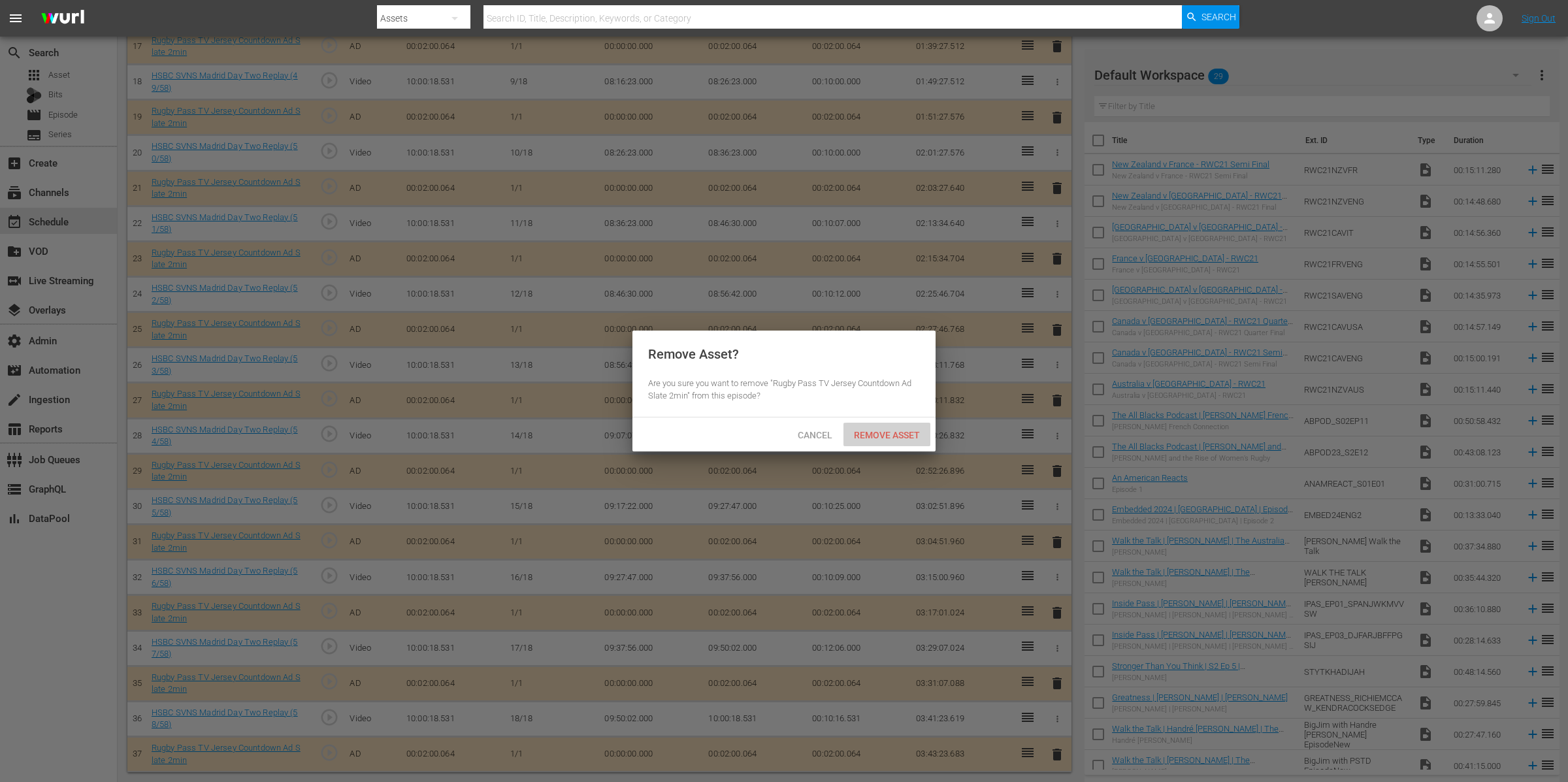
click at [908, 432] on span "Remove Asset" at bounding box center [886, 436] width 87 height 10
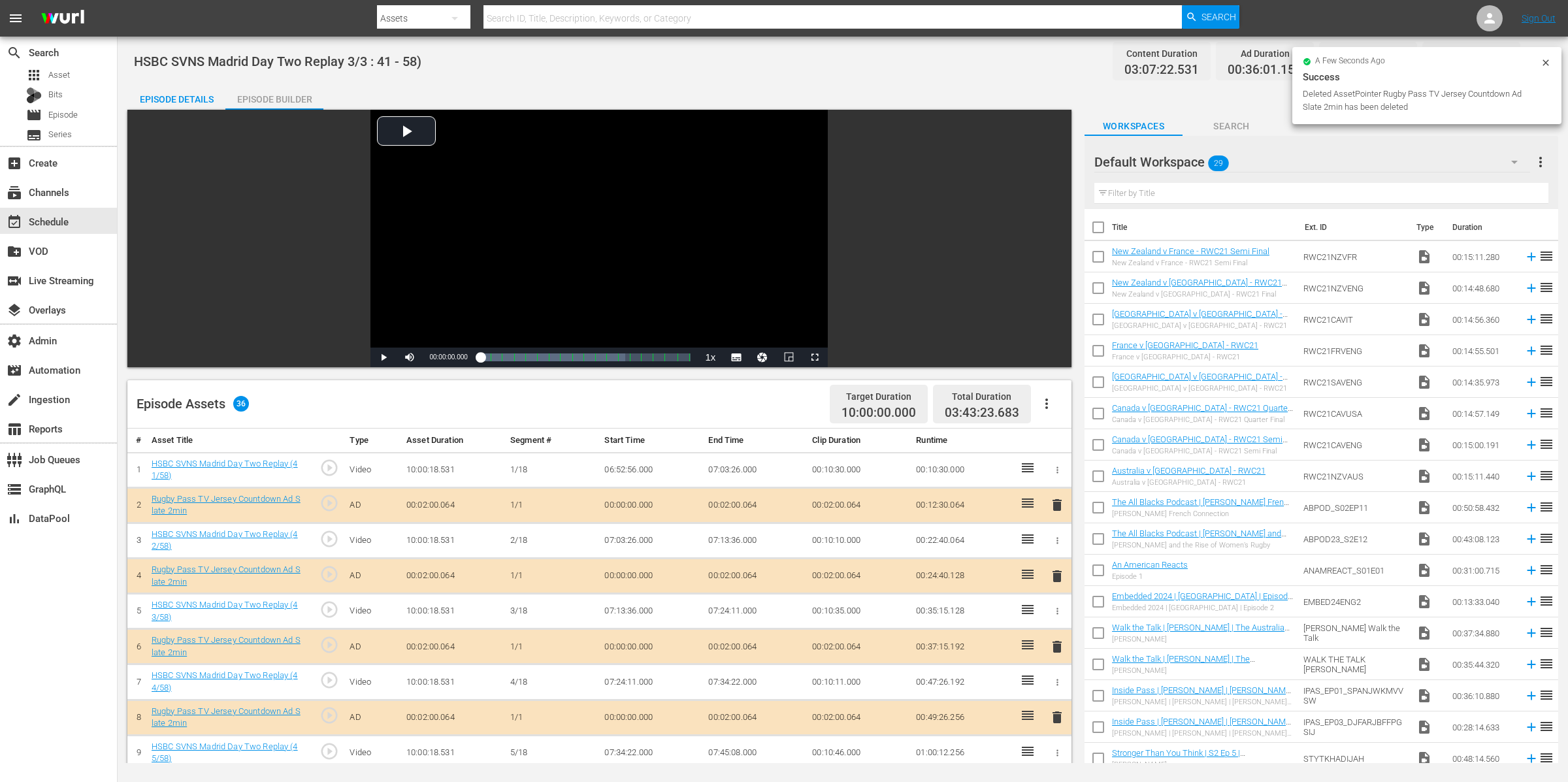
click at [184, 99] on div "Episode Details" at bounding box center [177, 99] width 98 height 31
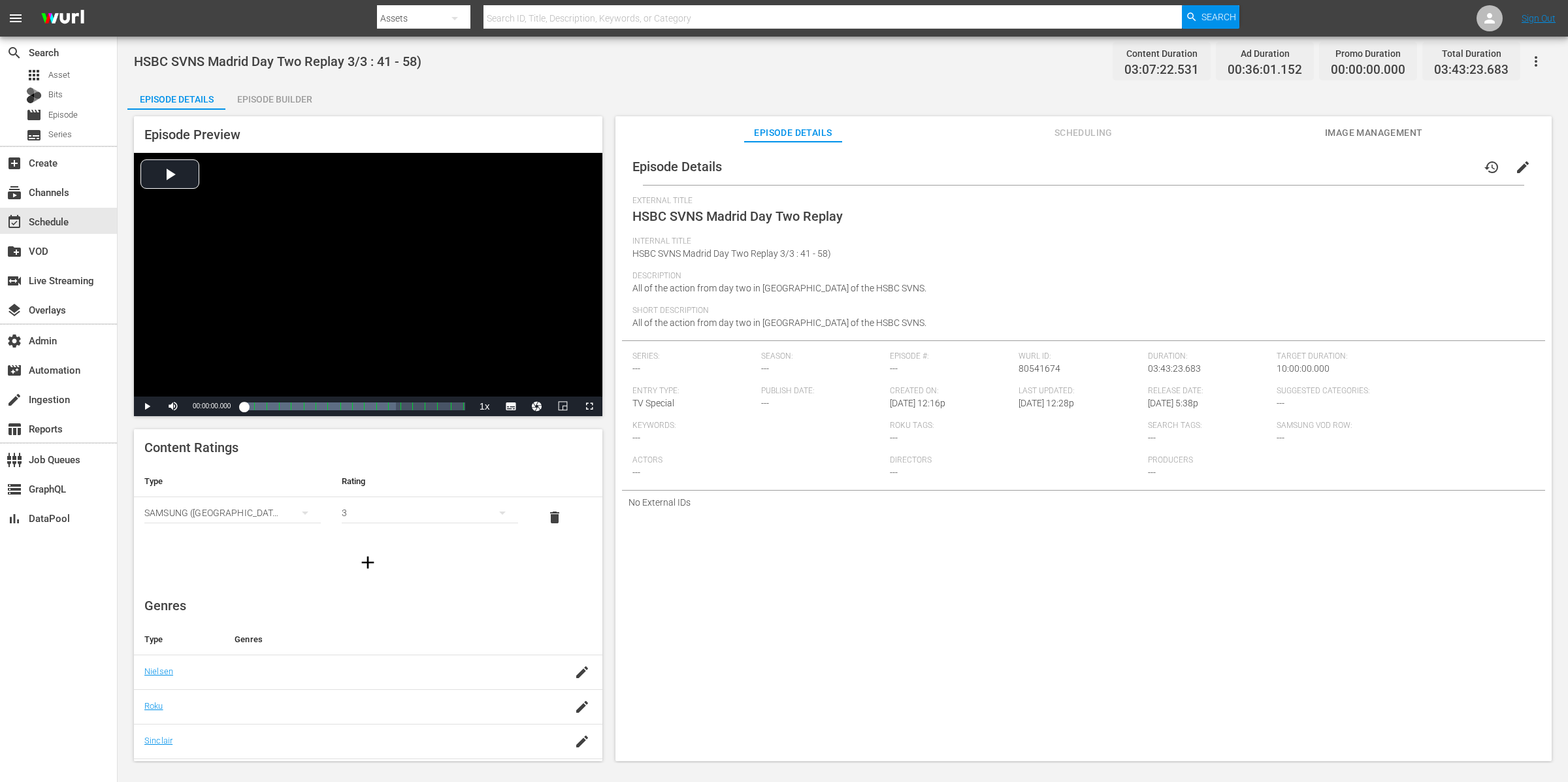
click at [1522, 166] on button "edit" at bounding box center [1523, 167] width 31 height 31
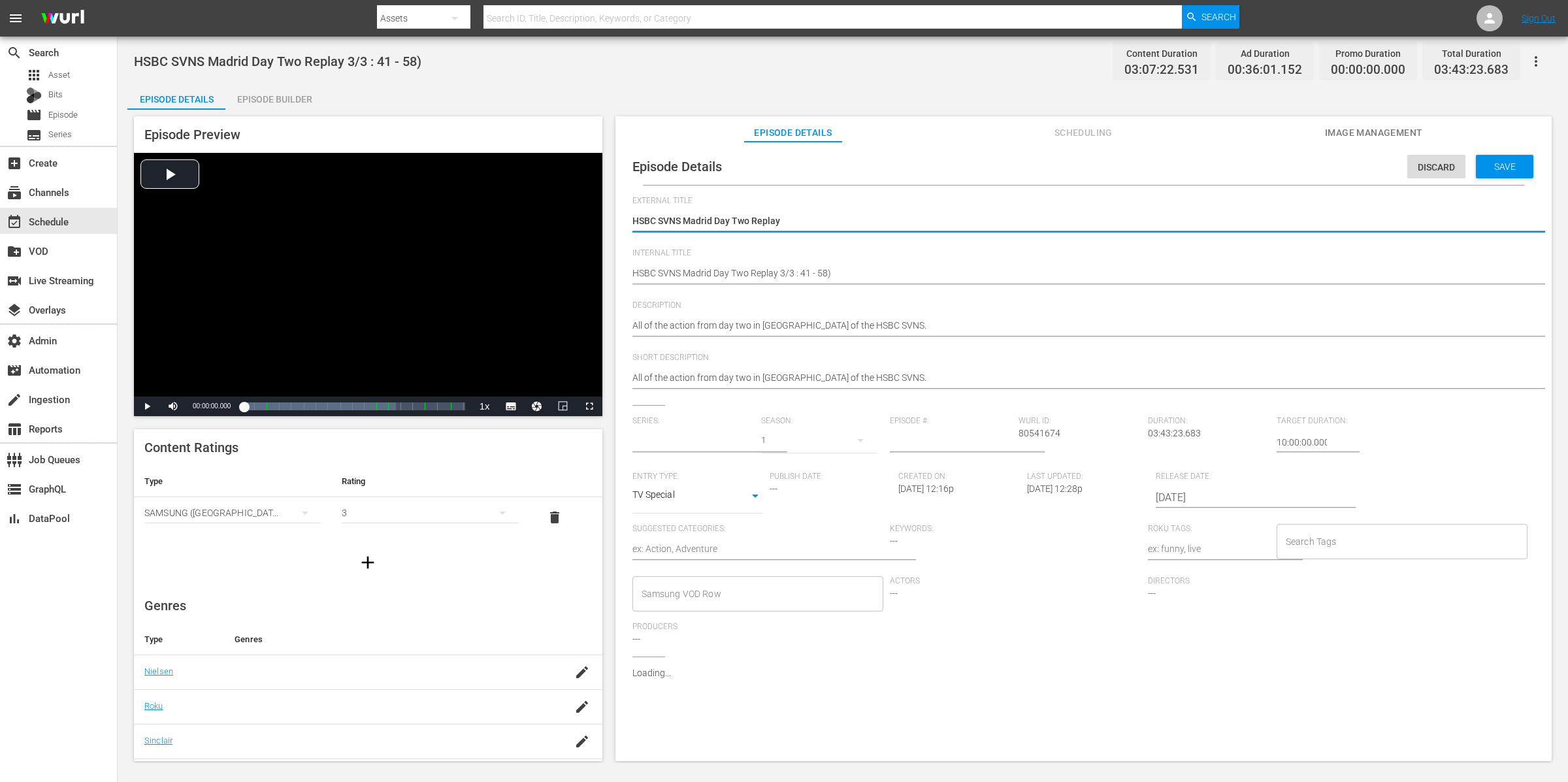
type input "No Series"
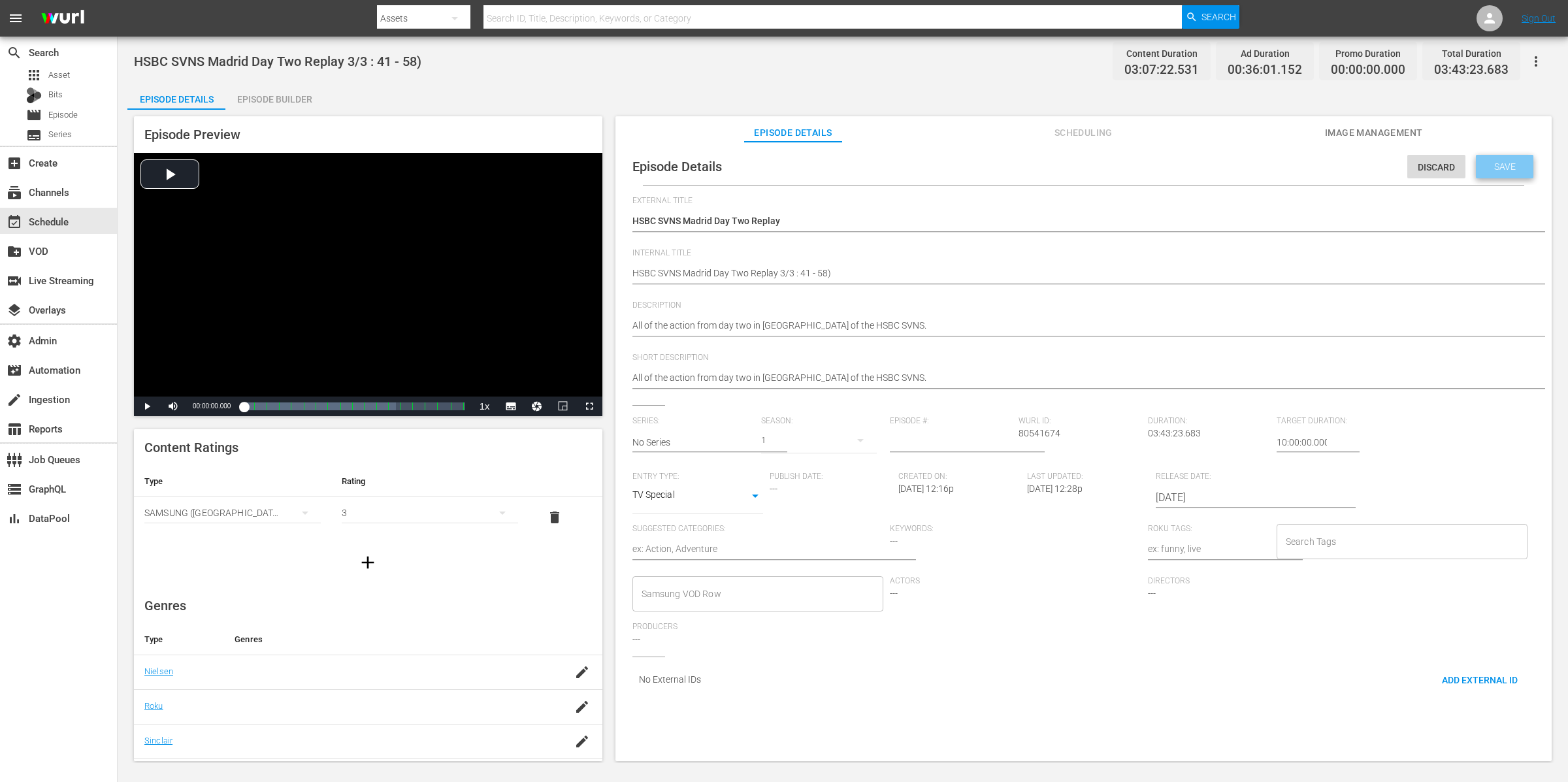
click at [1508, 166] on span "Save" at bounding box center [1504, 167] width 42 height 10
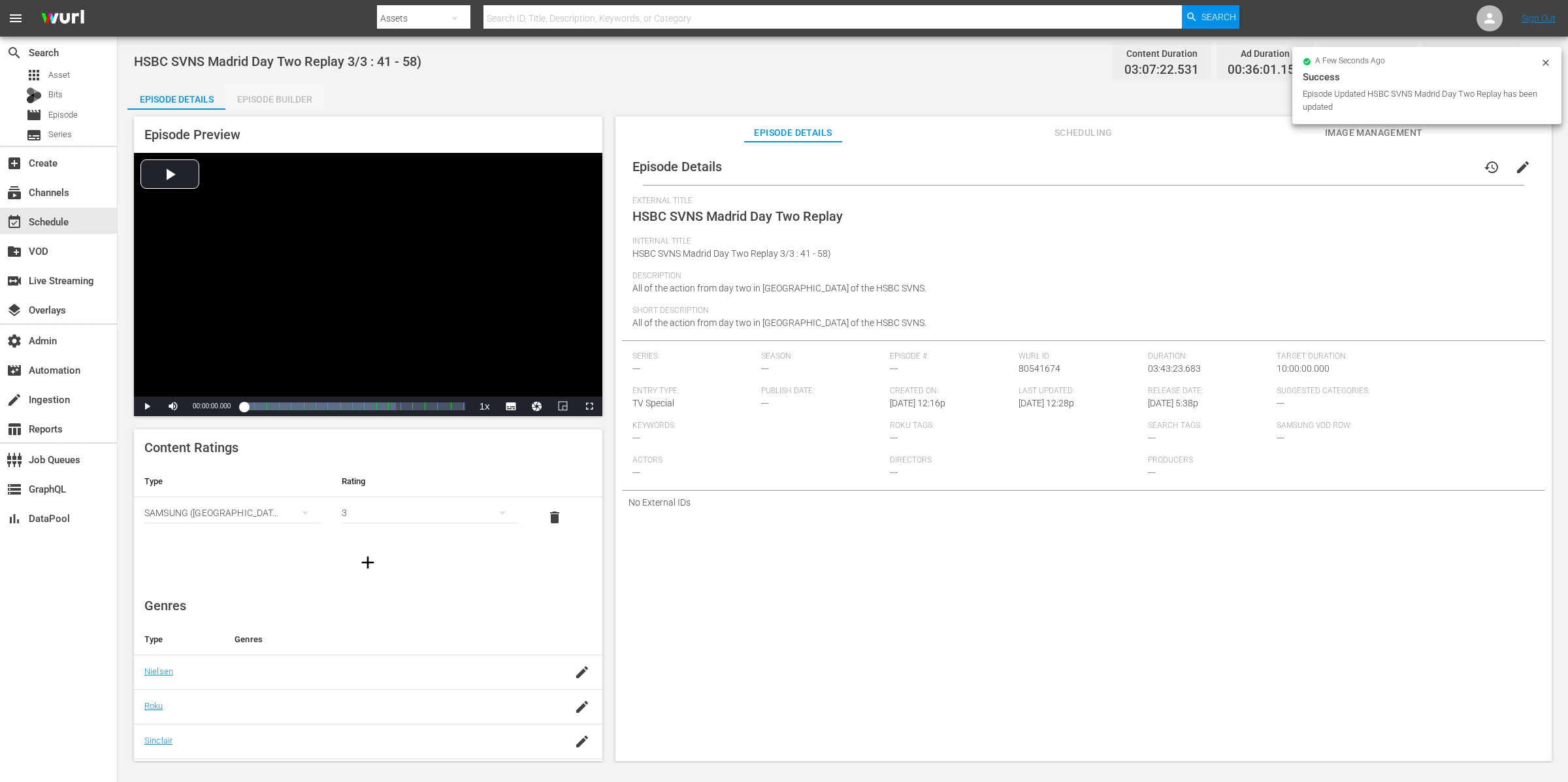
click at [302, 98] on div "Episode Builder" at bounding box center [274, 99] width 98 height 31
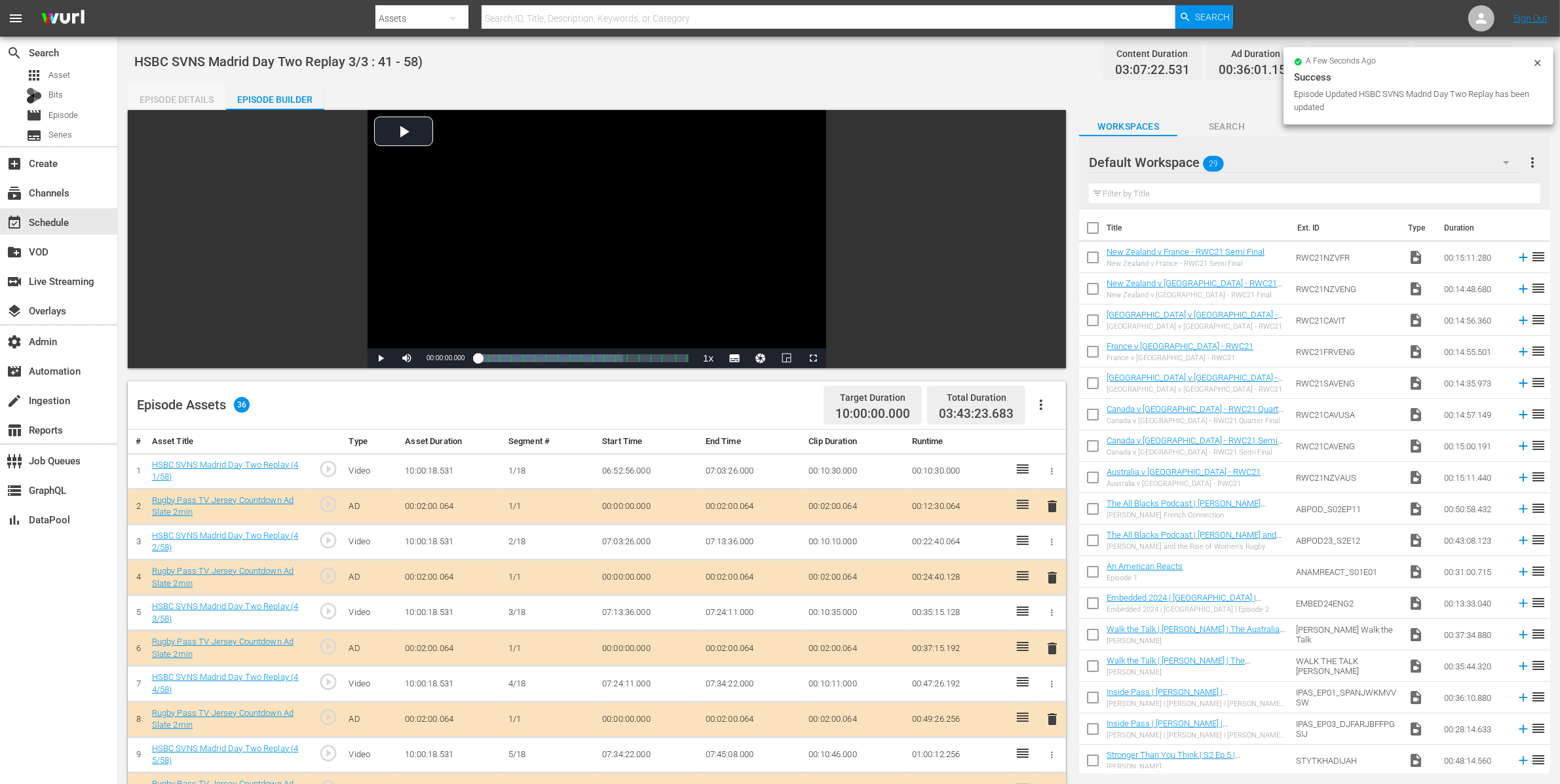
click at [170, 95] on div "Episode Details" at bounding box center [177, 100] width 98 height 31
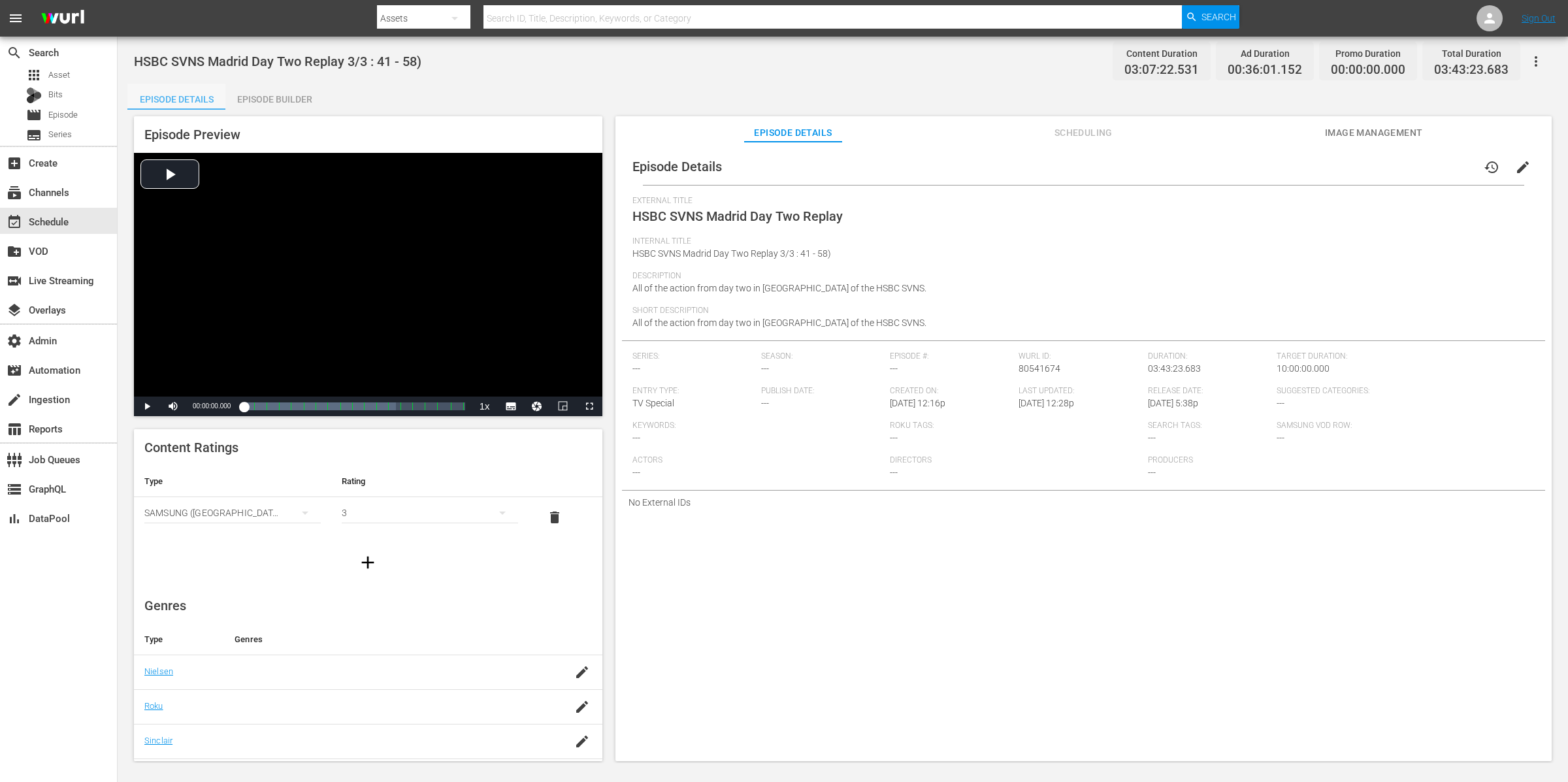
click at [165, 97] on div "Episode Details" at bounding box center [177, 99] width 98 height 31
click at [1535, 65] on icon "button" at bounding box center [1536, 62] width 3 height 10
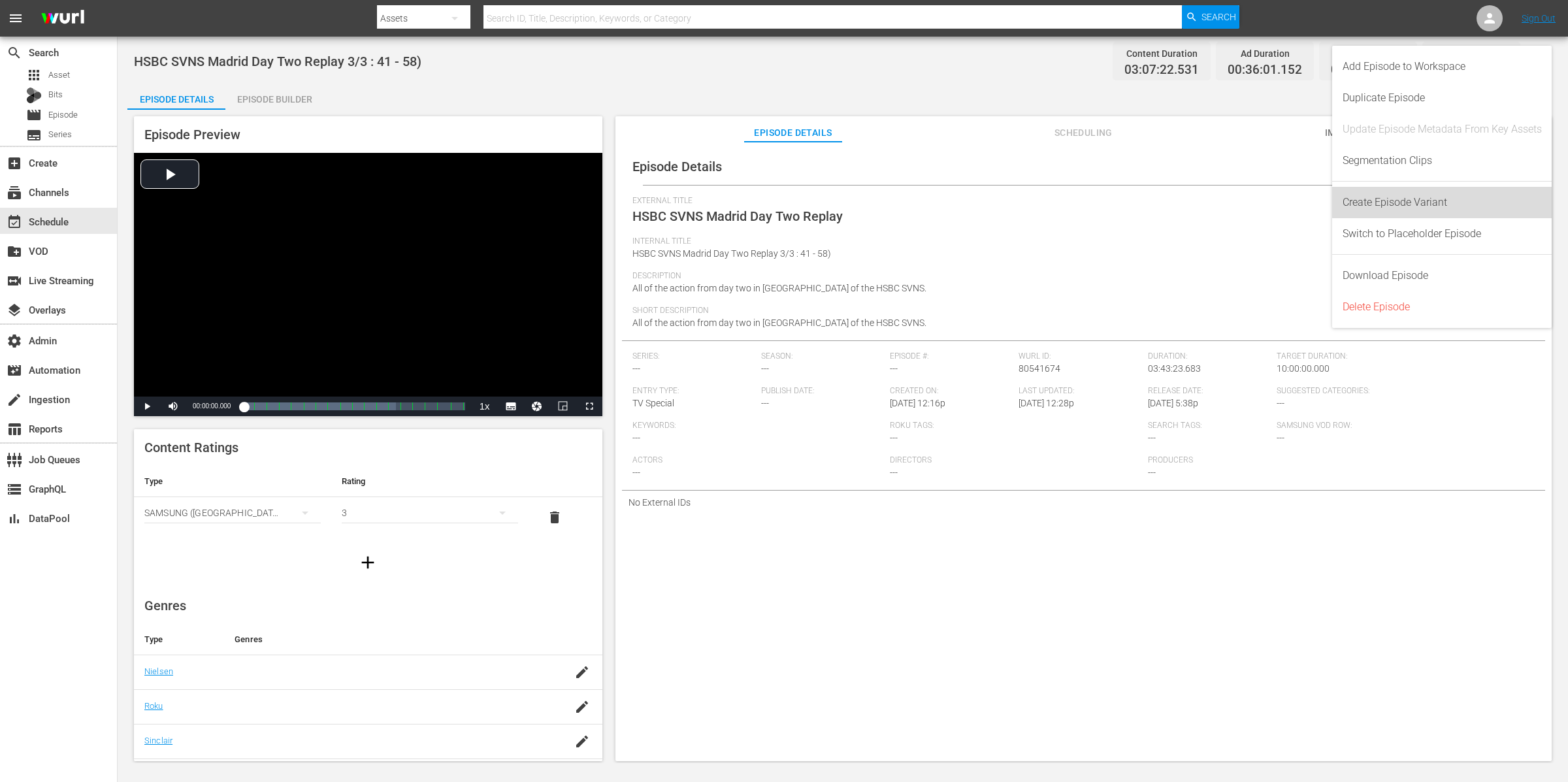
click at [1495, 196] on div "Create Episode Variant" at bounding box center [1442, 203] width 200 height 31
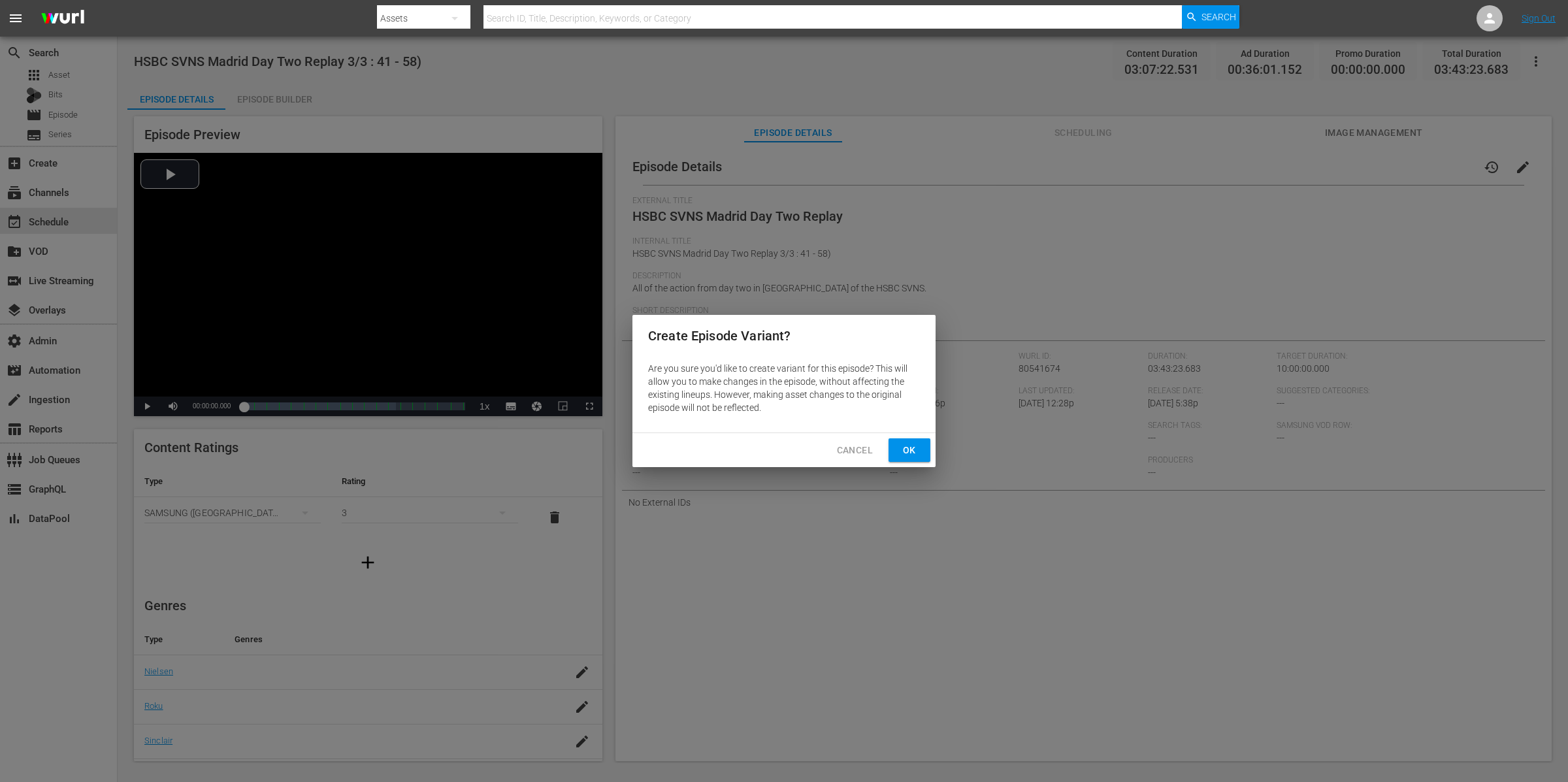
click at [916, 450] on span "Ok" at bounding box center [909, 450] width 21 height 16
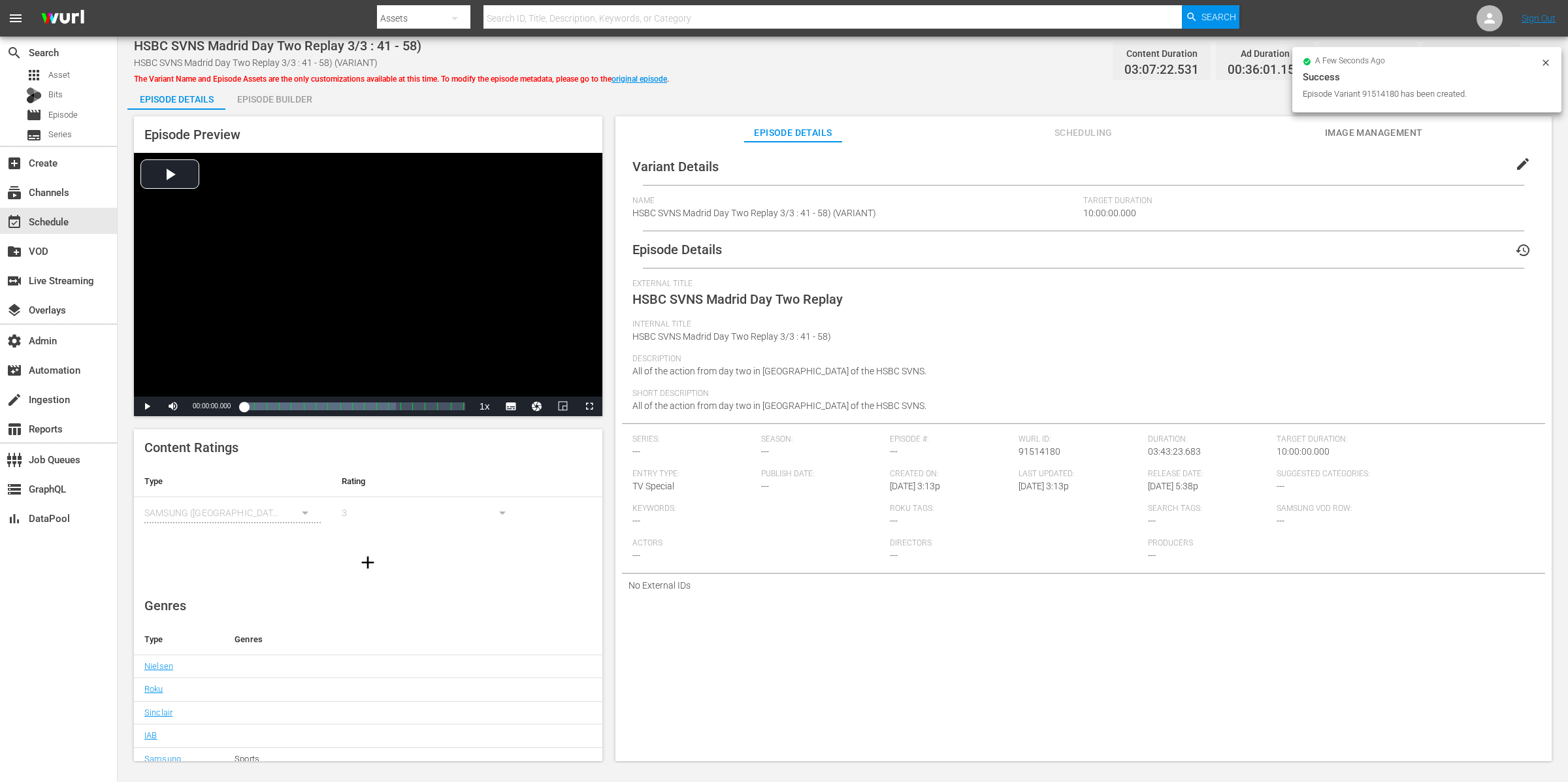
click at [271, 98] on div "Episode Builder" at bounding box center [274, 99] width 98 height 31
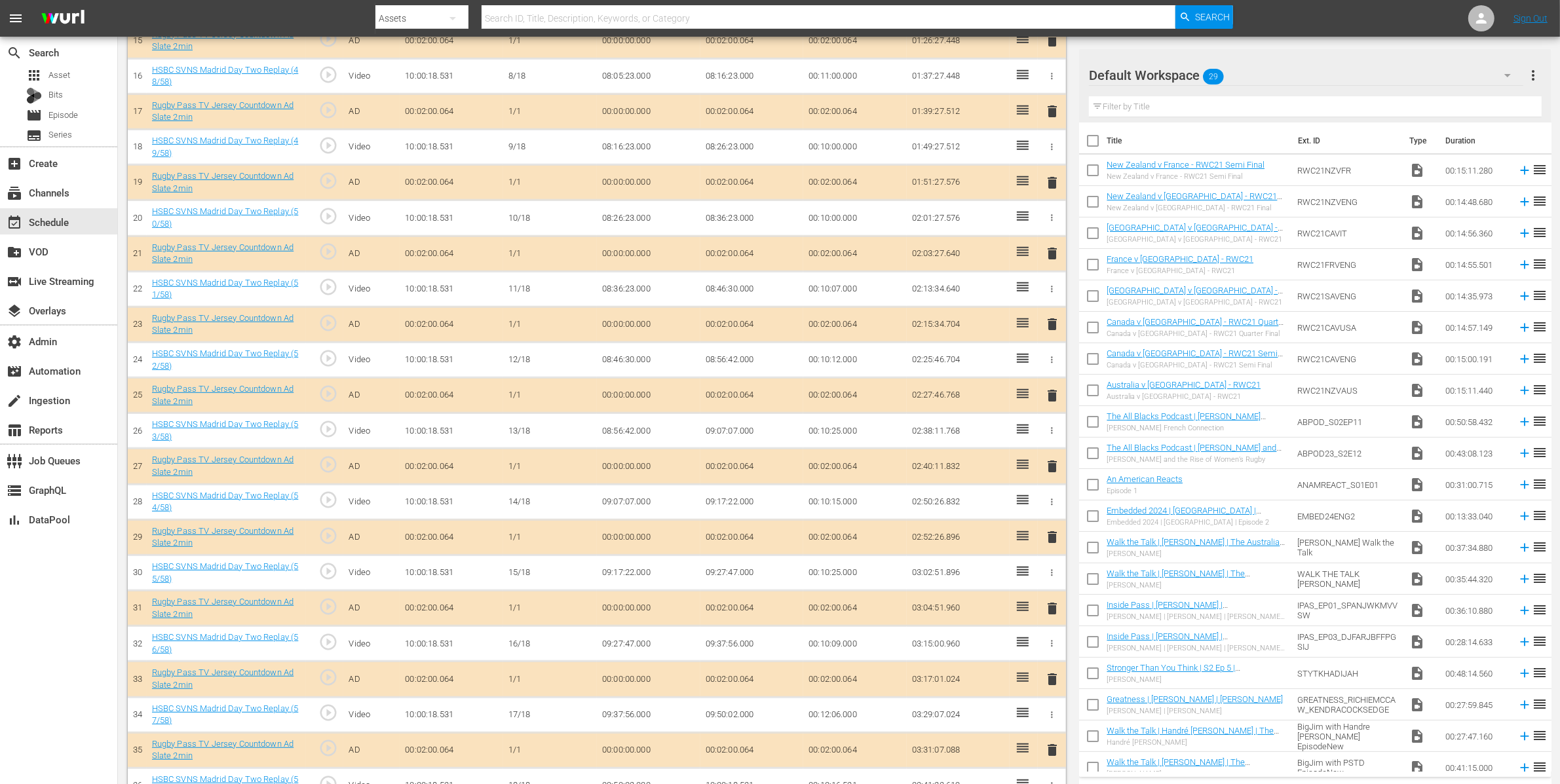
scroll to position [963, 0]
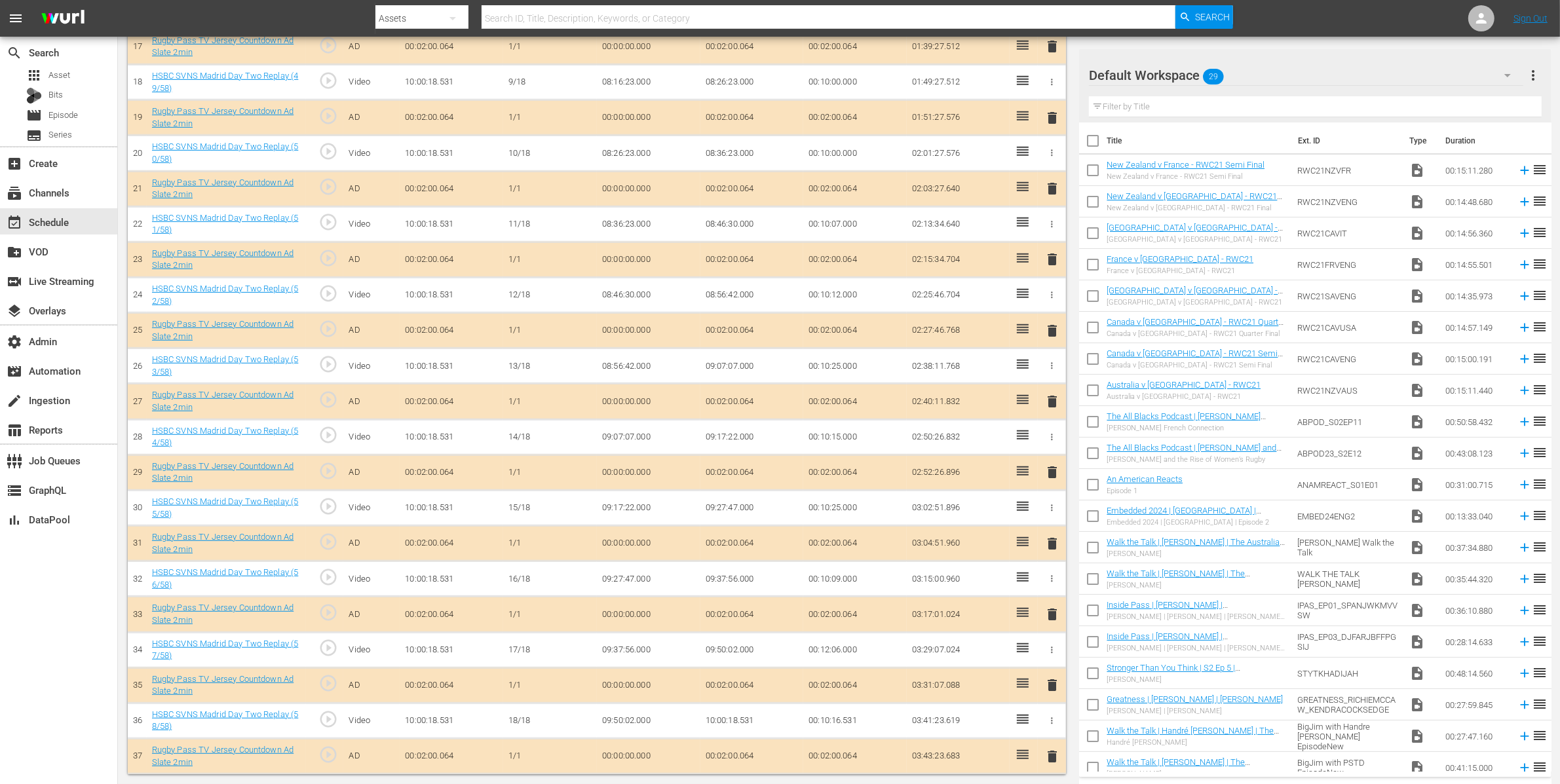
click at [1053, 394] on span "delete" at bounding box center [1052, 401] width 16 height 16
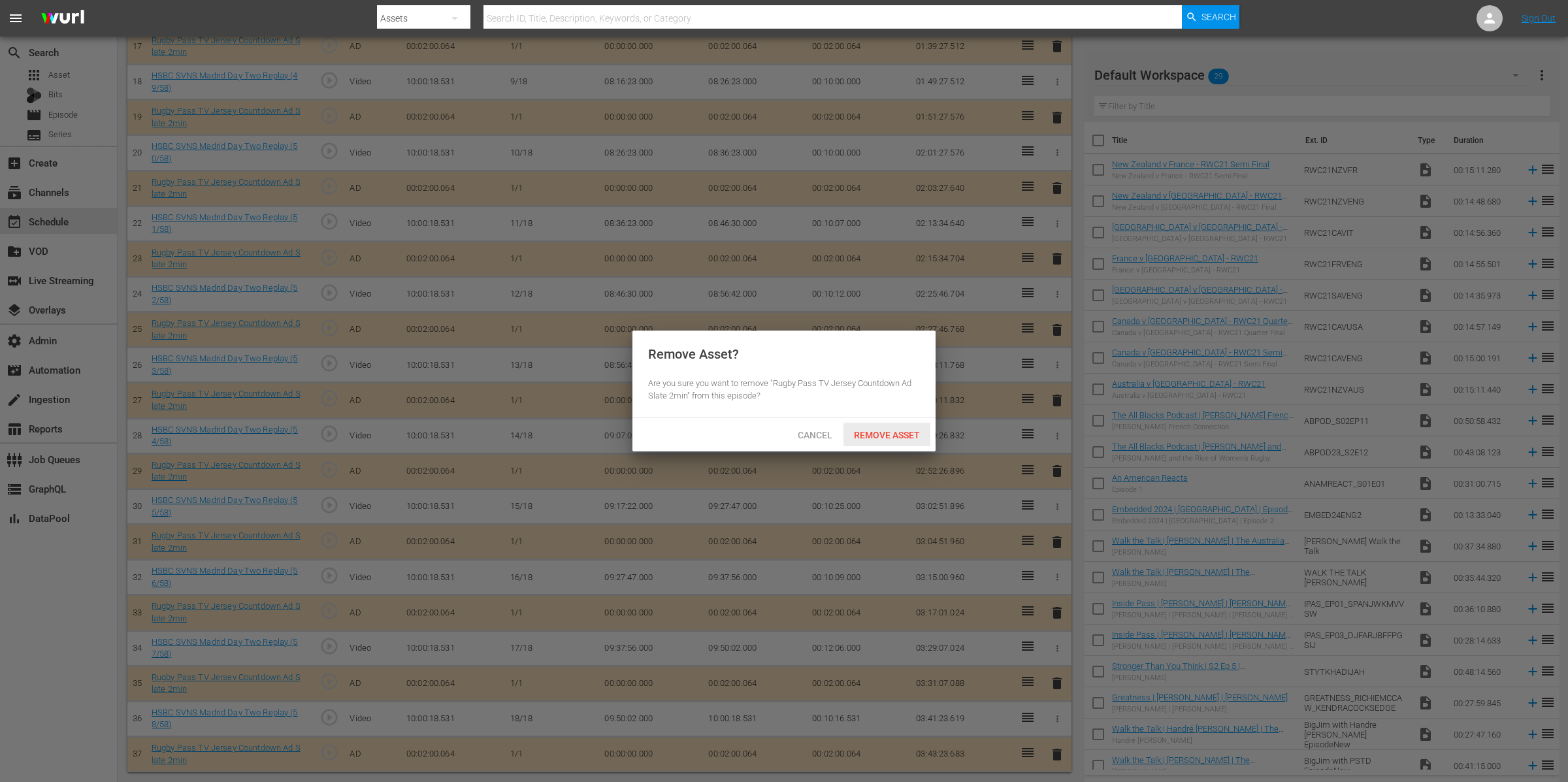
click at [913, 424] on div "Remove Asset" at bounding box center [886, 435] width 87 height 24
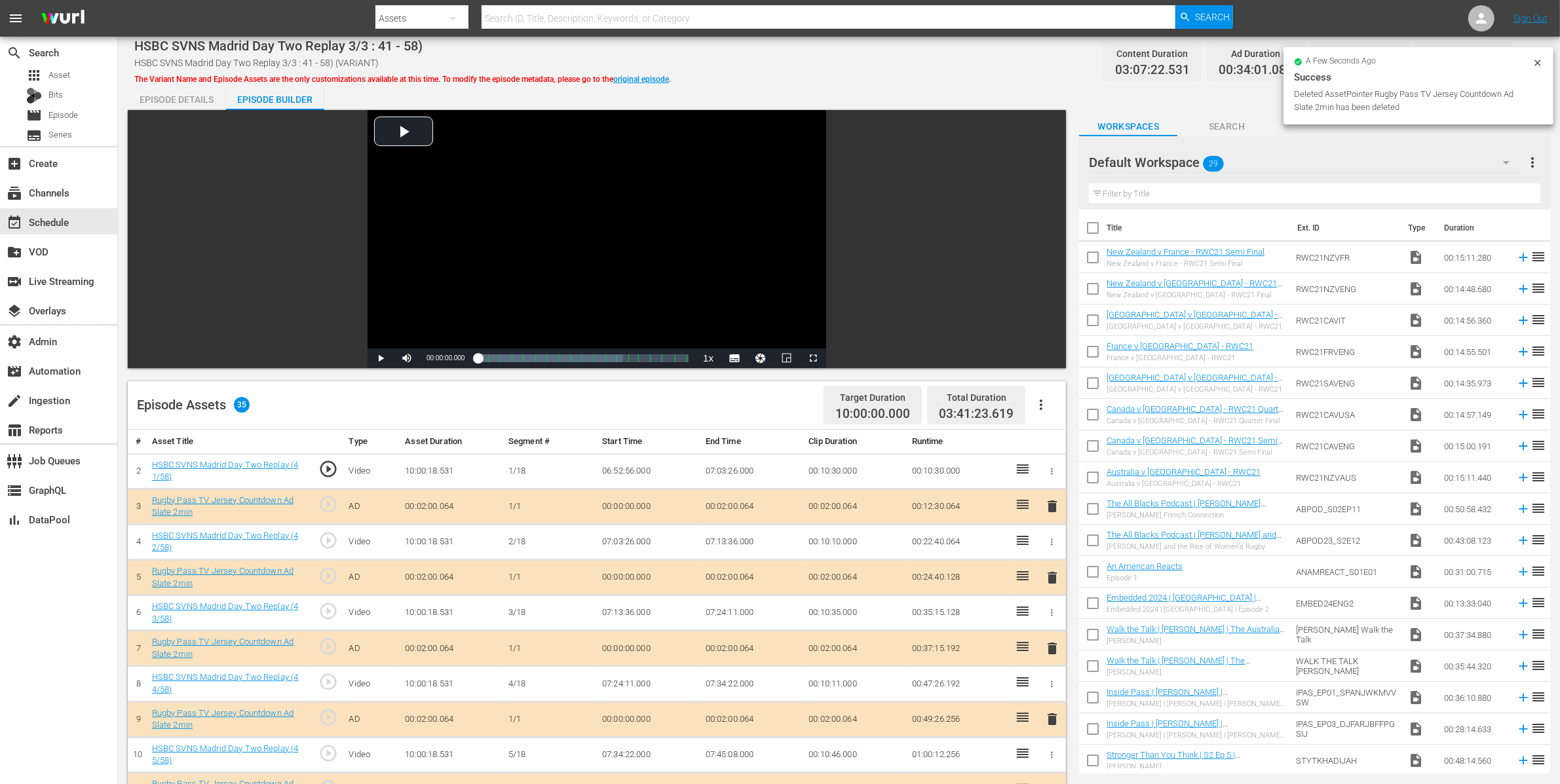
scroll to position [10, 0]
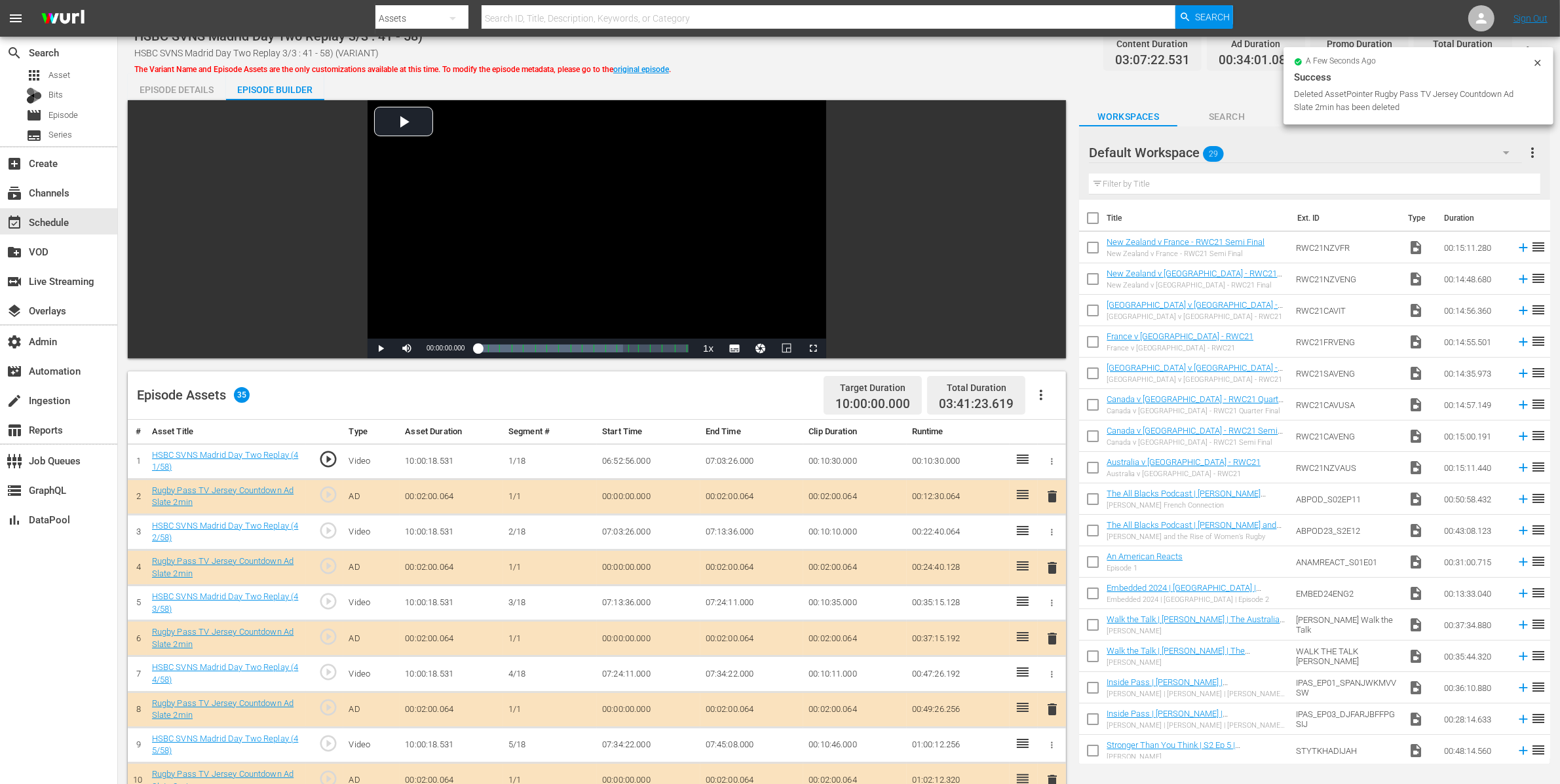
click at [153, 89] on div "Episode Details" at bounding box center [177, 90] width 98 height 31
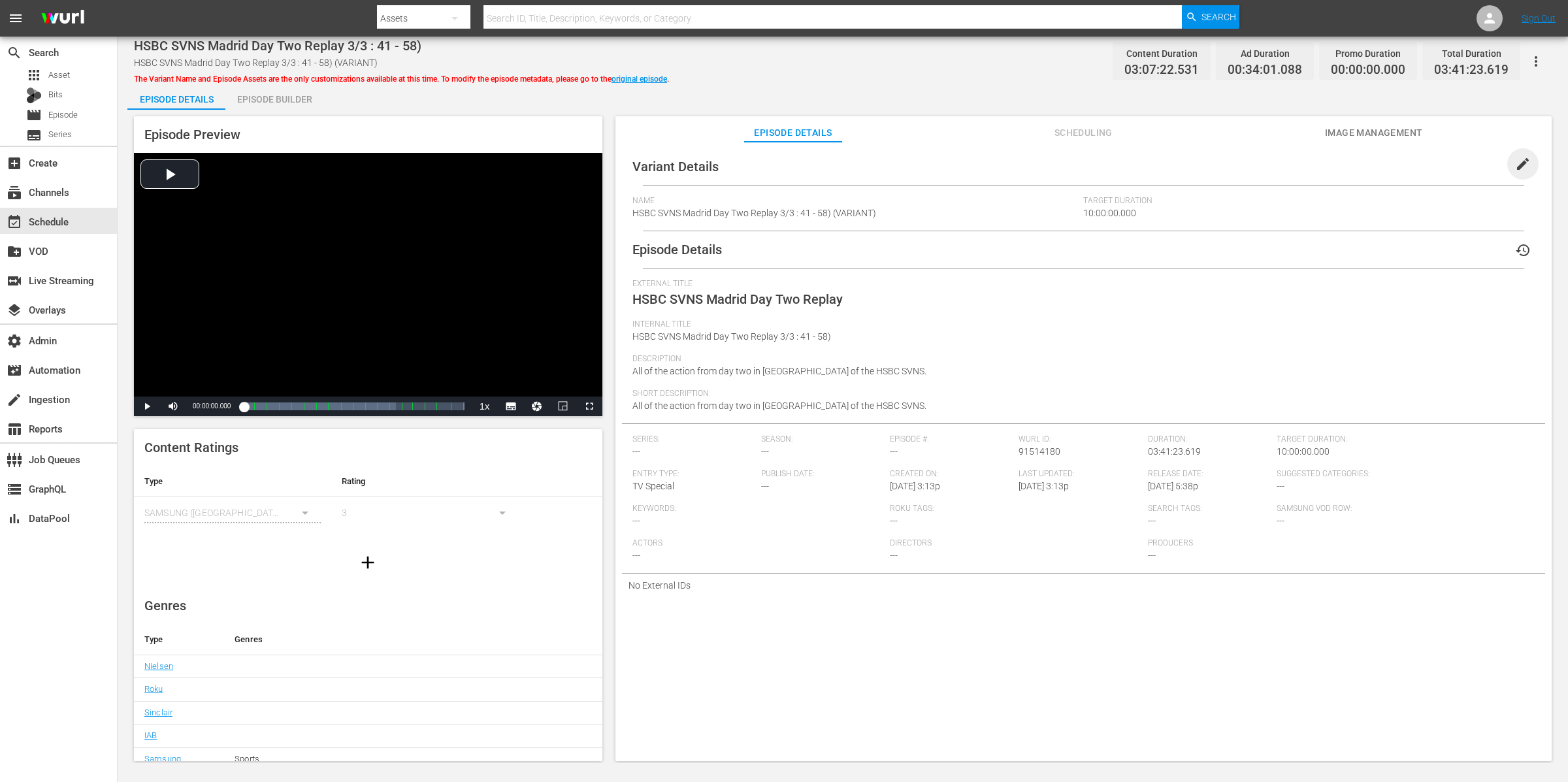
click at [1522, 160] on span "edit" at bounding box center [1523, 164] width 16 height 16
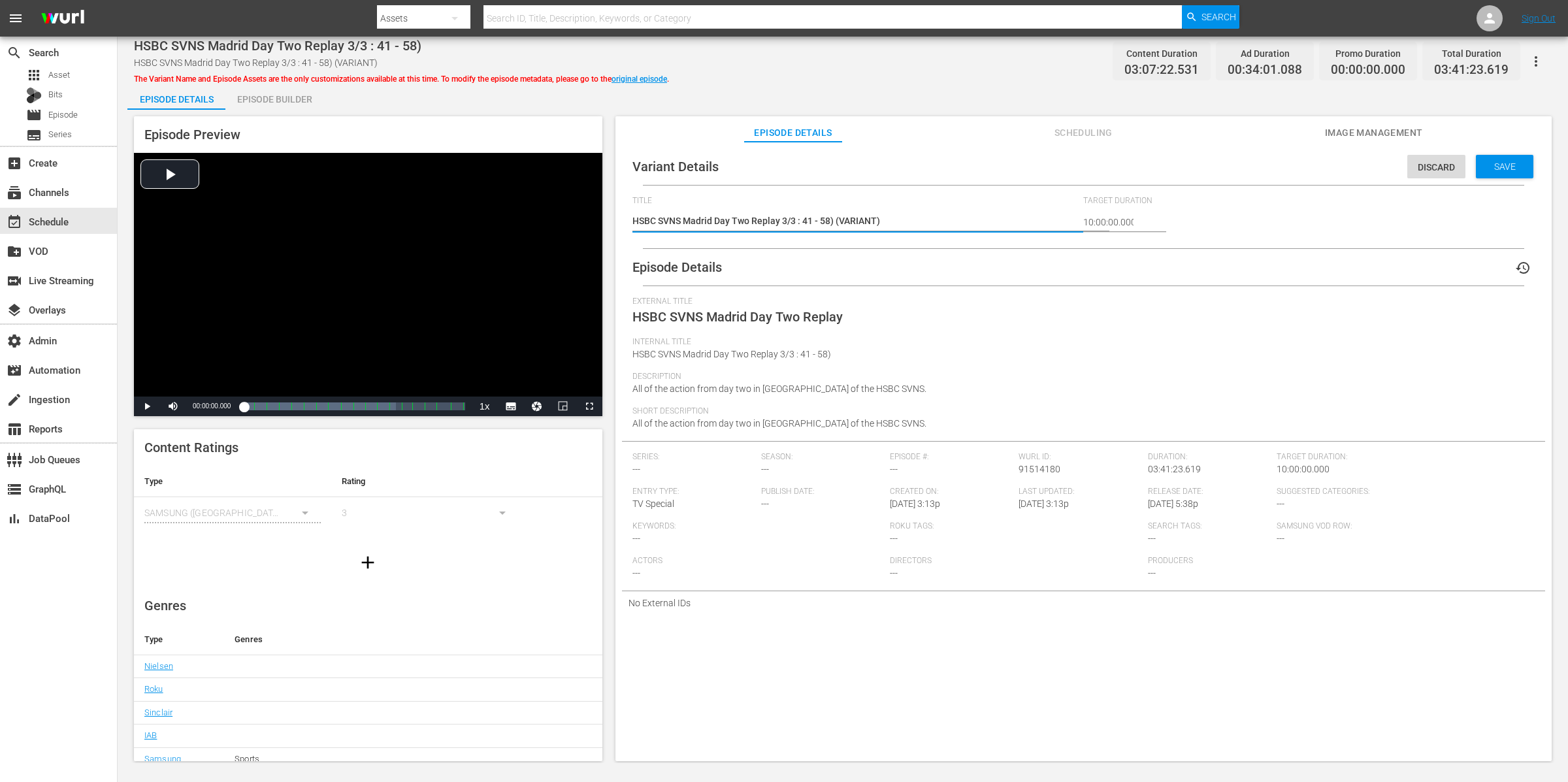
click at [854, 222] on textarea "HSBC SVNS Madrid Day Two Replay 3/3 : 41 - 58) (VARIANT)" at bounding box center [855, 222] width 445 height 16
type textarea "HSBC SVNS Madrid Day Two Replay 3/3 : 41 - 58) (-)"
type textarea "HSBC SVNS Madrid Day Two Replay 3/3 : 41 - 58) (-2)"
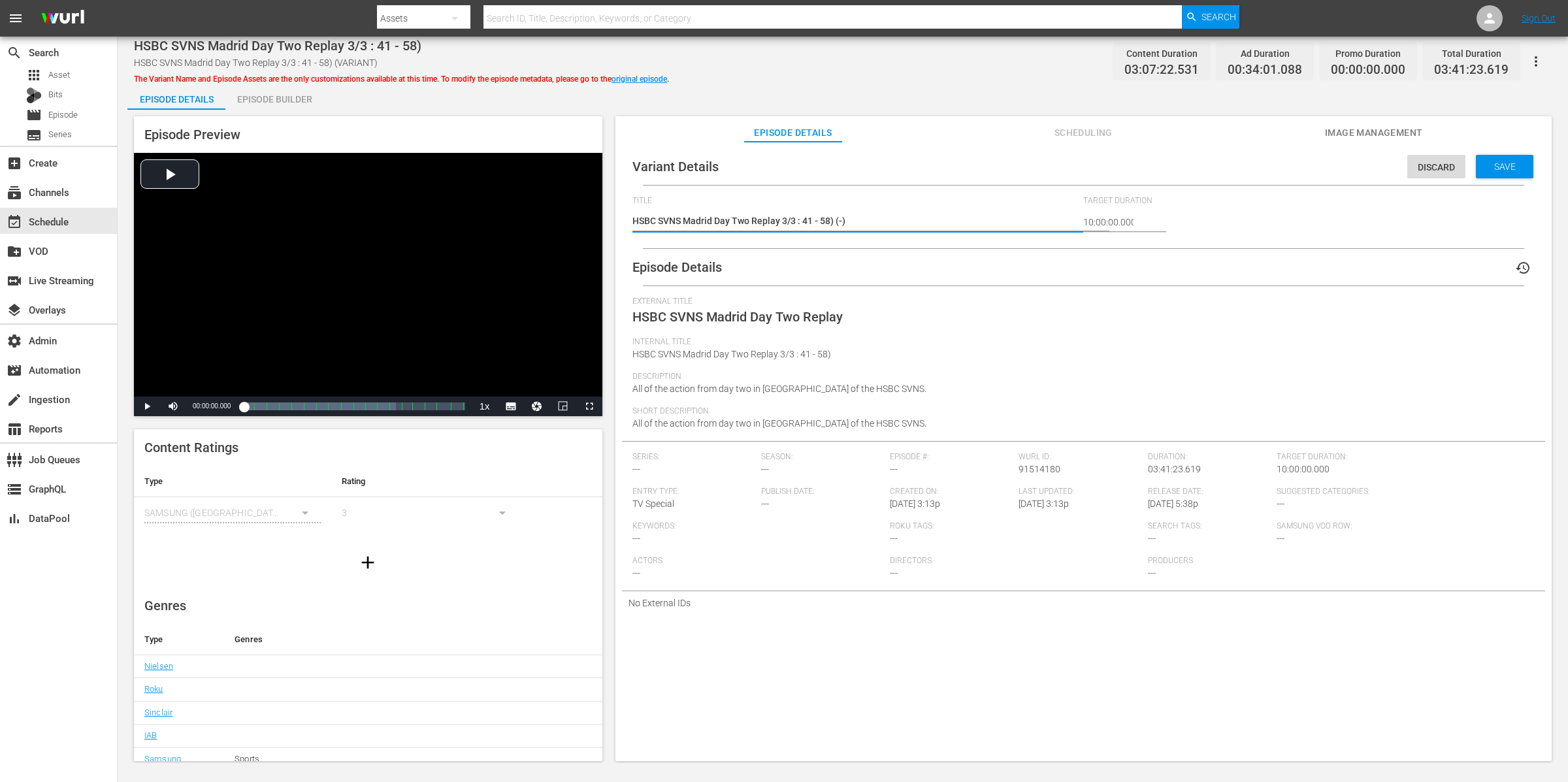
type textarea "HSBC SVNS Madrid Day Two Replay 3/3 : 41 - 58) (-2)"
type textarea "HSBC SVNS Madrid Day Two Replay 3/3 : 41 - 58) (-2m)"
type textarea "HSBC SVNS Madrid Day Two Replay 3/3 : 41 - 58) (-2mi)"
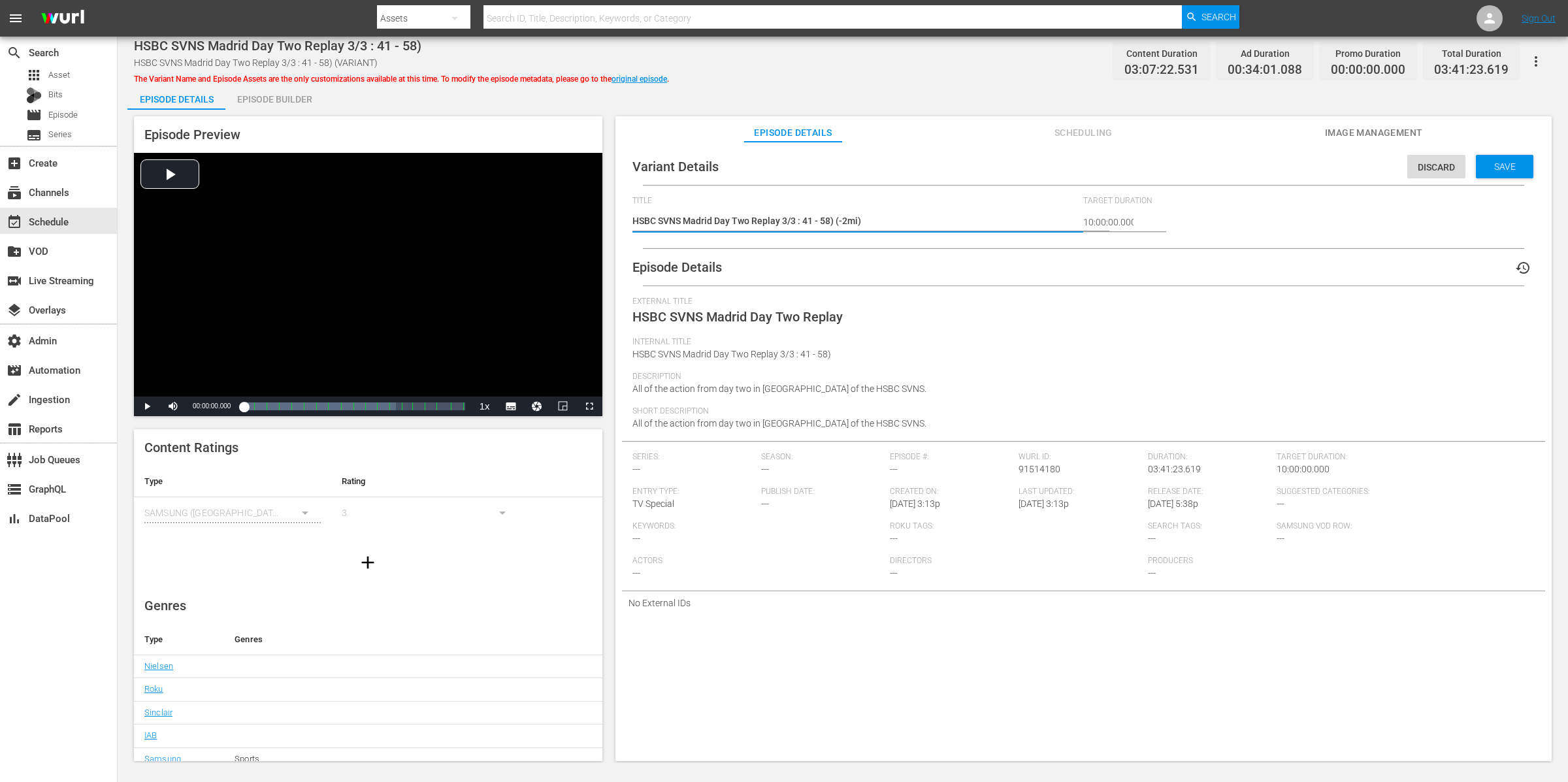
type textarea "HSBC SVNS Madrid Day Two Replay 3/3 : 41 - 58) (-2min)"
type textarea "HSBC SVNS Madrid Day Two Replay 3/3 : 41 - 58) (-2mins)"
click at [1483, 164] on span "Save" at bounding box center [1504, 167] width 42 height 10
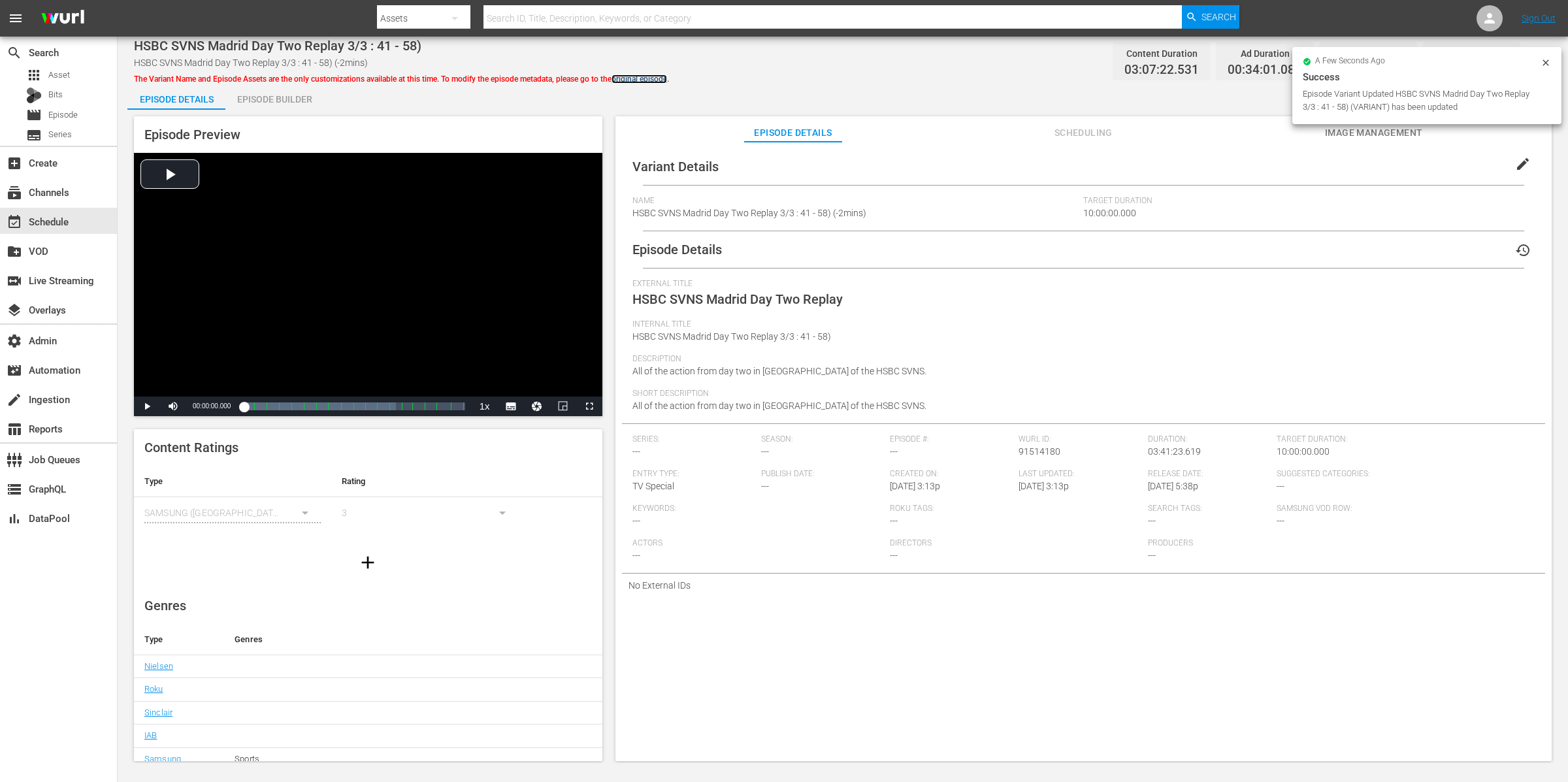
click at [667, 74] on link "original episode" at bounding box center [639, 79] width 56 height 9
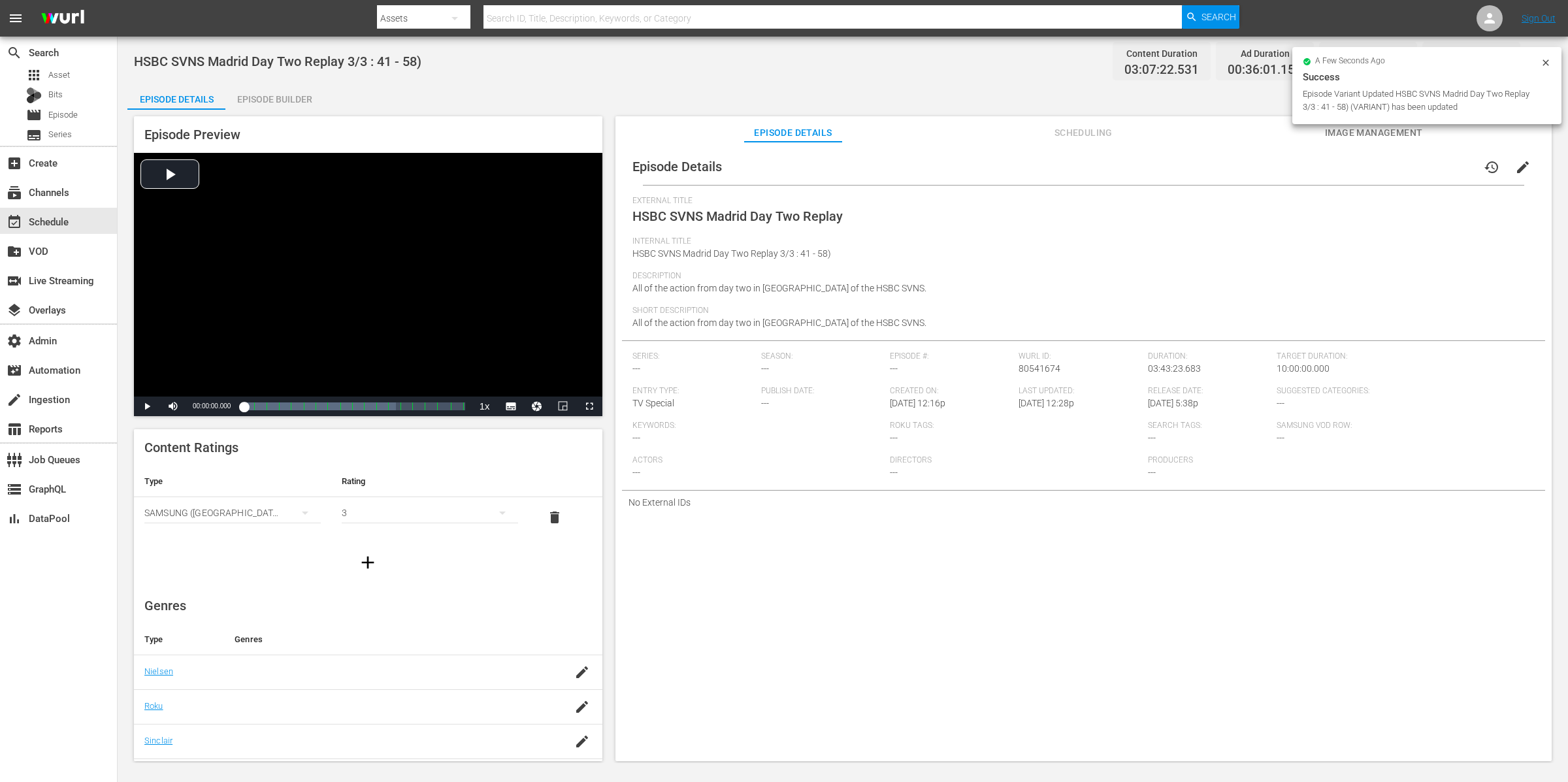
click at [282, 100] on div "Episode Builder" at bounding box center [274, 99] width 98 height 31
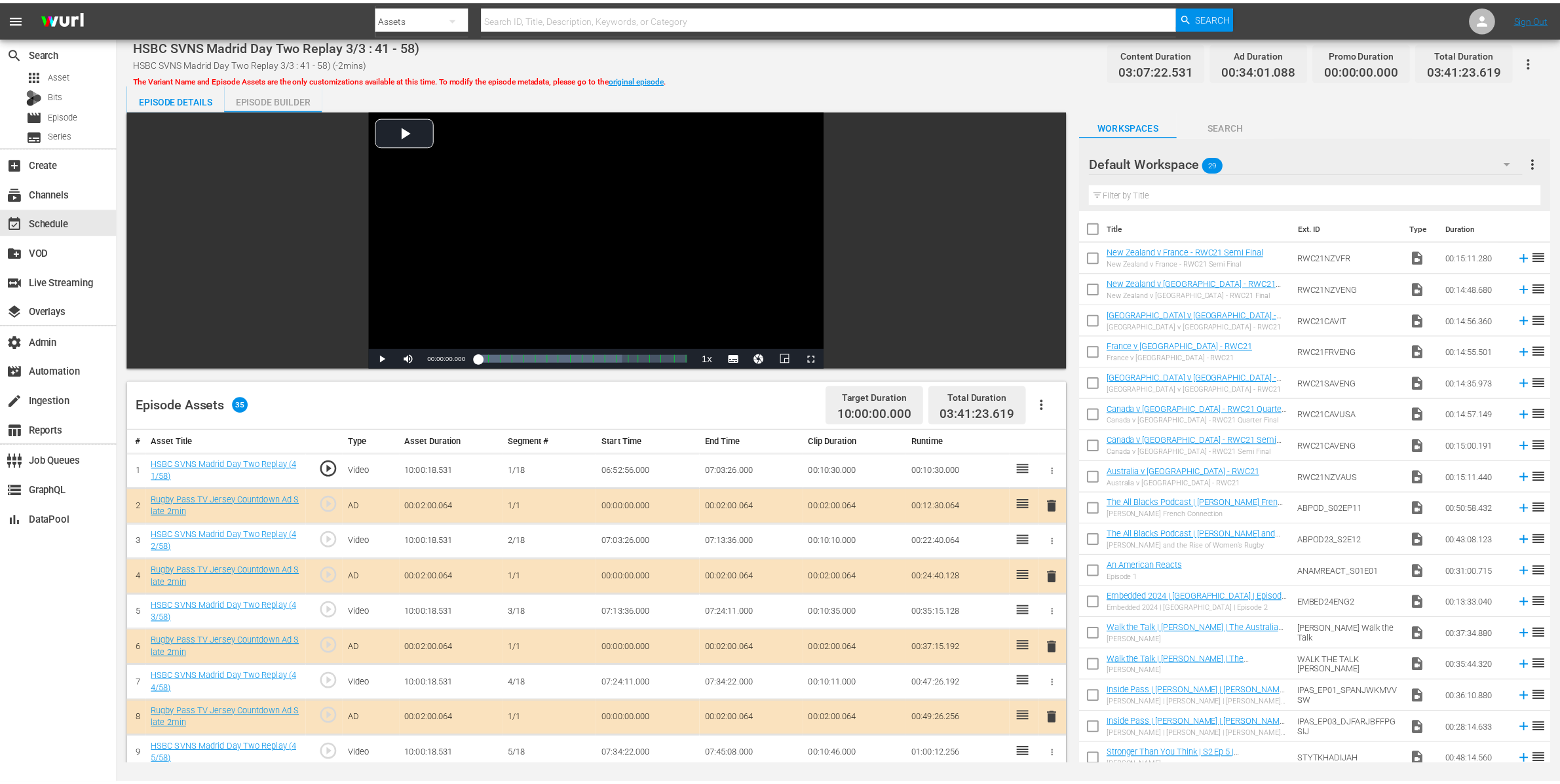
scroll to position [10, 0]
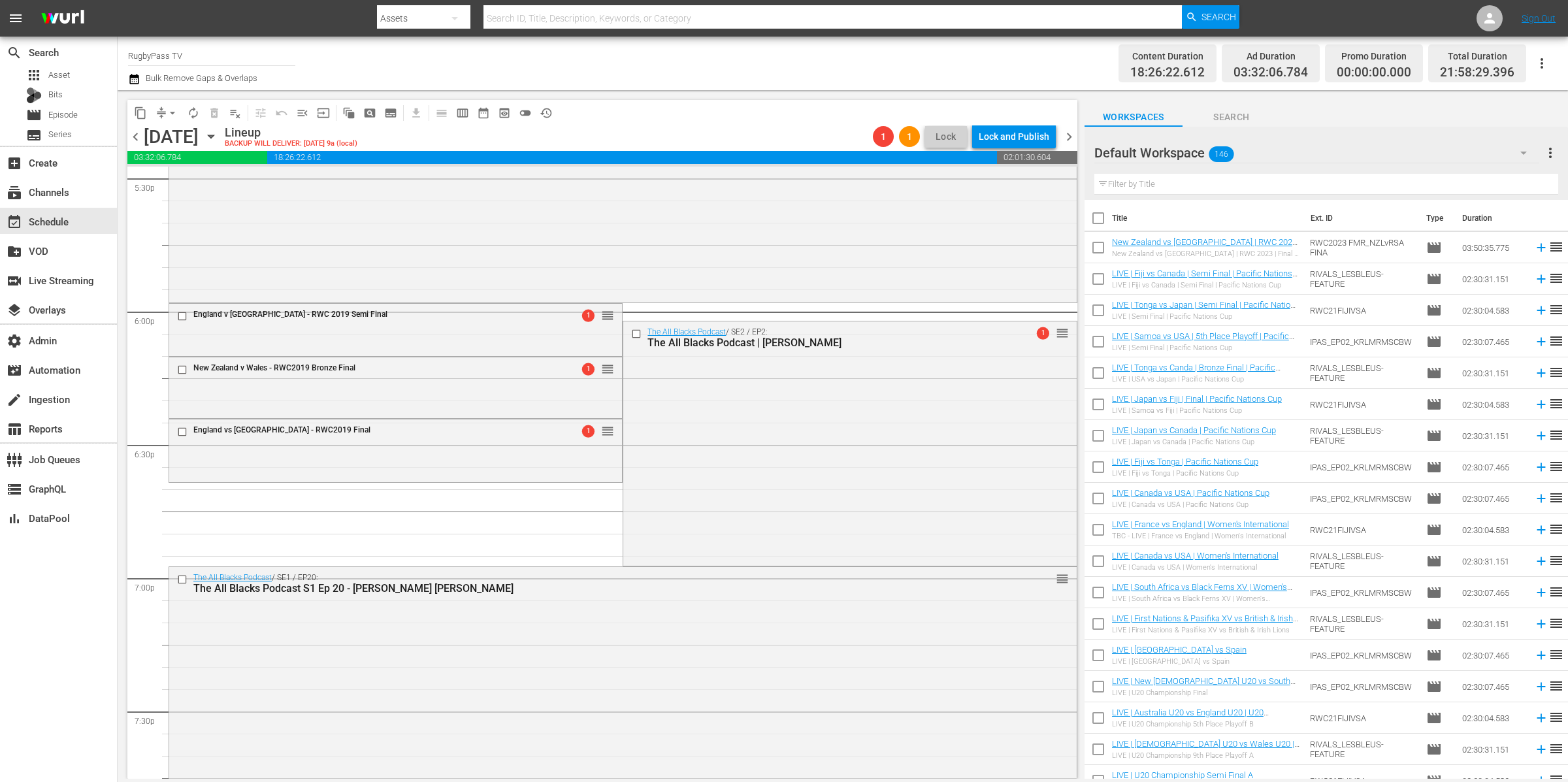
scroll to position [4441, 0]
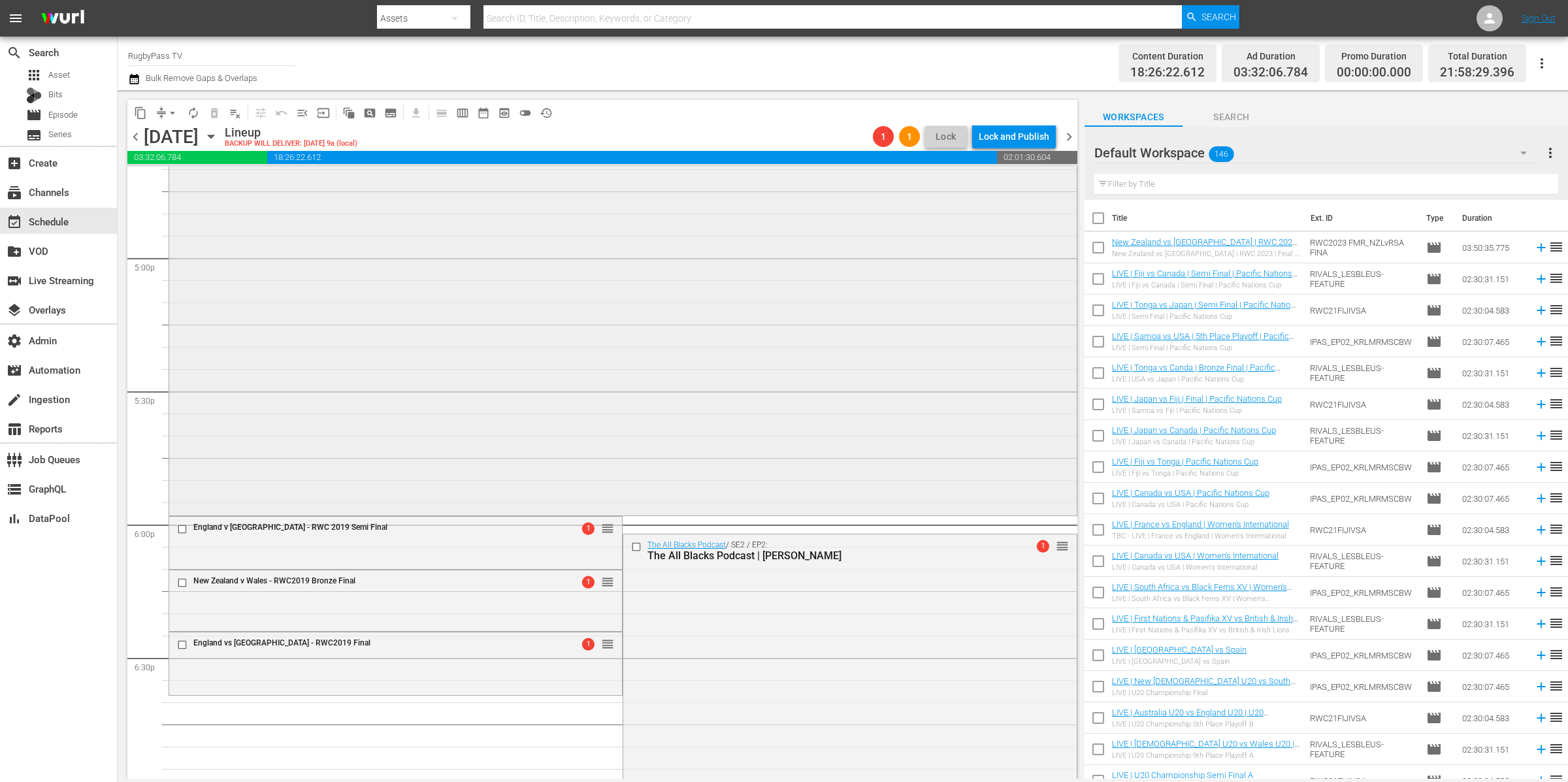
click at [561, 343] on div "HSBC SVNS Madrid Day Two Replay 3/3 : 41 - 58) HSBC SVNS Madrid Day Two Replay …" at bounding box center [622, 27] width 907 height 971
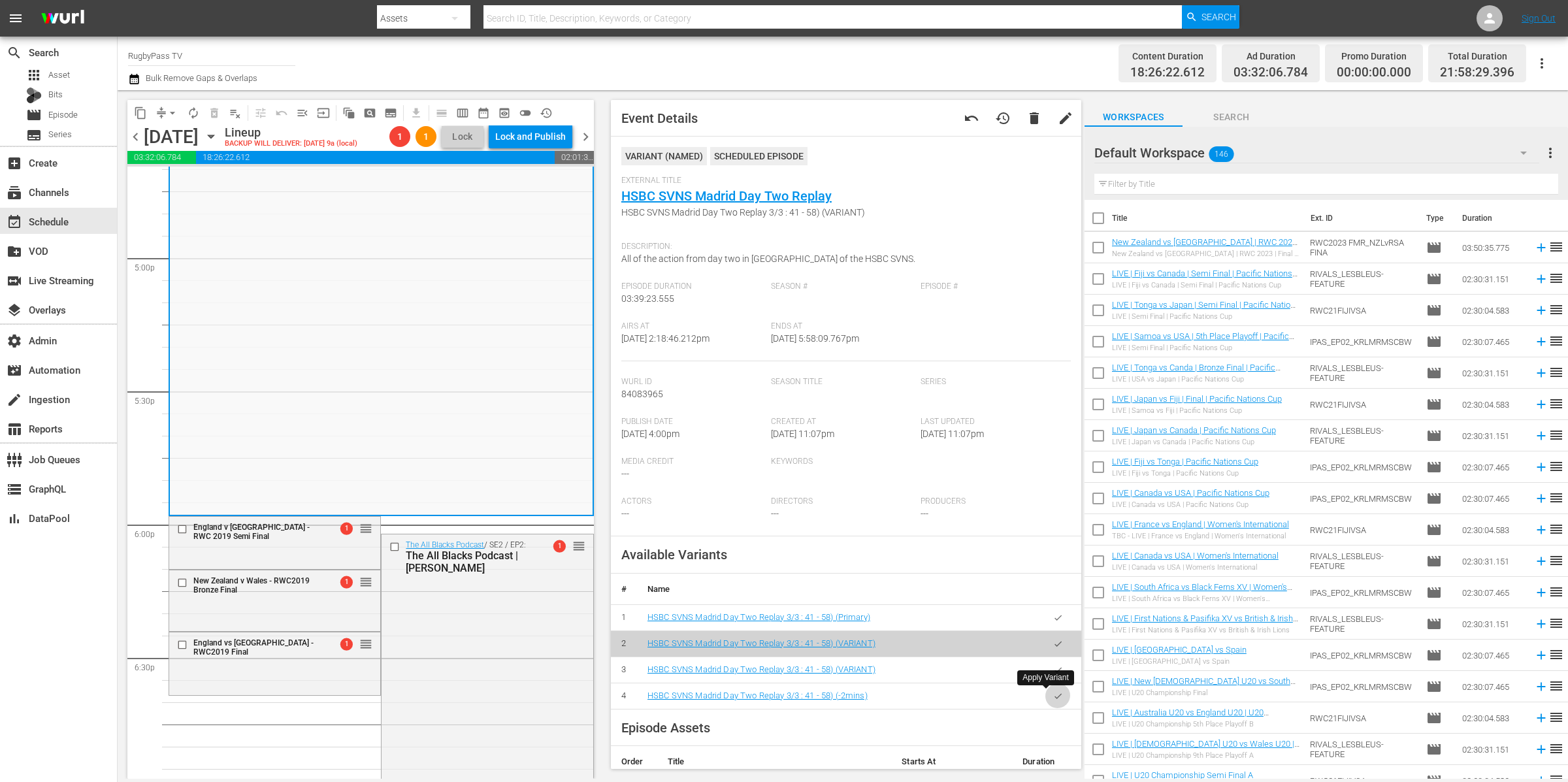
click at [1053, 696] on icon "button" at bounding box center [1058, 696] width 10 height 10
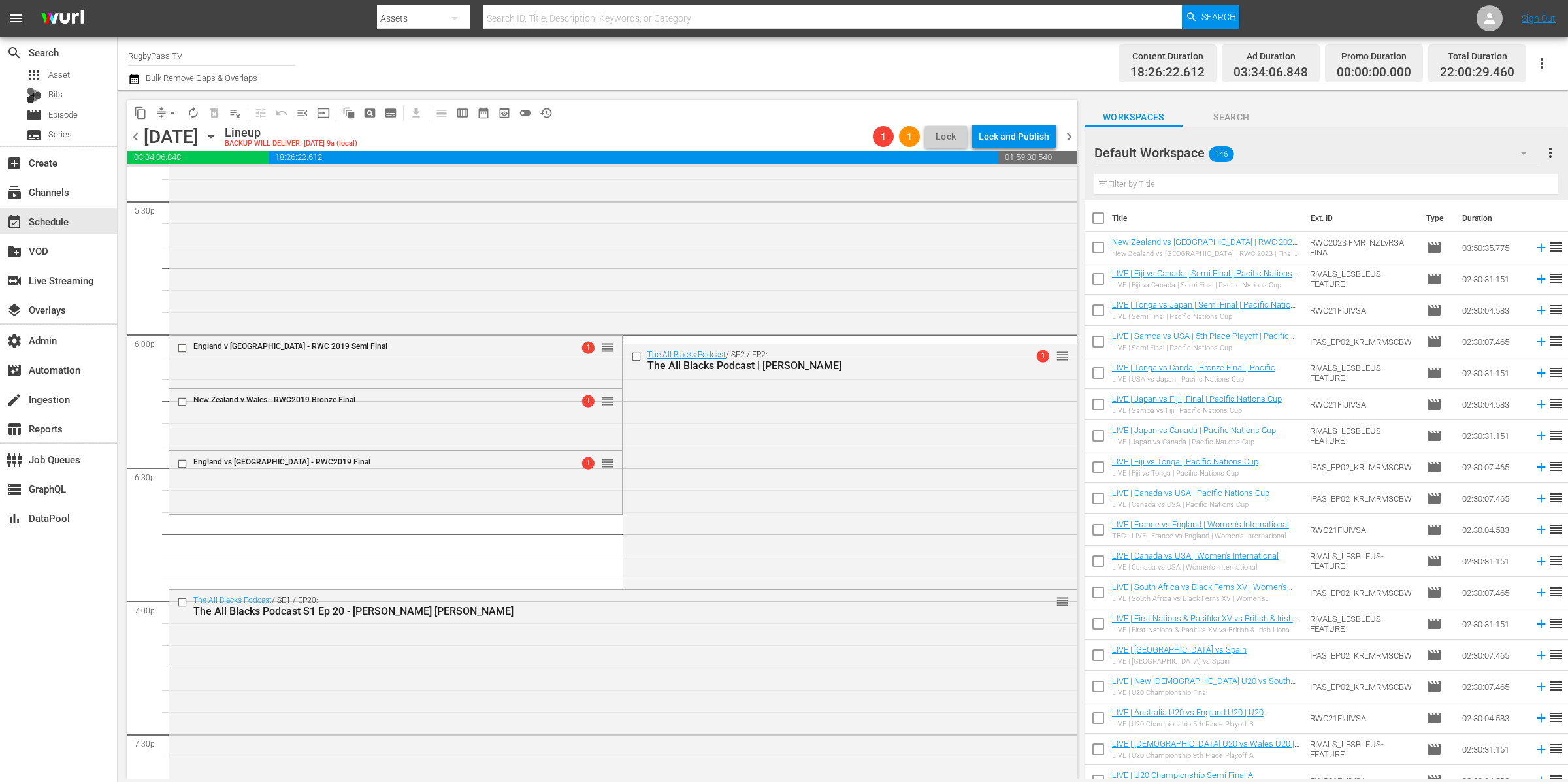
scroll to position [4621, 0]
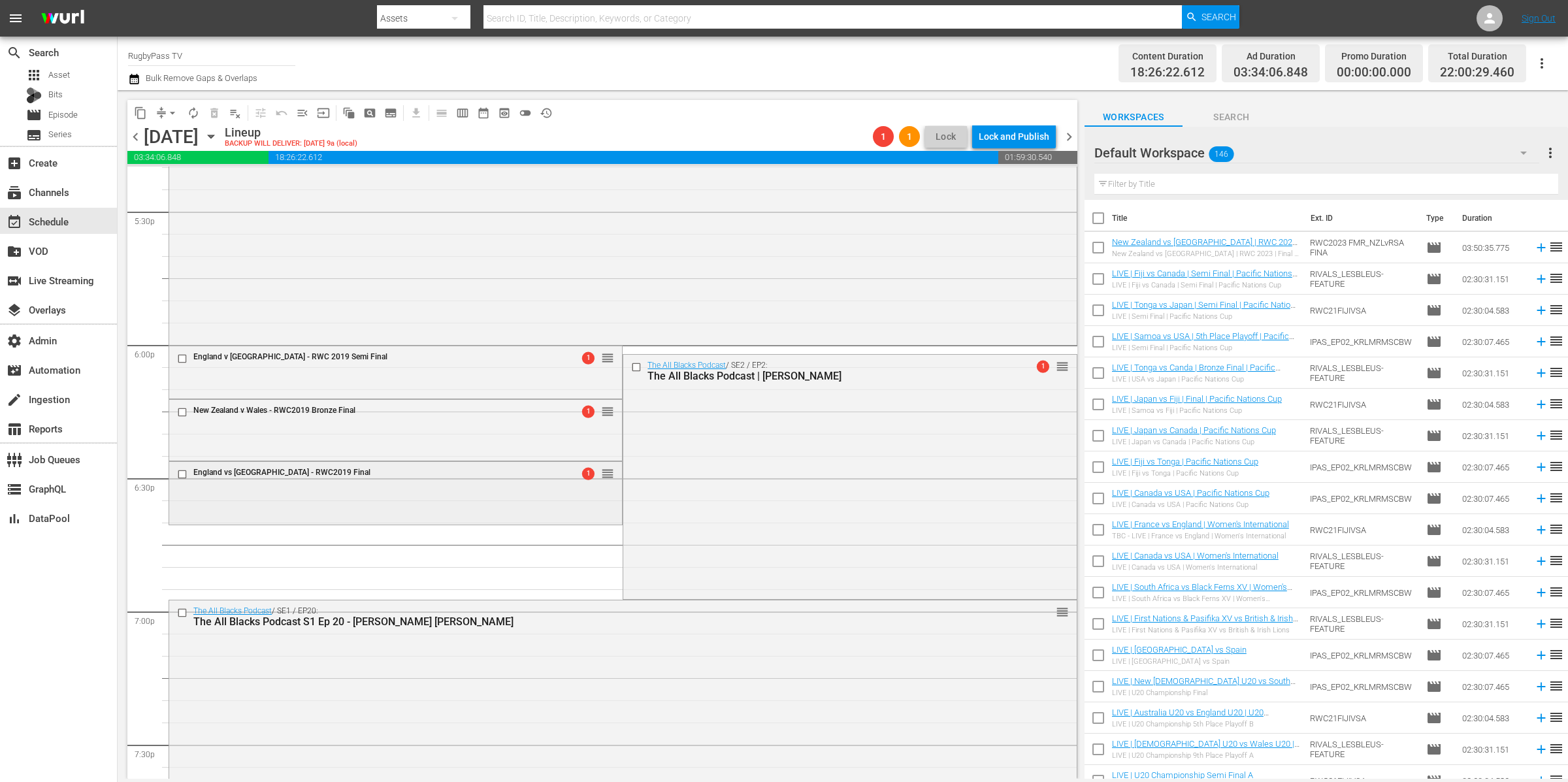
click at [319, 505] on div "England vs [GEOGRAPHIC_DATA] - RWC2019 Final 1 reorder" at bounding box center [395, 492] width 452 height 60
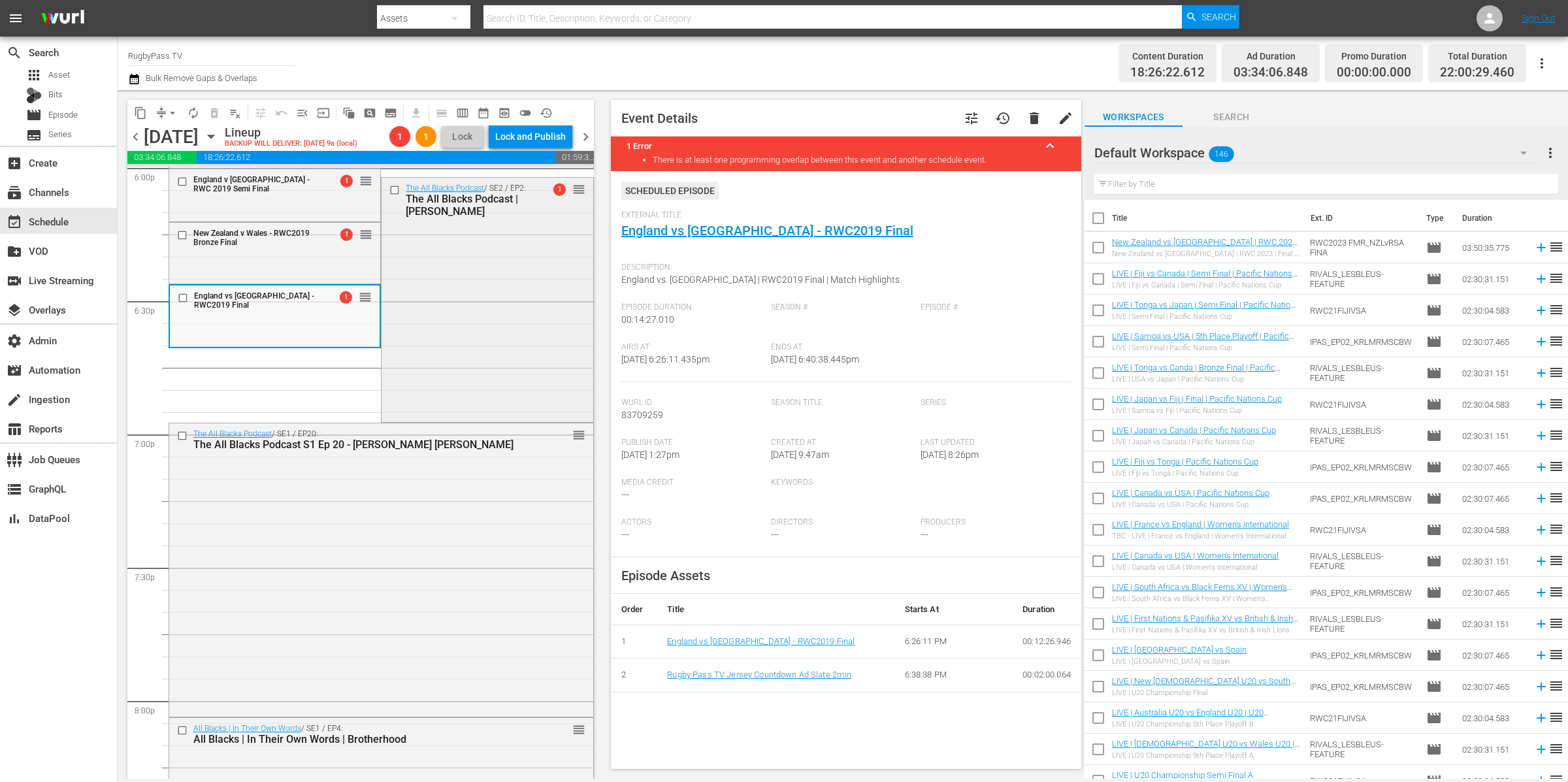
scroll to position [4808, 0]
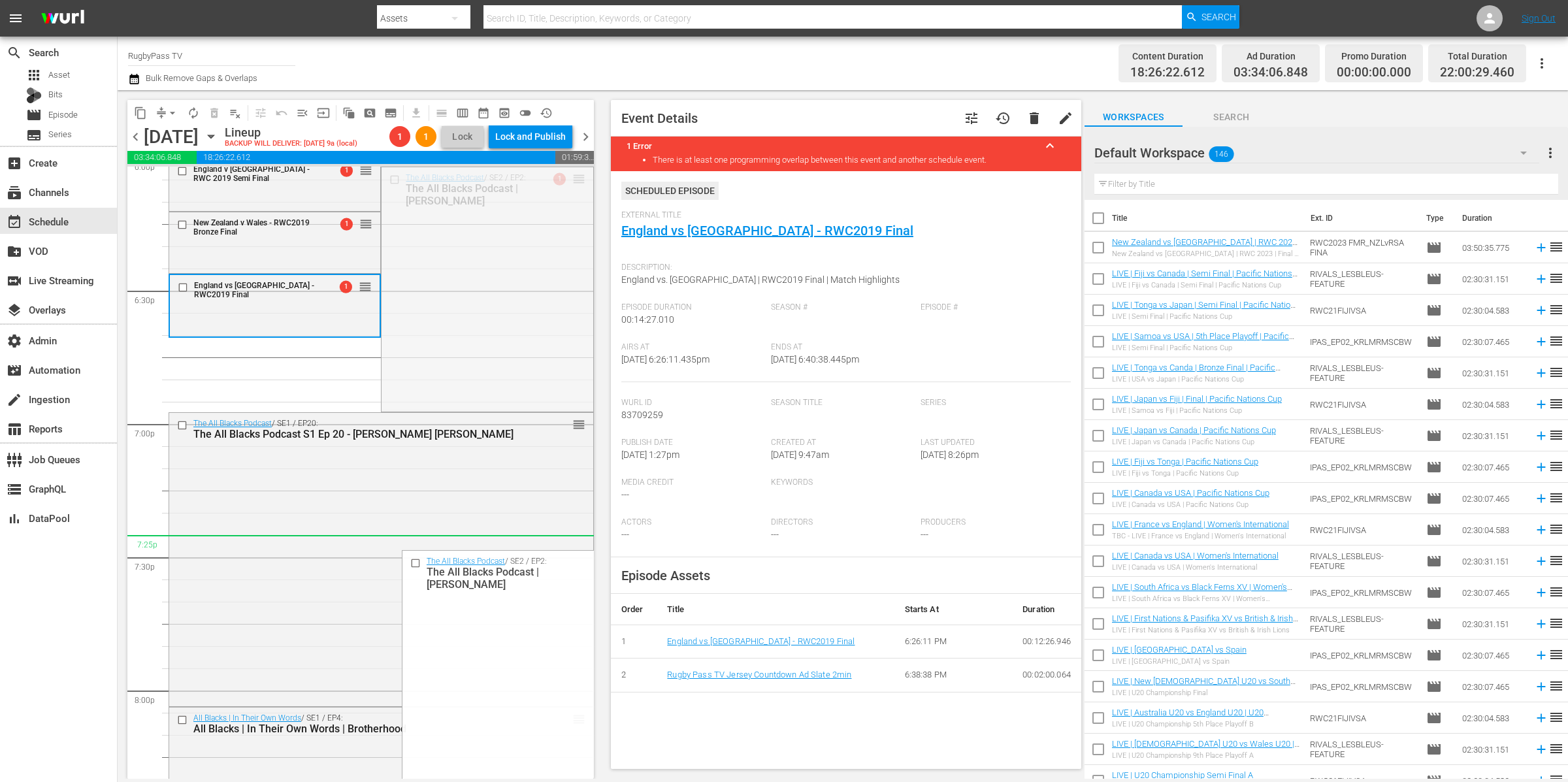
drag, startPoint x: 566, startPoint y: 178, endPoint x: 510, endPoint y: 545, distance: 371.2
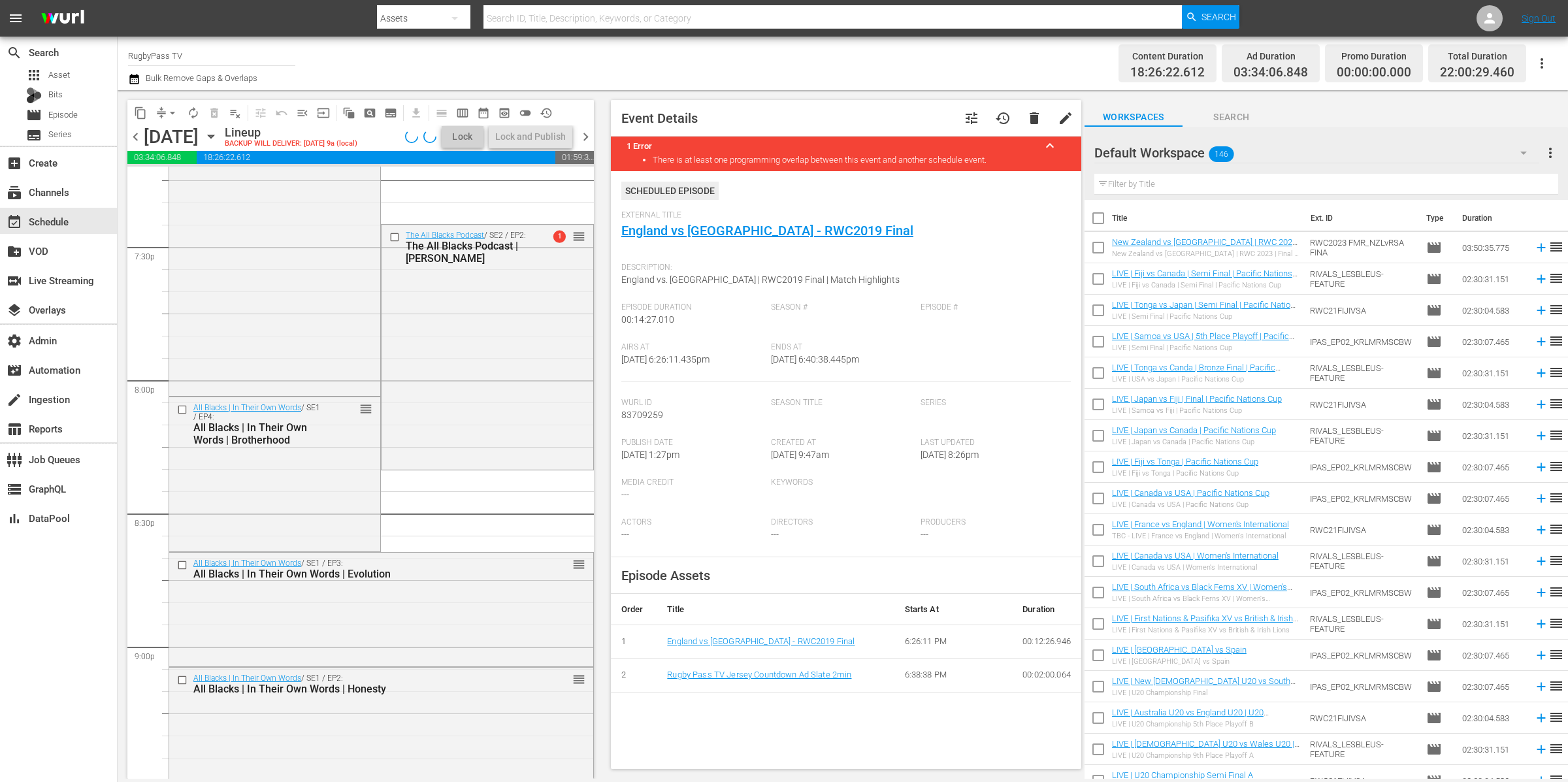
scroll to position [5059, 0]
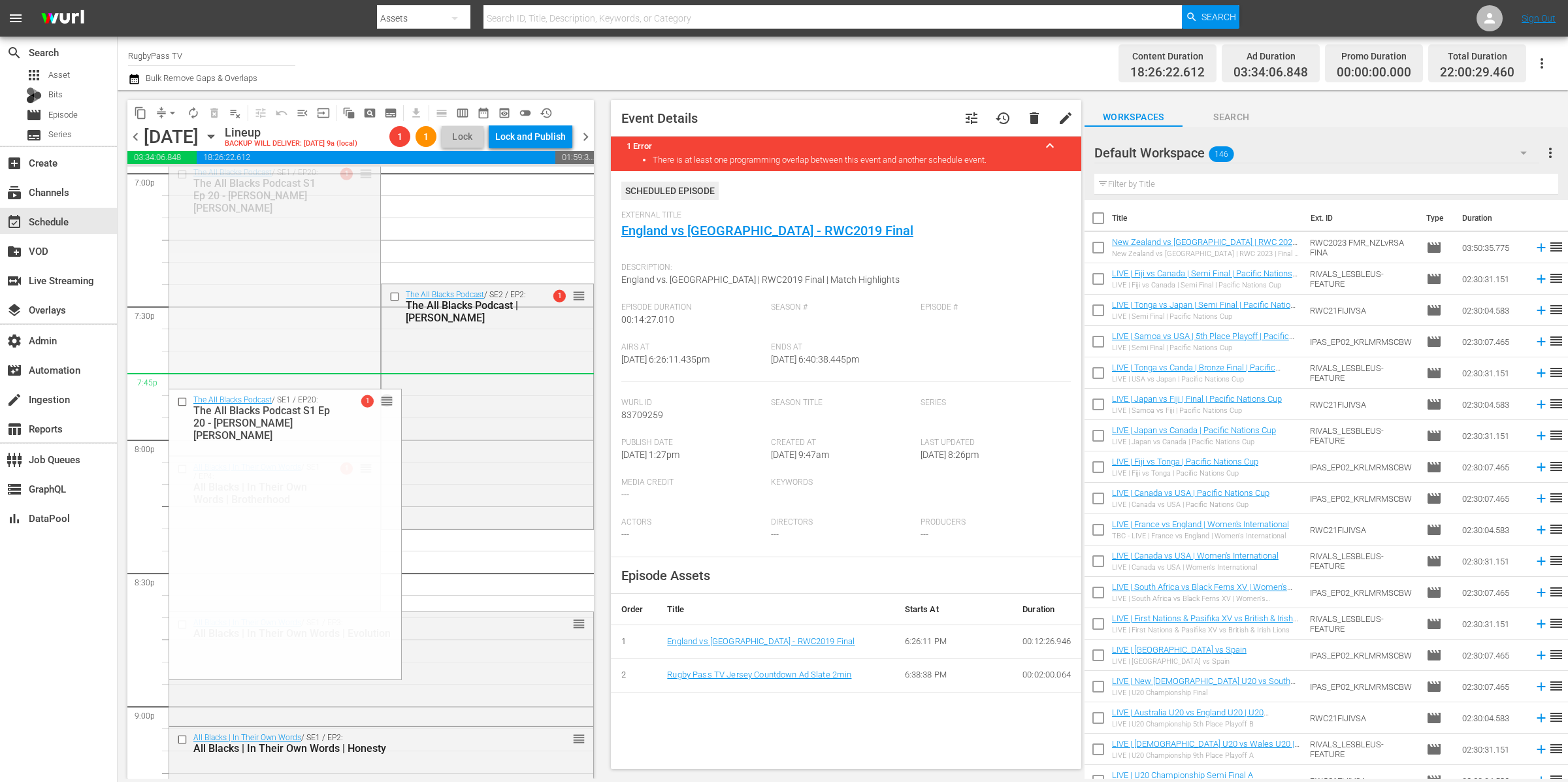
drag, startPoint x: 359, startPoint y: 173, endPoint x: 359, endPoint y: 374, distance: 201.0
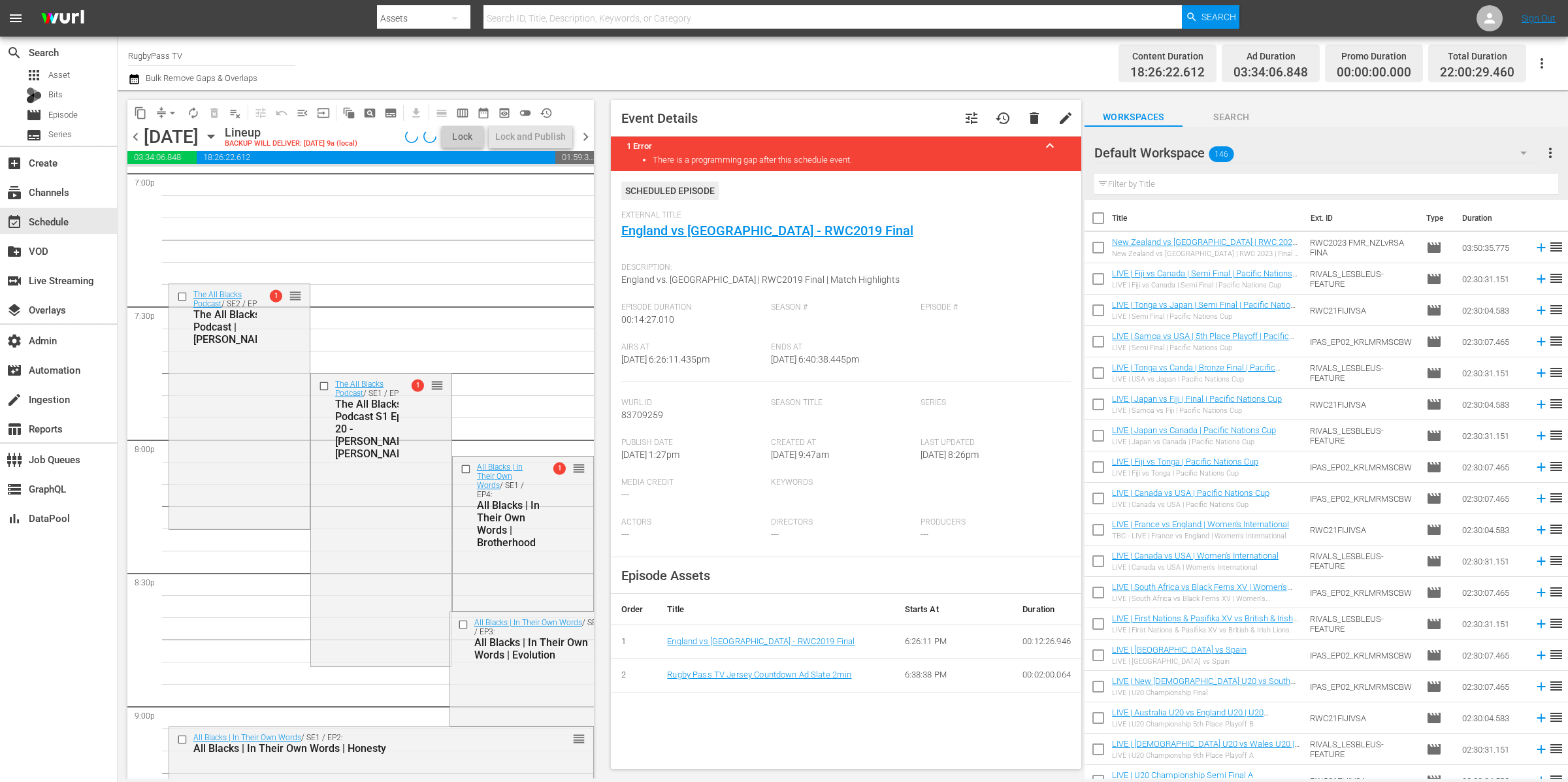
scroll to position [4756, 0]
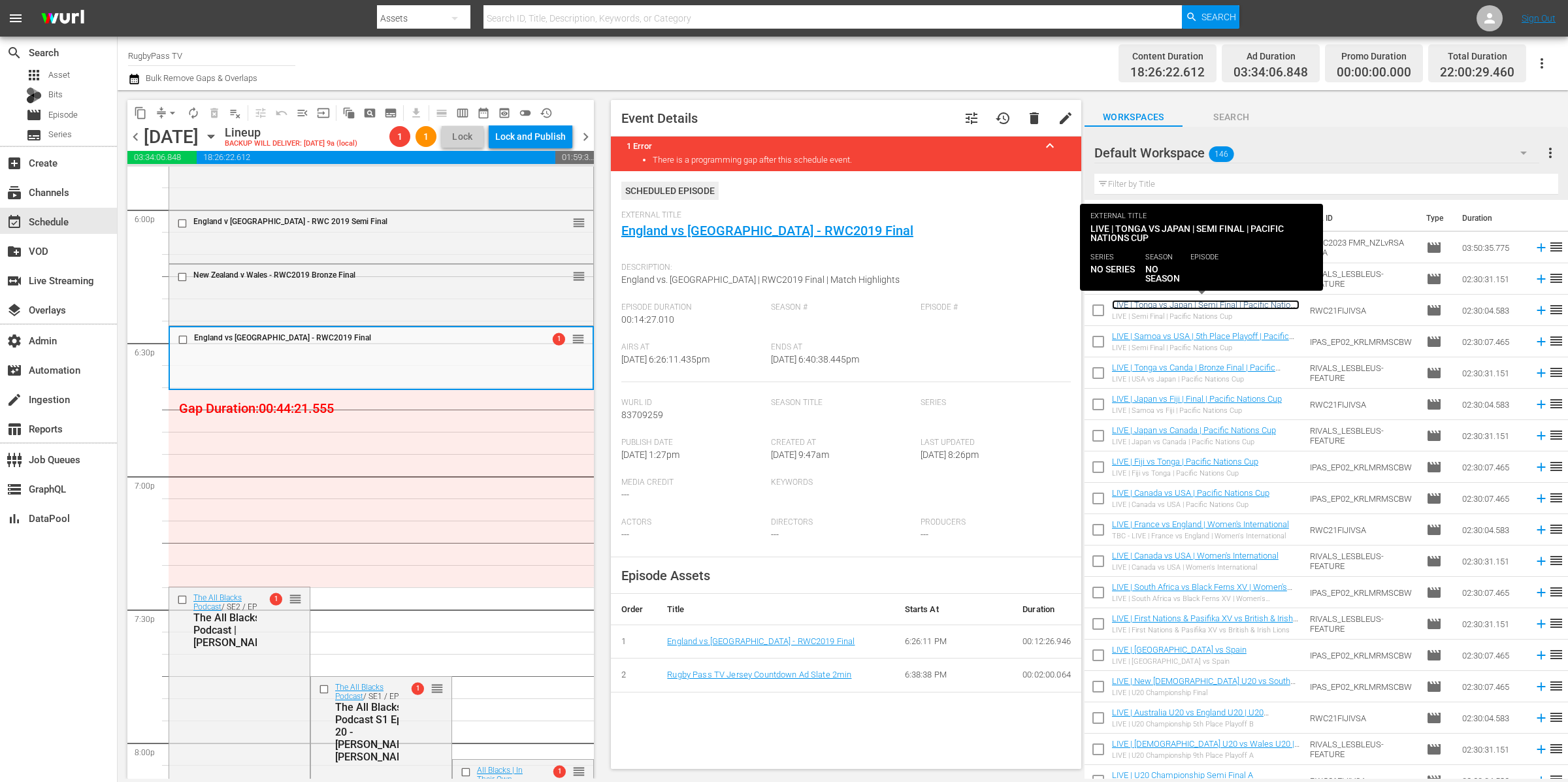
click at [1254, 306] on link "LIVE | Tonga vs Japan | Semi Final | Pacific Nations Cup" at bounding box center [1205, 309] width 188 height 19
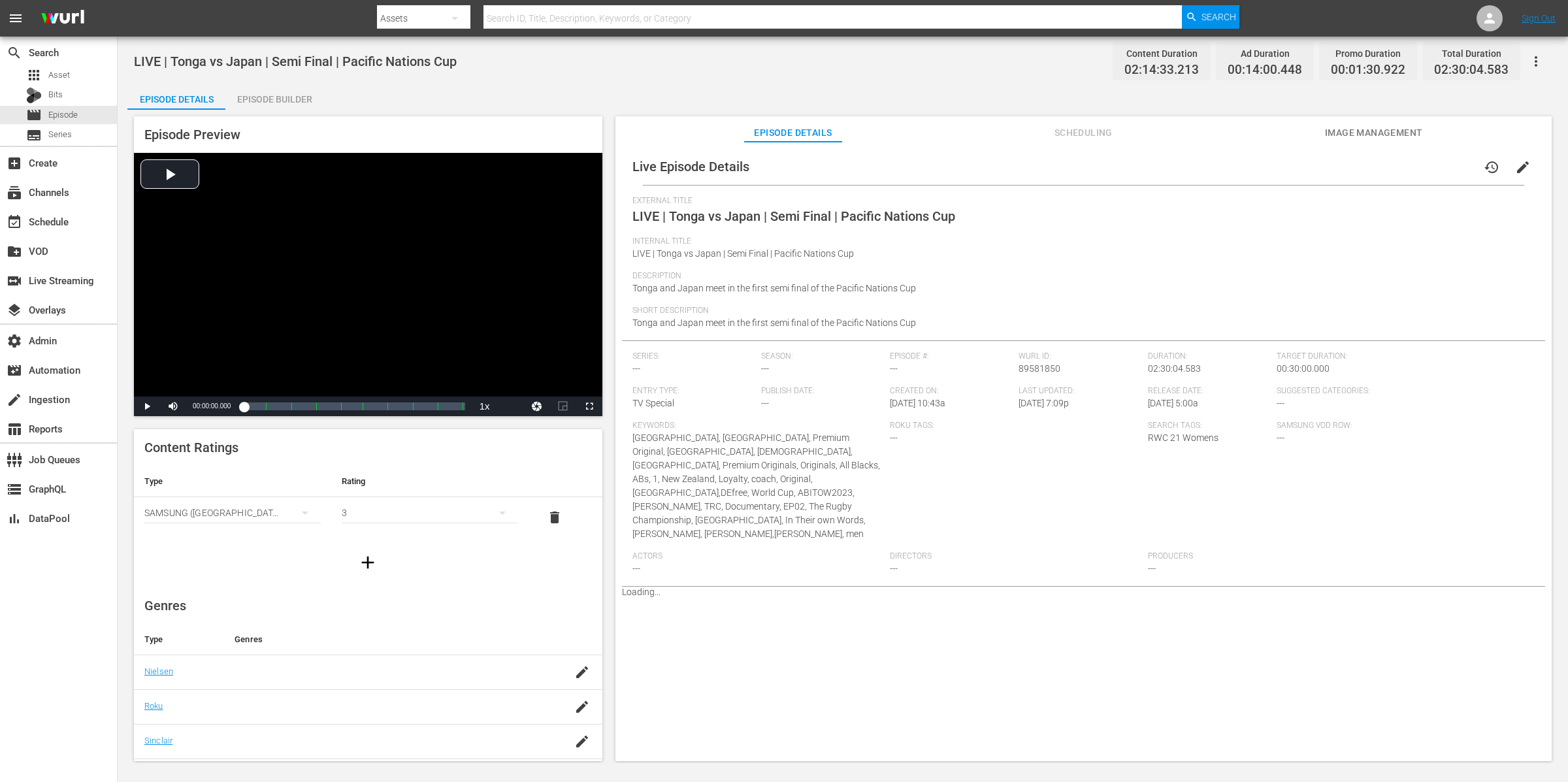
click at [1538, 58] on icon "button" at bounding box center [1535, 61] width 16 height 16
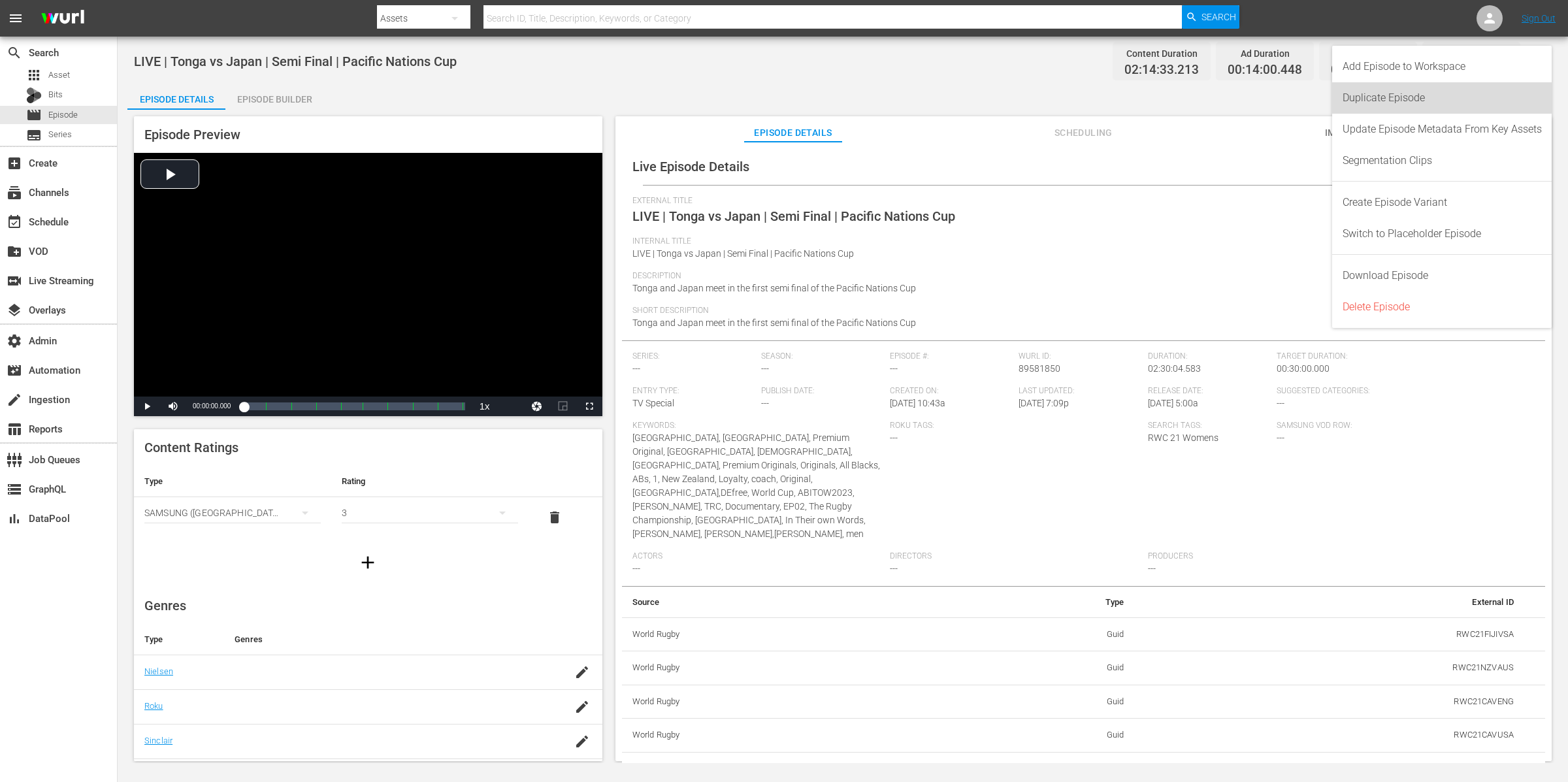
click at [1422, 93] on div "Duplicate Episode" at bounding box center [1442, 98] width 200 height 31
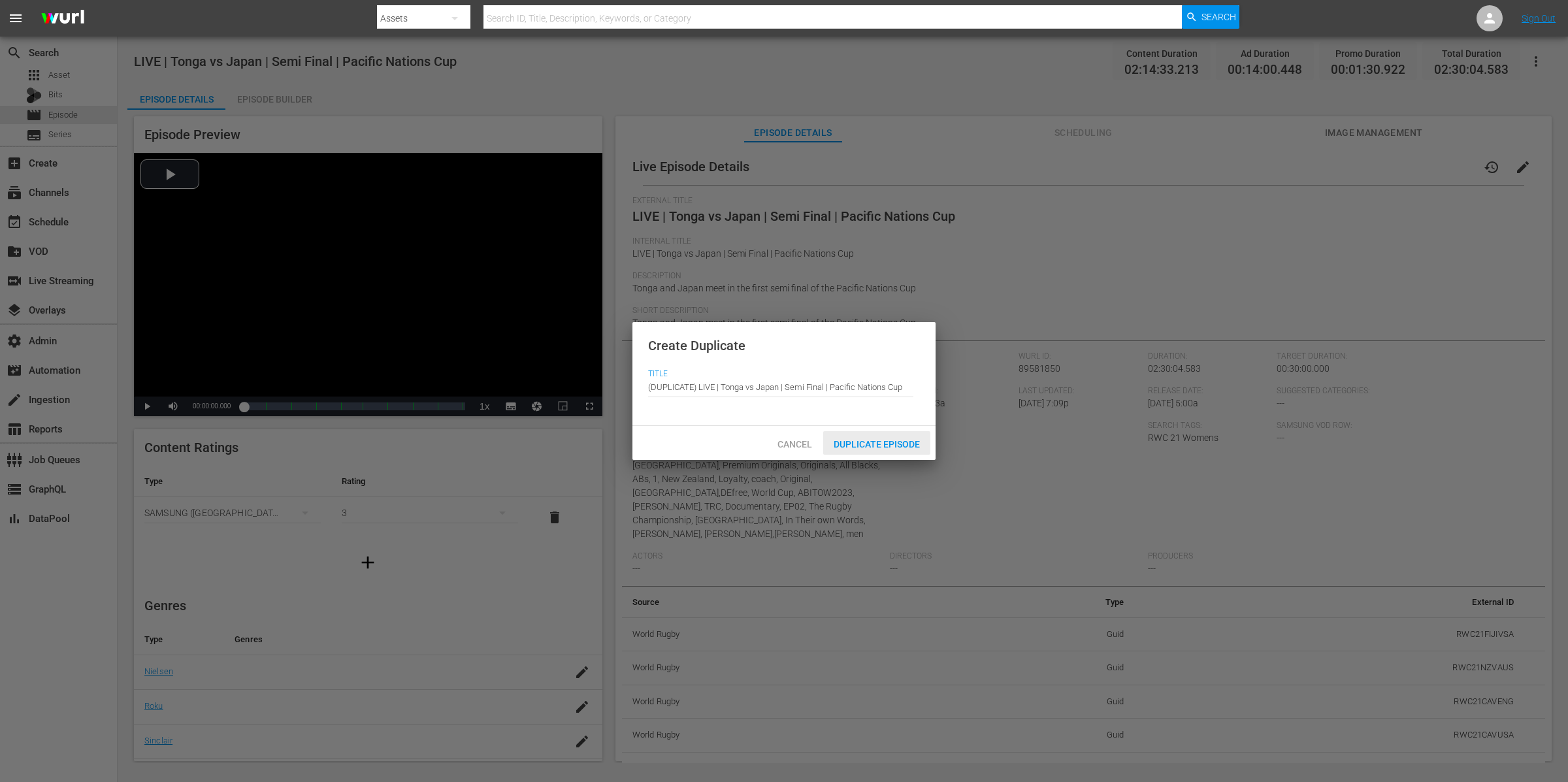
click at [902, 449] on div "Duplicate Episode" at bounding box center [877, 443] width 107 height 24
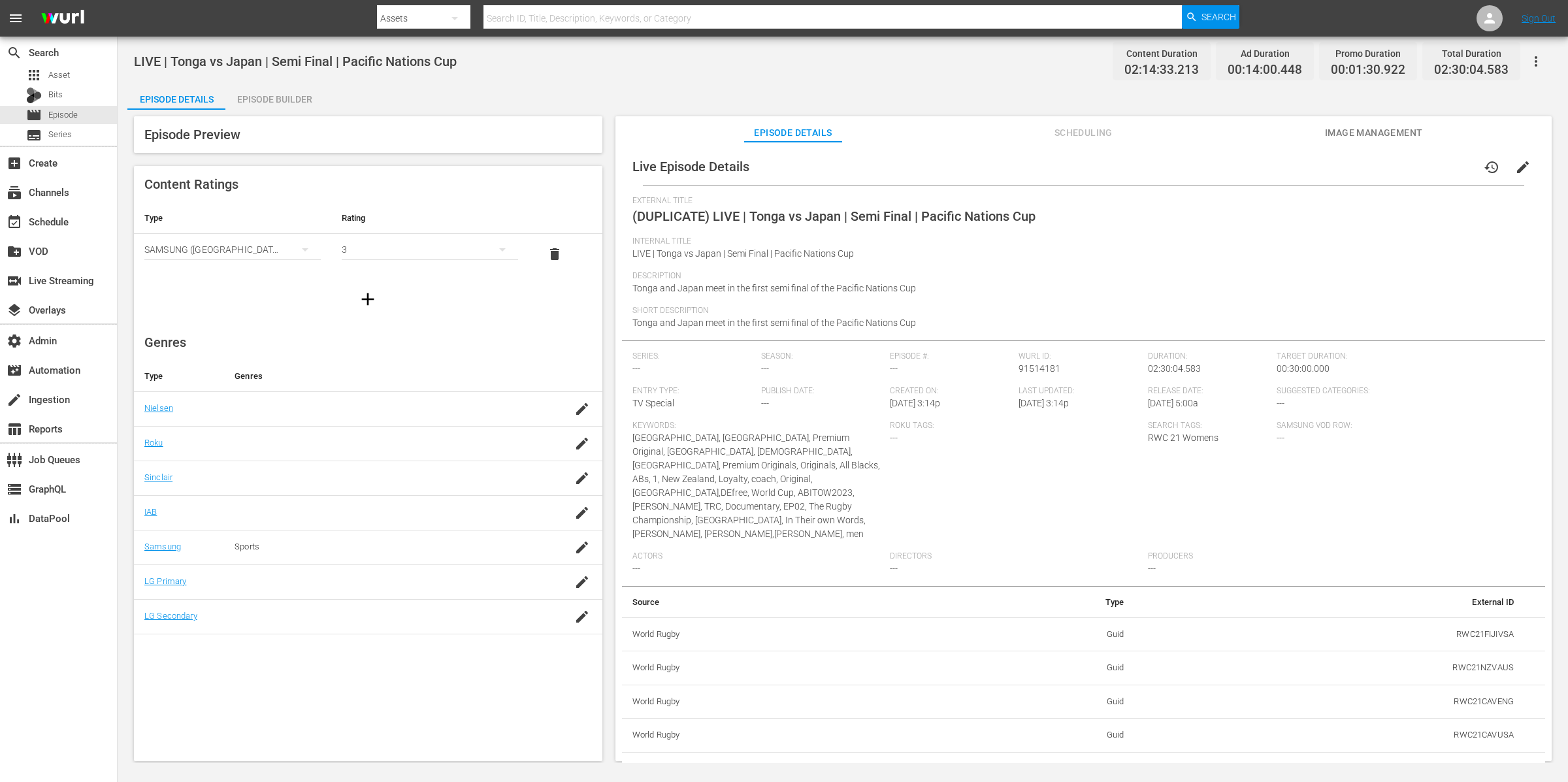
click at [696, 224] on div "External Title (DUPLICATE) LIVE | Tonga vs Japan | Semi Final | Pacific Nations…" at bounding box center [1084, 216] width 902 height 41
click at [695, 216] on span "(DUPLICATE) LIVE | Tonga vs Japan | Semi Final | Pacific Nations Cup" at bounding box center [834, 216] width 403 height 16
click at [1515, 163] on span "edit" at bounding box center [1523, 167] width 16 height 16
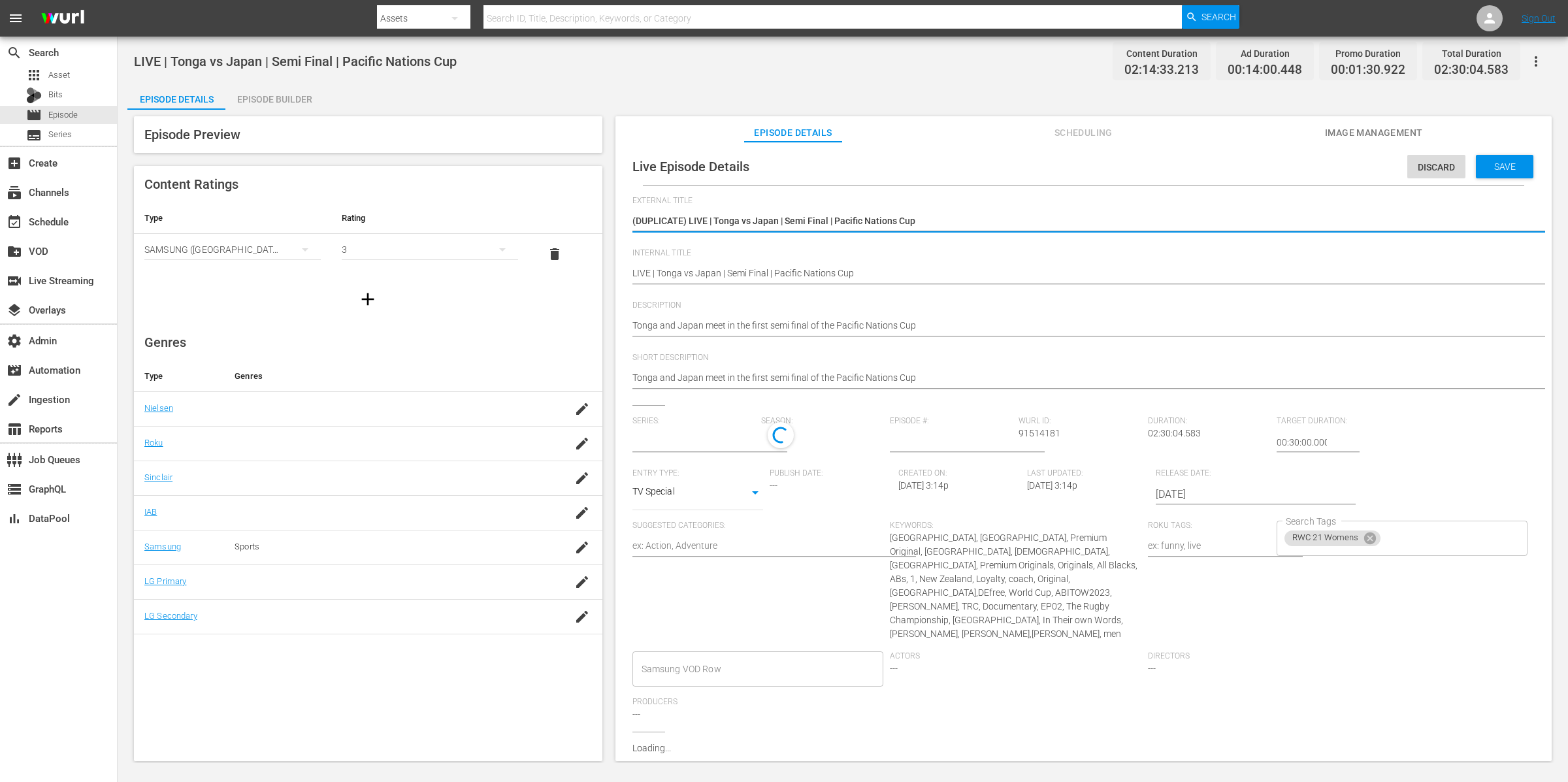
type input "No Series"
click at [812, 220] on textarea "(DUPLICATE) LIVE | Tonga vs Japan | Semi Final | Pacific Nations Cup" at bounding box center [1081, 222] width 896 height 16
type textarea "LIVE | Bayonne v [GEOGRAPHIC_DATA] | Top 14"
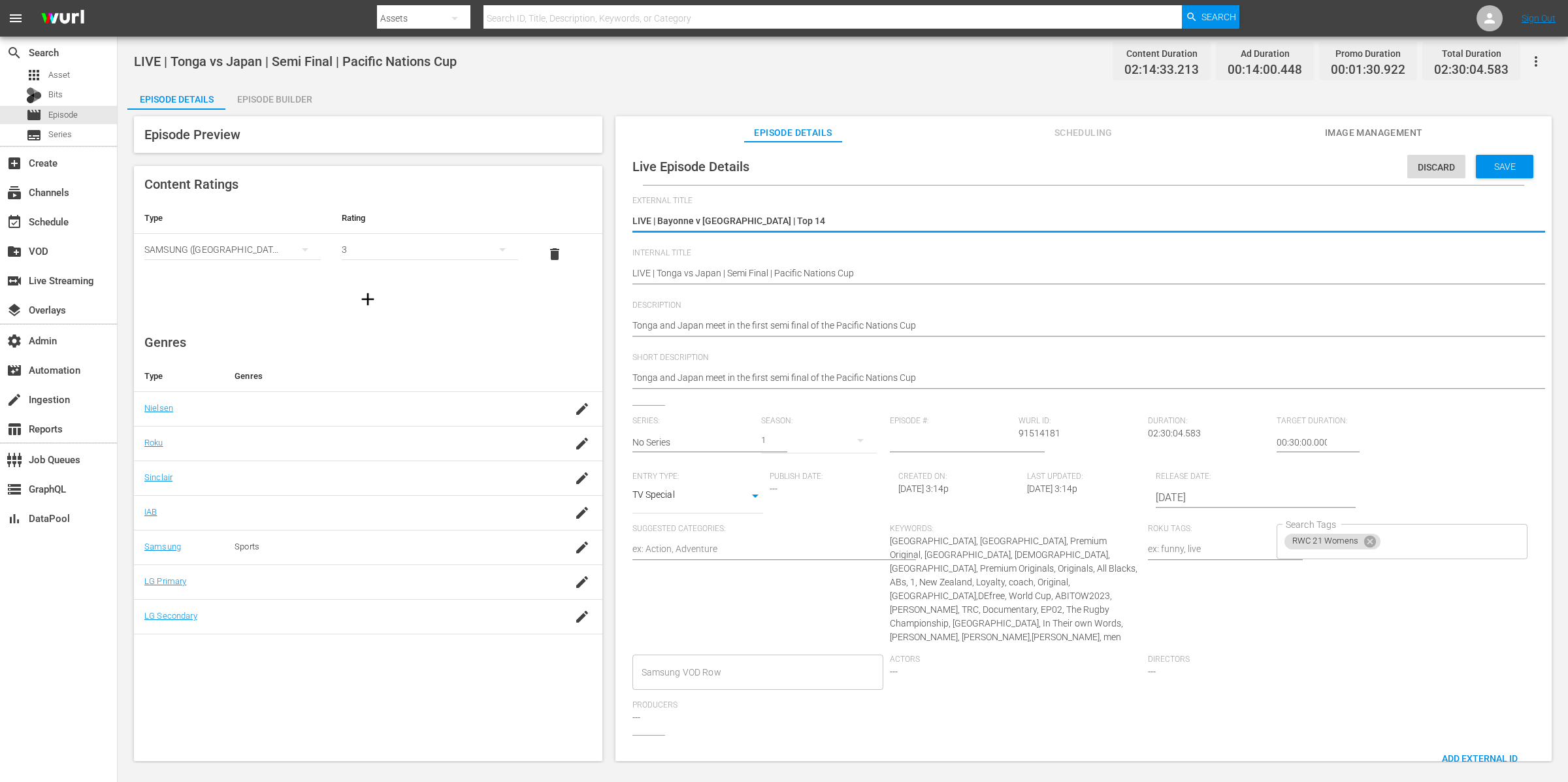
type textarea "LIVE | Bayonne v [GEOGRAPHIC_DATA] | Top 14"
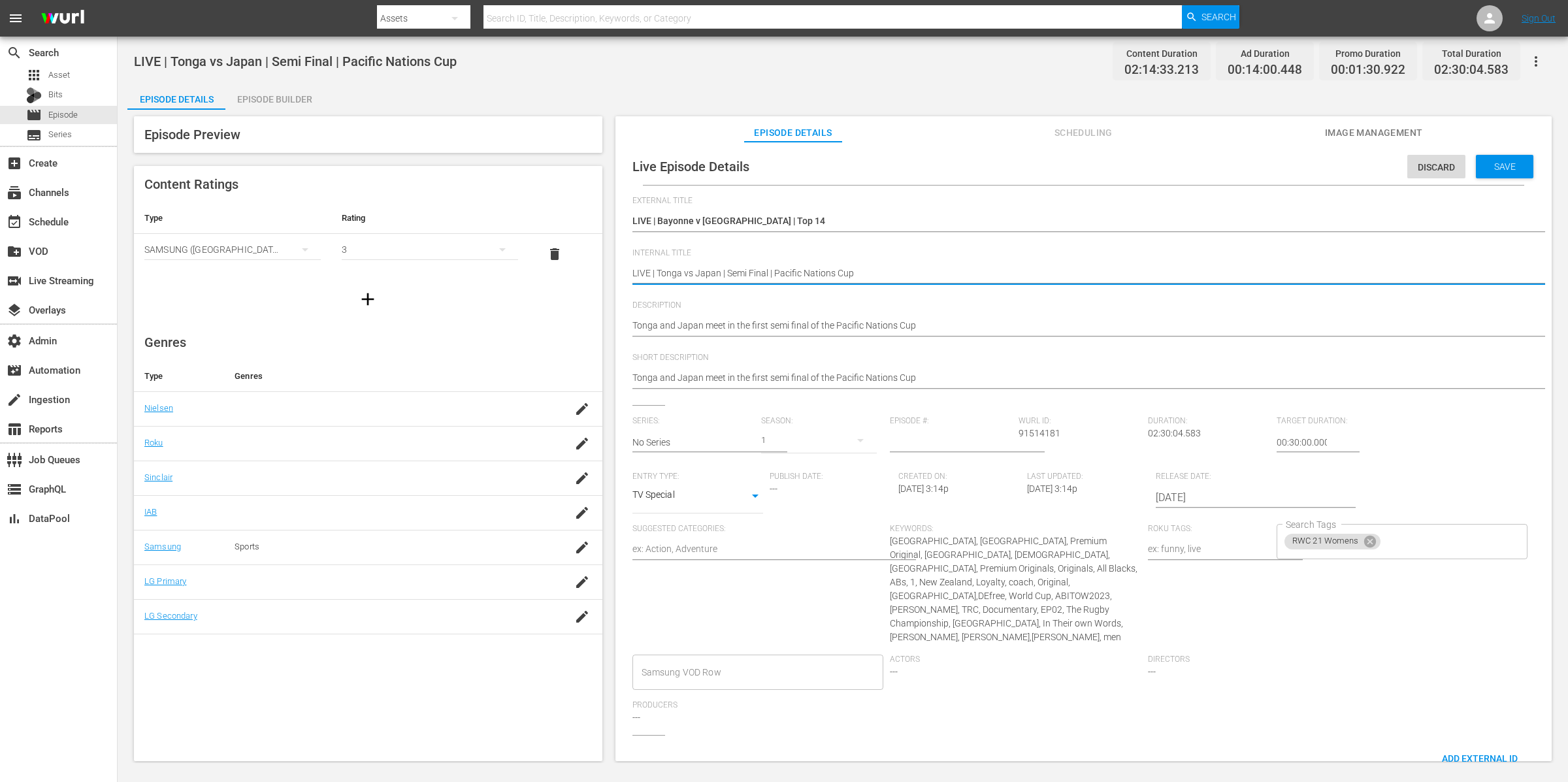
click at [782, 280] on textarea "LIVE | Tonga vs Japan | Semi Final | Pacific Nations Cup" at bounding box center [1081, 274] width 896 height 16
paste textarea "LIVE | Bayonne v [GEOGRAPHIC_DATA] | Top 14"
type textarea "LIVE | Tonga vs Japan | Semi Final | PLIVE | Bayonne v Toulouse | Top 14acific …"
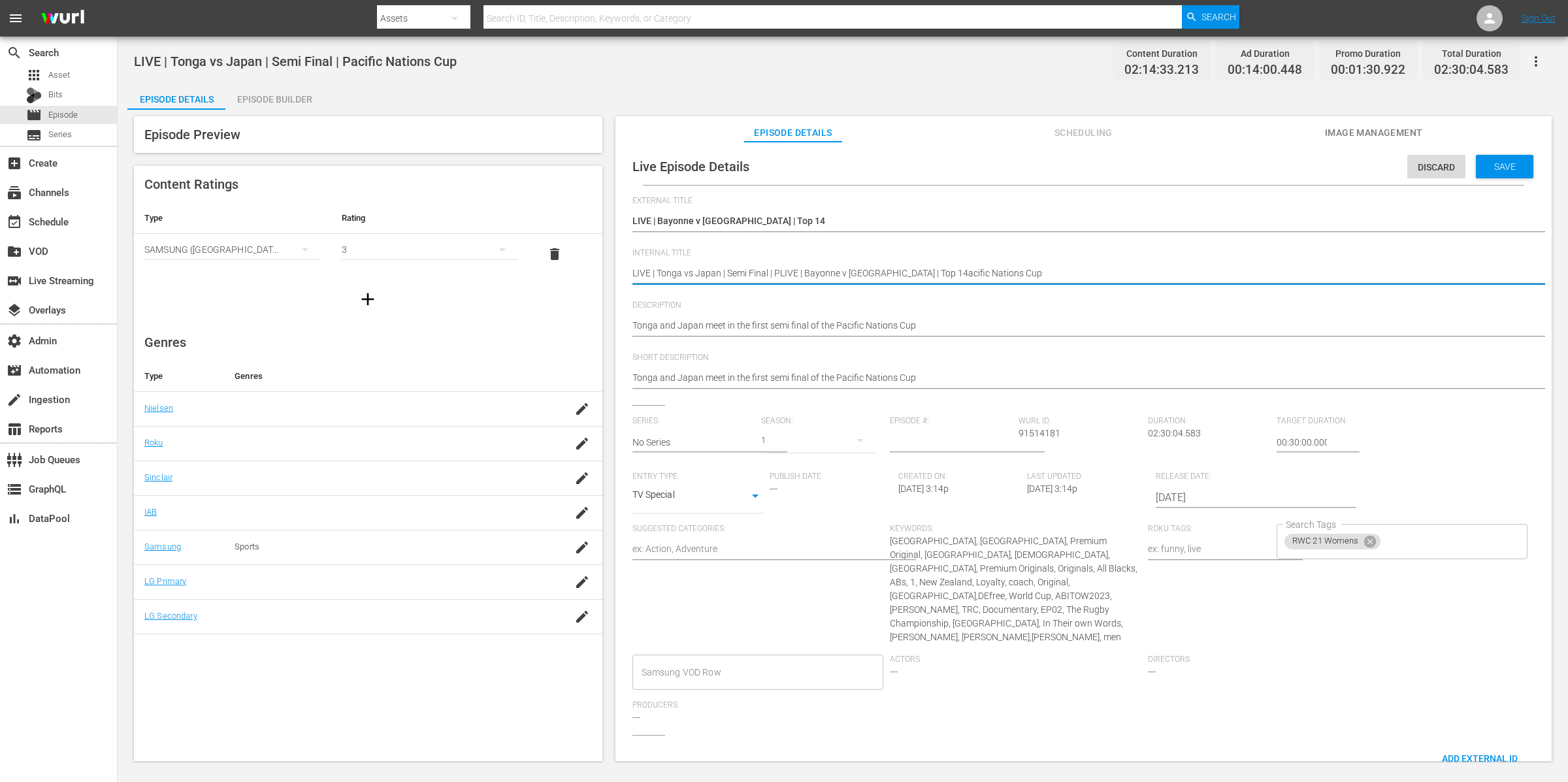
click at [780, 277] on textarea "LIVE | Tonga vs Japan | Semi Final | Pacific Nations Cup" at bounding box center [1081, 274] width 896 height 16
click at [780, 276] on textarea "LIVE | Tonga vs Japan | Semi Final | Pacific Nations Cup" at bounding box center [1081, 274] width 896 height 16
paste textarea "Bayonne v Toulouse | Top 14"
type textarea "LIVE | Bayonne v [GEOGRAPHIC_DATA] | Top 14"
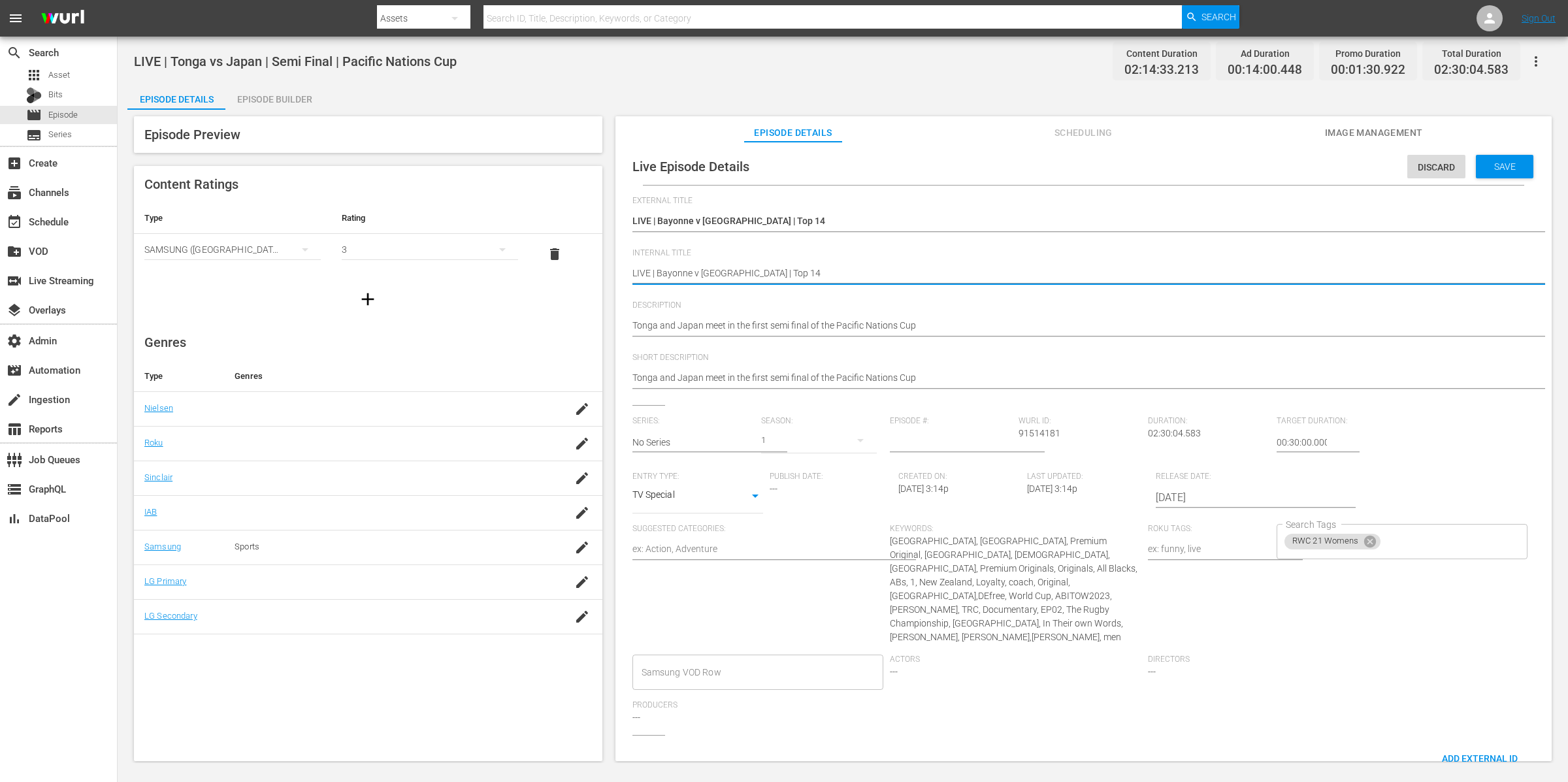
type textarea "LIVE | Bayonne v [GEOGRAPHIC_DATA] | Top 14"
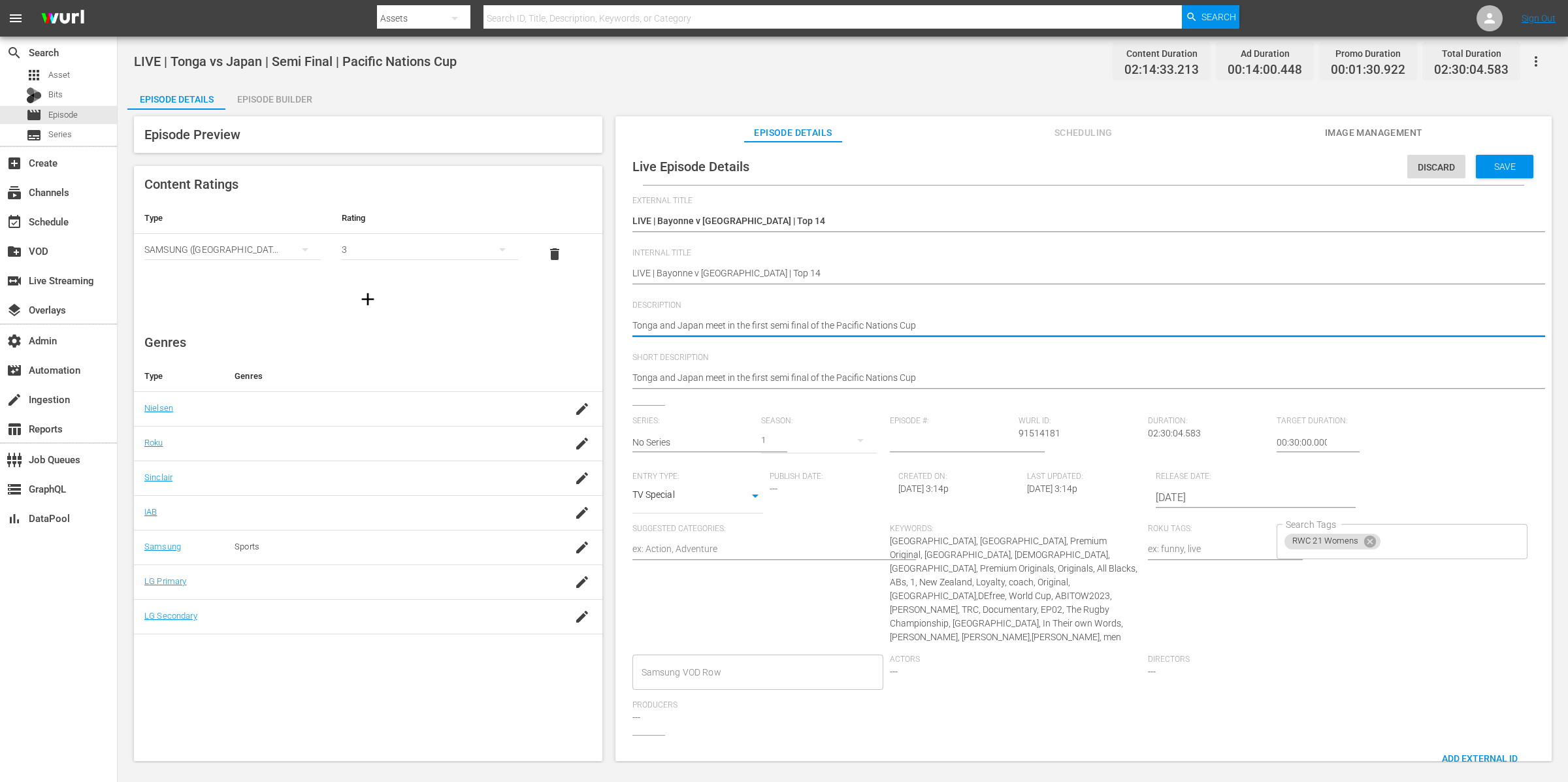
click at [810, 325] on textarea "Tonga and Japan meet in the first semi final of the Pacific Nations Cup" at bounding box center [1081, 326] width 896 height 16
paste textarea "[GEOGRAPHIC_DATA] host powerhouses Toulouse in Round 5 of the 2025/26 Top 14."
type textarea "[GEOGRAPHIC_DATA] host powerhouses Toulouse in Round 5 of the 2025/26 Top 14."
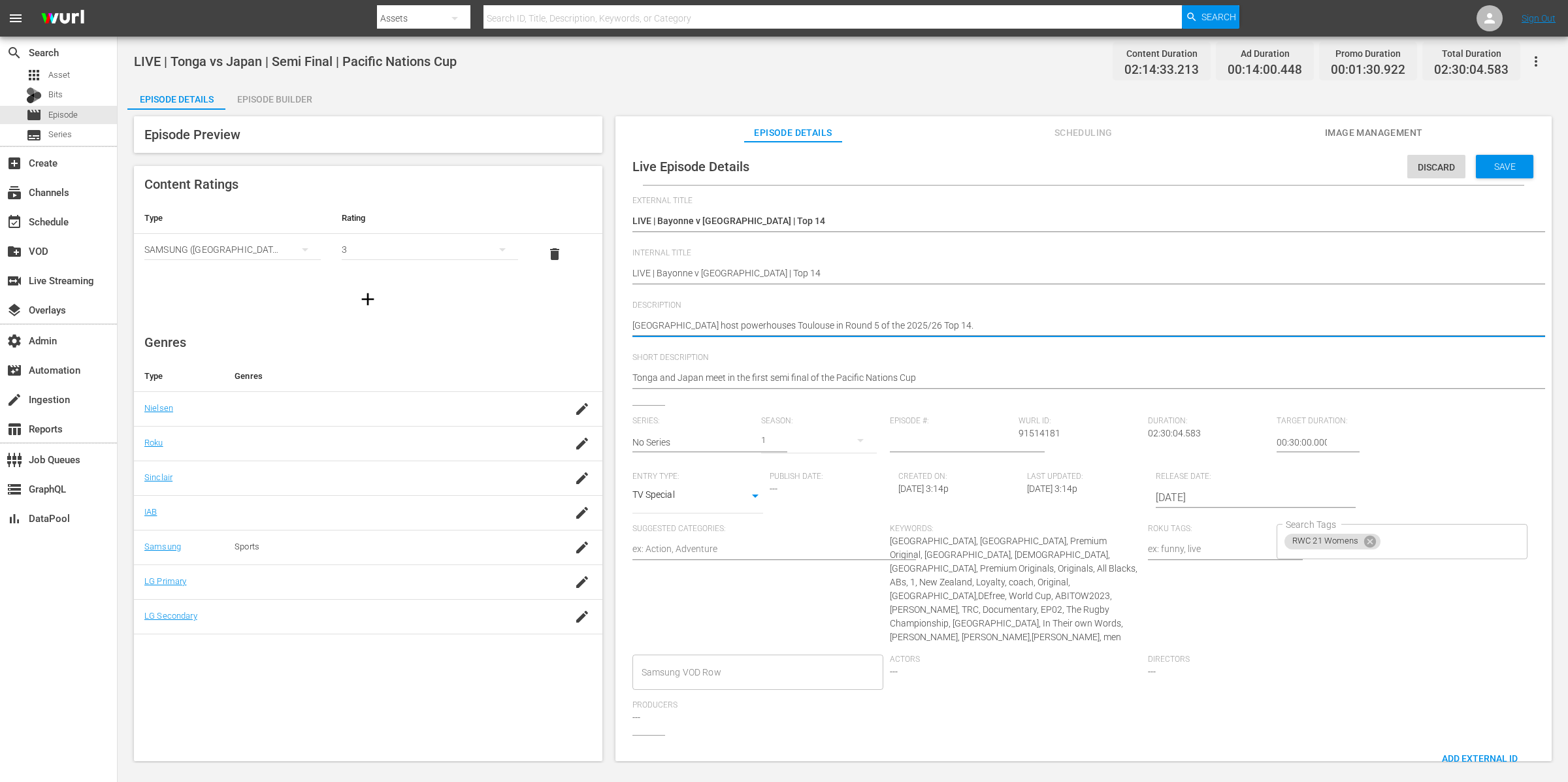
type textarea "[GEOGRAPHIC_DATA] host powerhouses Toulouse in Round 5 of the 2025/26 Top 14."
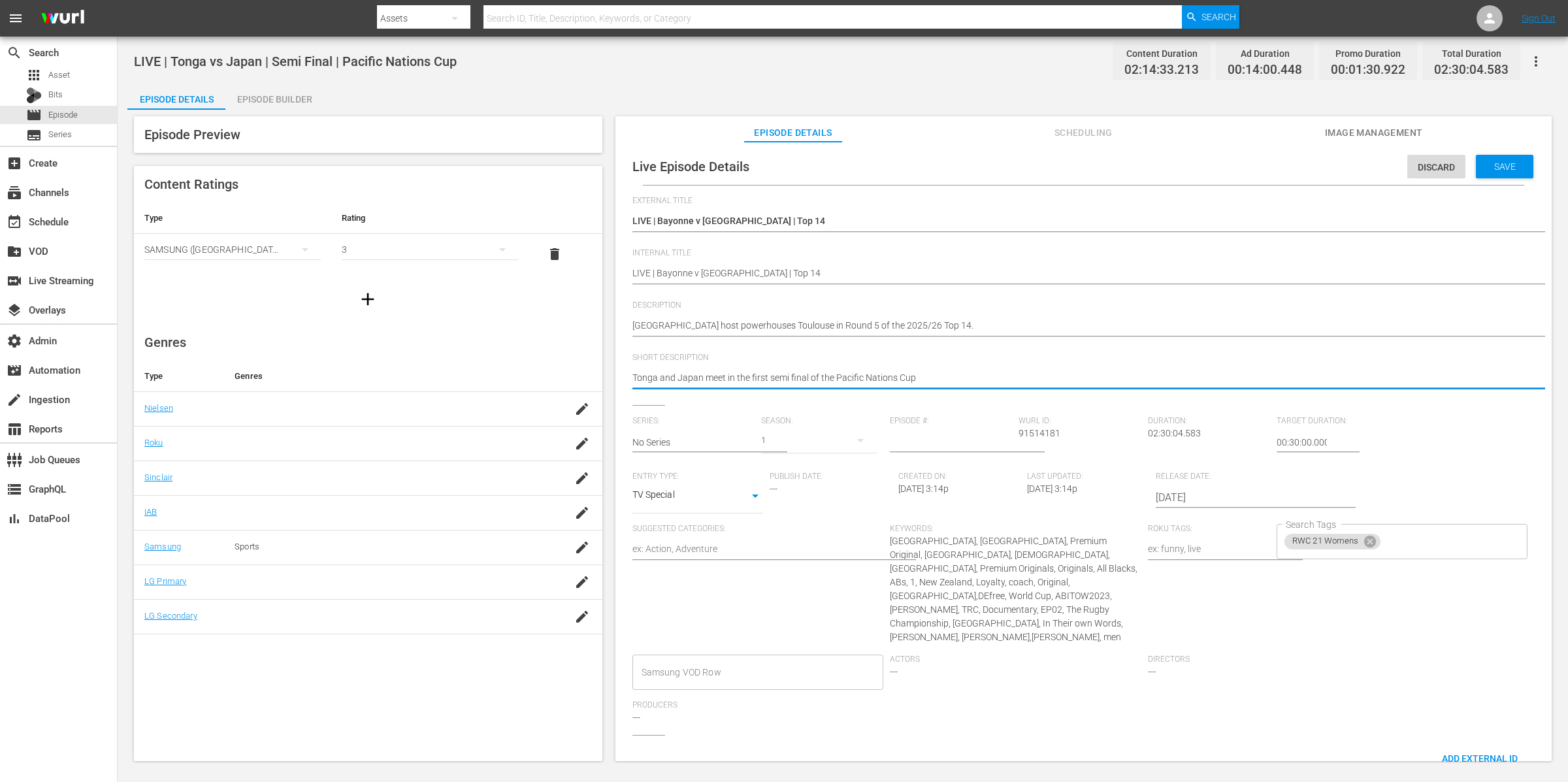
click at [822, 382] on textarea "Tonga and Japan meet in the first semi final of the Pacific Nations Cup" at bounding box center [1081, 378] width 896 height 16
paste textarea "[GEOGRAPHIC_DATA] host powerhouses Toulouse in Round 5 of the 2025/26 Top 14."
type textarea "[GEOGRAPHIC_DATA] host powerhouses Toulouse in Round 5 of the 2025/26 Top 14."
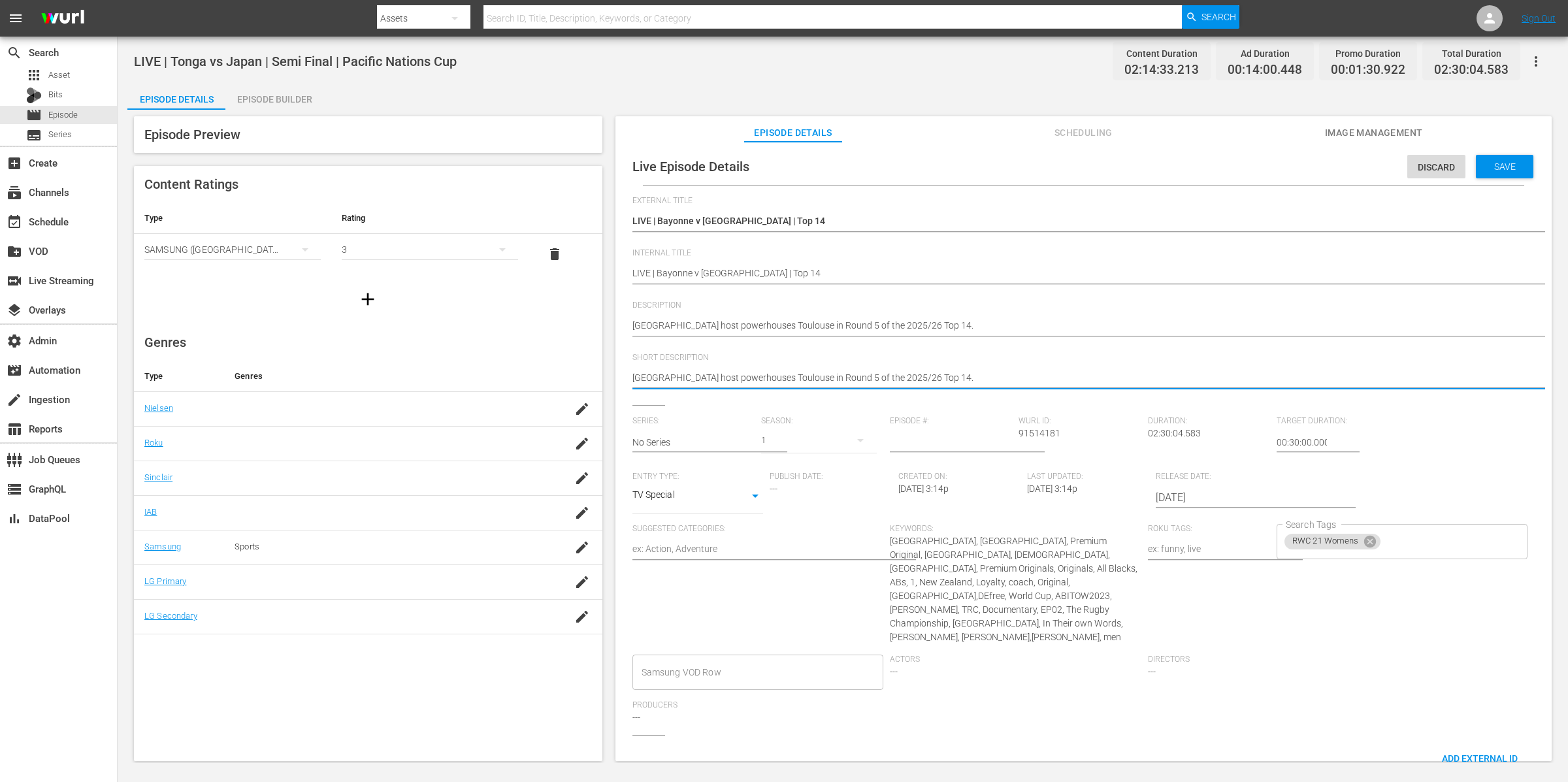
click at [1190, 493] on input "2025-09-14" at bounding box center [1239, 498] width 167 height 31
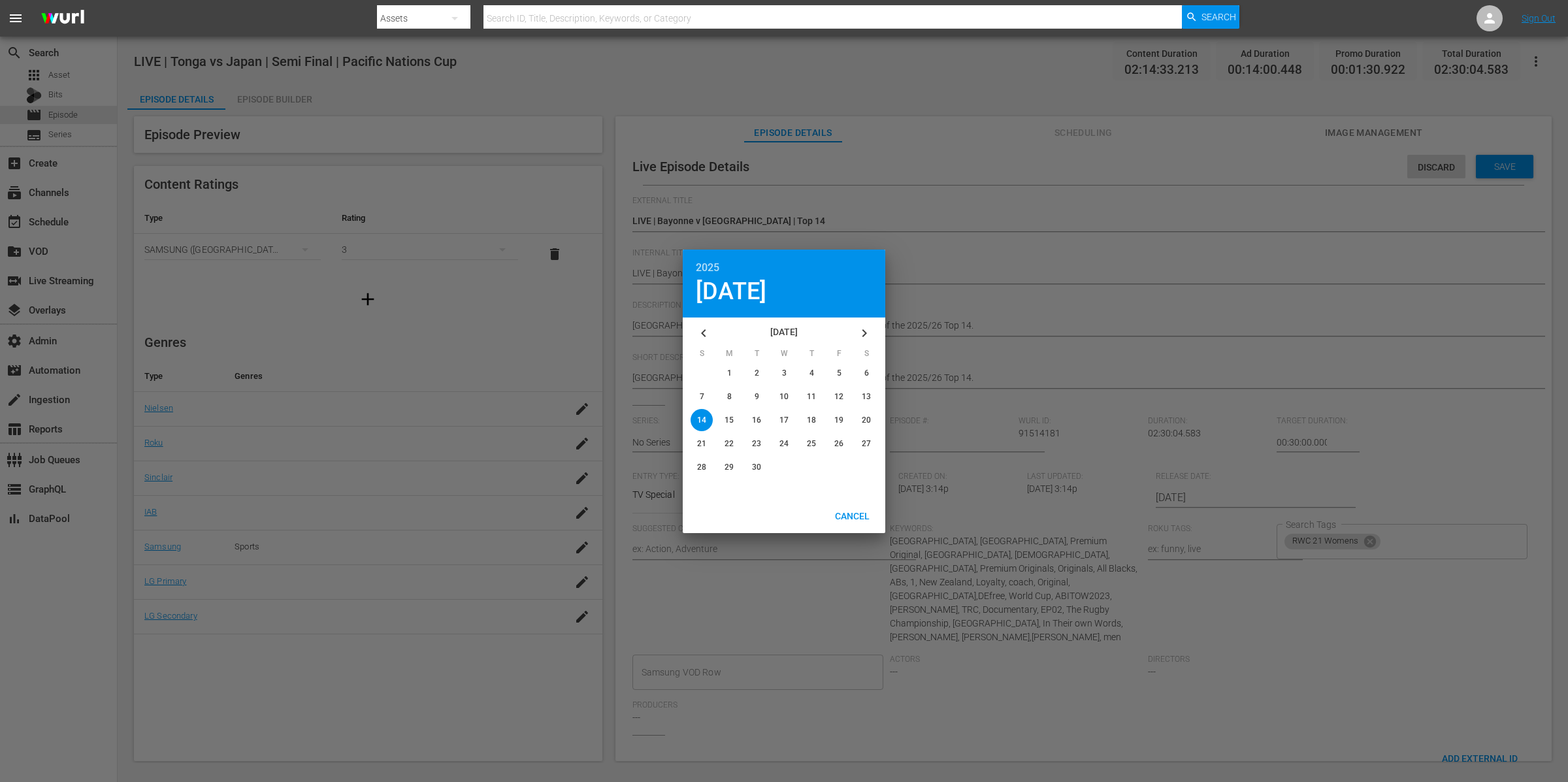
click at [874, 335] on button "button" at bounding box center [864, 333] width 31 height 31
click at [703, 392] on span "5" at bounding box center [702, 396] width 4 height 9
type input "[DATE]"
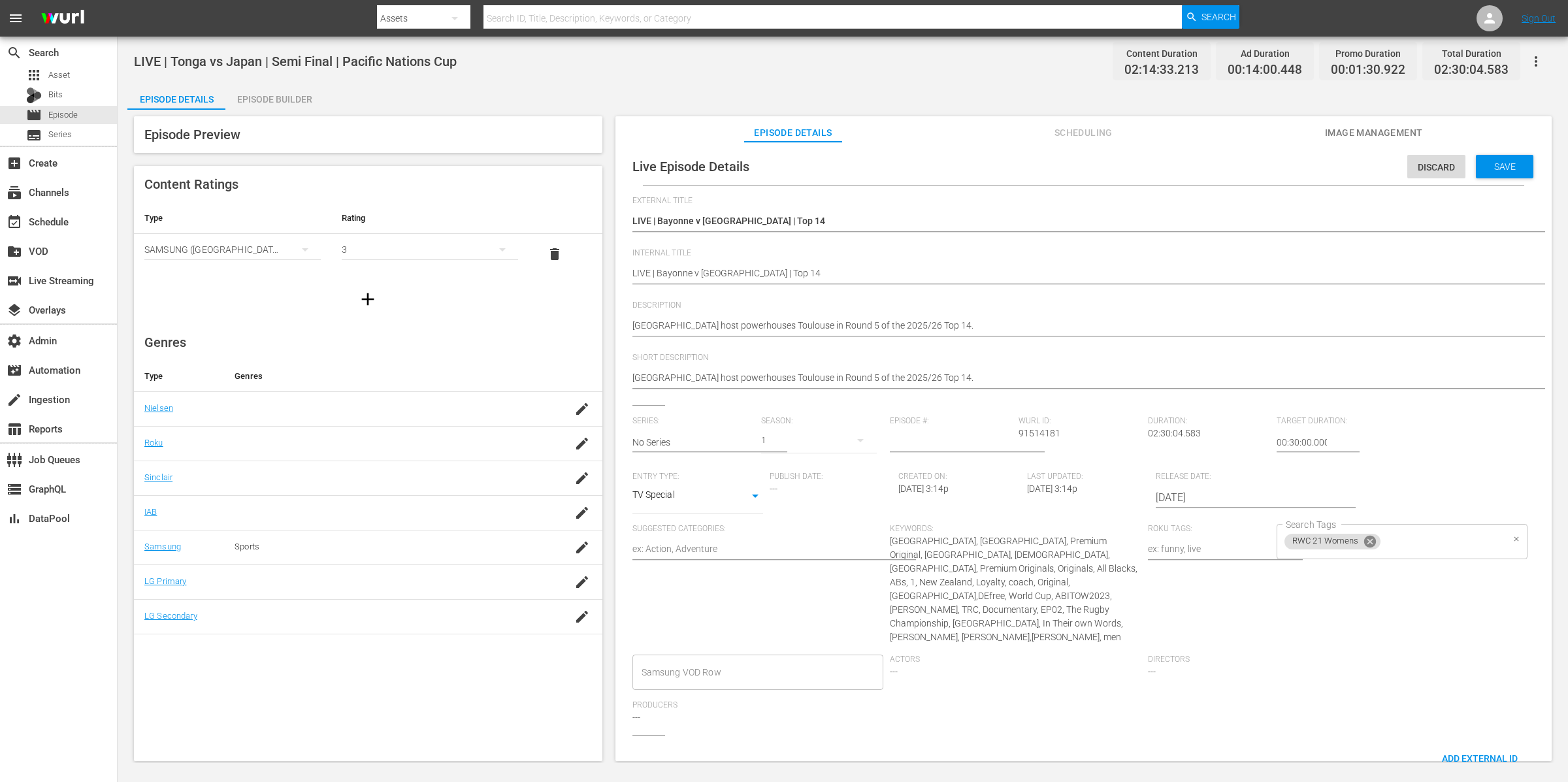
click at [1364, 542] on icon at bounding box center [1369, 541] width 14 height 14
click at [1501, 163] on span "Save" at bounding box center [1504, 167] width 42 height 10
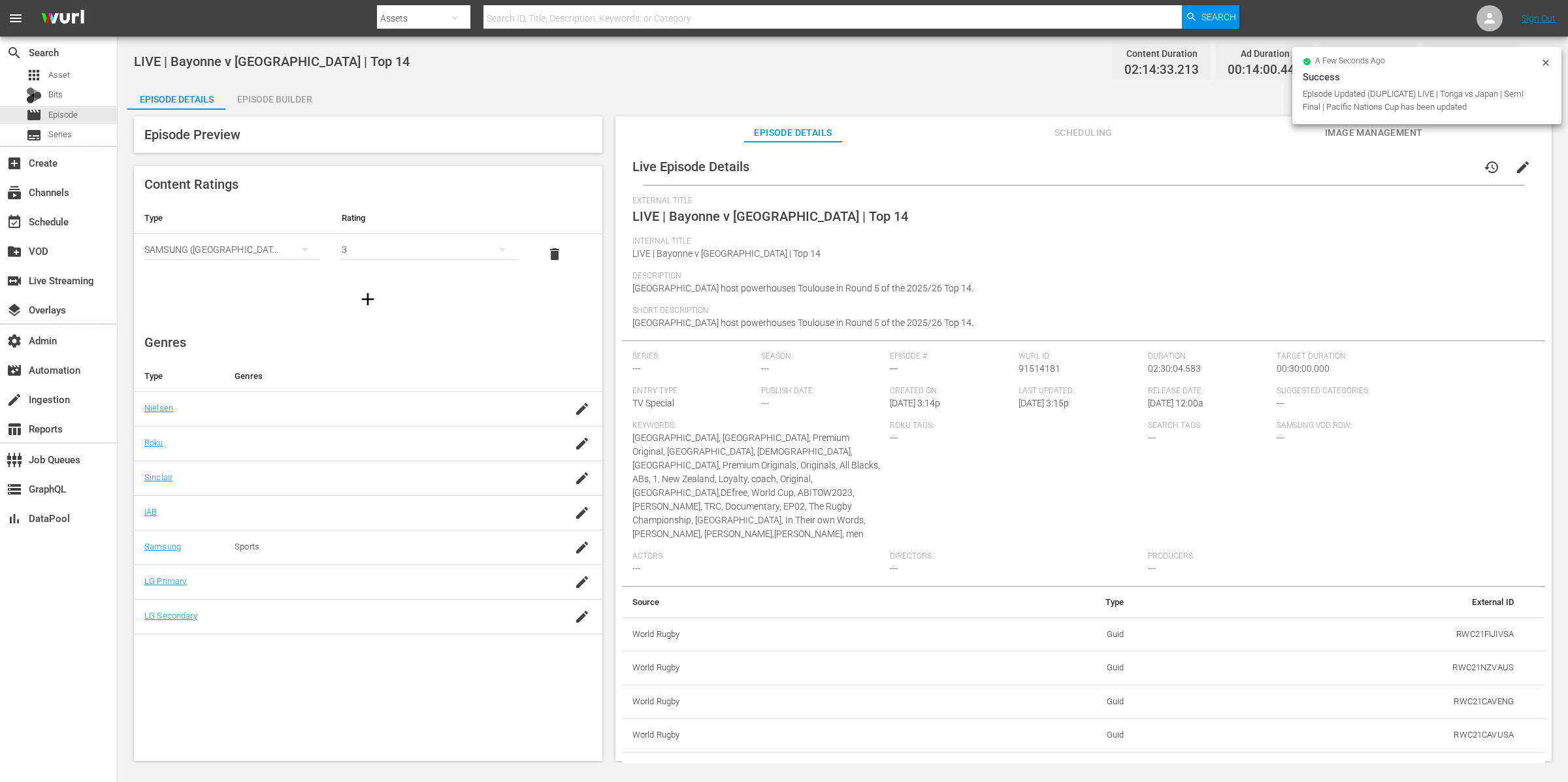
click at [1076, 128] on span "Scheduling" at bounding box center [1083, 133] width 98 height 16
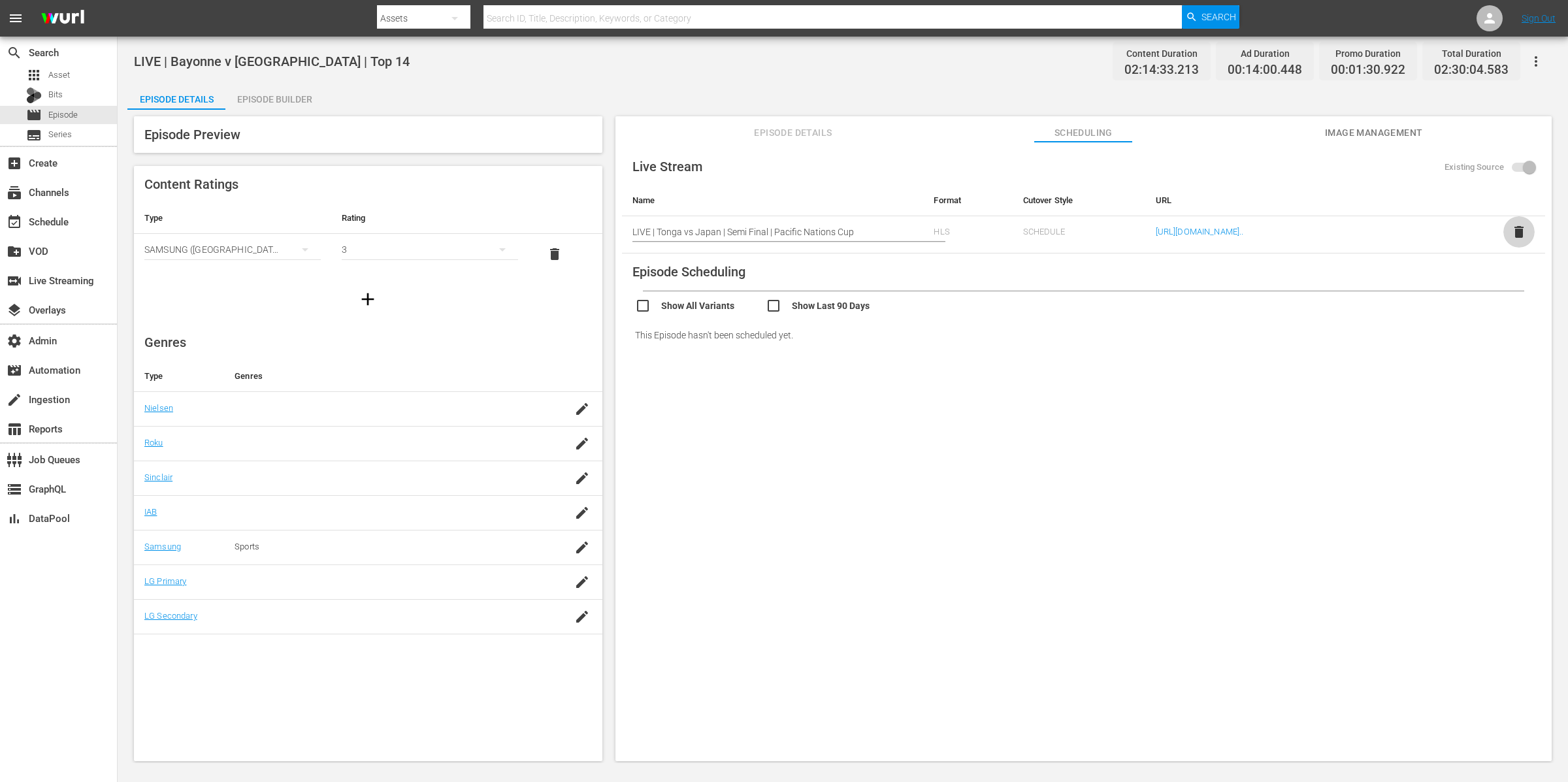
click at [1517, 233] on span "delete" at bounding box center [1518, 231] width 16 height 16
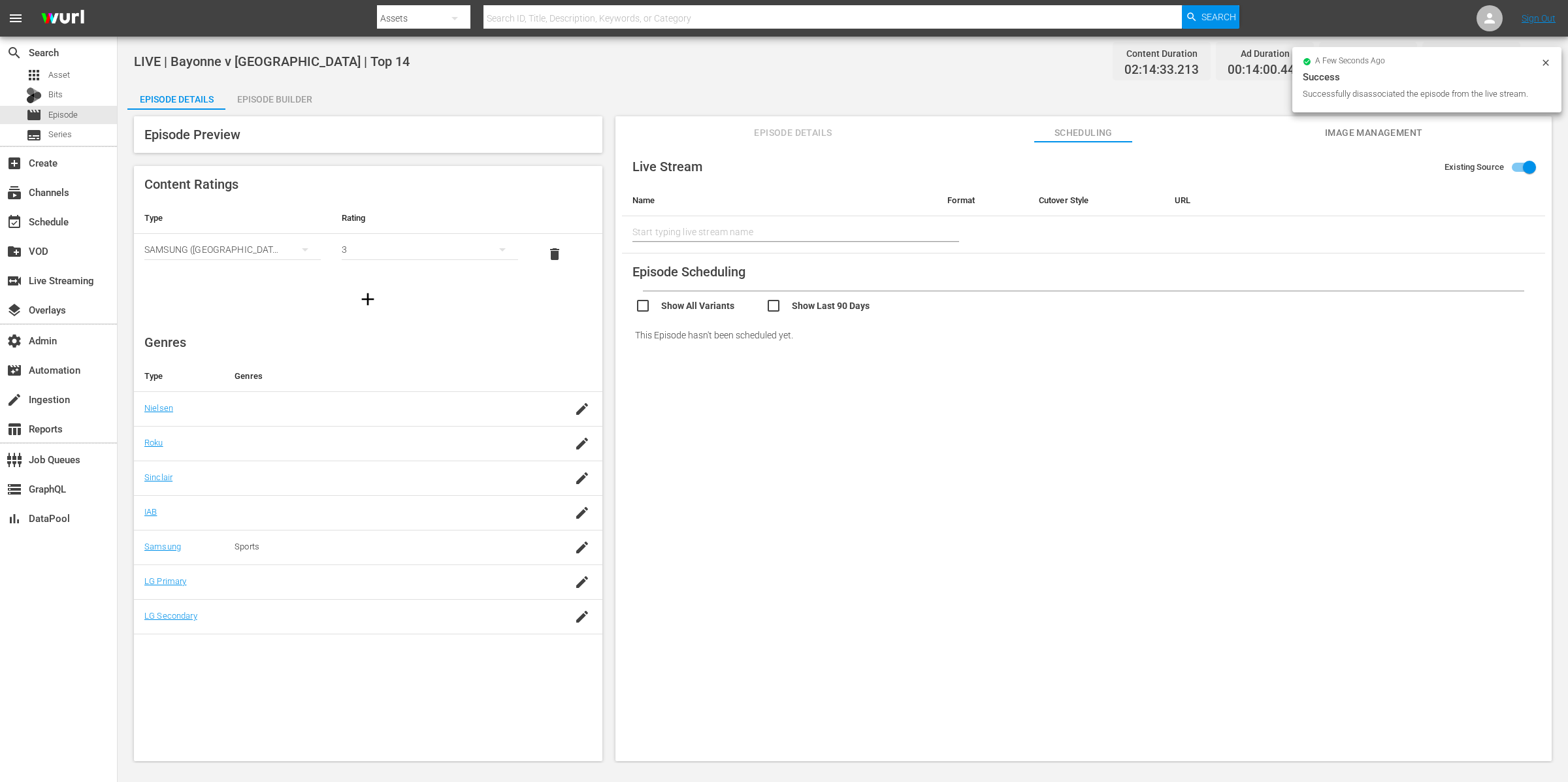
click at [1394, 131] on span "Image Management" at bounding box center [1374, 133] width 98 height 16
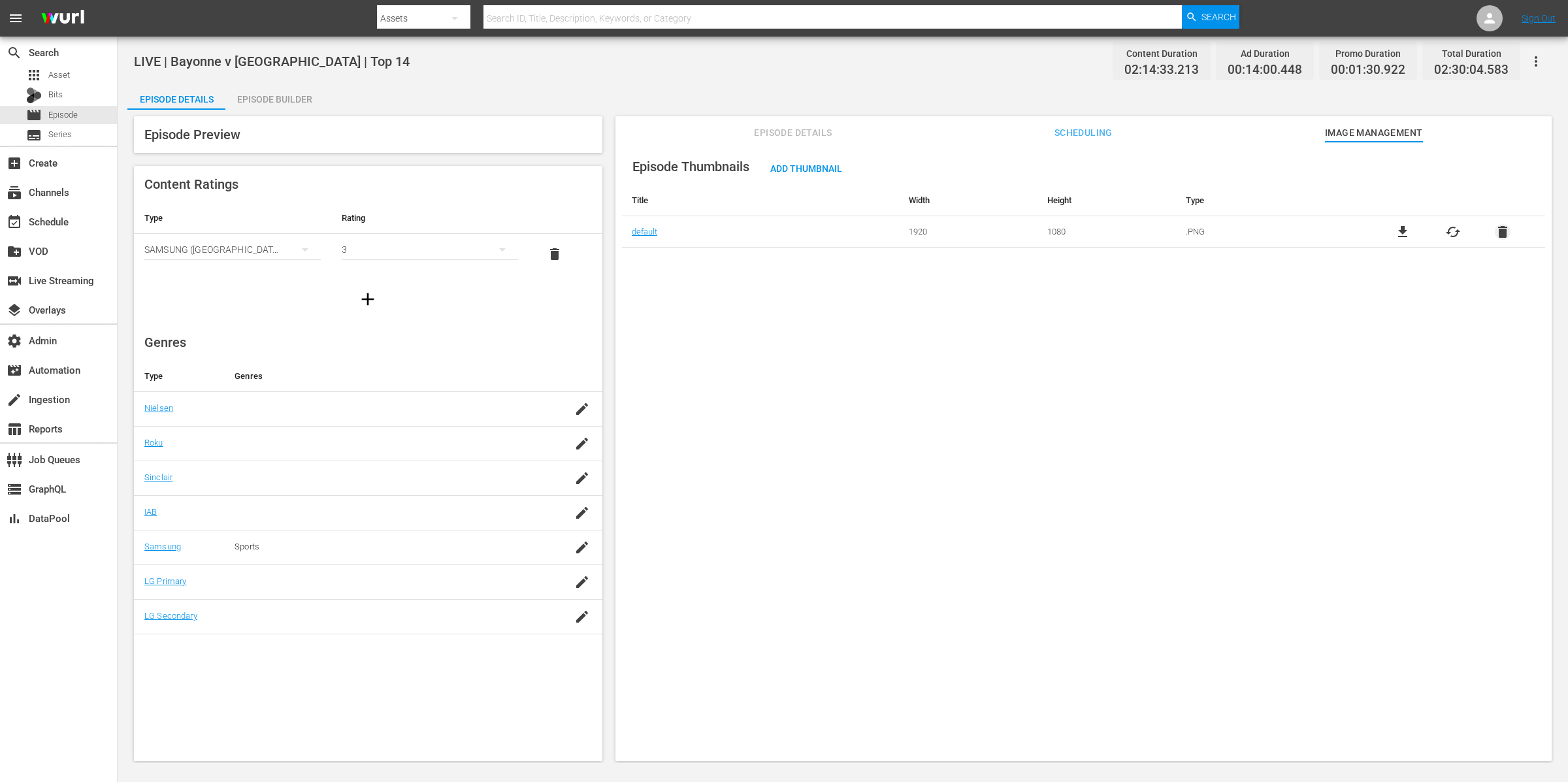
click at [1499, 231] on span "delete" at bounding box center [1502, 231] width 16 height 16
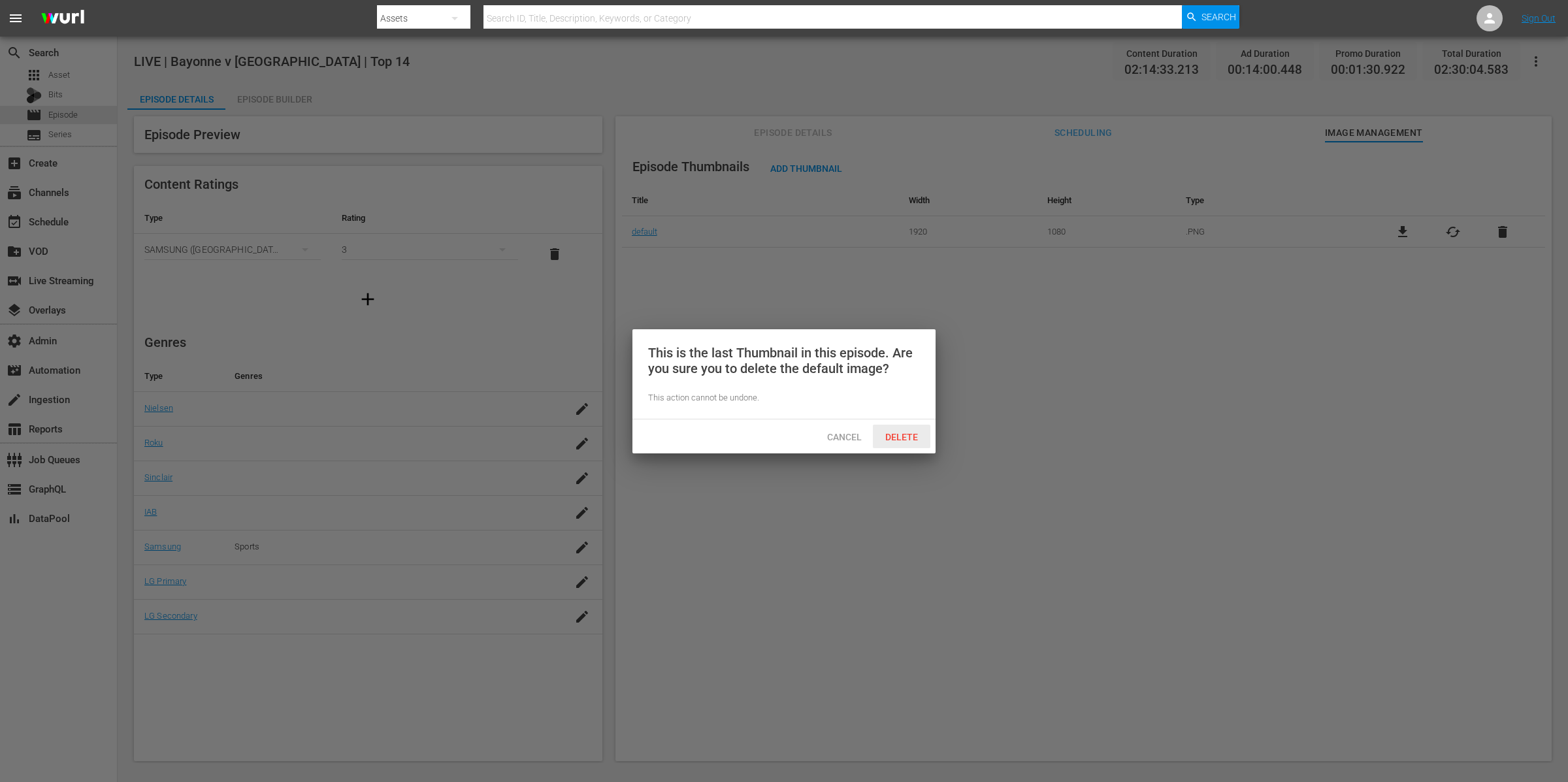
click at [906, 438] on span "Delete" at bounding box center [901, 437] width 53 height 10
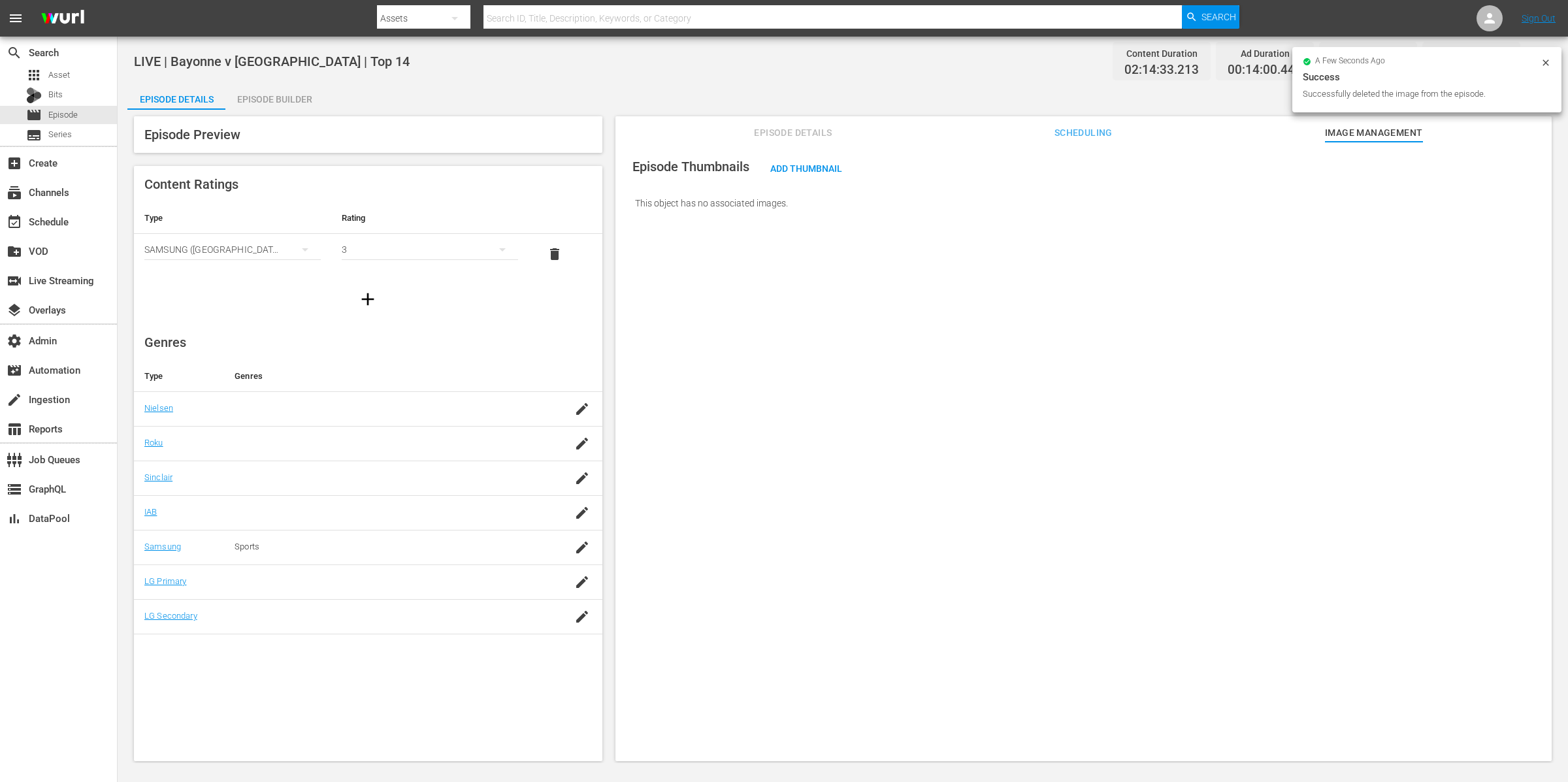
click at [1553, 65] on div "a few seconds ago Success Successfully deleted the image from the episode." at bounding box center [1426, 79] width 269 height 65
click at [1544, 62] on icon at bounding box center [1546, 63] width 10 height 10
click at [1546, 61] on button "button" at bounding box center [1536, 62] width 31 height 31
click at [1546, 61] on div "Add Episode to Workspace" at bounding box center [1442, 67] width 220 height 31
click at [406, 87] on div "Episode Details Episode Builder Episode Preview Content Ratings Type Rating Sel…" at bounding box center [843, 427] width 1431 height 688
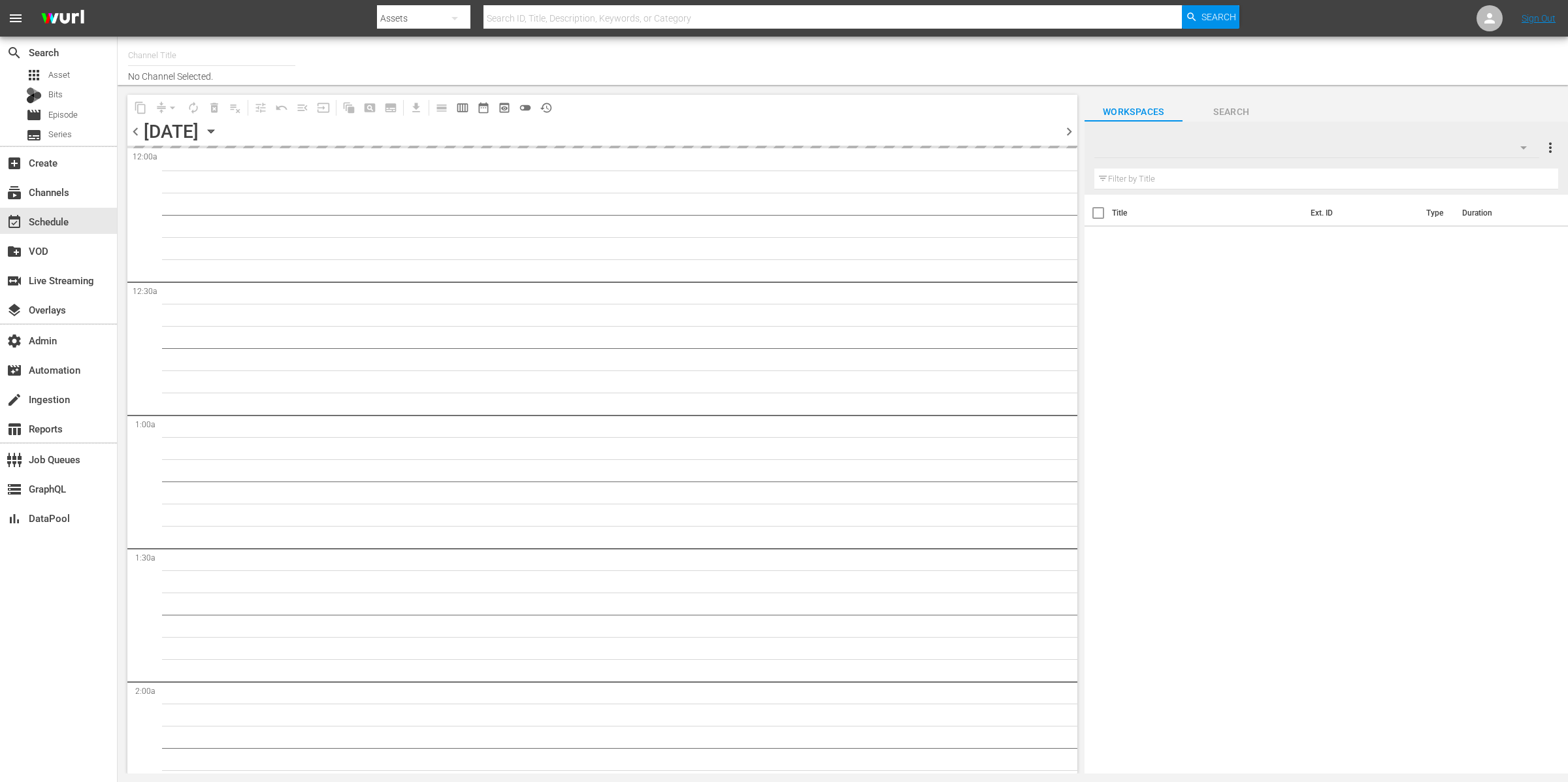
type input "RugbyPass TV (1872)"
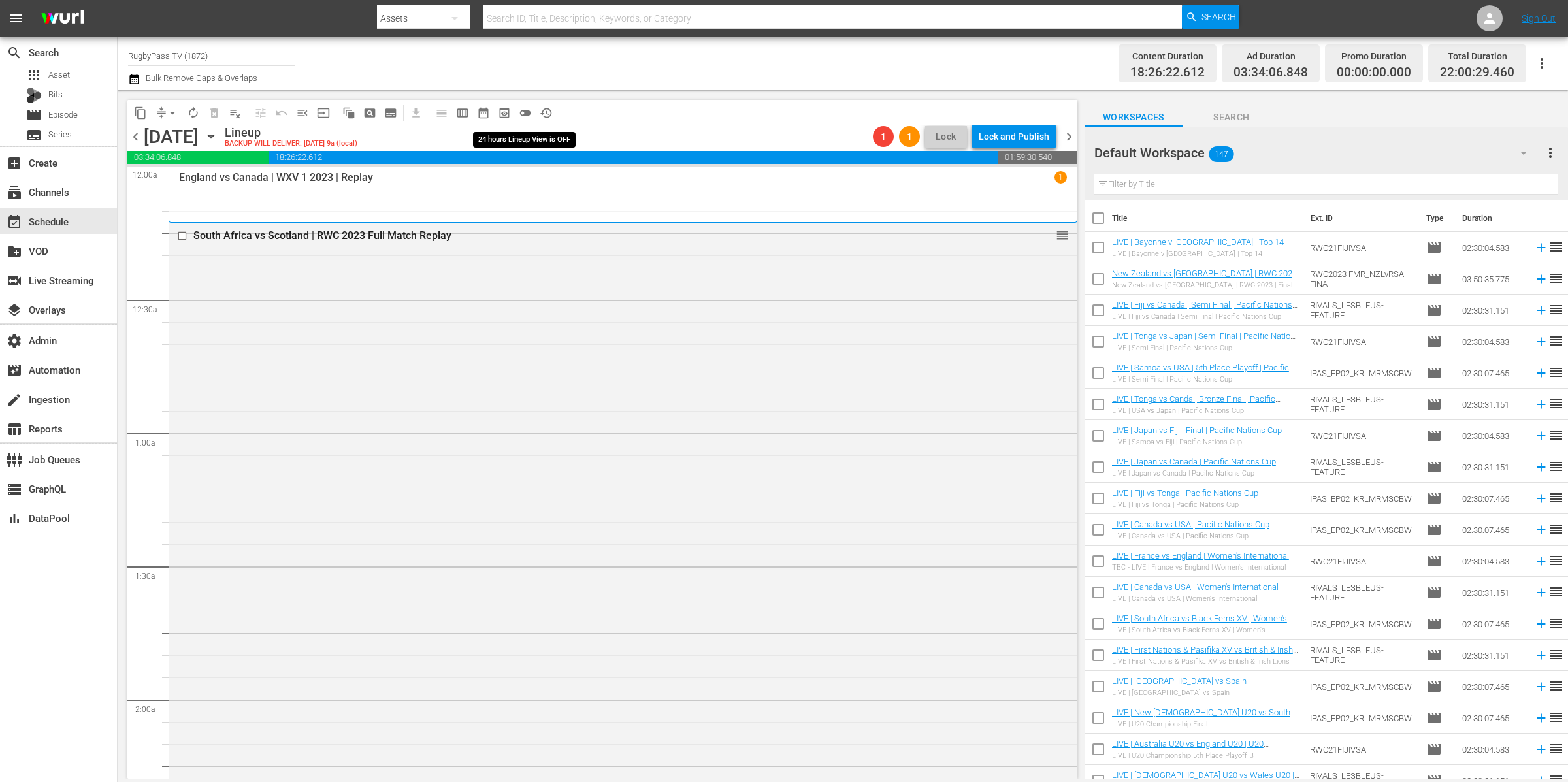
click at [526, 107] on span "toggle_off" at bounding box center [525, 114] width 13 height 13
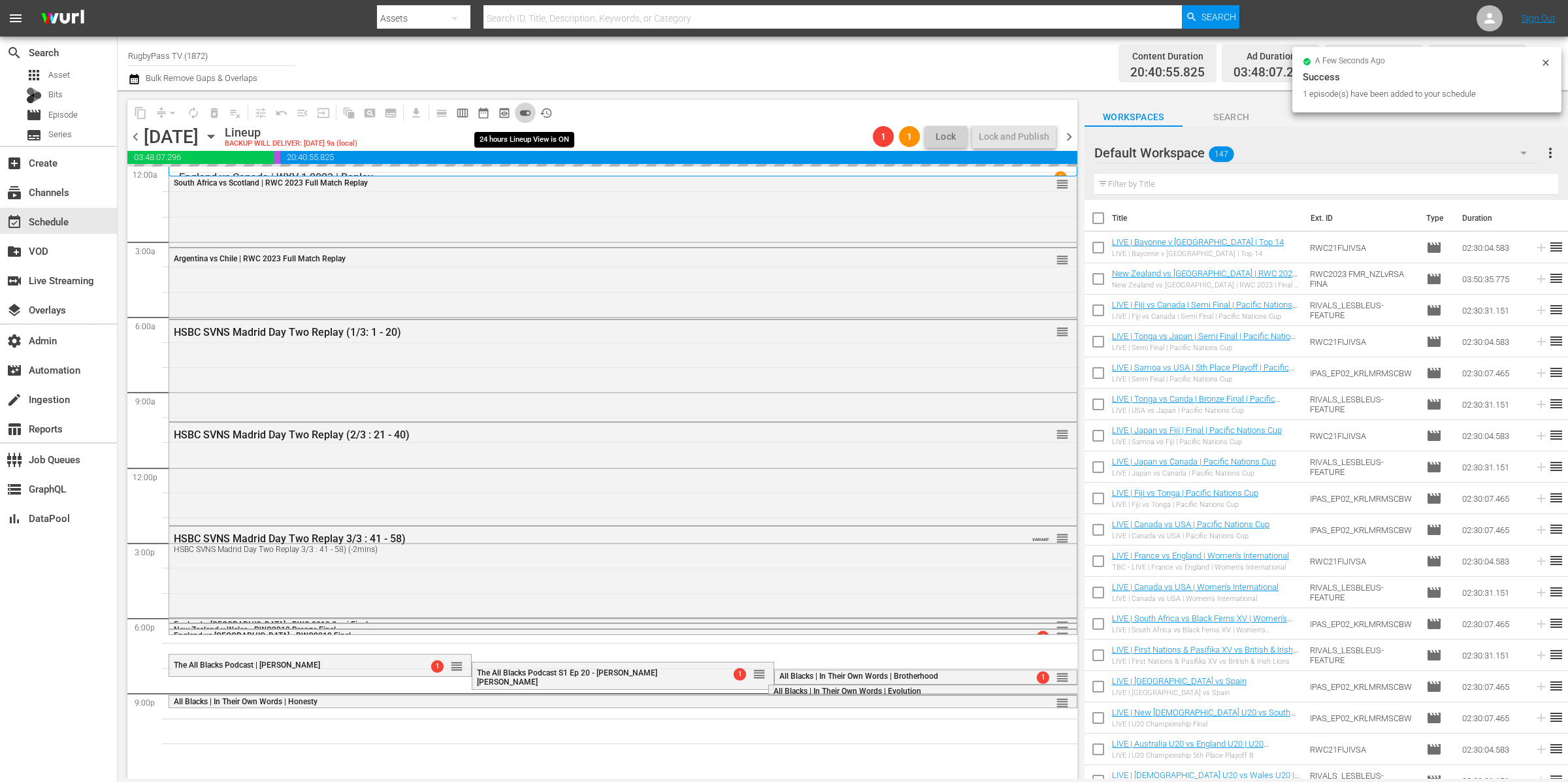
click at [524, 112] on span "toggle_on" at bounding box center [525, 114] width 13 height 13
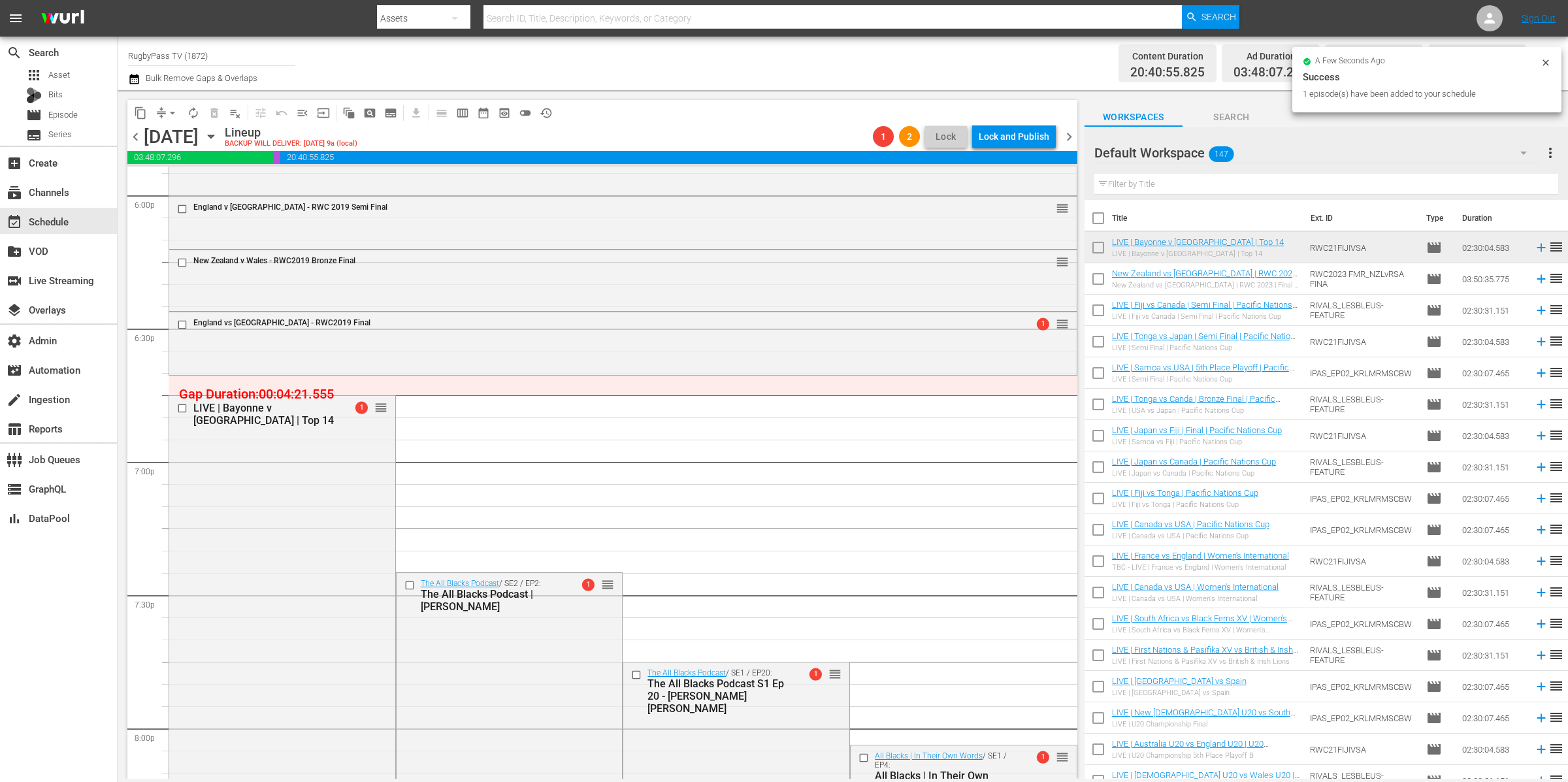
scroll to position [4557, 0]
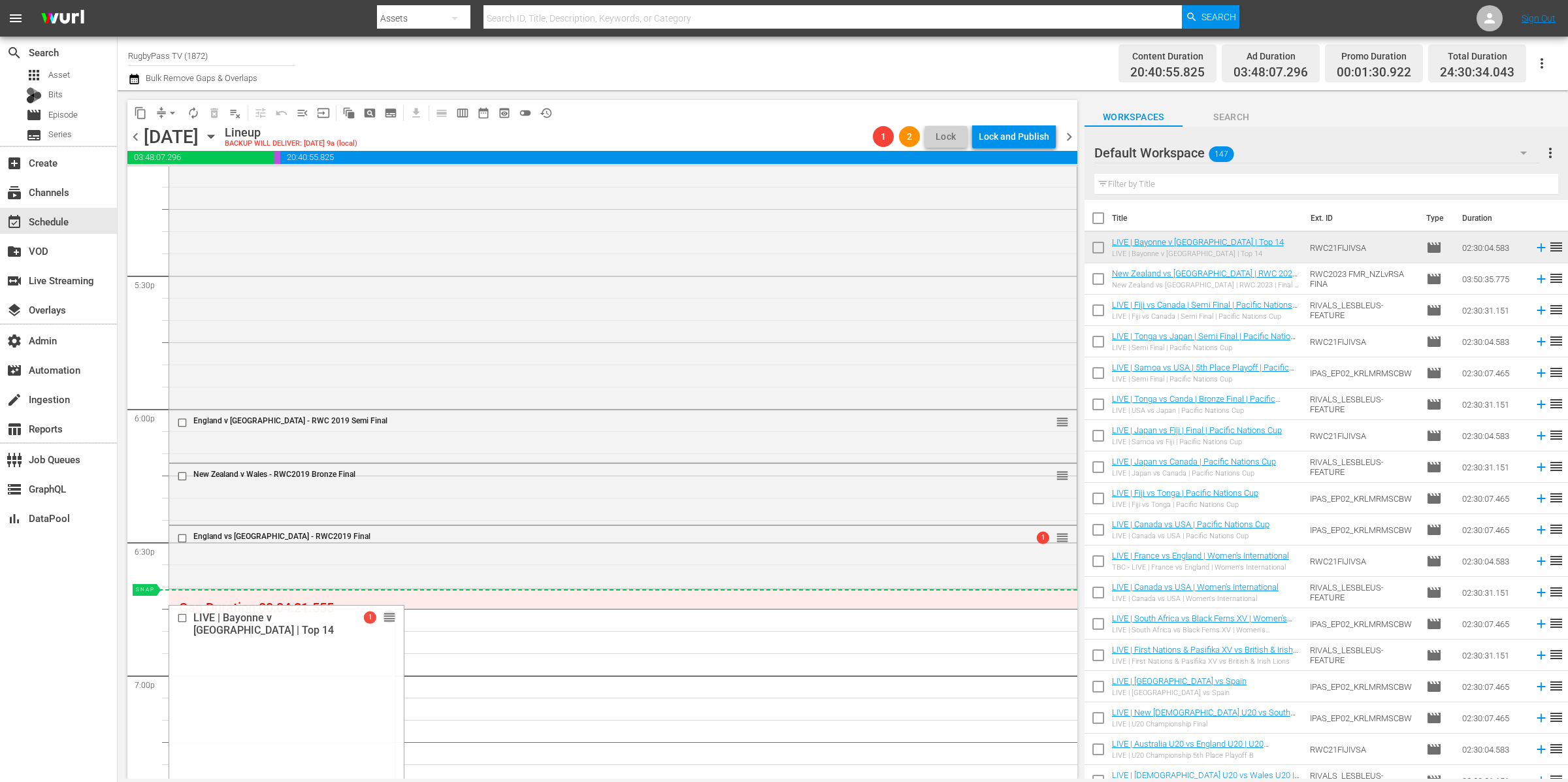
drag, startPoint x: 377, startPoint y: 620, endPoint x: 373, endPoint y: 595, distance: 25.3
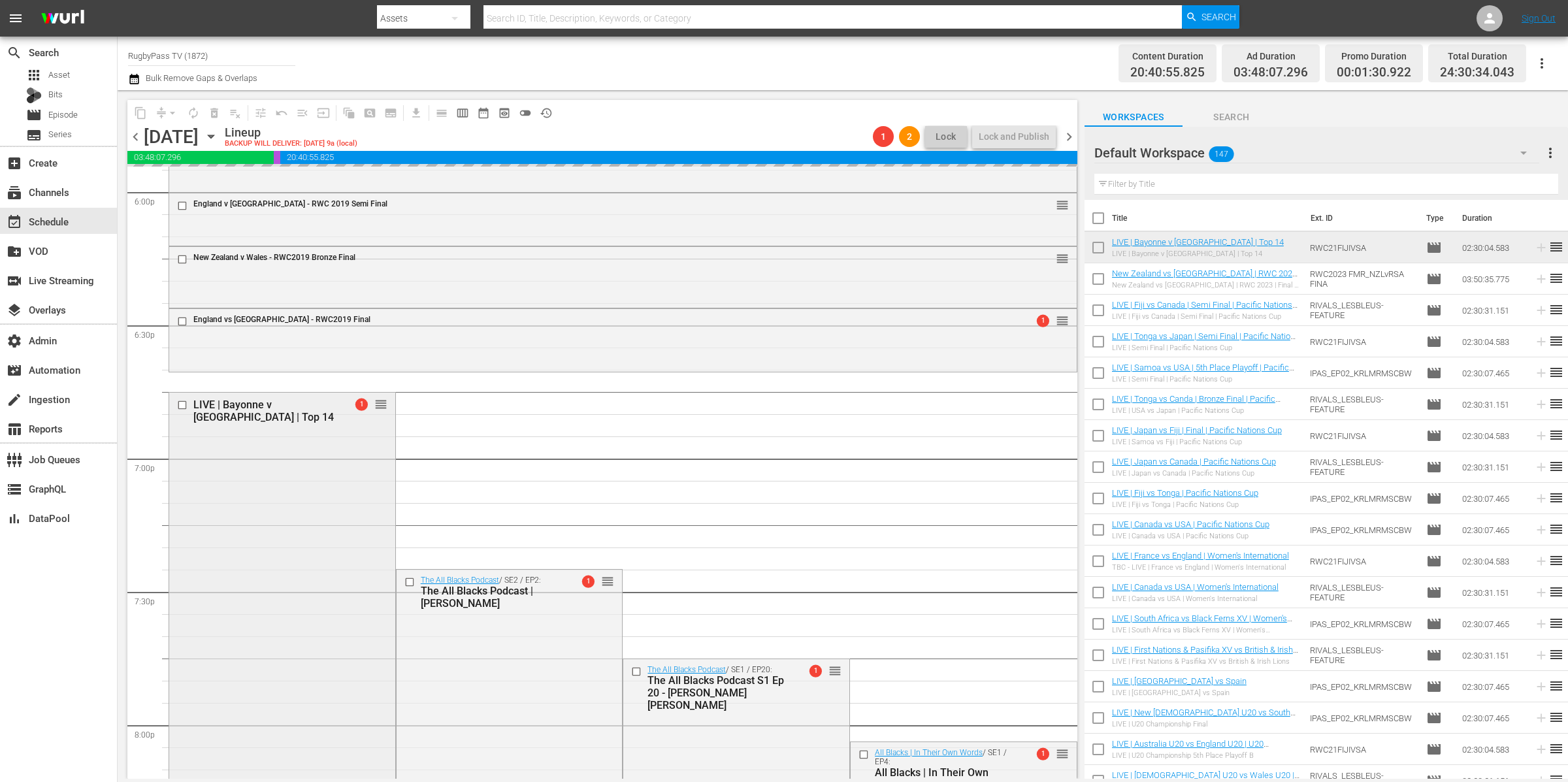
scroll to position [4864, 0]
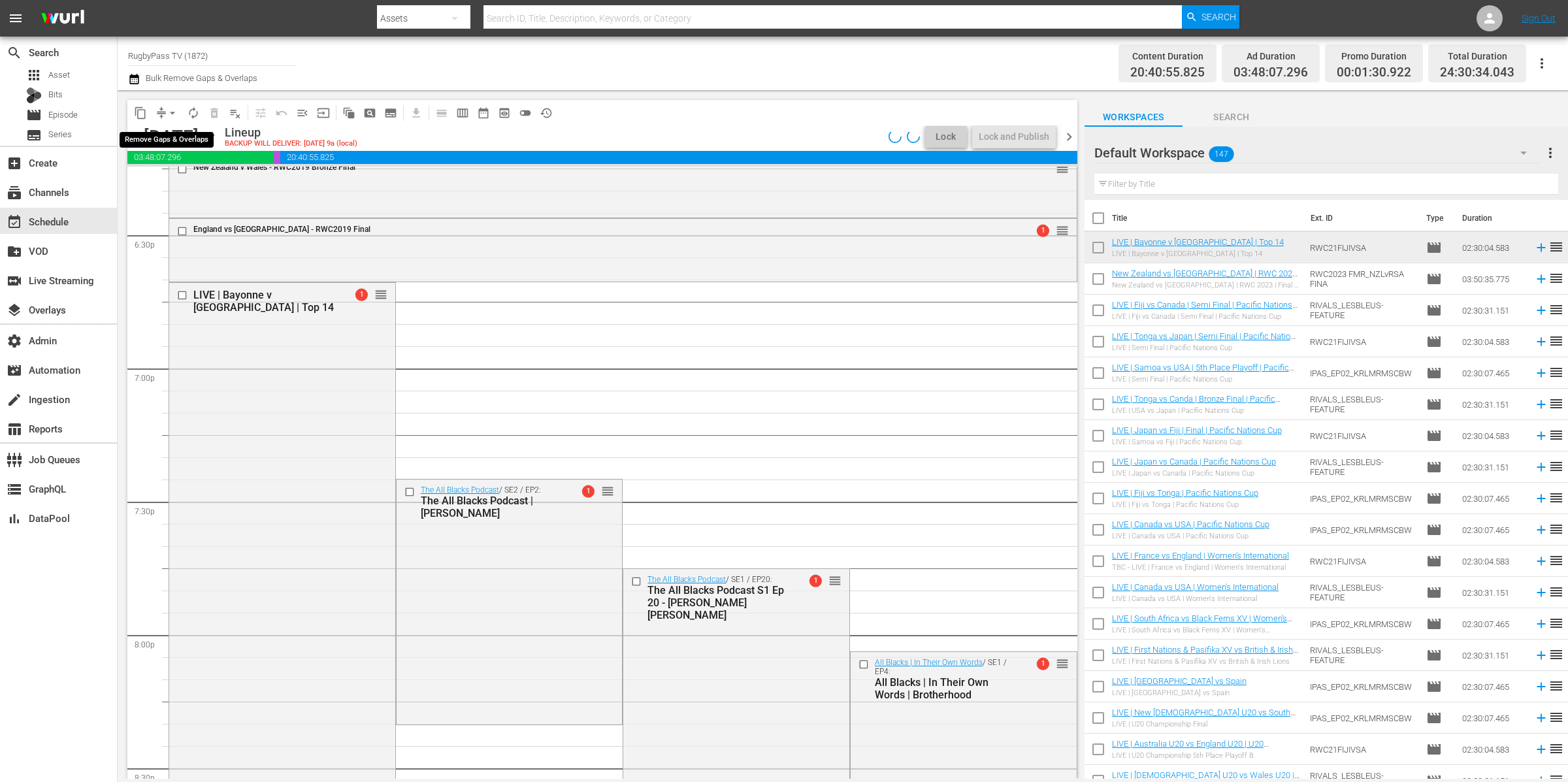
click at [166, 108] on span "arrow_drop_down" at bounding box center [173, 114] width 13 height 13
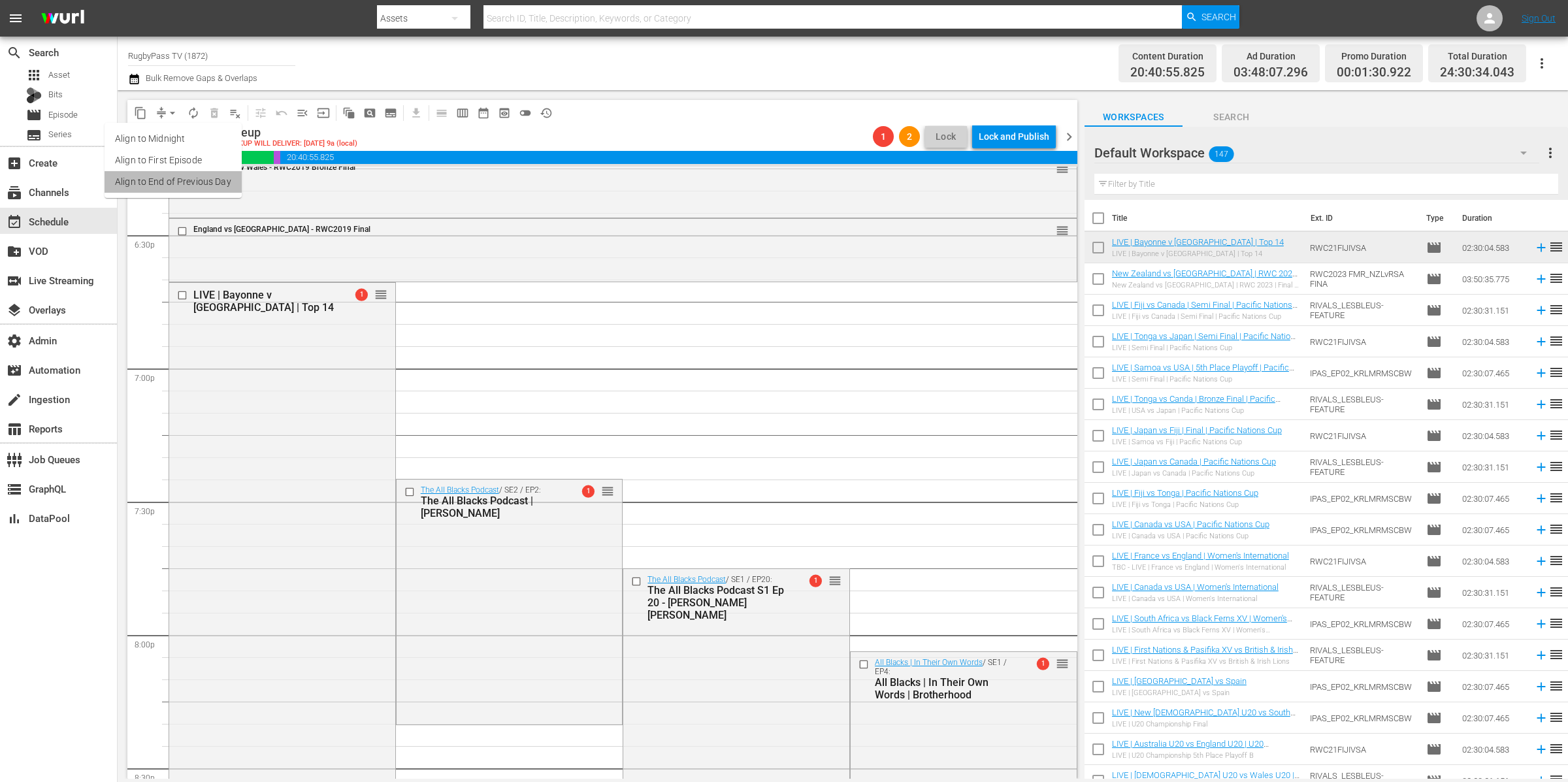
click at [211, 183] on li "Align to End of Previous Day" at bounding box center [173, 182] width 137 height 22
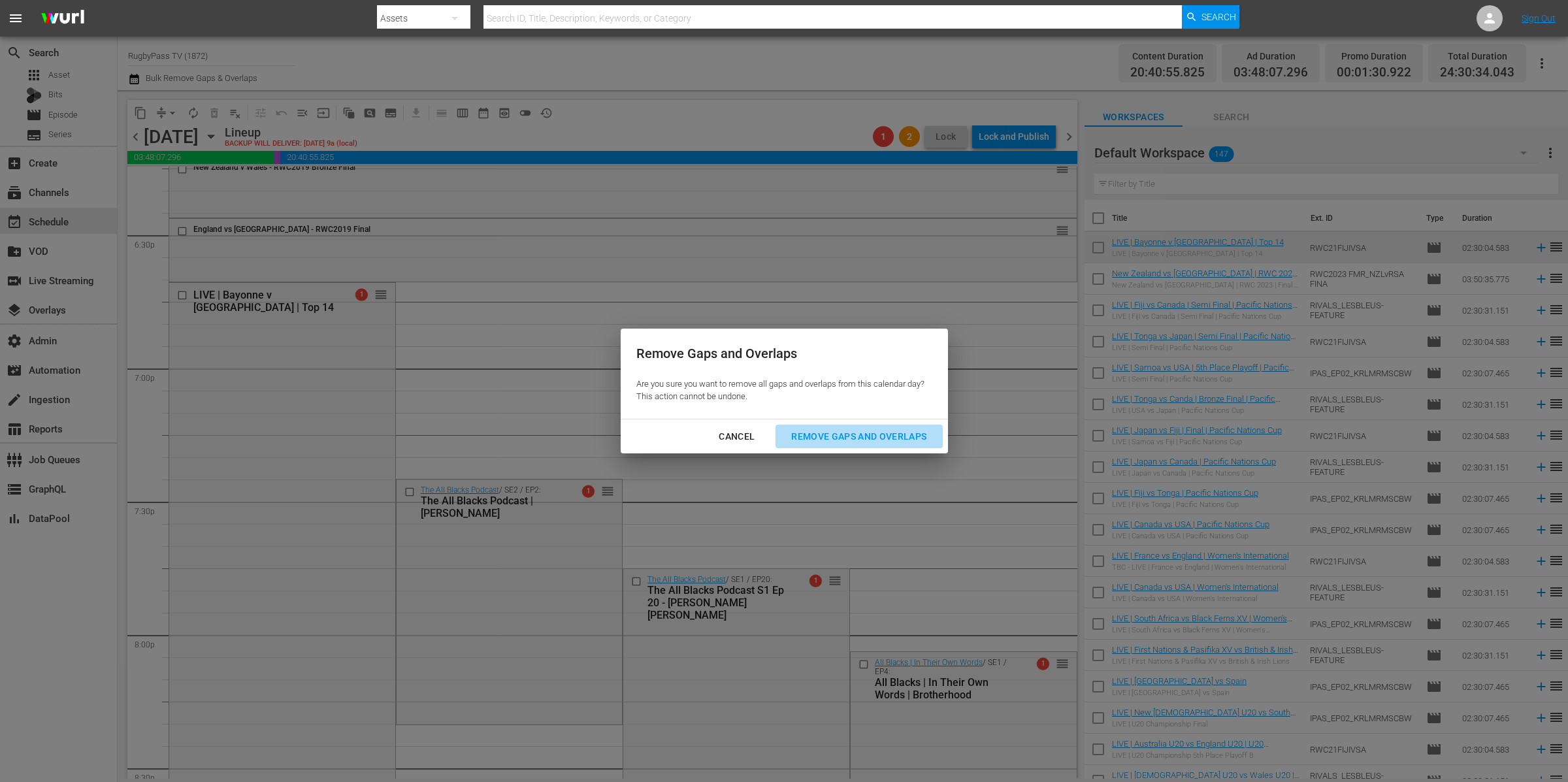
click at [897, 426] on button "Remove Gaps and Overlaps" at bounding box center [858, 437] width 167 height 24
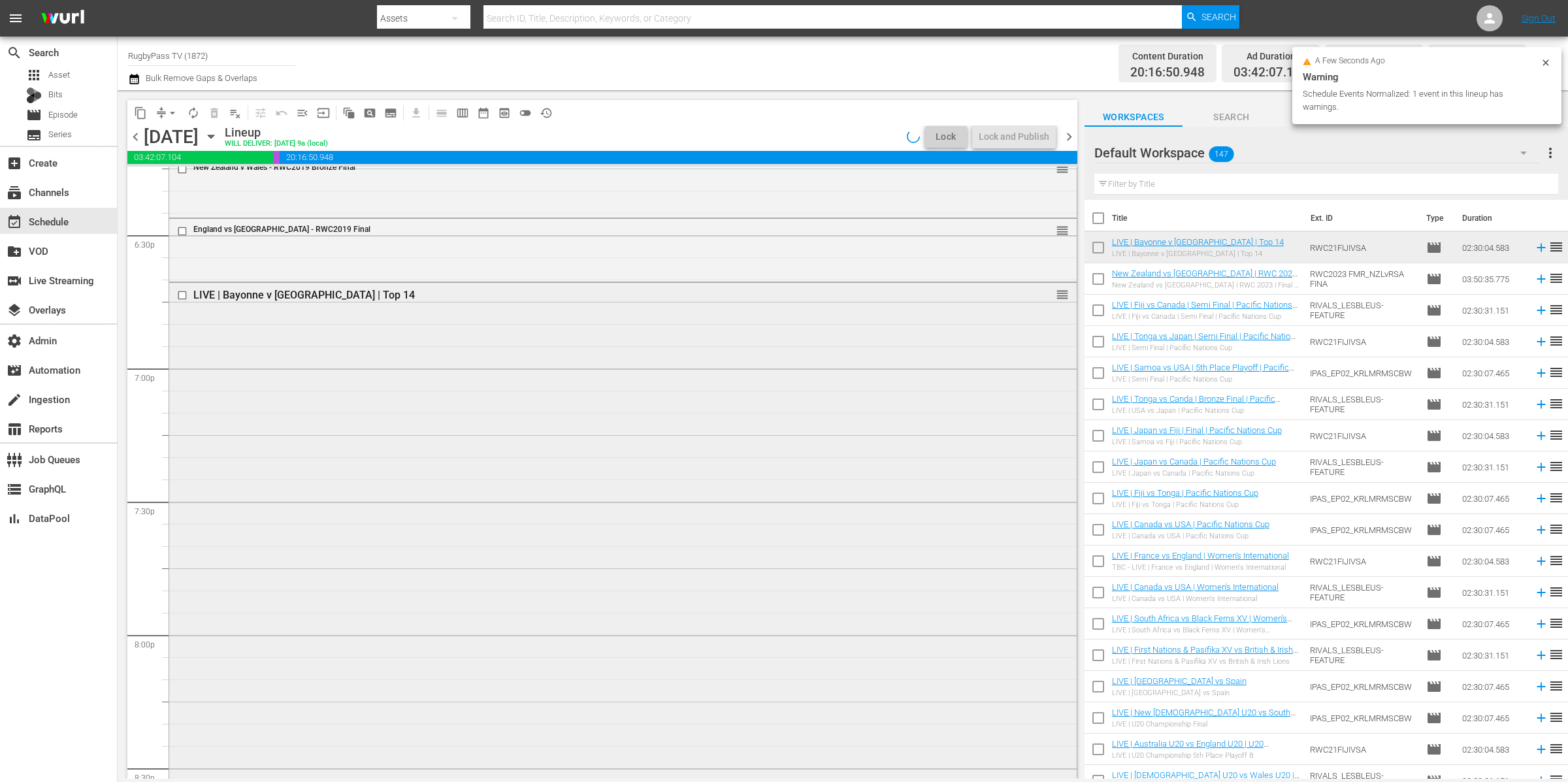
click at [359, 356] on div "LIVE | Bayonne v [GEOGRAPHIC_DATA] | Top 14 reorder" at bounding box center [622, 614] width 907 height 663
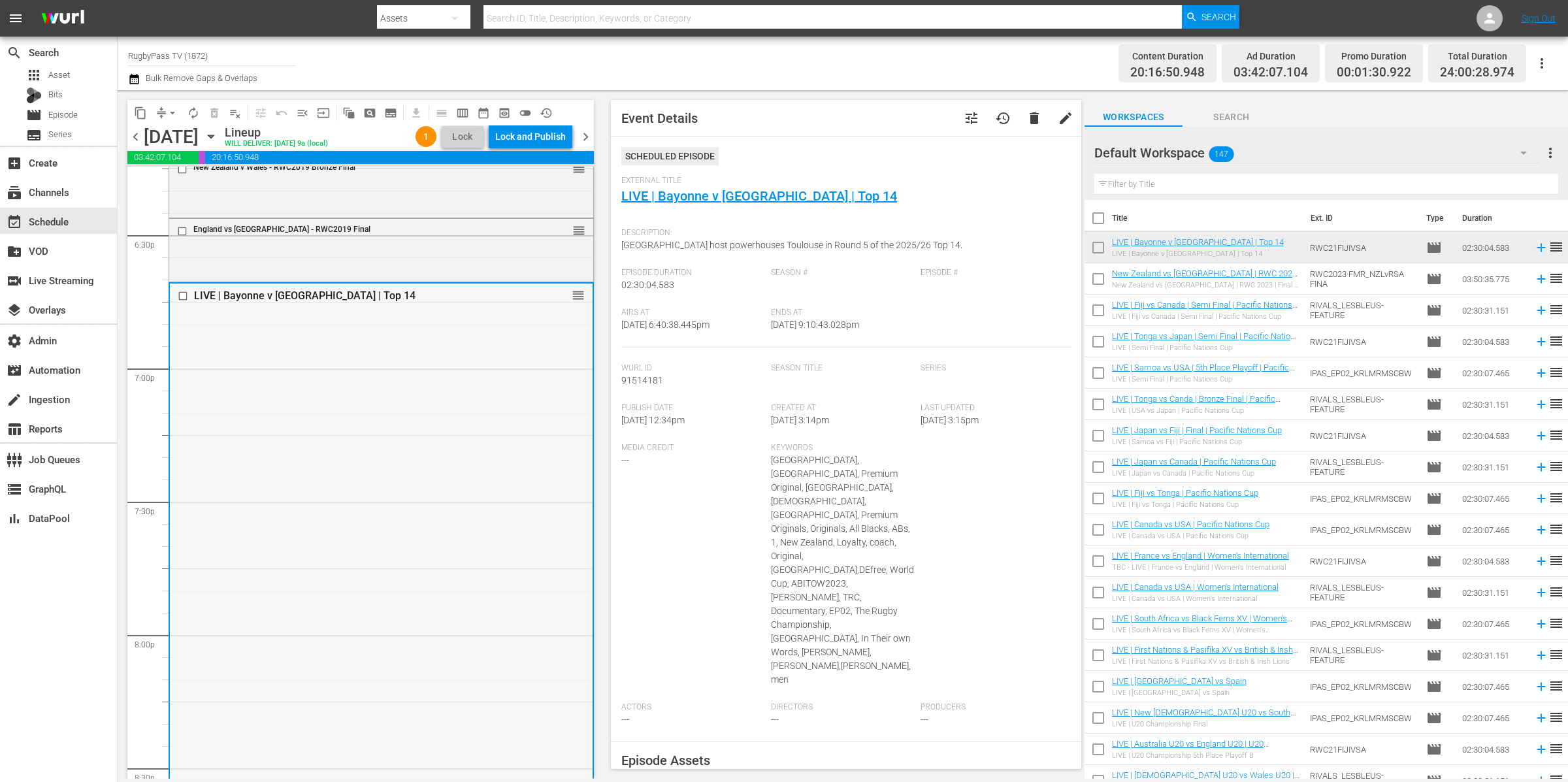
click at [417, 392] on div "LIVE | Bayonne v [GEOGRAPHIC_DATA] | Top 14 reorder" at bounding box center [381, 615] width 423 height 663
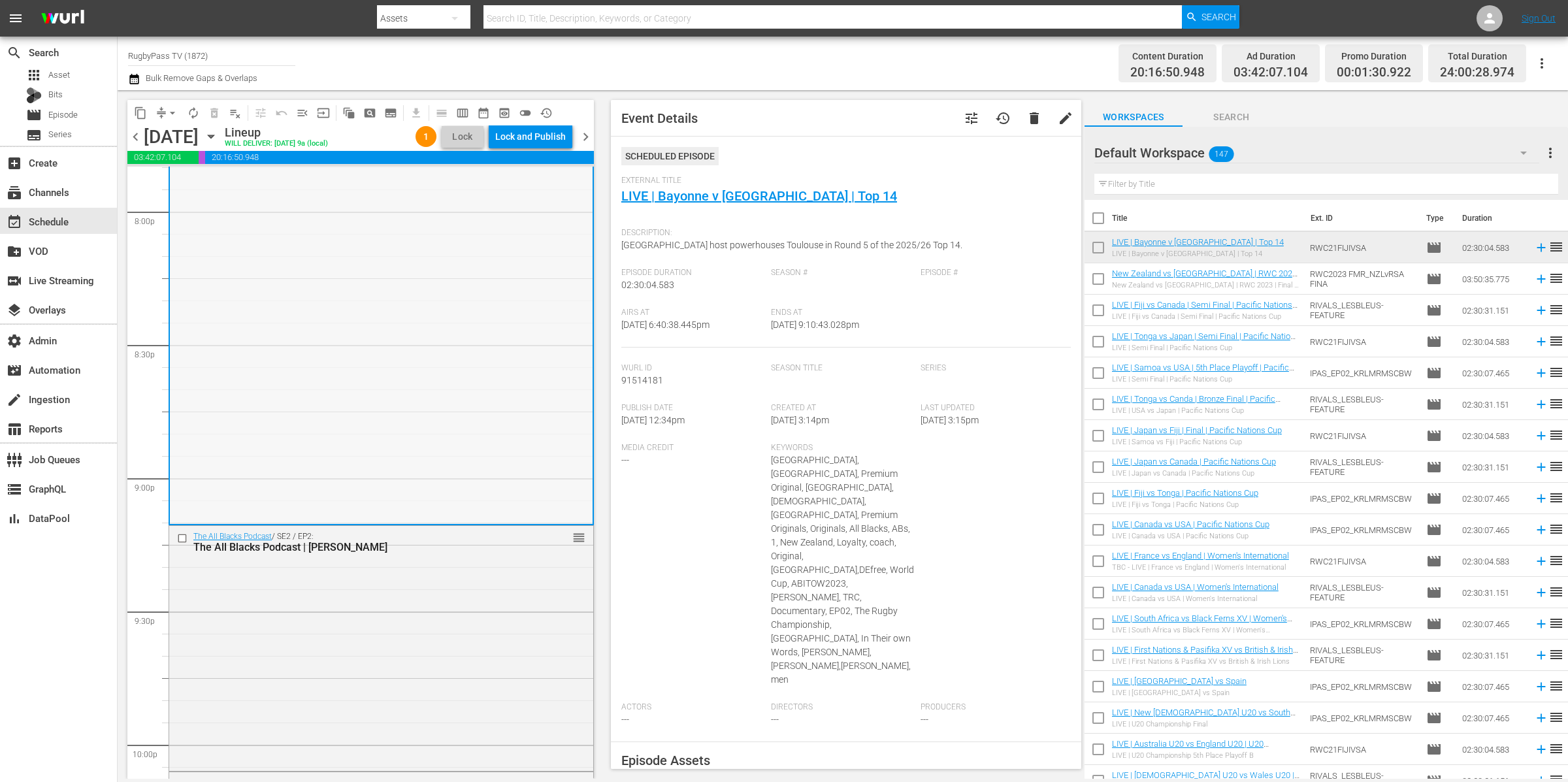
scroll to position [5197, 0]
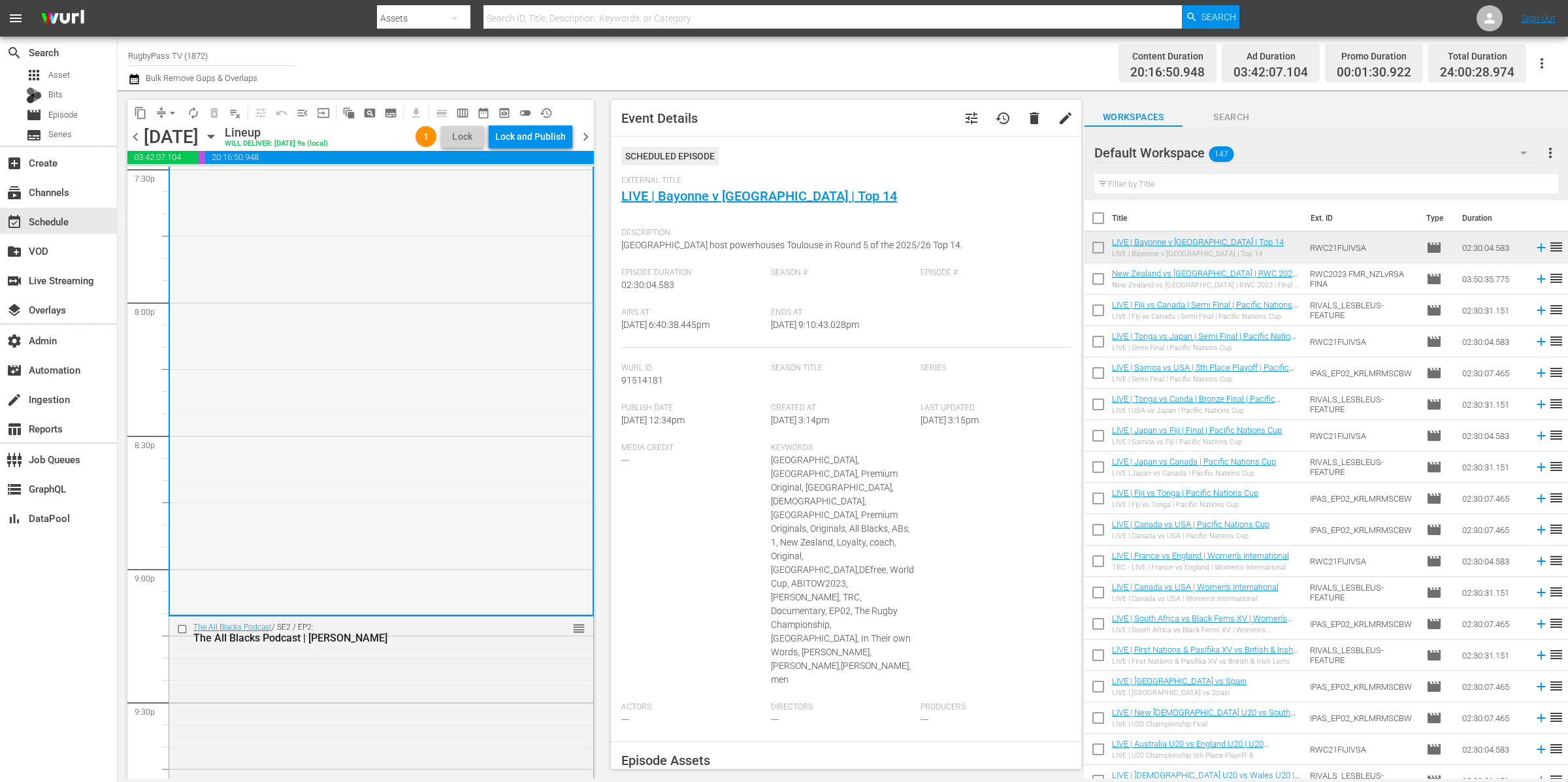
click at [398, 288] on div "LIVE | Bayonne v [GEOGRAPHIC_DATA] | Top 14 reorder" at bounding box center [381, 283] width 423 height 663
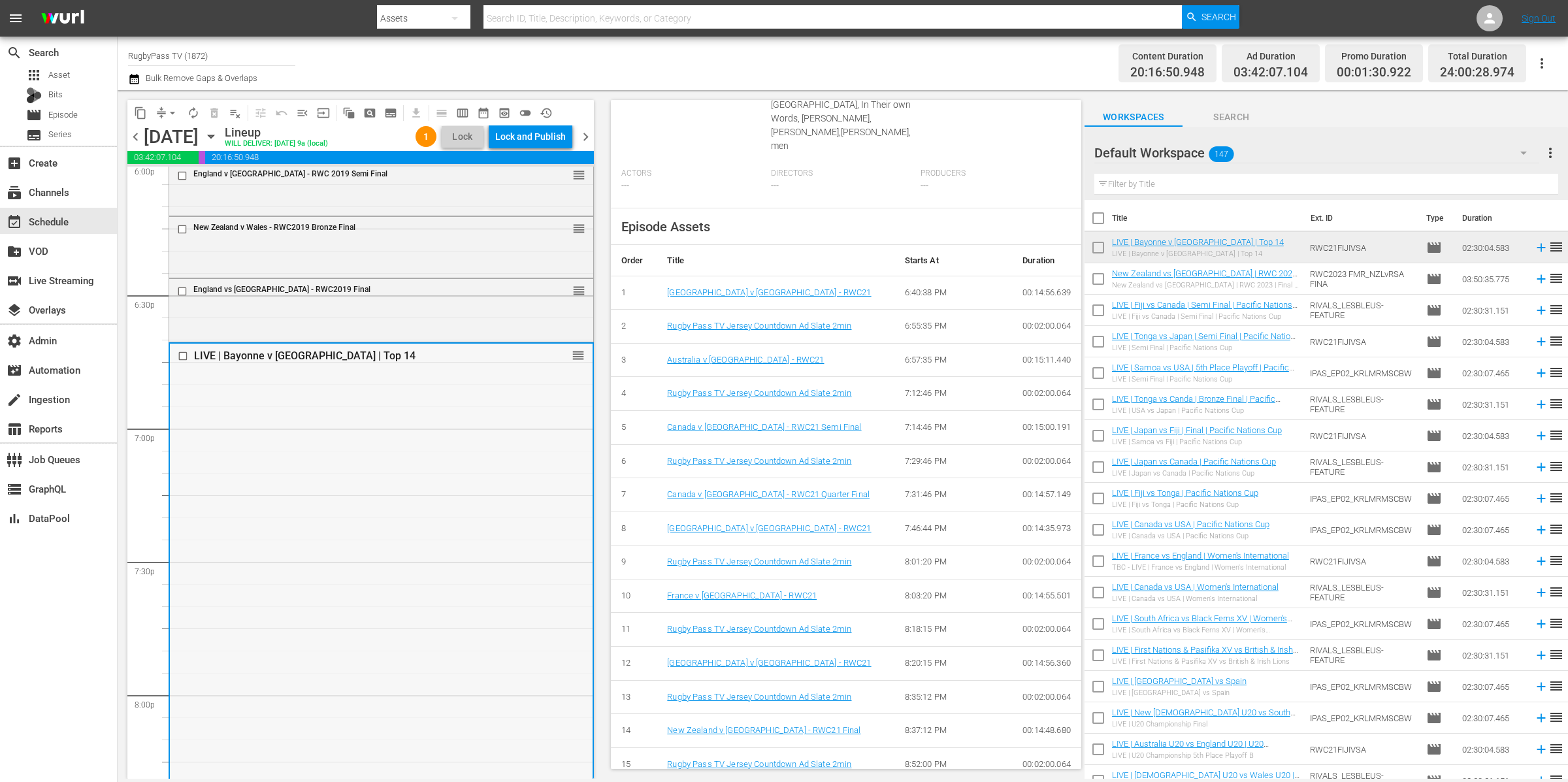
scroll to position [4713, 0]
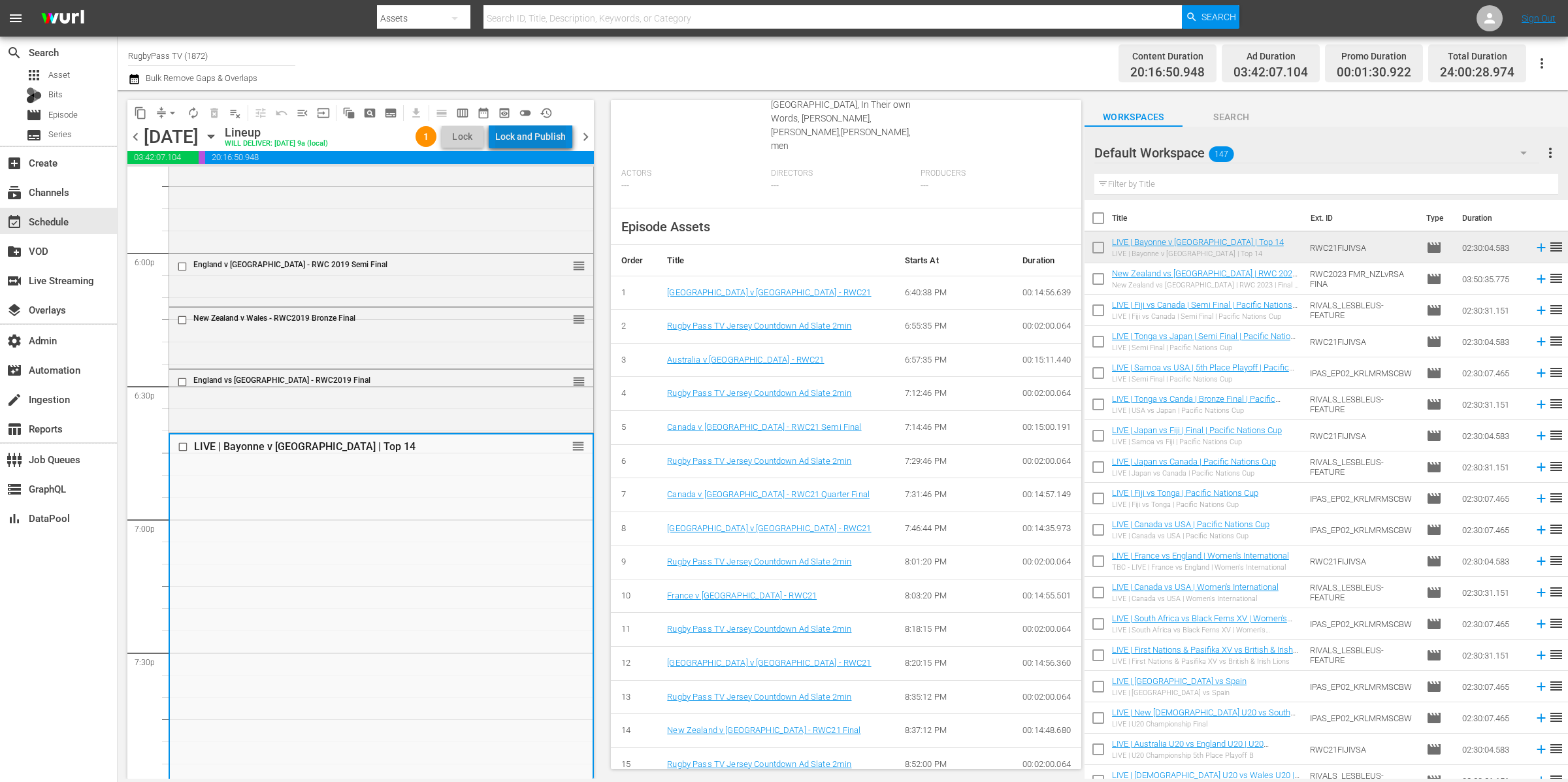
click at [550, 131] on div "Lock and Publish" at bounding box center [530, 137] width 70 height 24
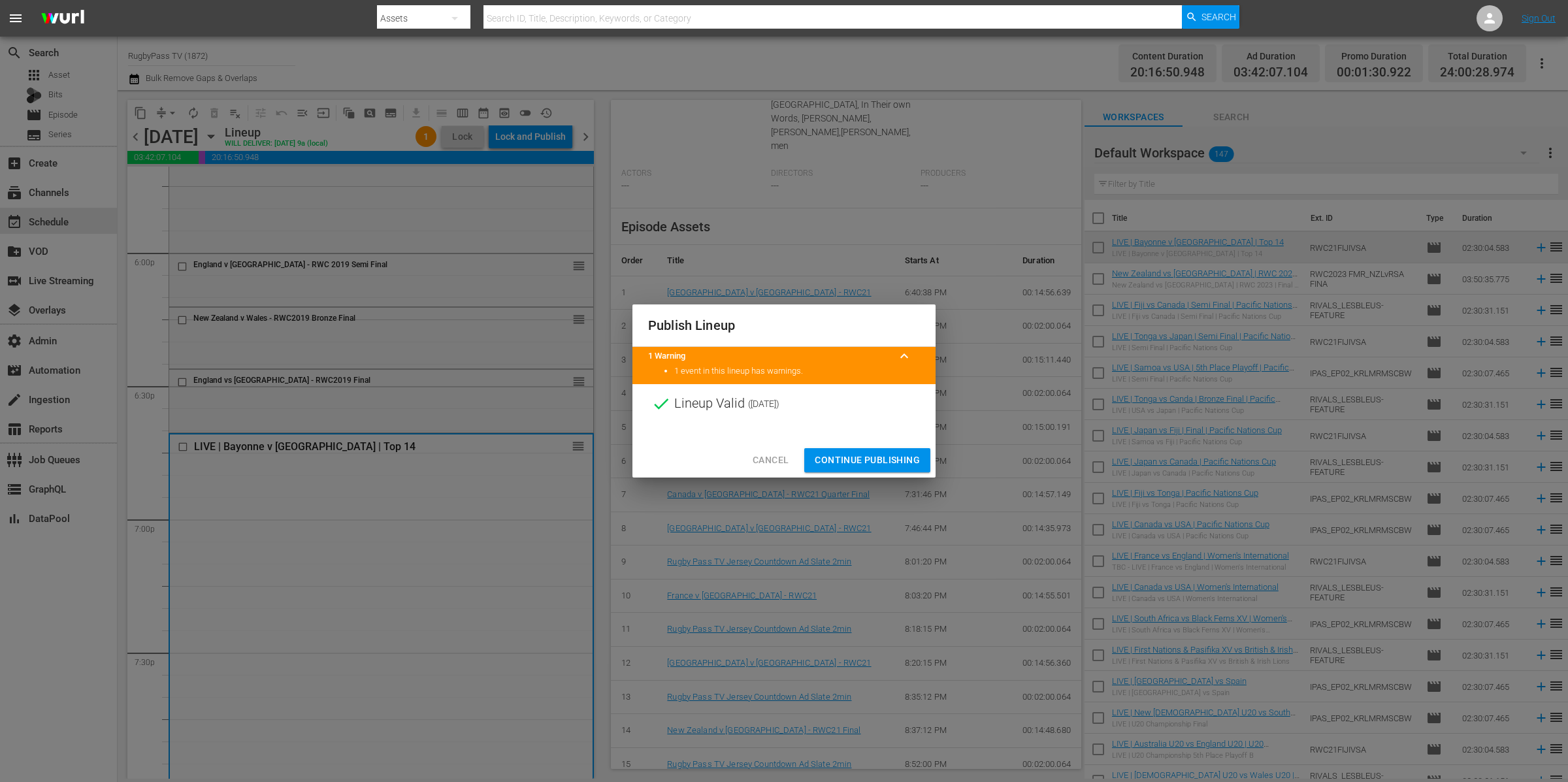
click at [836, 462] on span "Continue Publishing" at bounding box center [867, 460] width 105 height 16
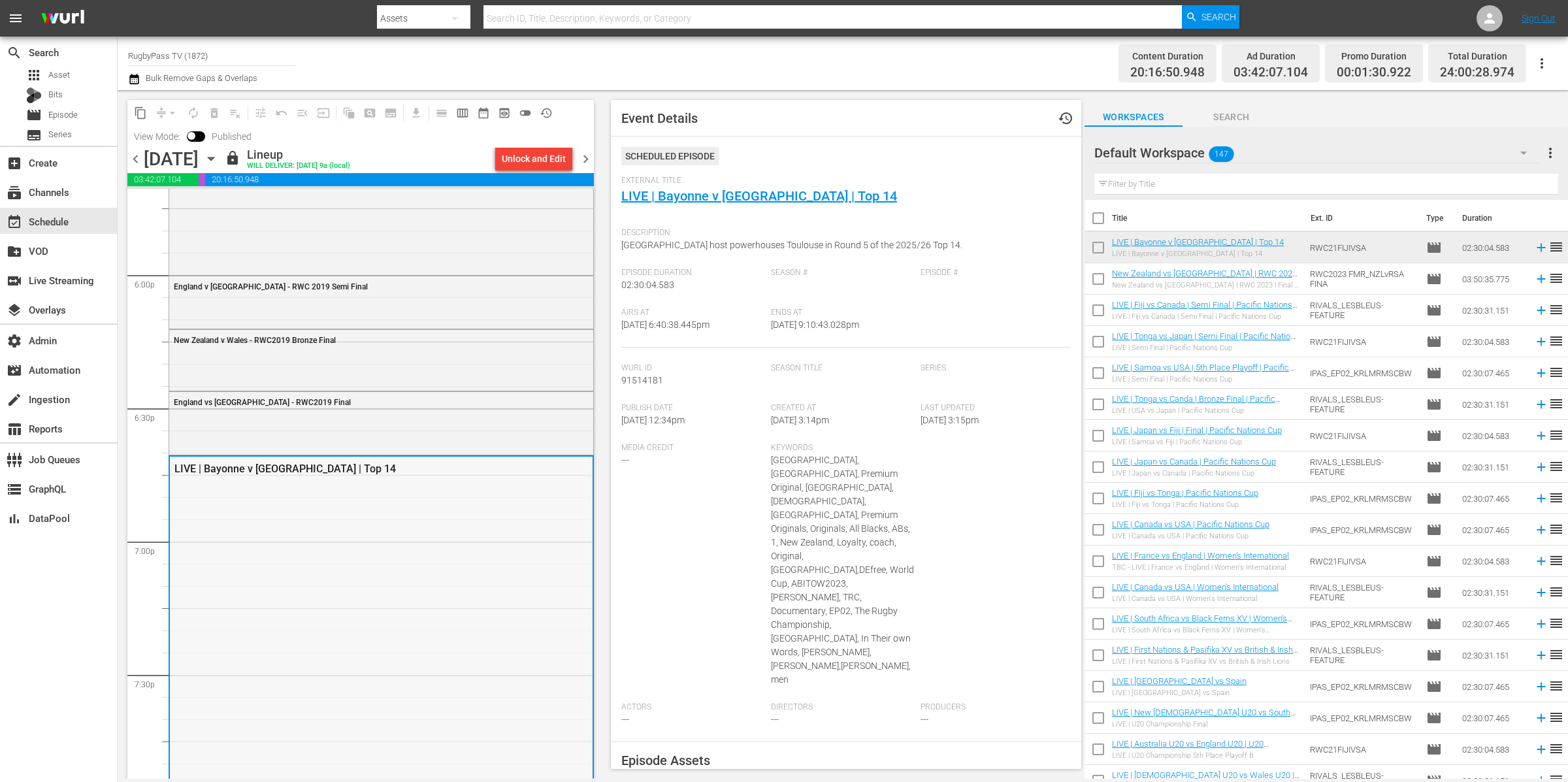
click at [449, 540] on div "LIVE | Bayonne v [GEOGRAPHIC_DATA] | Top 14" at bounding box center [381, 789] width 423 height 663
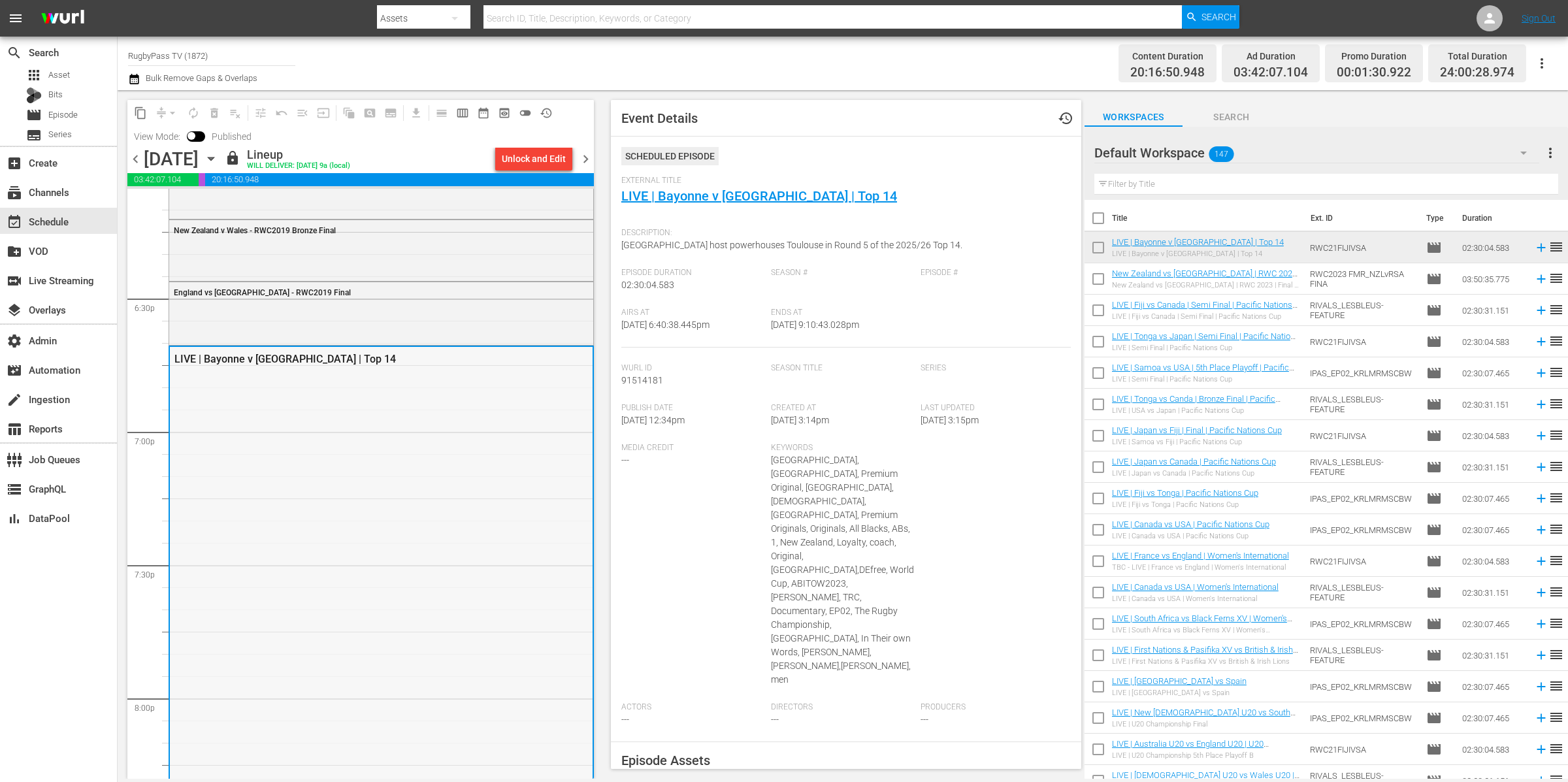
scroll to position [4843, 0]
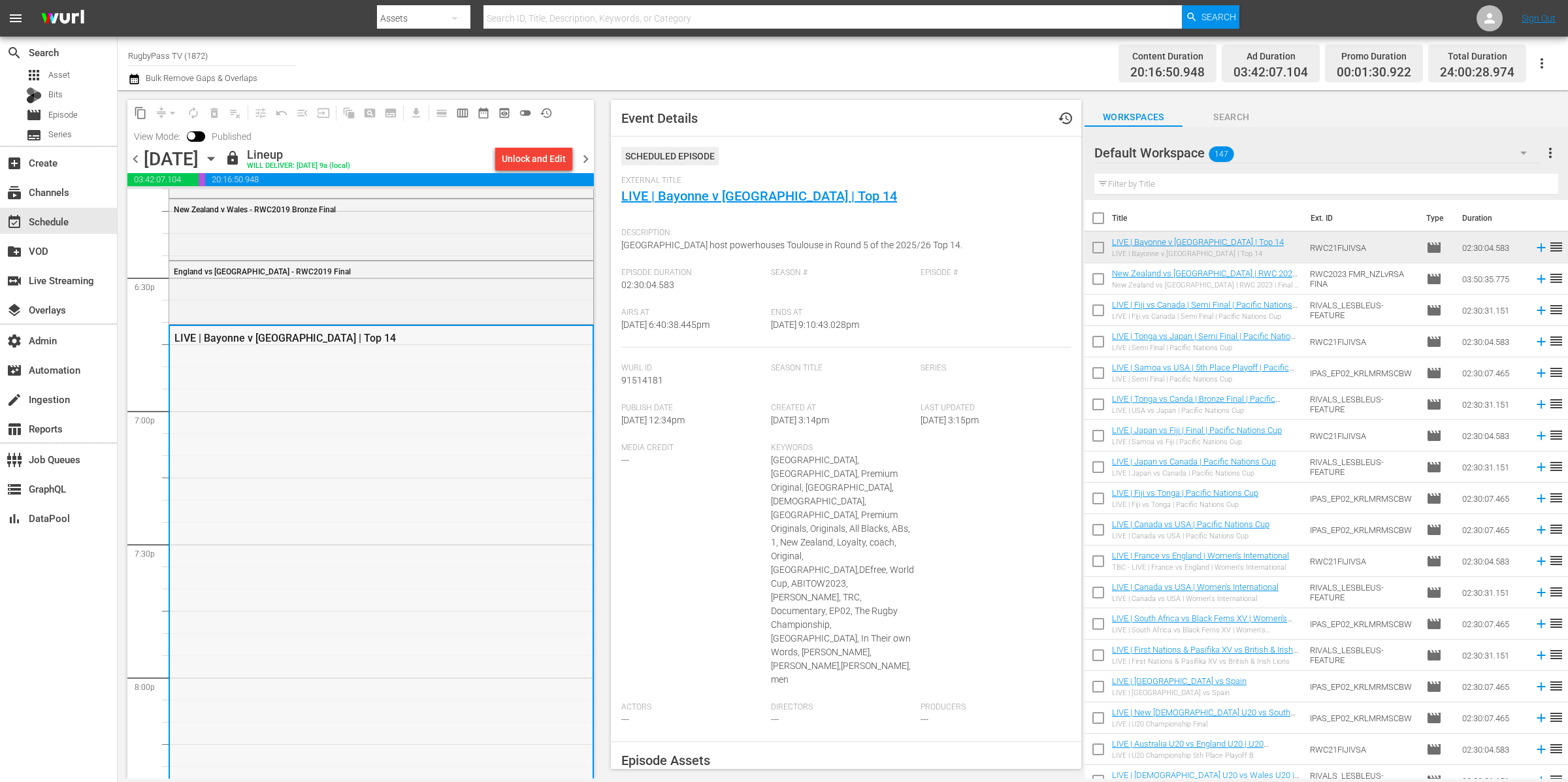
click at [509, 474] on div "LIVE | Bayonne v [GEOGRAPHIC_DATA] | Top 14" at bounding box center [381, 658] width 423 height 663
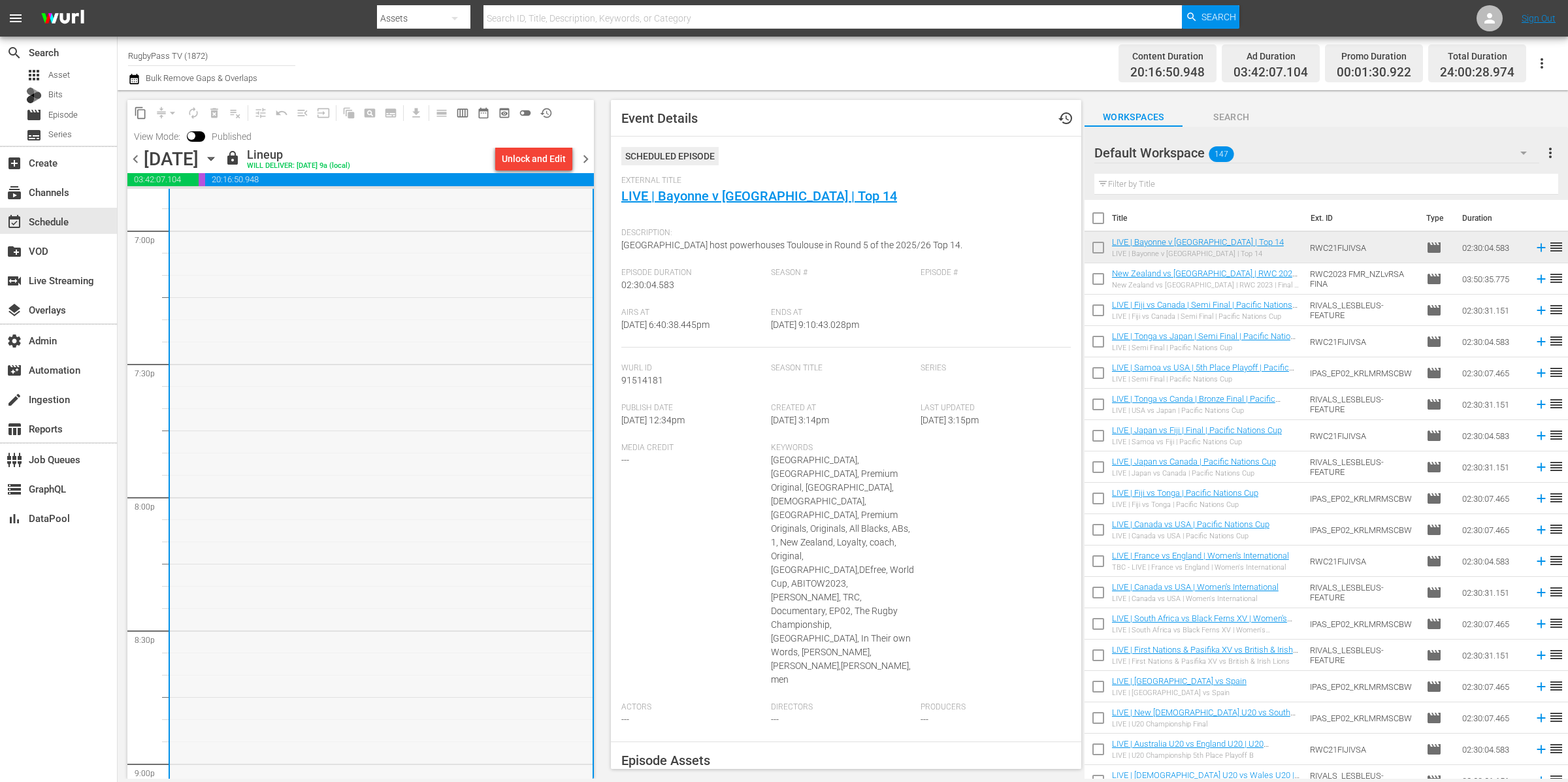
scroll to position [5045, 0]
click at [527, 112] on span "toggle_off" at bounding box center [525, 114] width 13 height 13
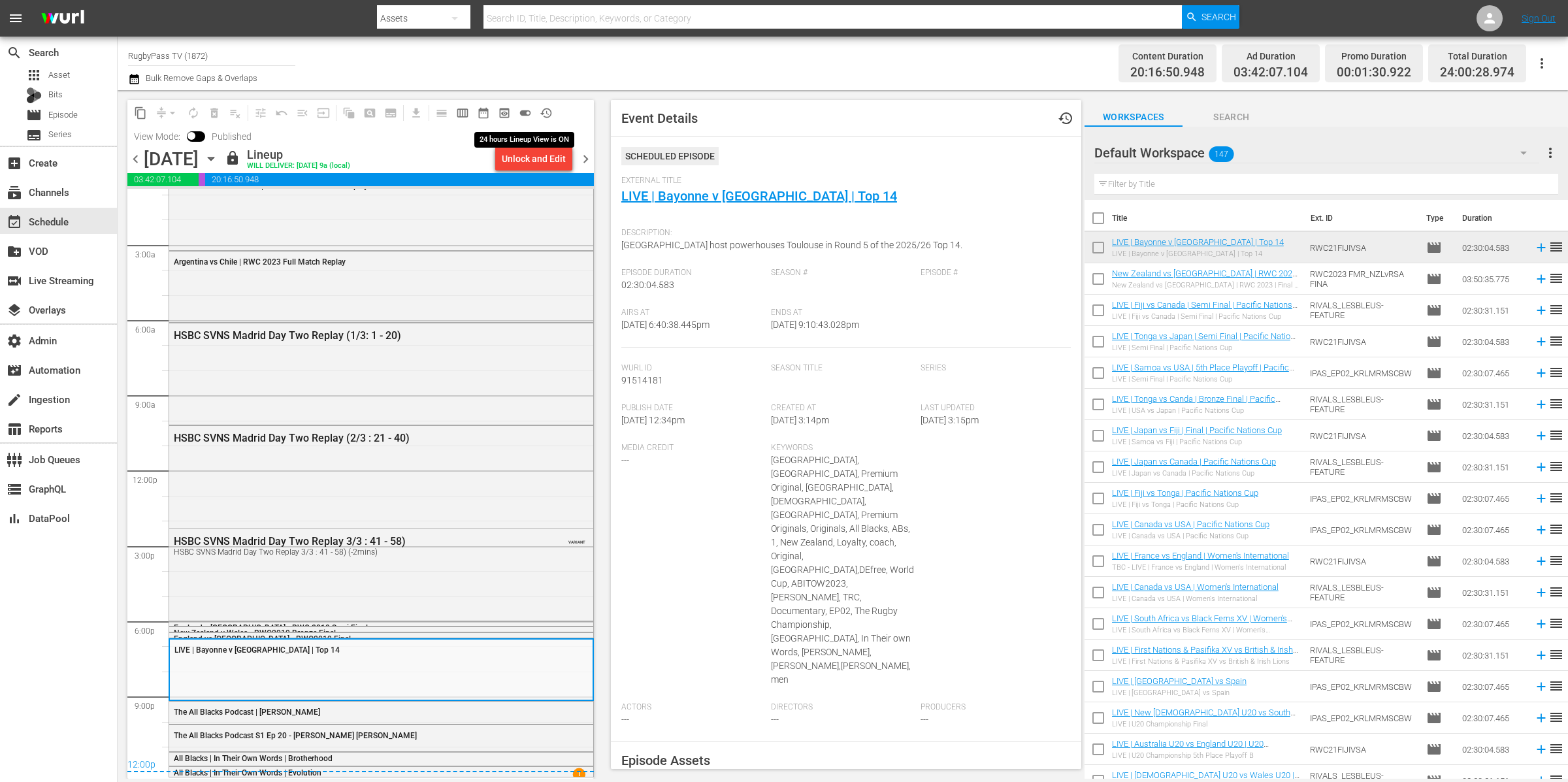
scroll to position [19, 0]
click at [408, 650] on div "LIVE | Bayonne v [GEOGRAPHIC_DATA] | Top 14" at bounding box center [347, 651] width 346 height 9
click at [793, 197] on link "LIVE | Bayonne v [GEOGRAPHIC_DATA] | Top 14" at bounding box center [760, 196] width 276 height 16
click at [458, 111] on span "calendar_view_week_outlined" at bounding box center [463, 114] width 13 height 13
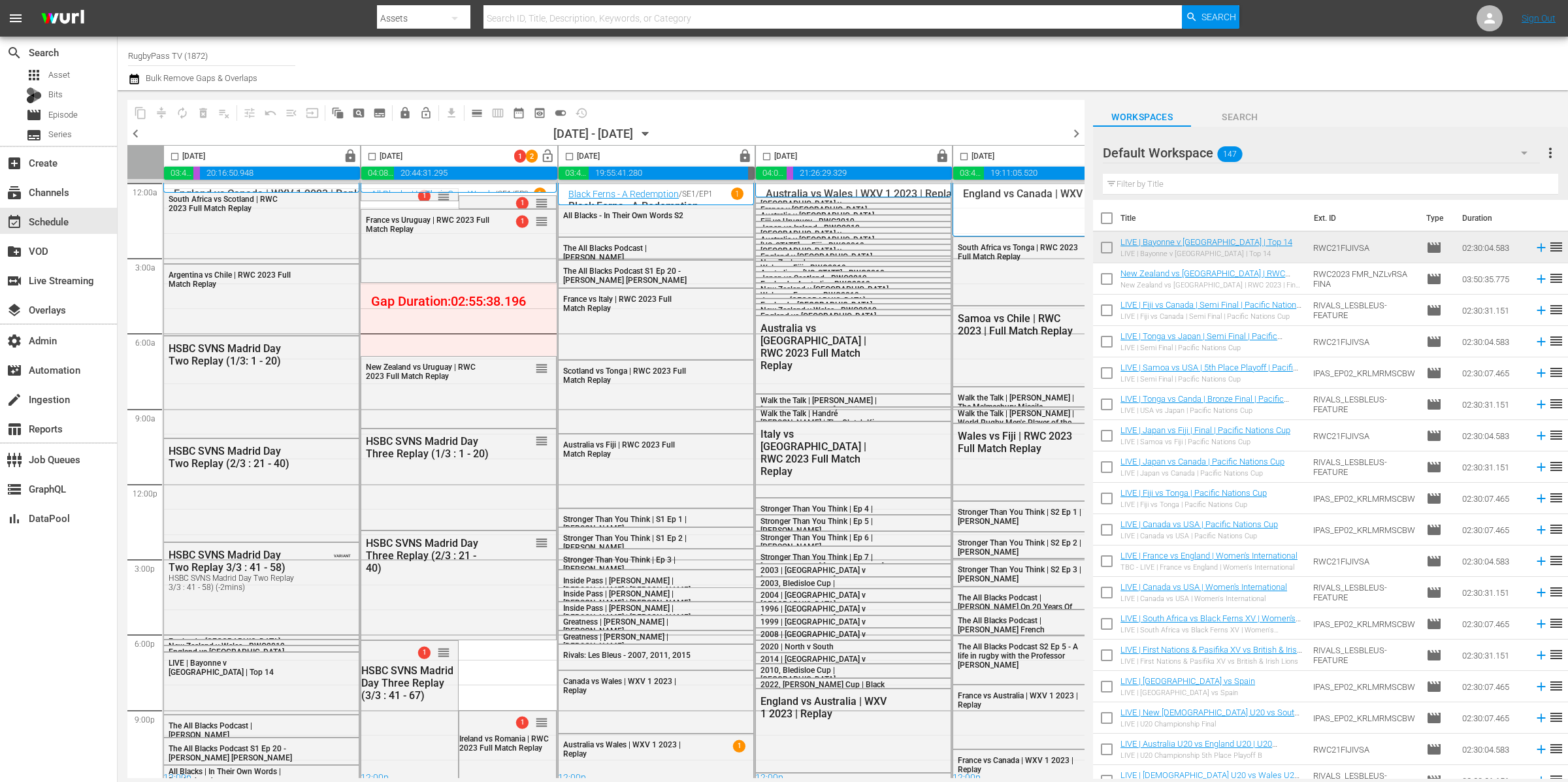
click at [374, 156] on input "checkbox" at bounding box center [372, 159] width 15 height 15
click at [164, 111] on span "compress" at bounding box center [162, 114] width 13 height 13
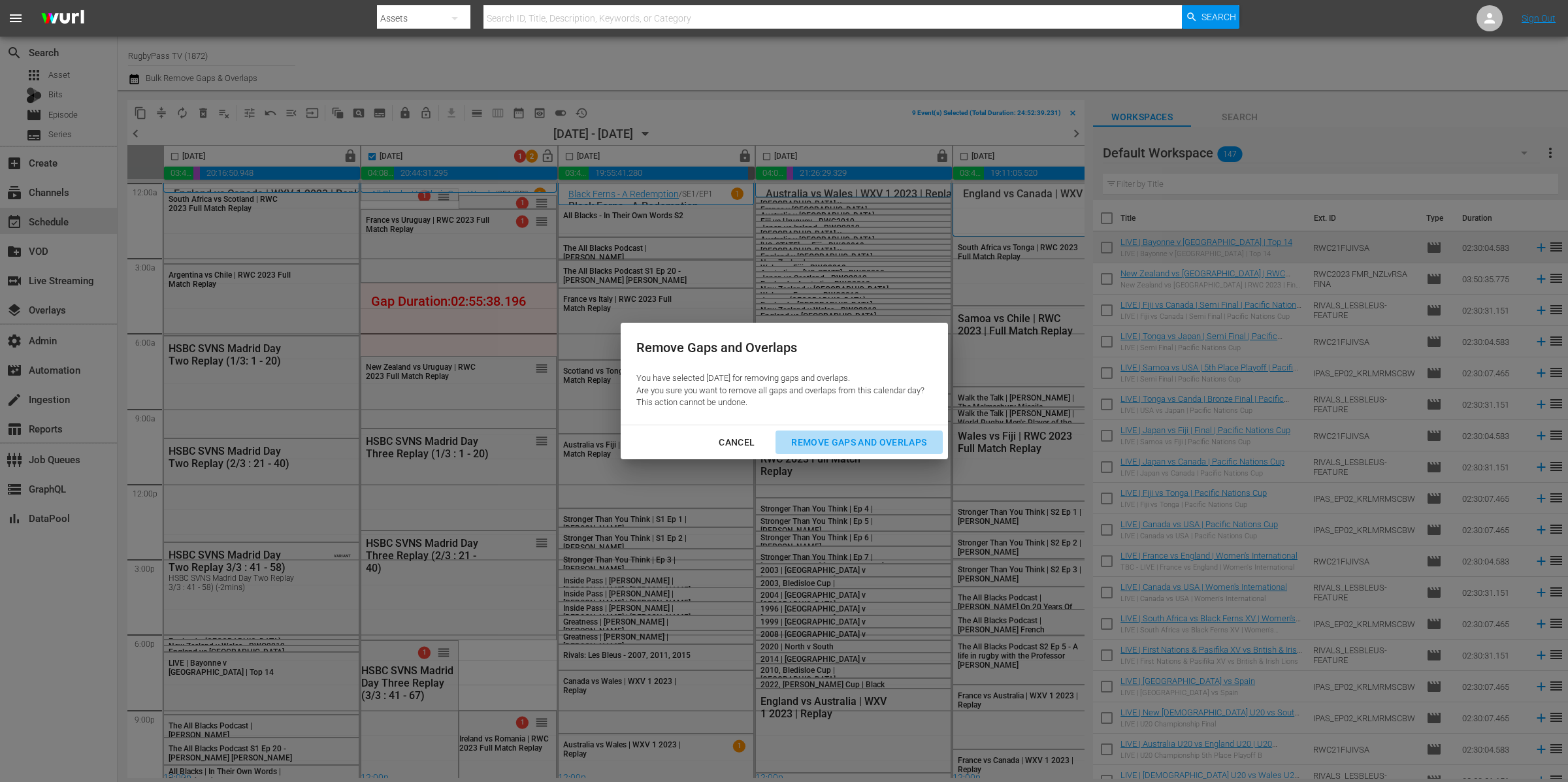
click at [844, 437] on div "Remove Gaps and Overlaps" at bounding box center [859, 443] width 157 height 16
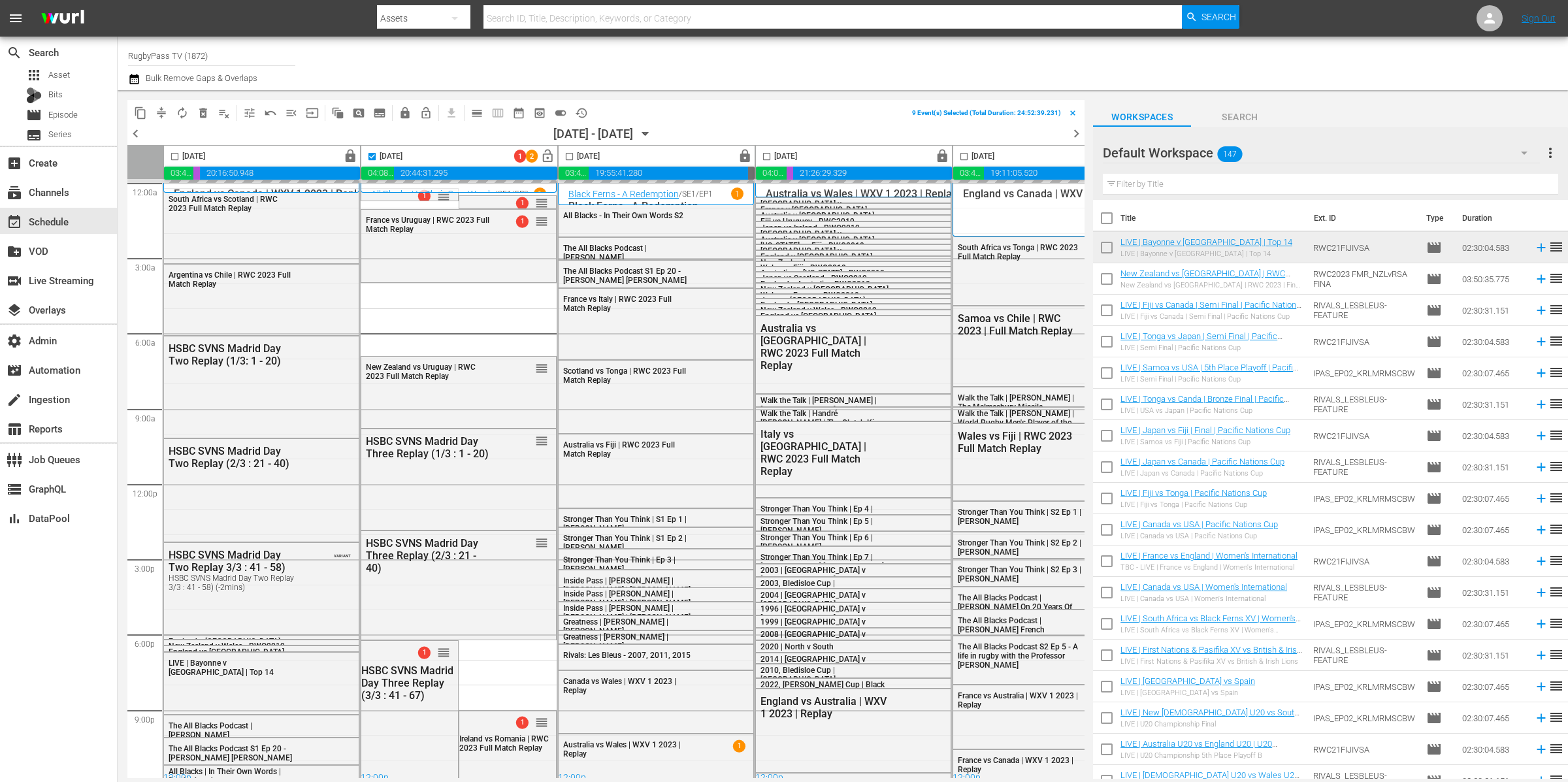
checkbox input "false"
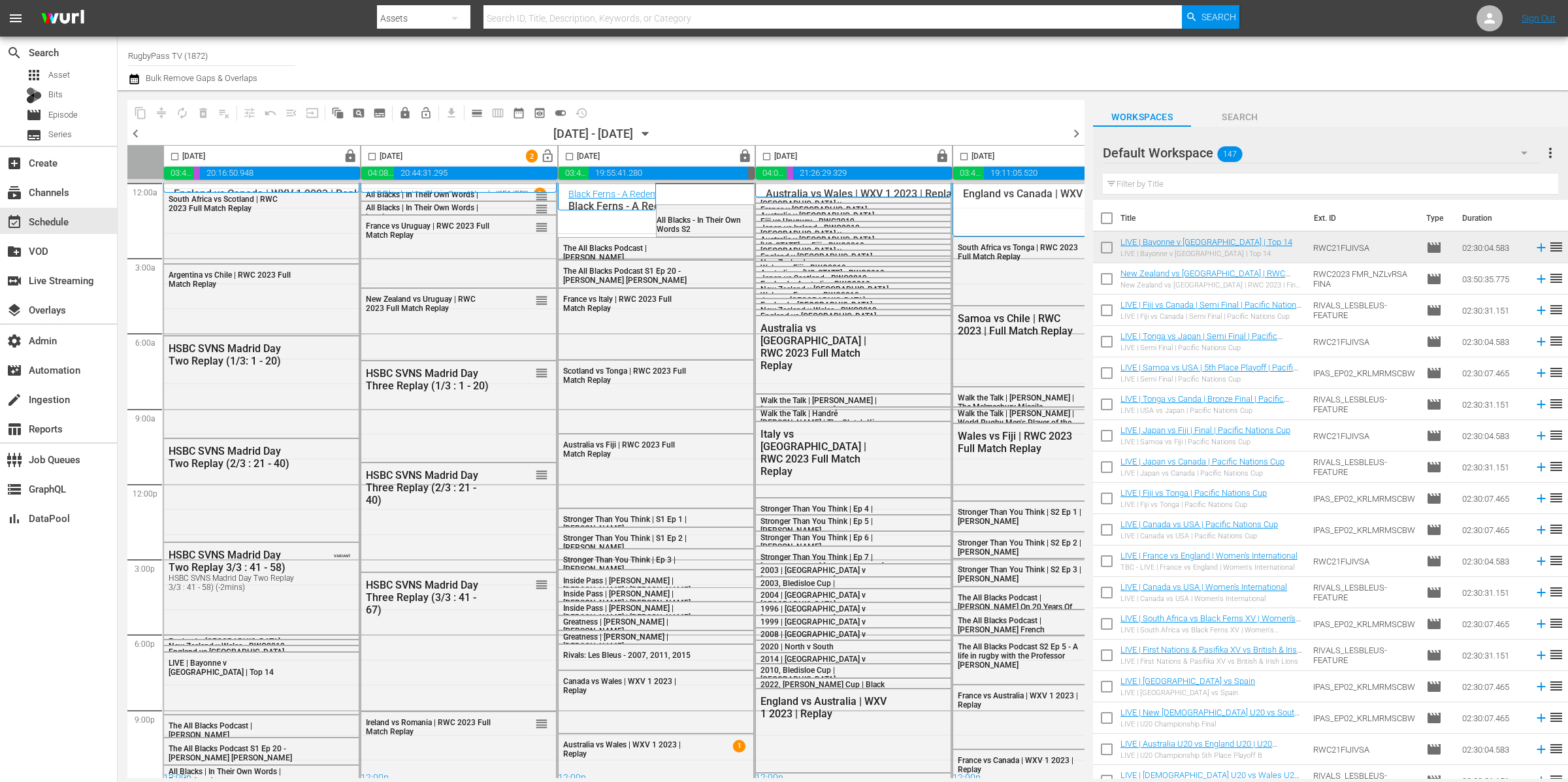
click at [572, 156] on input "checkbox" at bounding box center [569, 159] width 15 height 15
click at [550, 157] on span "lock_open" at bounding box center [547, 157] width 15 height 15
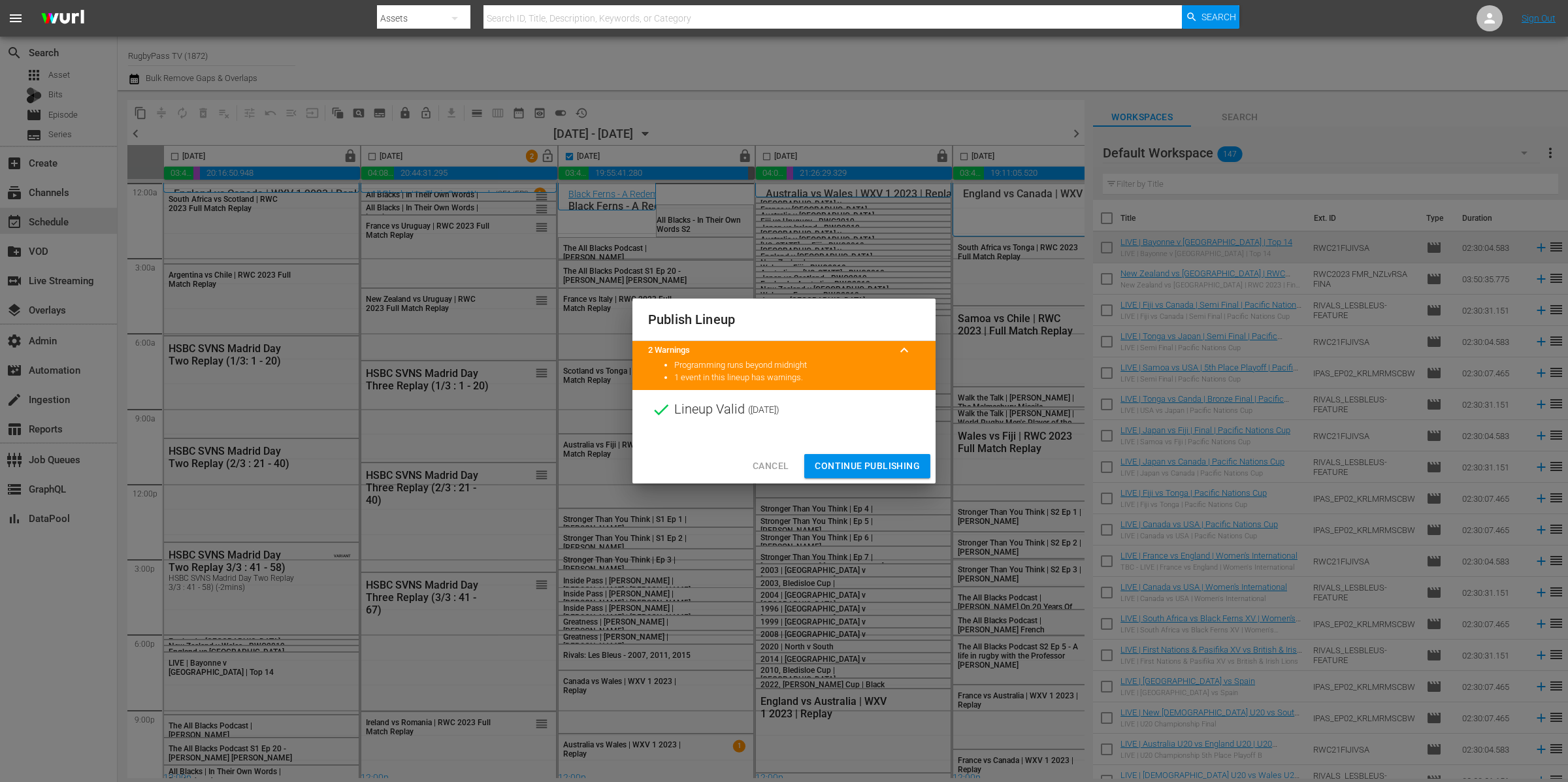
click at [904, 469] on span "Continue Publishing" at bounding box center [867, 466] width 105 height 16
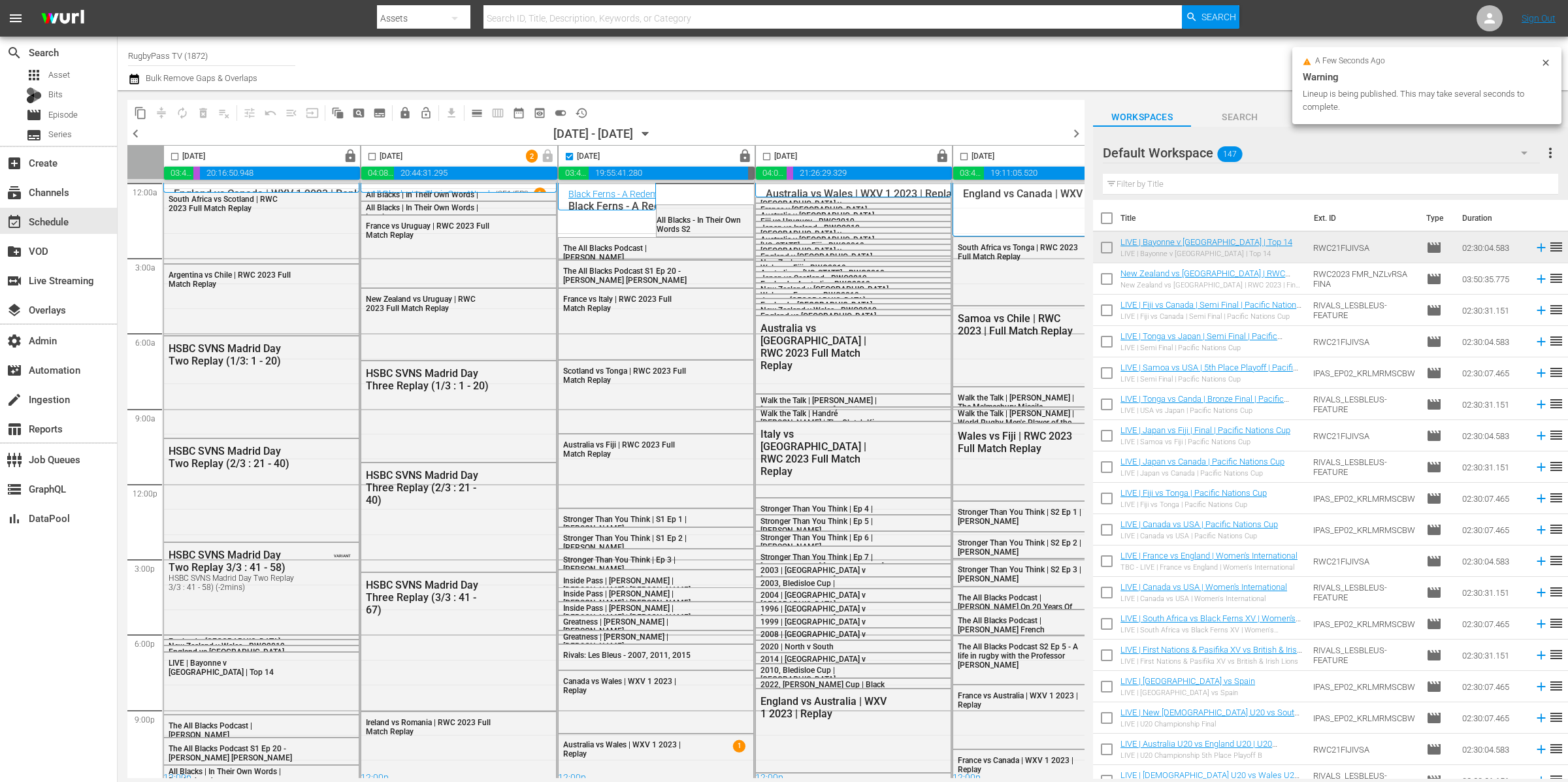
click at [136, 79] on icon "button" at bounding box center [134, 79] width 9 height 10
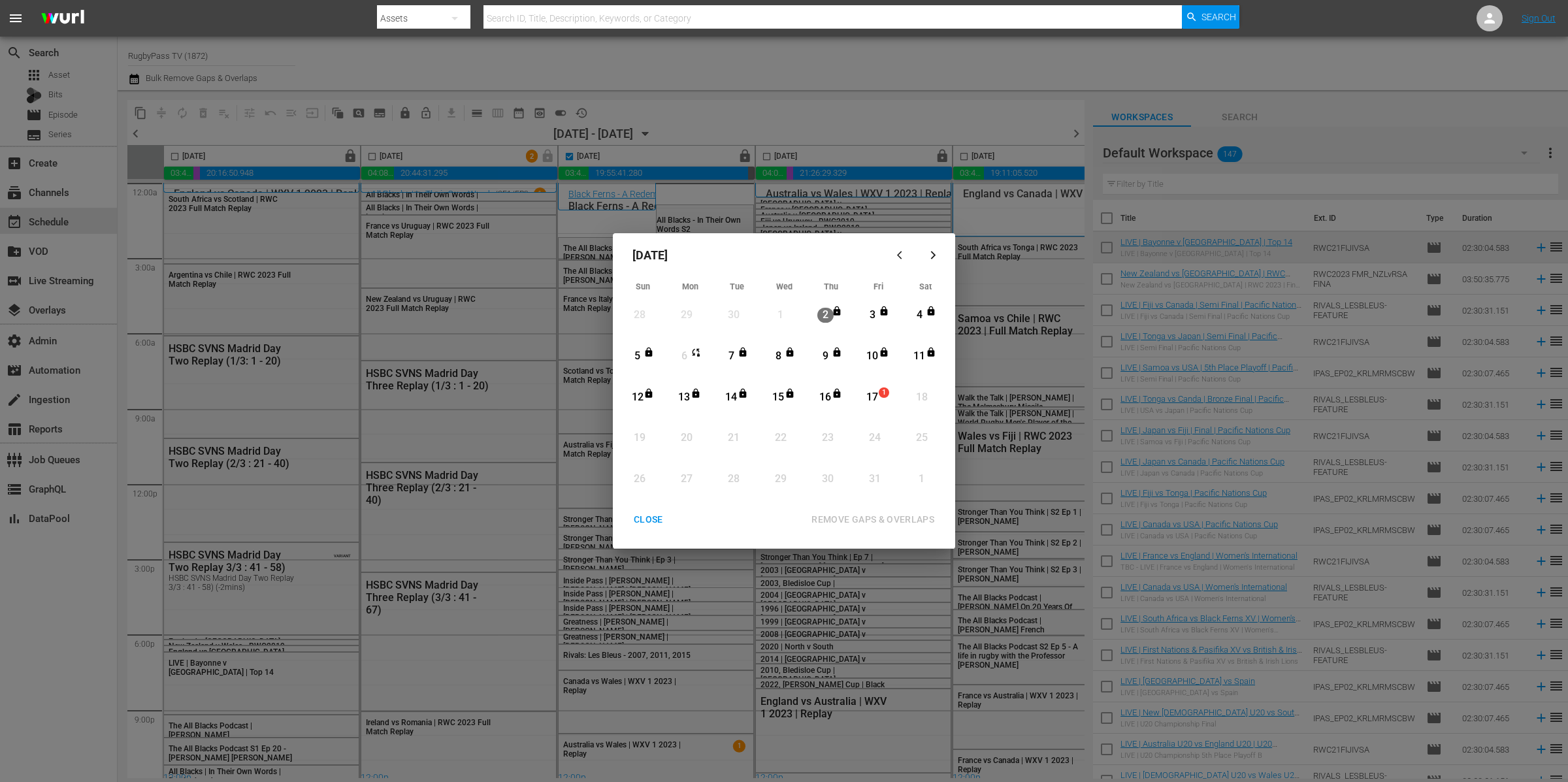
click at [730, 358] on div "7" at bounding box center [731, 356] width 16 height 15
click at [865, 393] on div "17" at bounding box center [872, 398] width 16 height 15
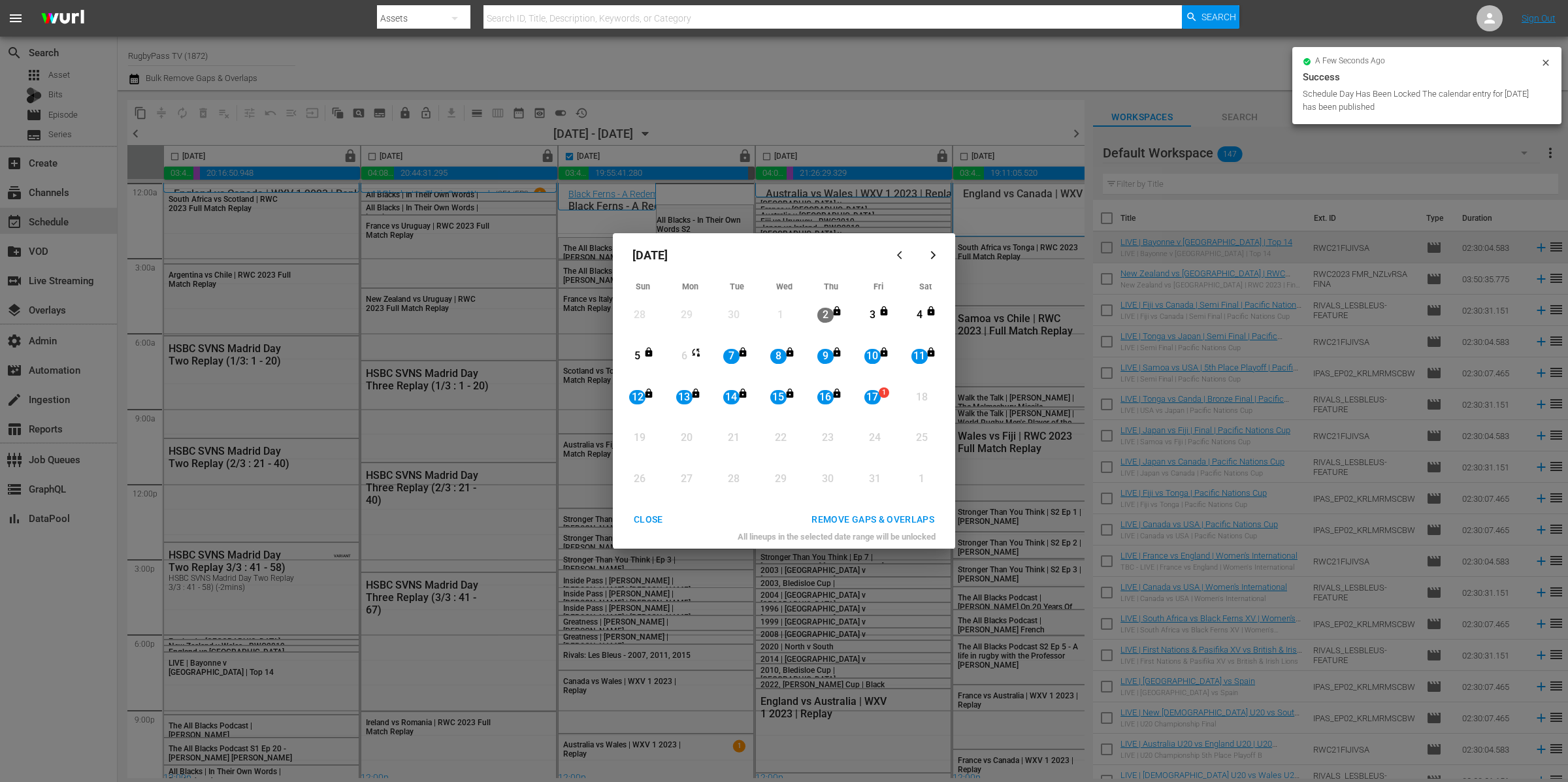
click at [912, 513] on div "REMOVE GAPS & OVERLAPS" at bounding box center [873, 520] width 144 height 16
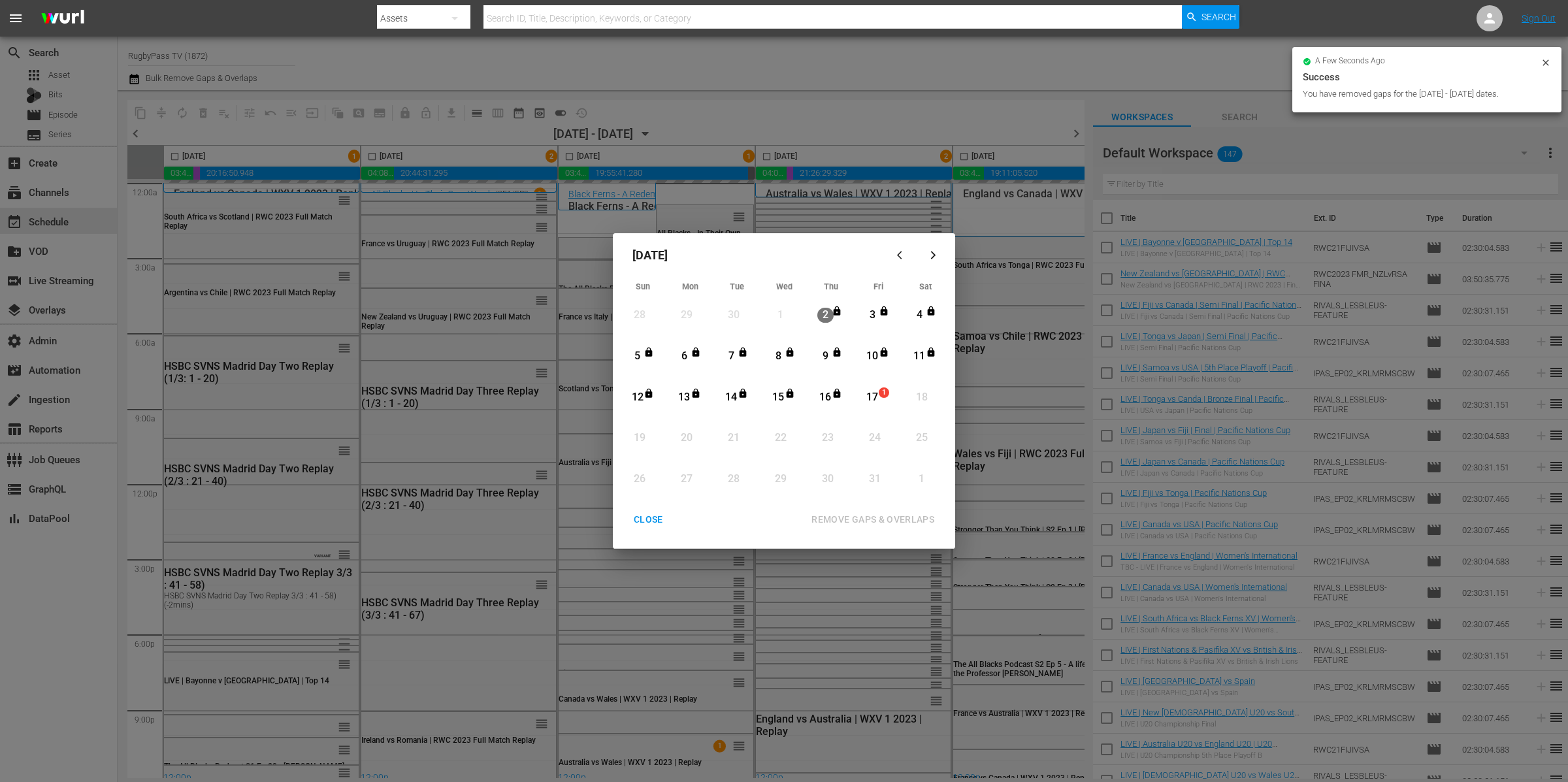
checkbox input "false"
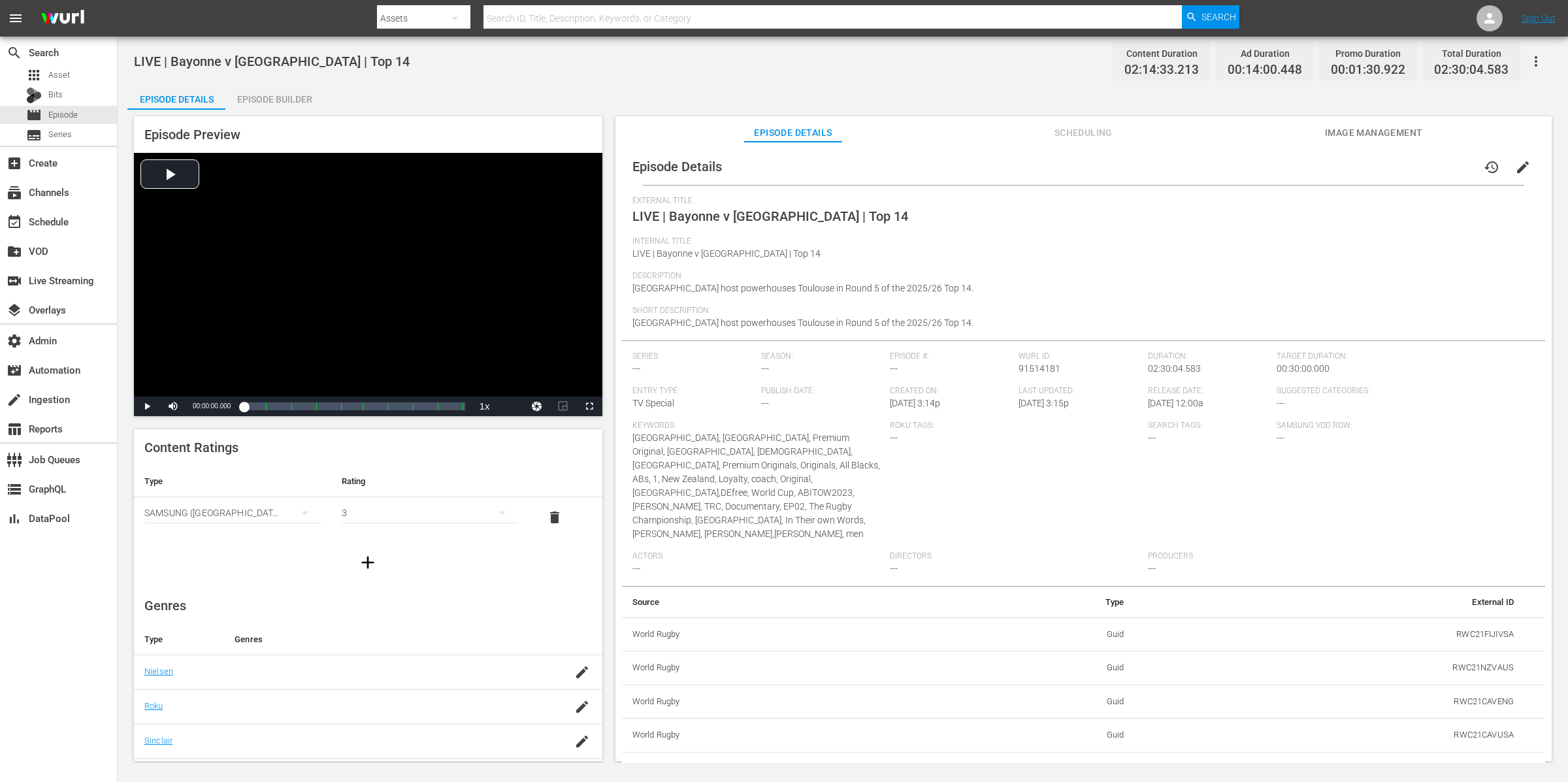
click at [1409, 134] on span "Image Management" at bounding box center [1374, 133] width 98 height 16
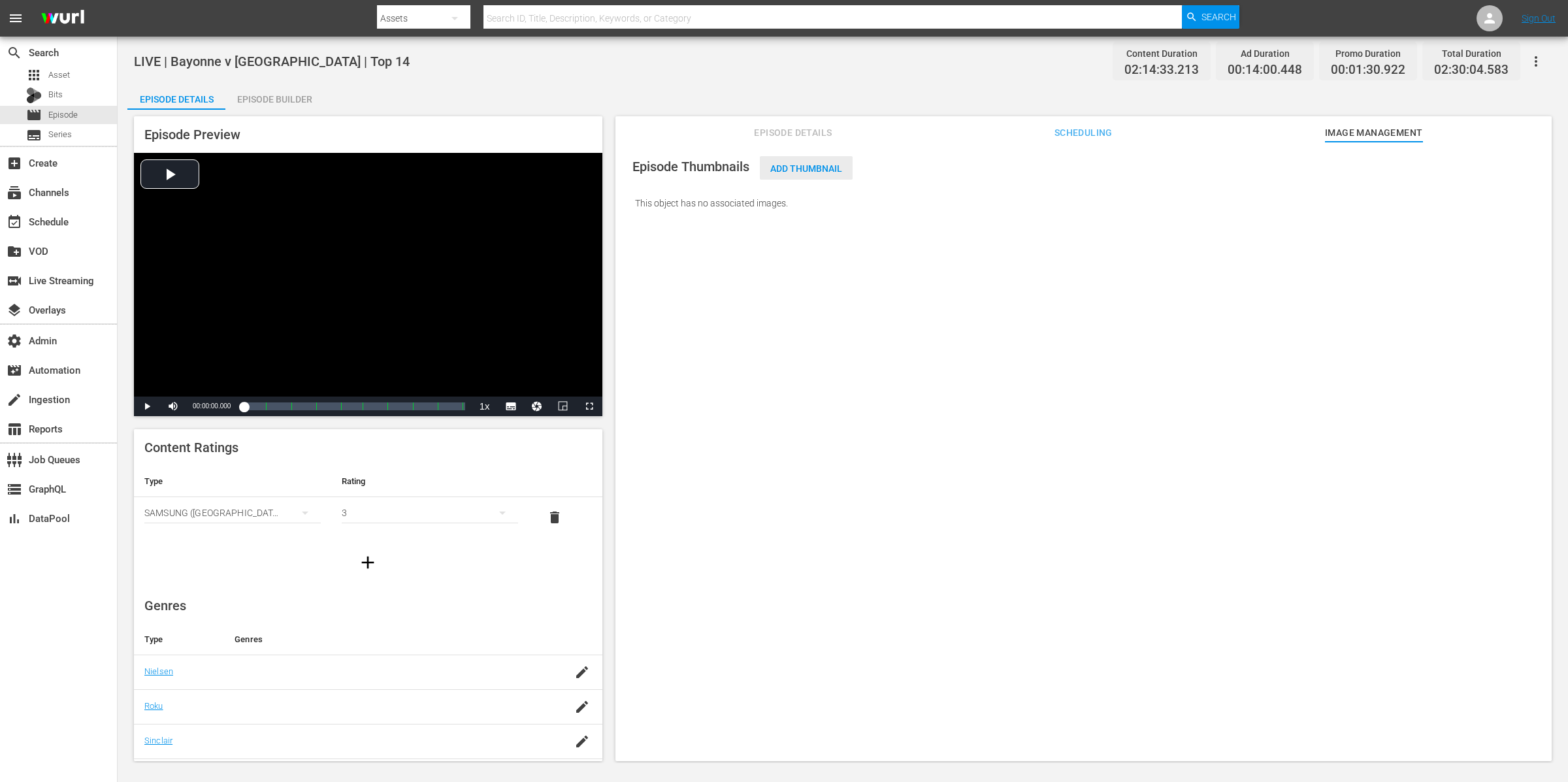
click at [811, 165] on span "Add Thumbnail" at bounding box center [806, 168] width 93 height 10
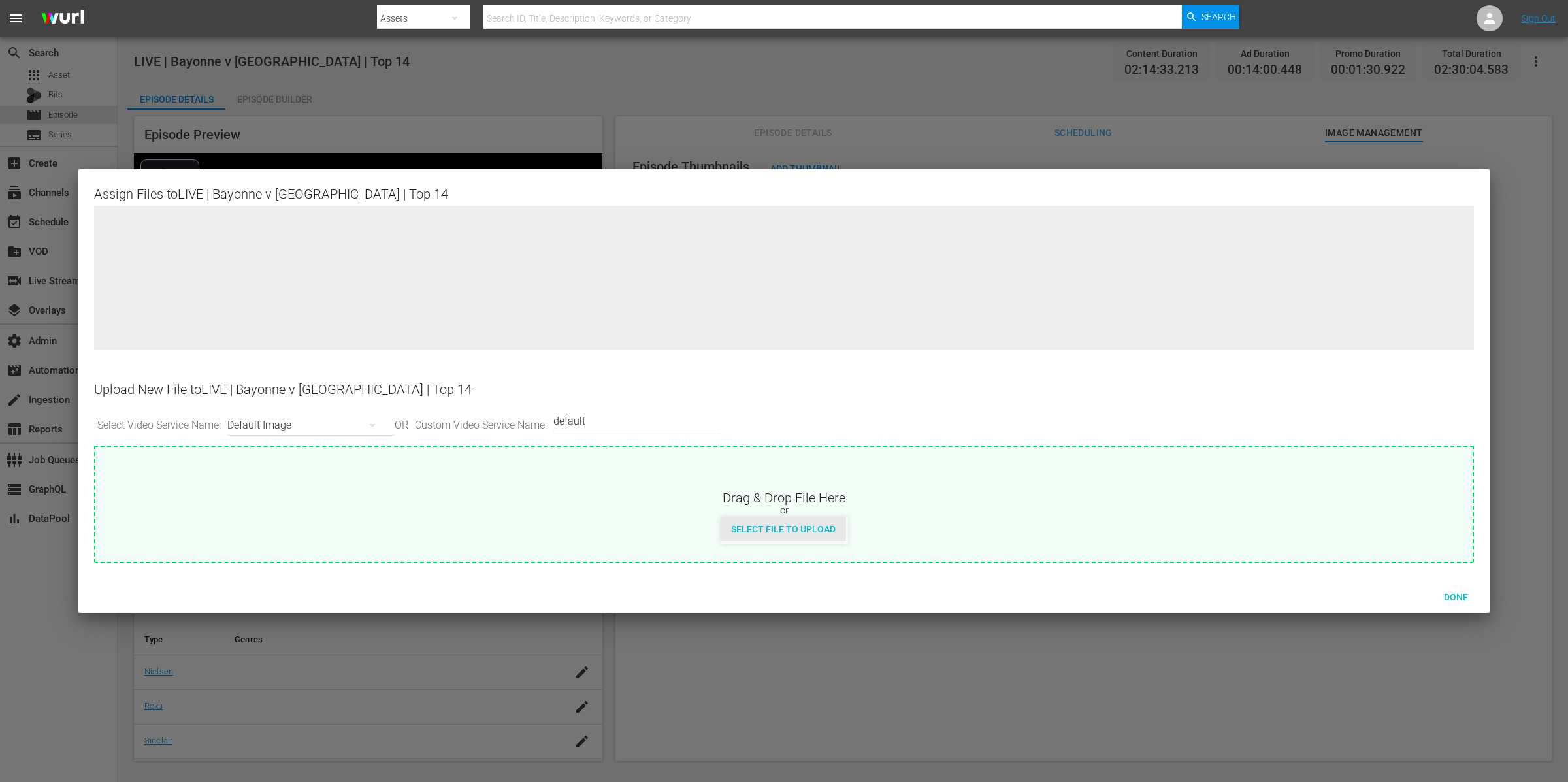
click at [827, 533] on span "Select File to Upload" at bounding box center [783, 529] width 125 height 10
type input "C:\fakepath\[DATE] - Bayonne vs Toulouse.png"
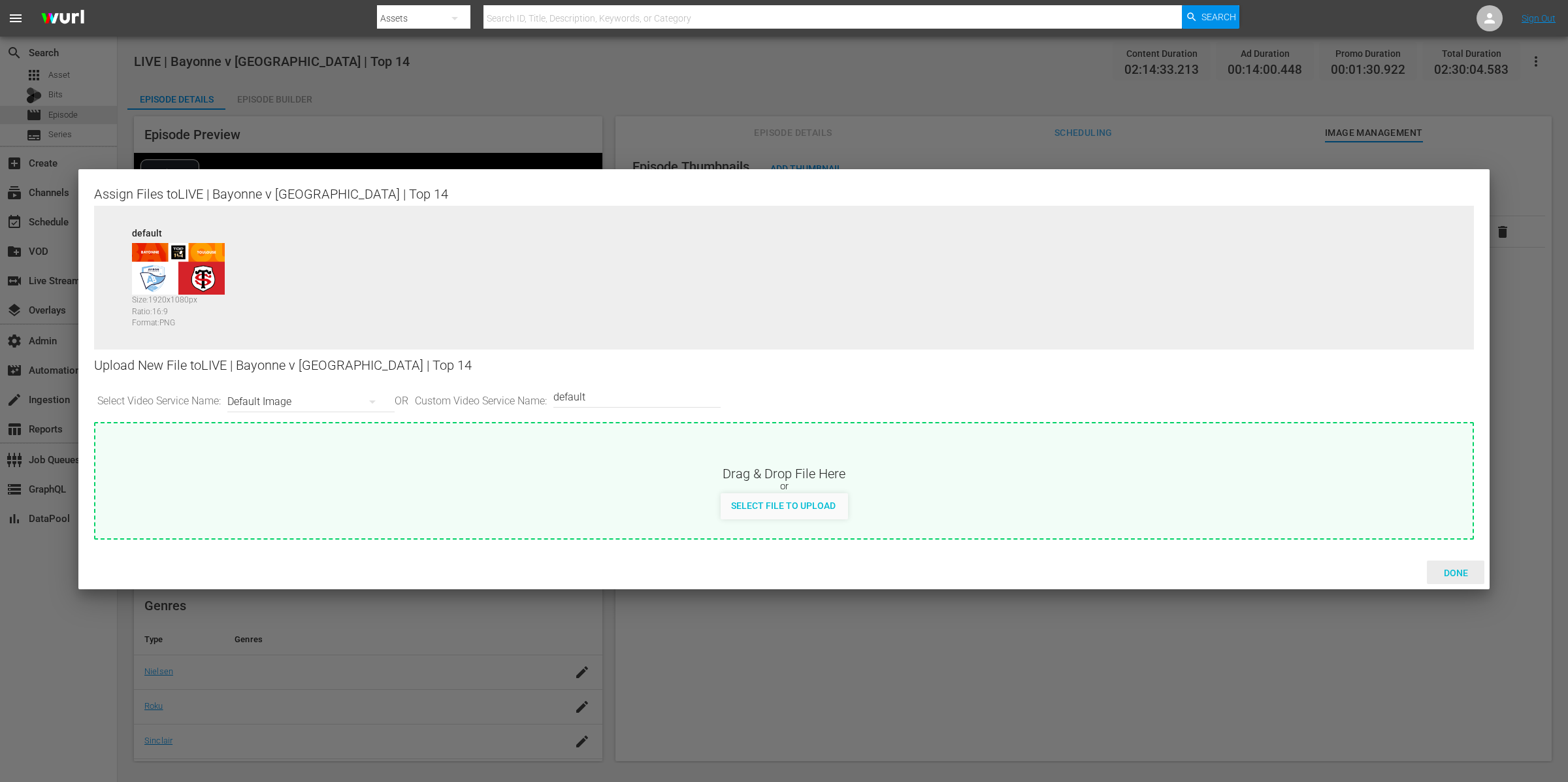
click at [1466, 568] on span "Done" at bounding box center [1455, 573] width 45 height 10
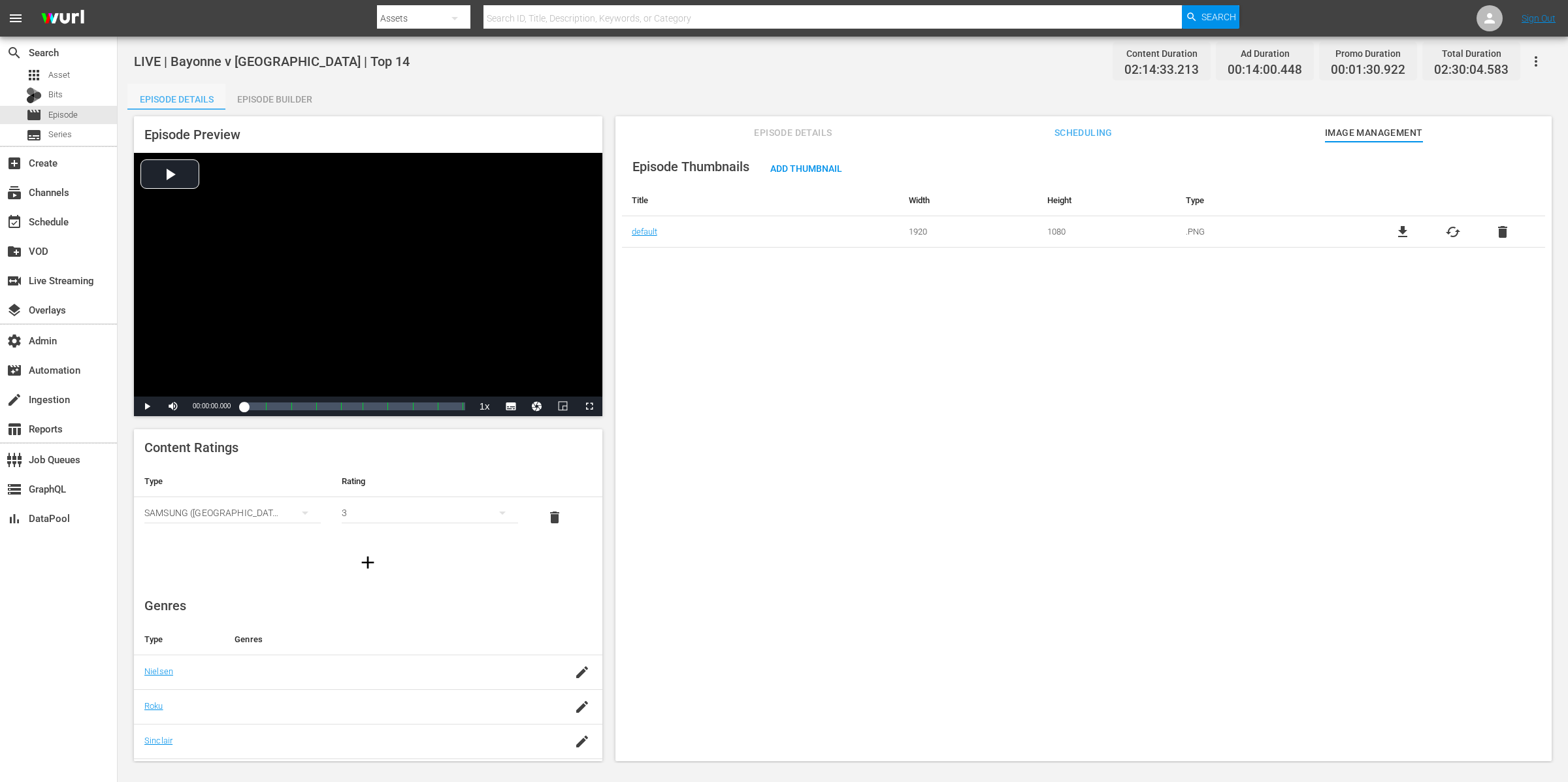
click at [174, 91] on div "Episode Details" at bounding box center [177, 99] width 98 height 31
click at [197, 100] on div "Episode Details" at bounding box center [177, 99] width 98 height 31
click at [846, 131] on div "Episode Details Scheduling Image Management" at bounding box center [1084, 129] width 871 height 26
click at [813, 130] on span "Episode Details" at bounding box center [793, 133] width 98 height 16
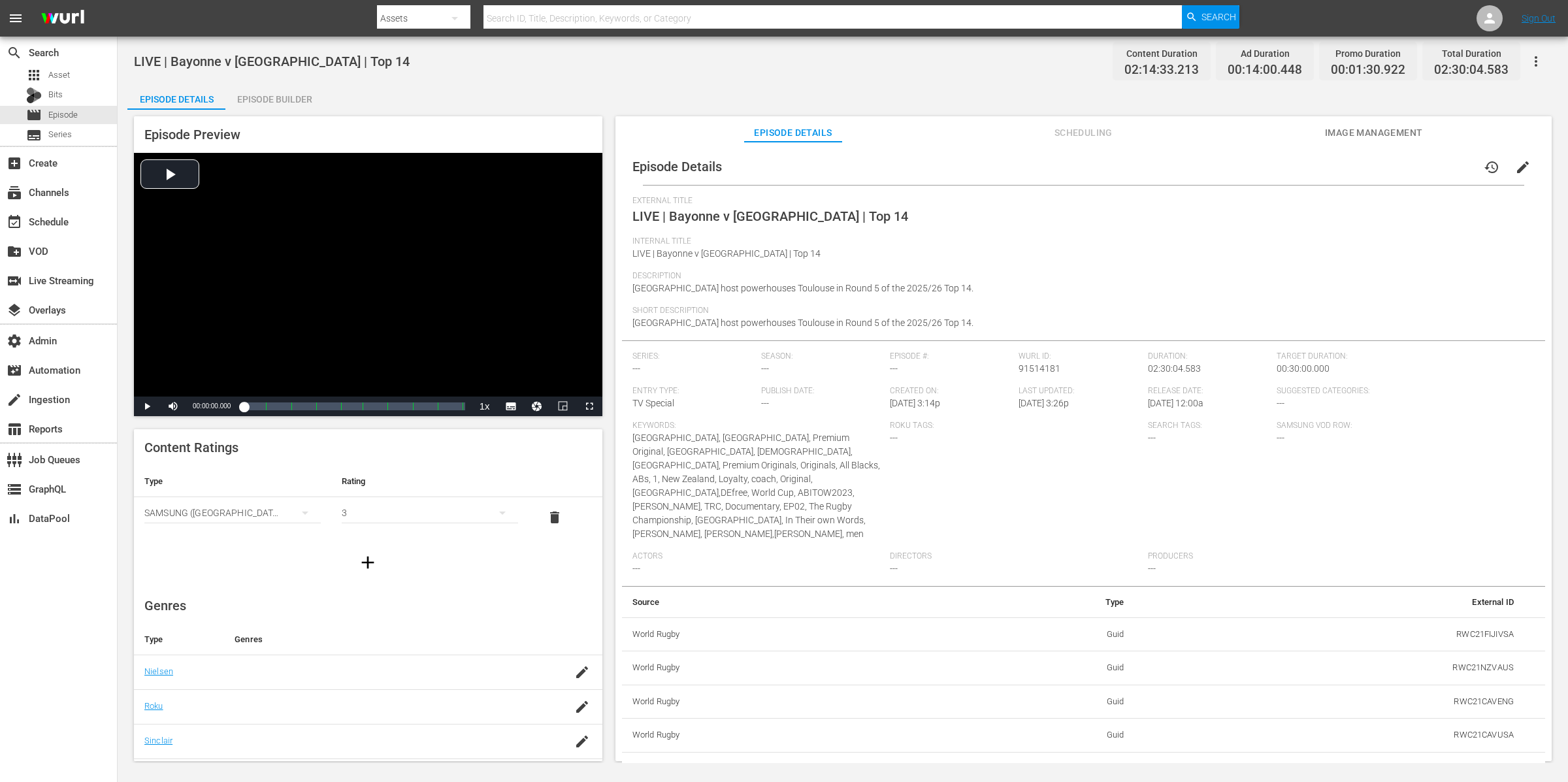
click at [1093, 131] on span "Scheduling" at bounding box center [1083, 133] width 98 height 16
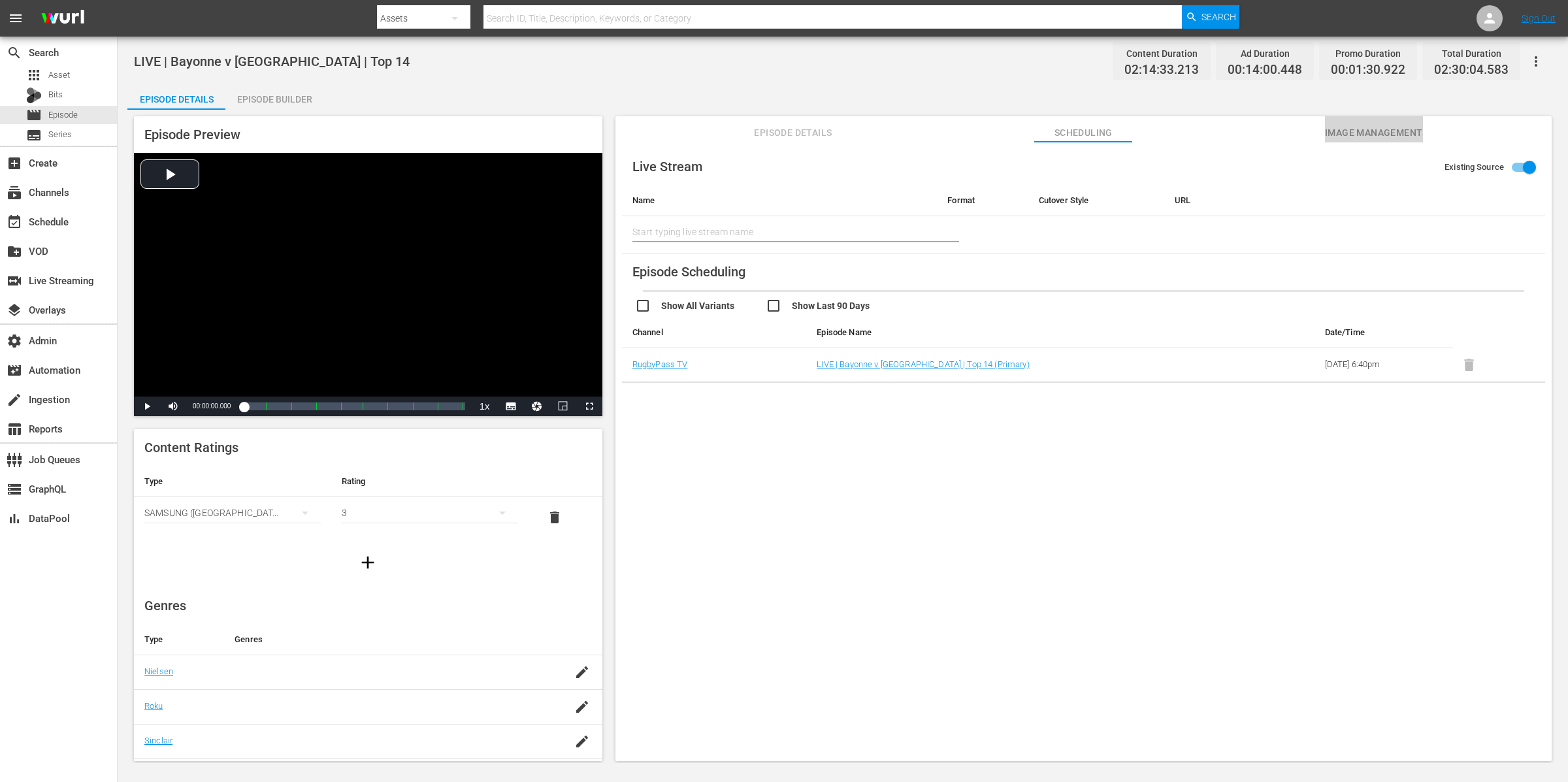
click at [1392, 139] on span "Image Management" at bounding box center [1374, 133] width 98 height 16
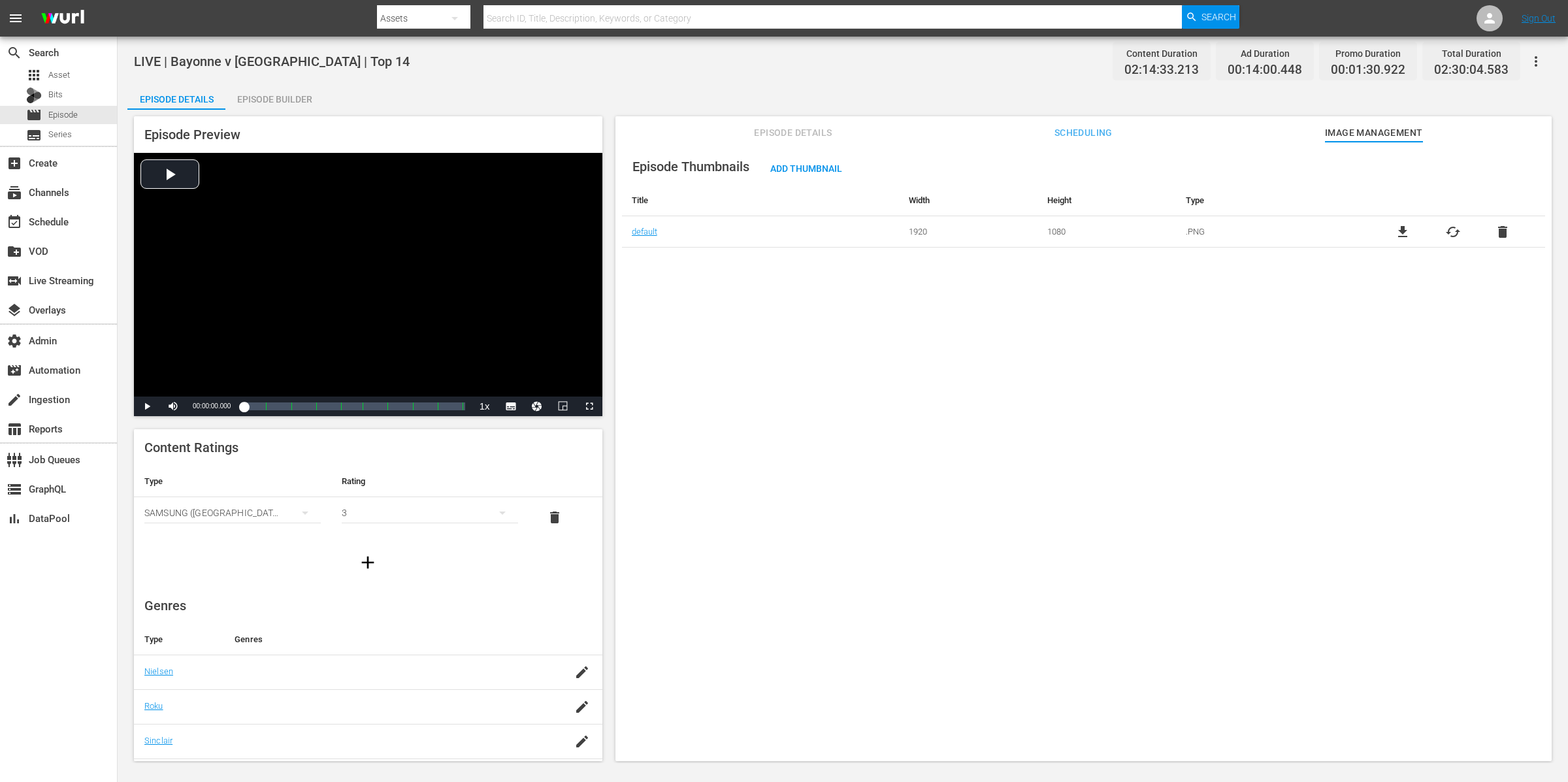
click at [797, 128] on span "Episode Details" at bounding box center [793, 133] width 98 height 16
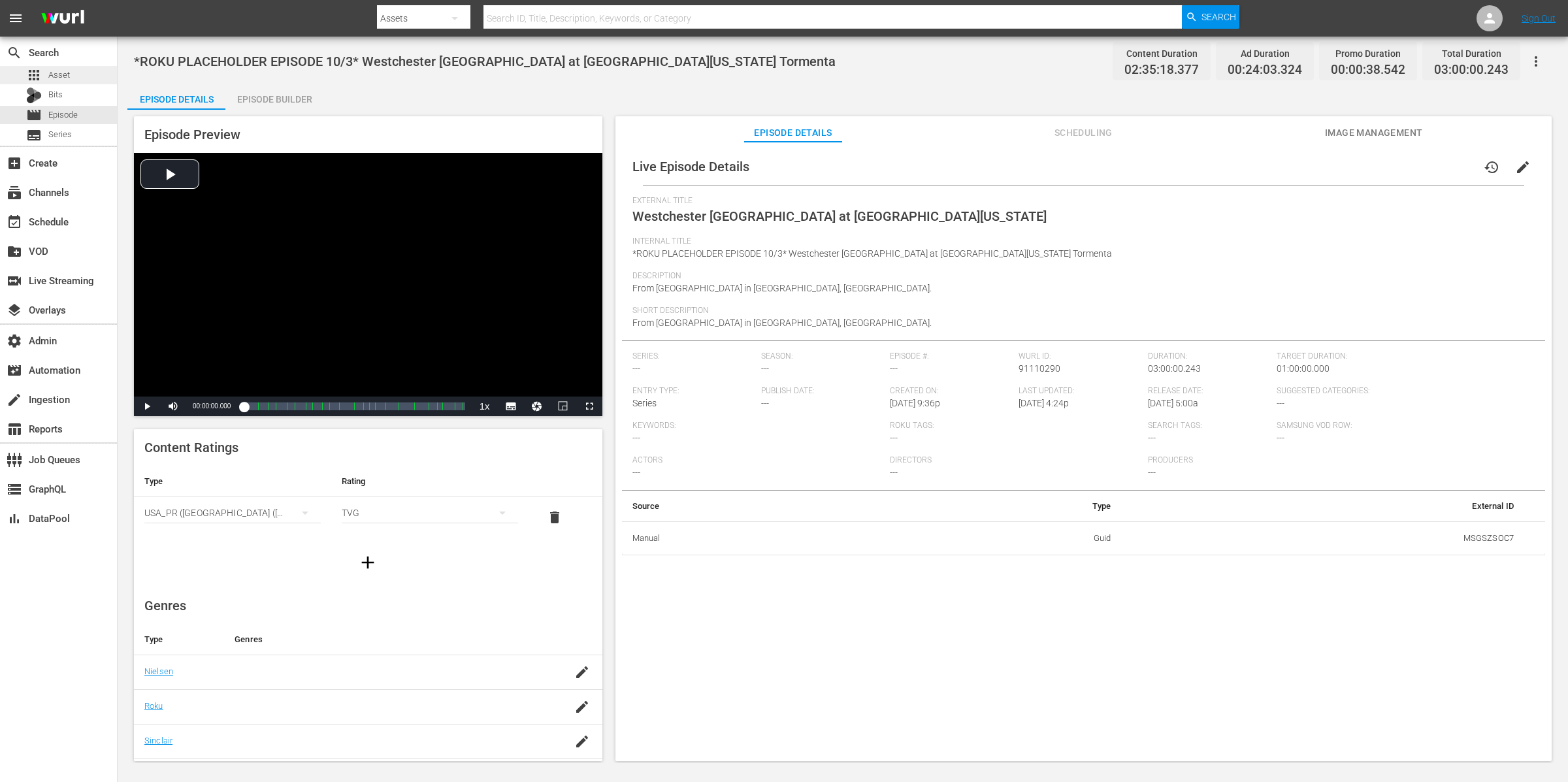
click at [63, 76] on span "Asset" at bounding box center [59, 75] width 22 height 13
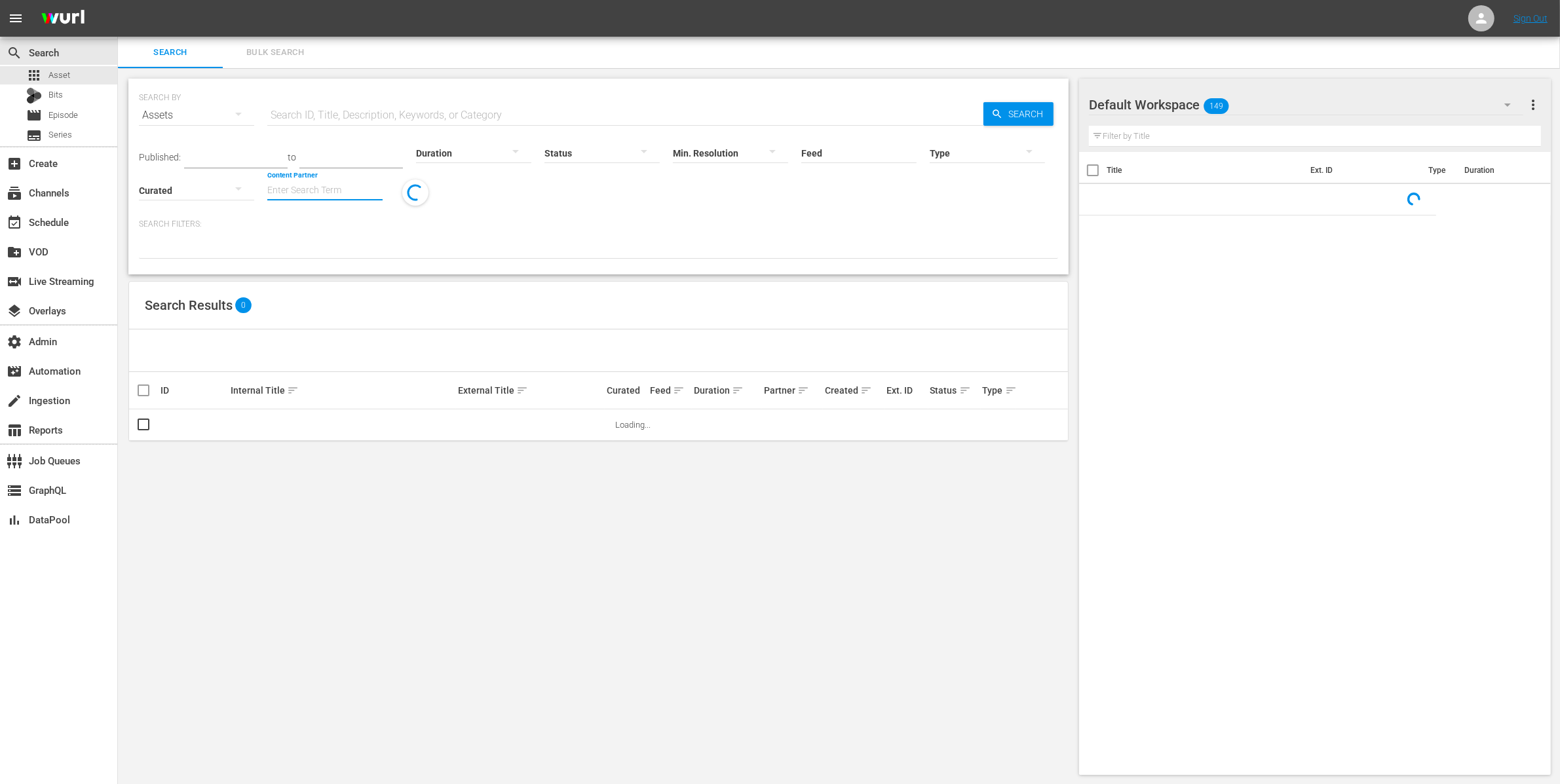
click at [298, 184] on input "Content Partner" at bounding box center [324, 190] width 115 height 47
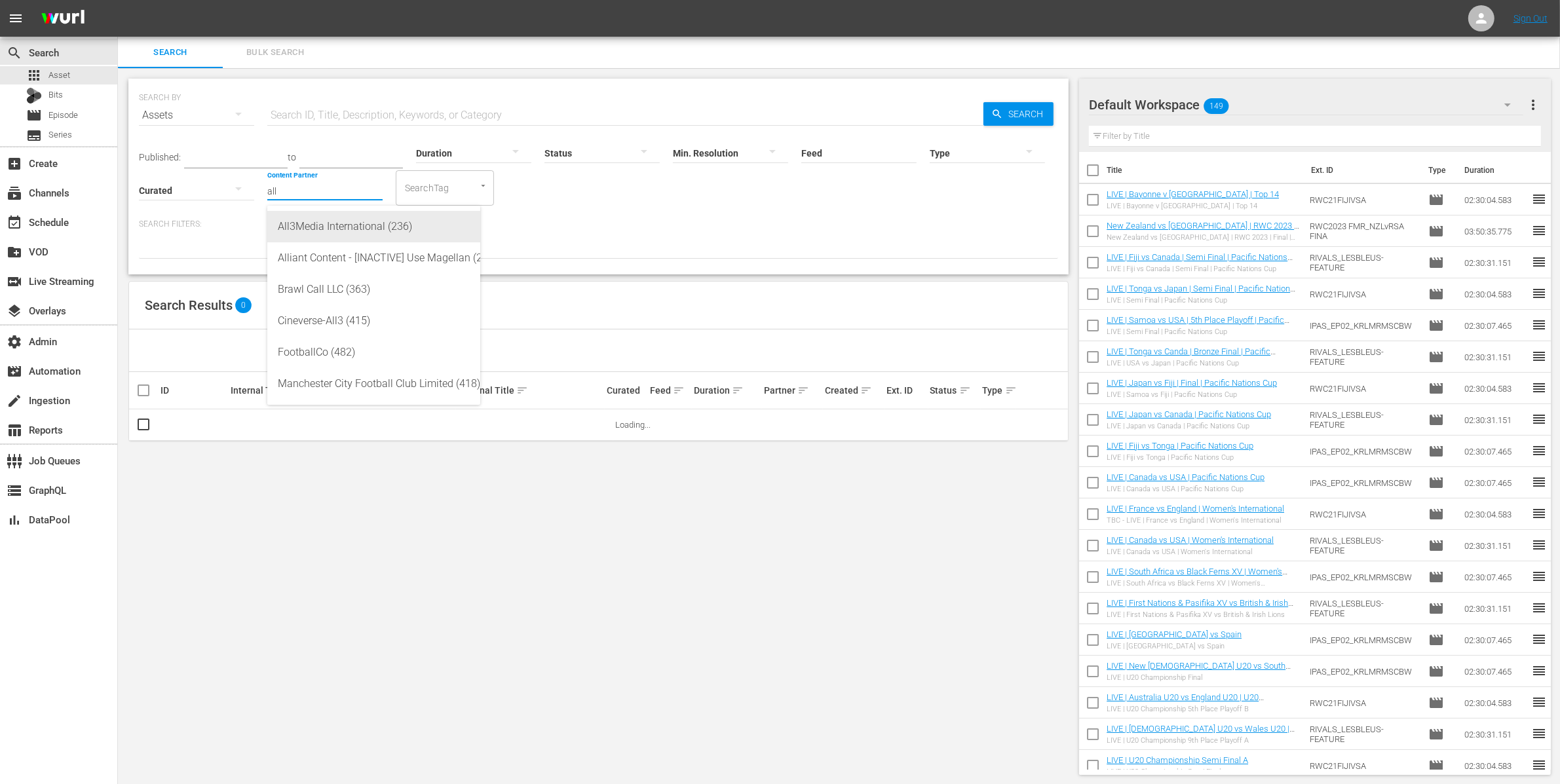
click at [310, 228] on div "All3Media International (236)" at bounding box center [373, 227] width 192 height 31
type input "All3Media International (236)"
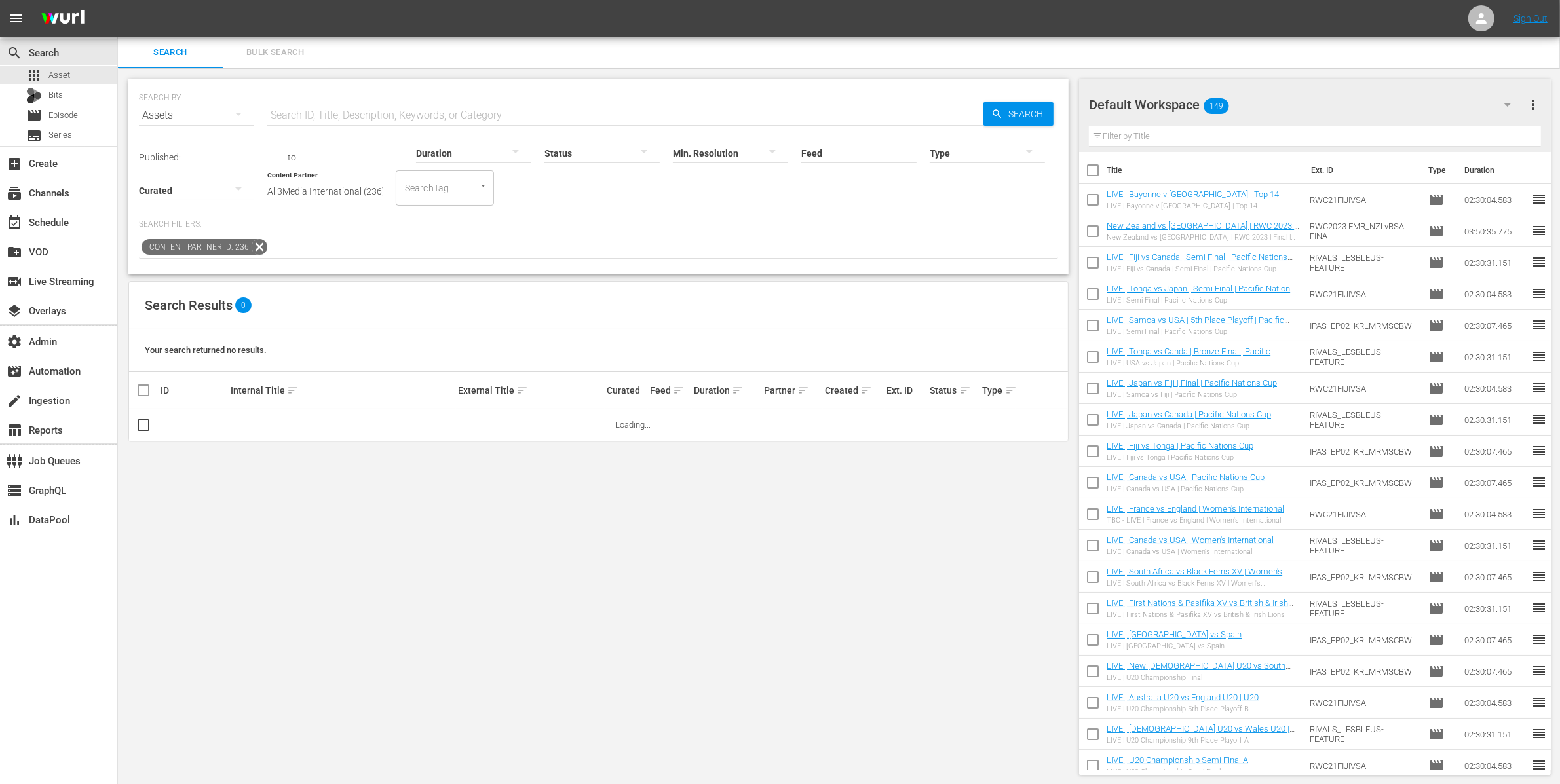
click at [983, 150] on div at bounding box center [987, 152] width 115 height 36
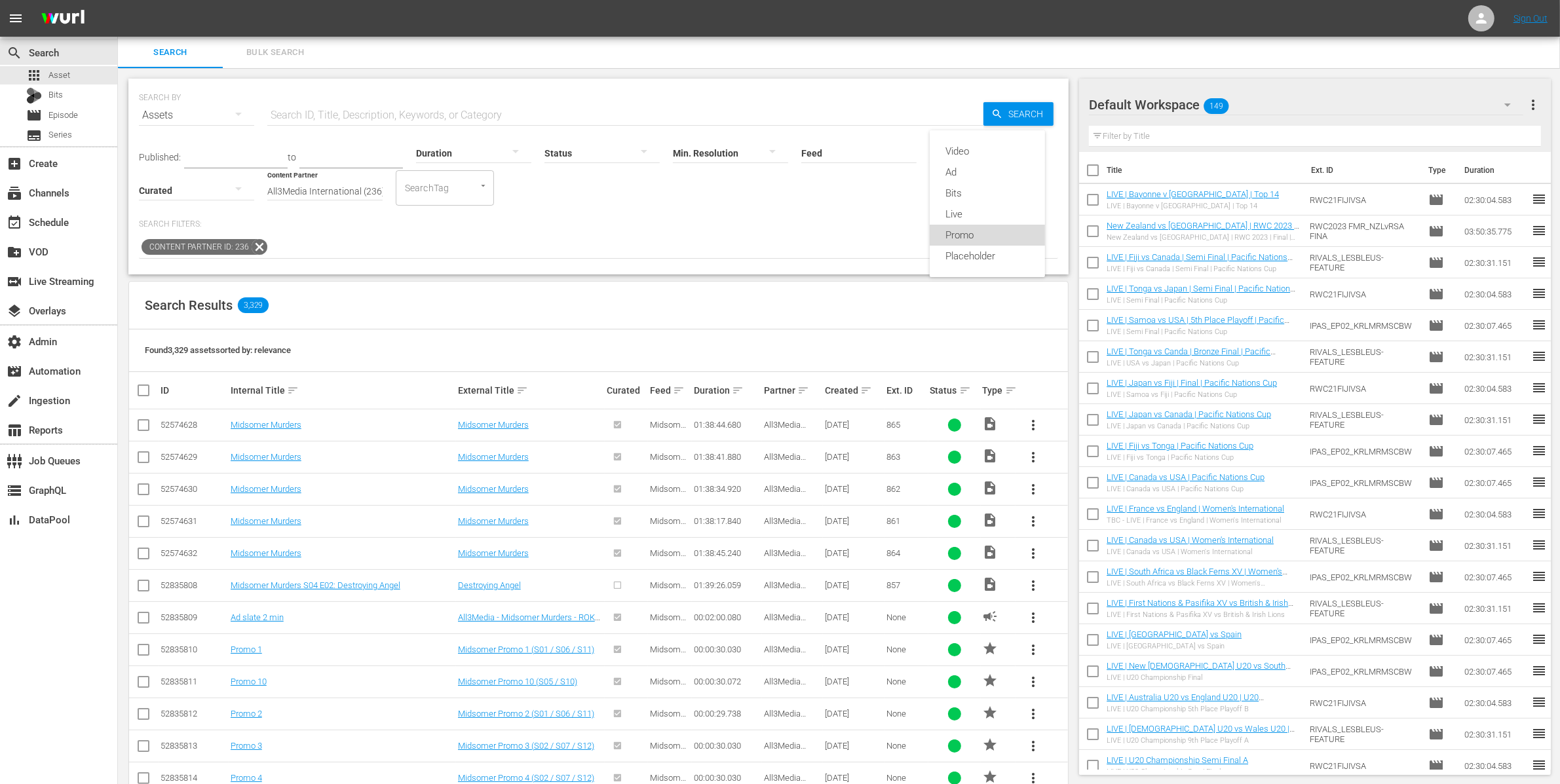
click at [998, 228] on div "Promo" at bounding box center [987, 235] width 115 height 21
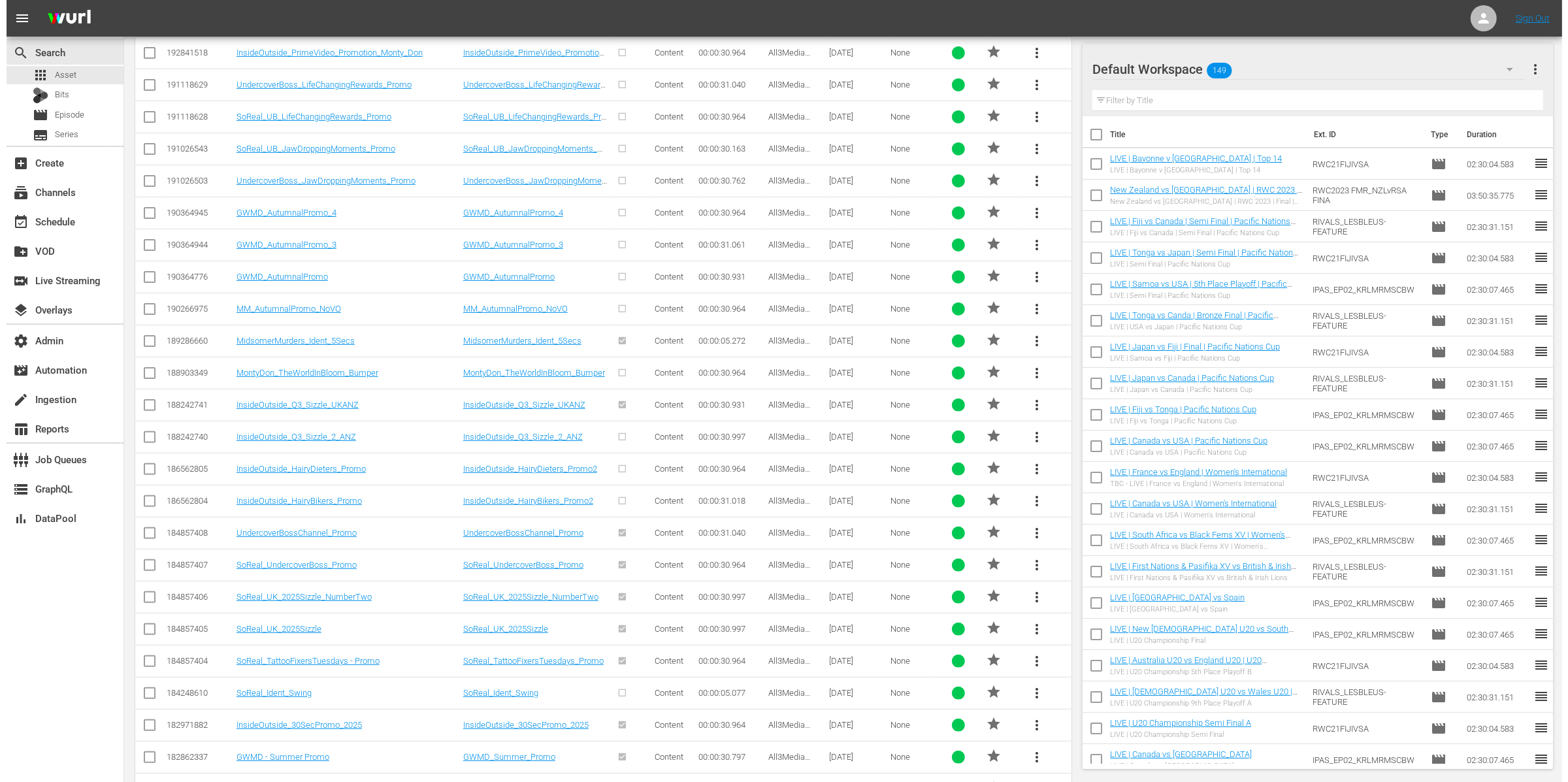
scroll to position [382, 0]
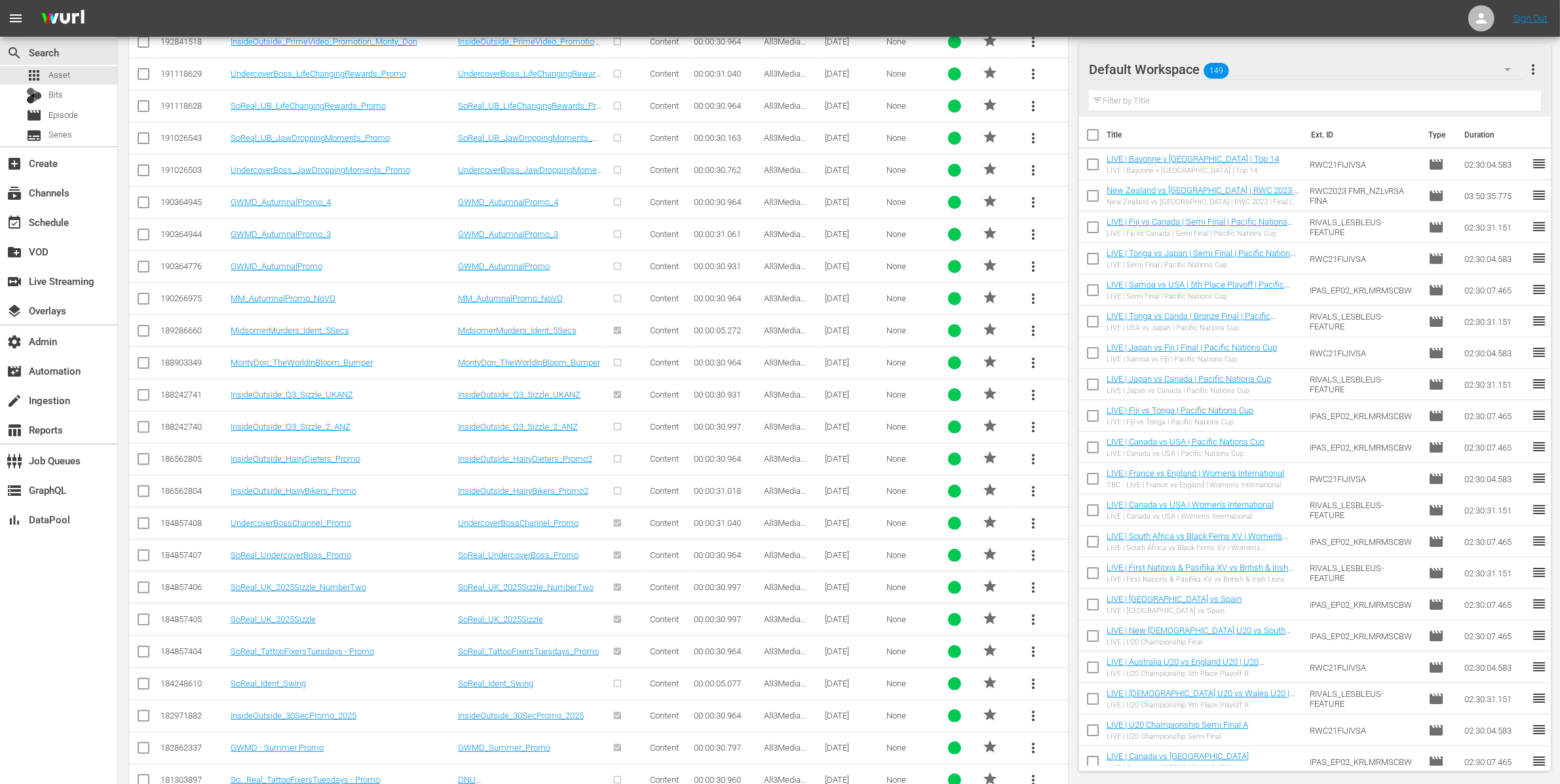
click at [1027, 742] on button "more_vert" at bounding box center [1033, 748] width 31 height 31
click at [1117, 746] on div "Replace within all episodes" at bounding box center [1122, 746] width 126 height 31
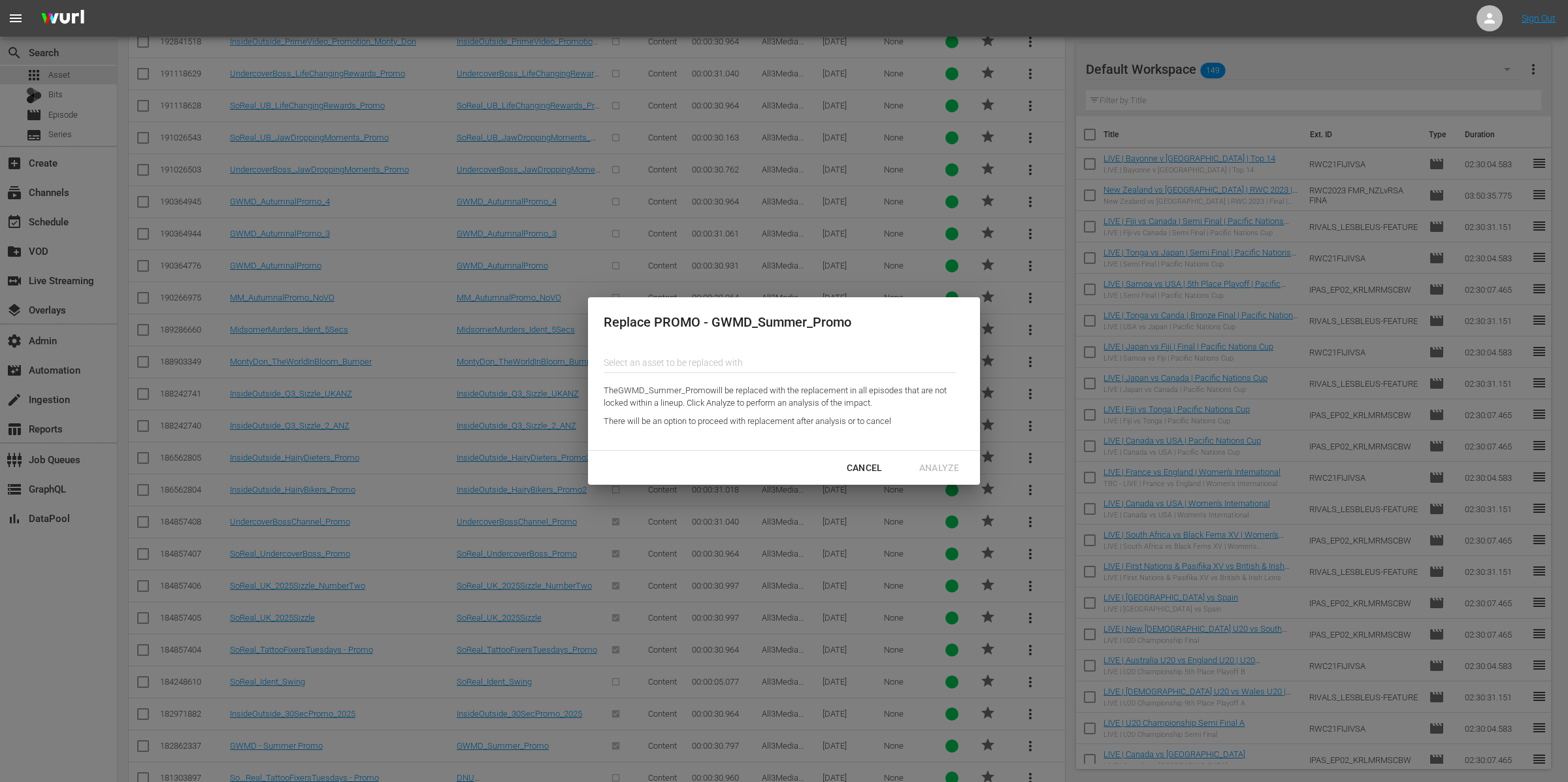
click at [726, 367] on input "Content Partner" at bounding box center [780, 363] width 353 height 31
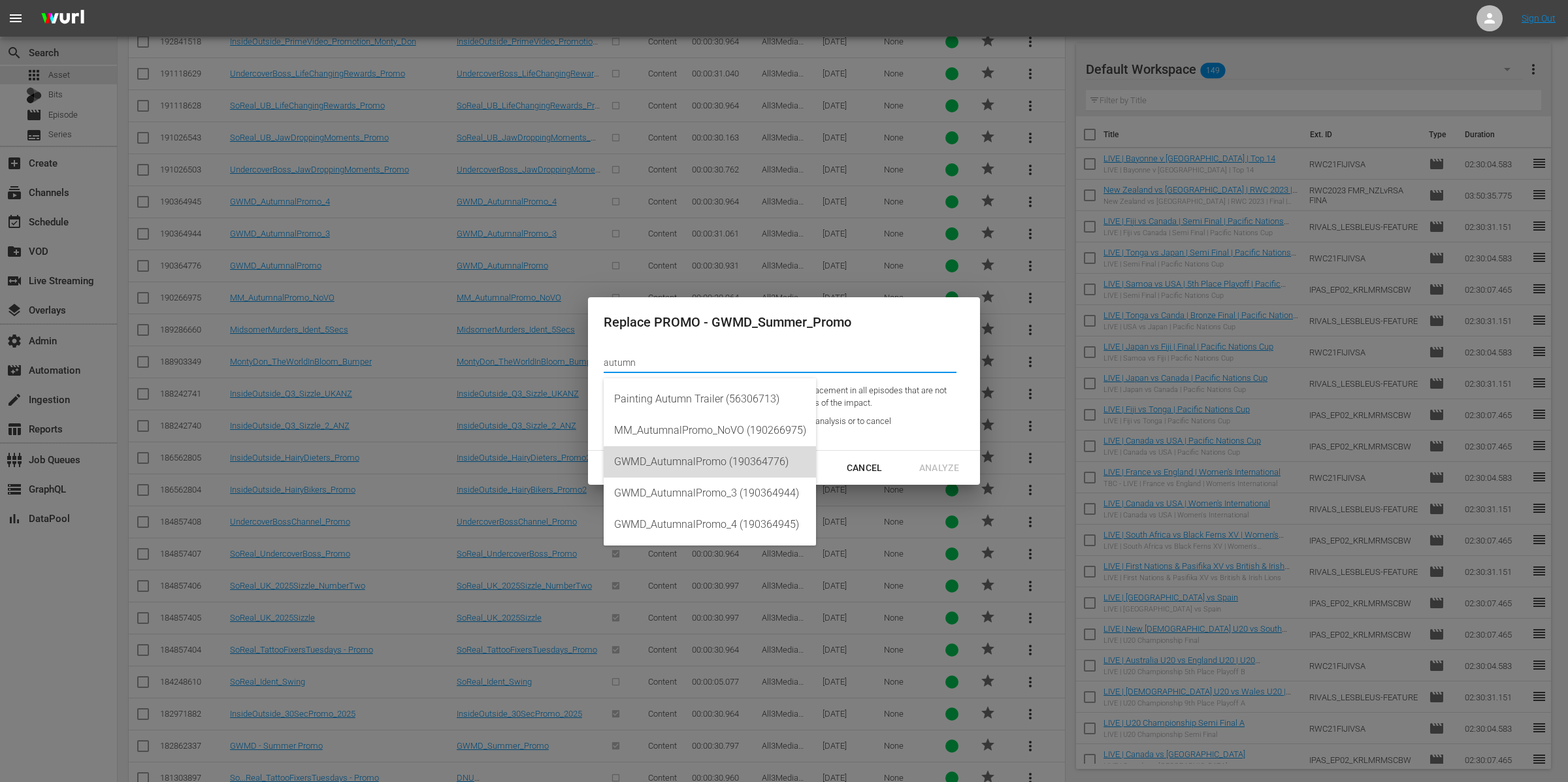
click at [751, 459] on div "GWMD_AutumnalPromo (190364776)" at bounding box center [710, 462] width 191 height 31
type input "GWMD_AutumnalPromo (190364776)"
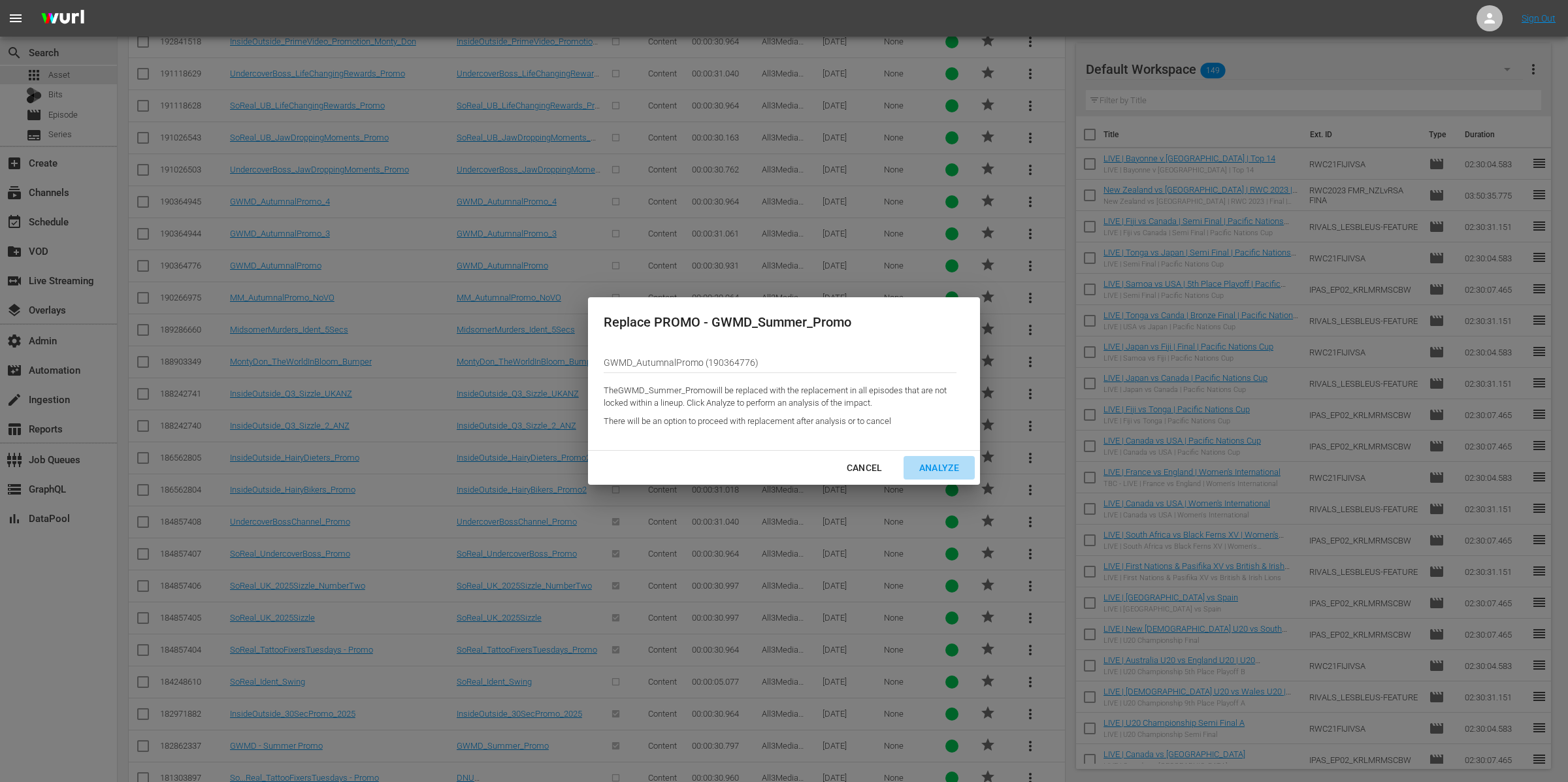
click at [952, 465] on div "Analyze" at bounding box center [939, 468] width 61 height 16
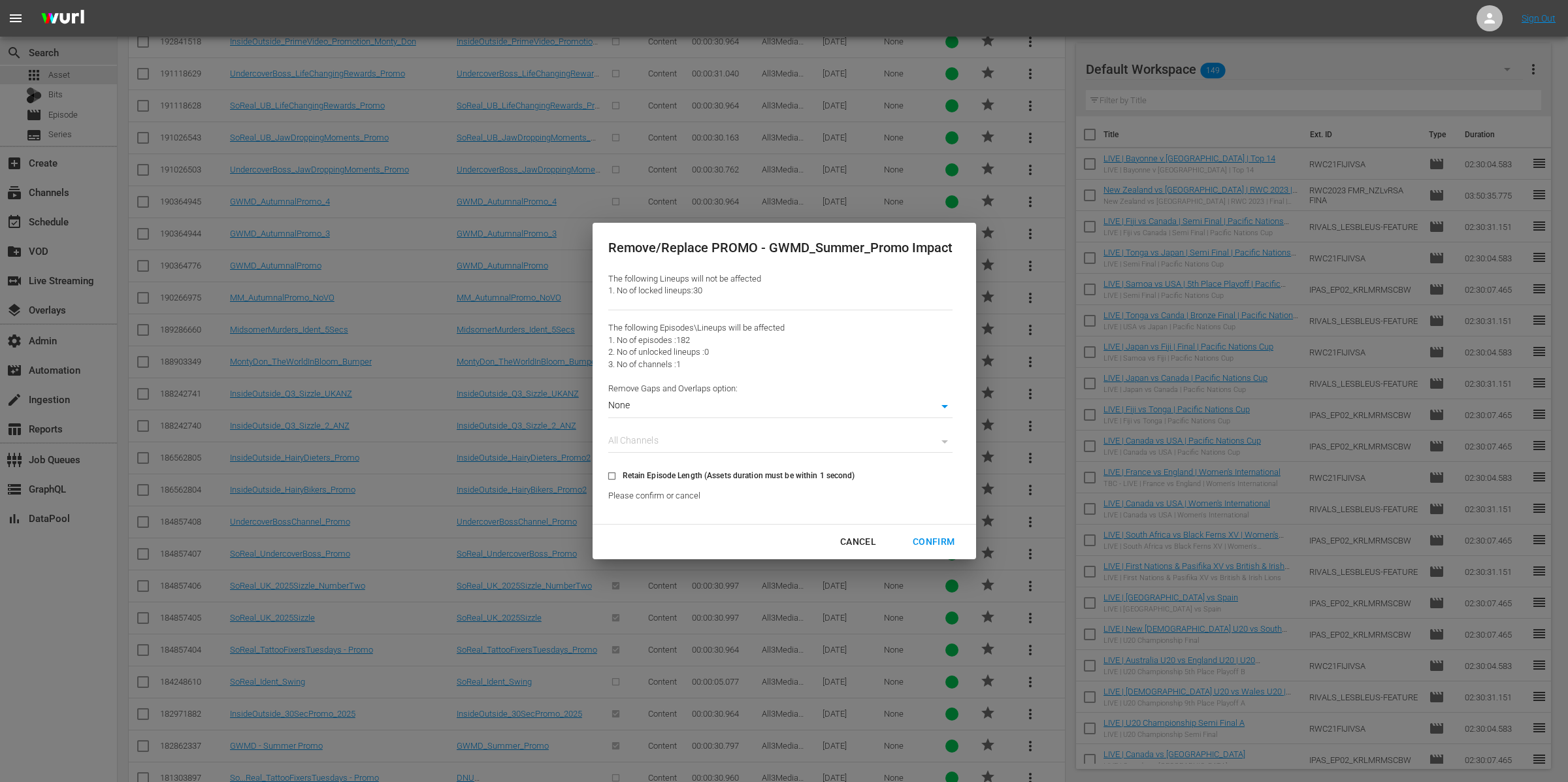
click at [951, 542] on div "Confirm" at bounding box center [933, 542] width 63 height 16
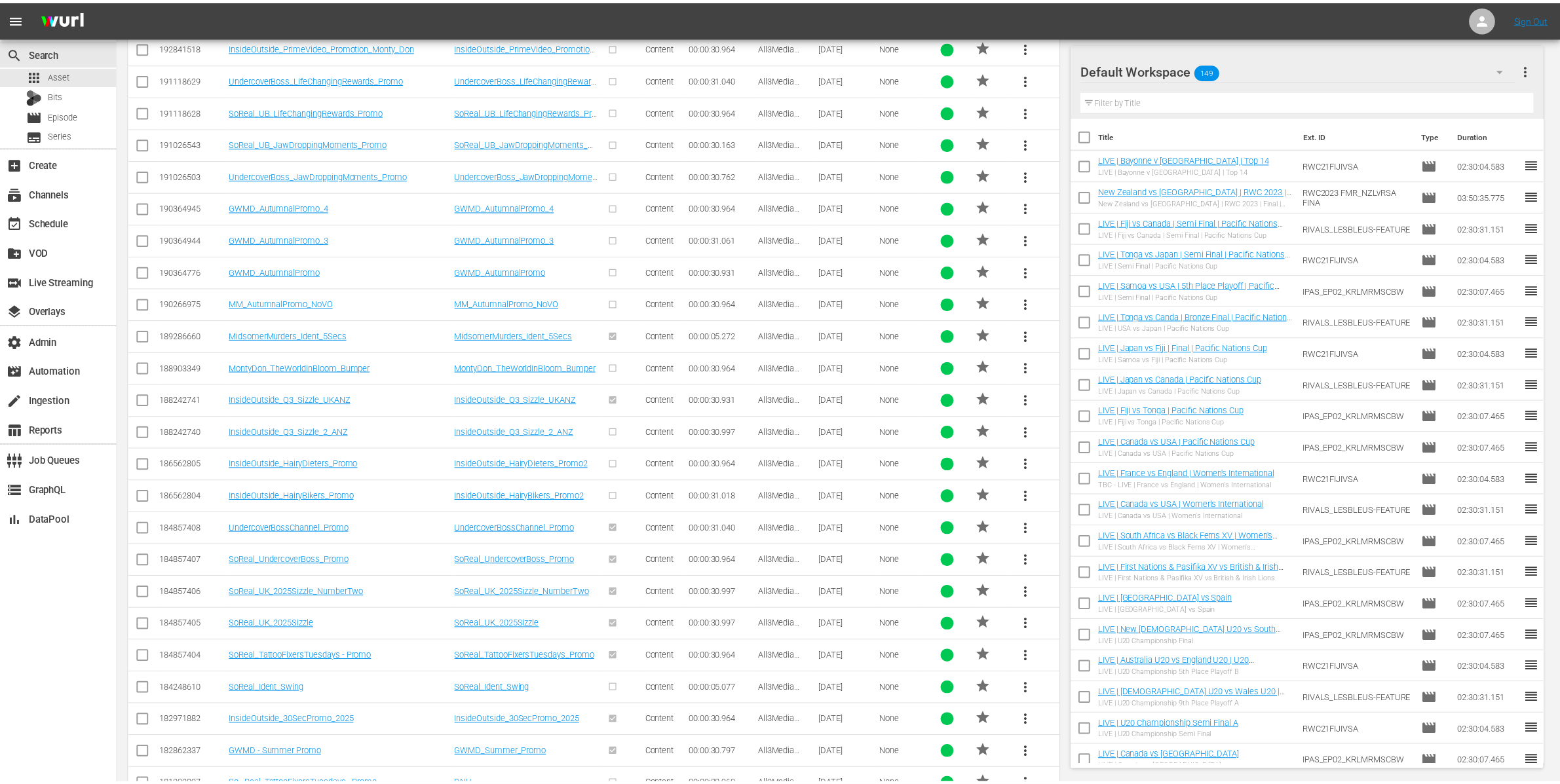
scroll to position [388, 0]
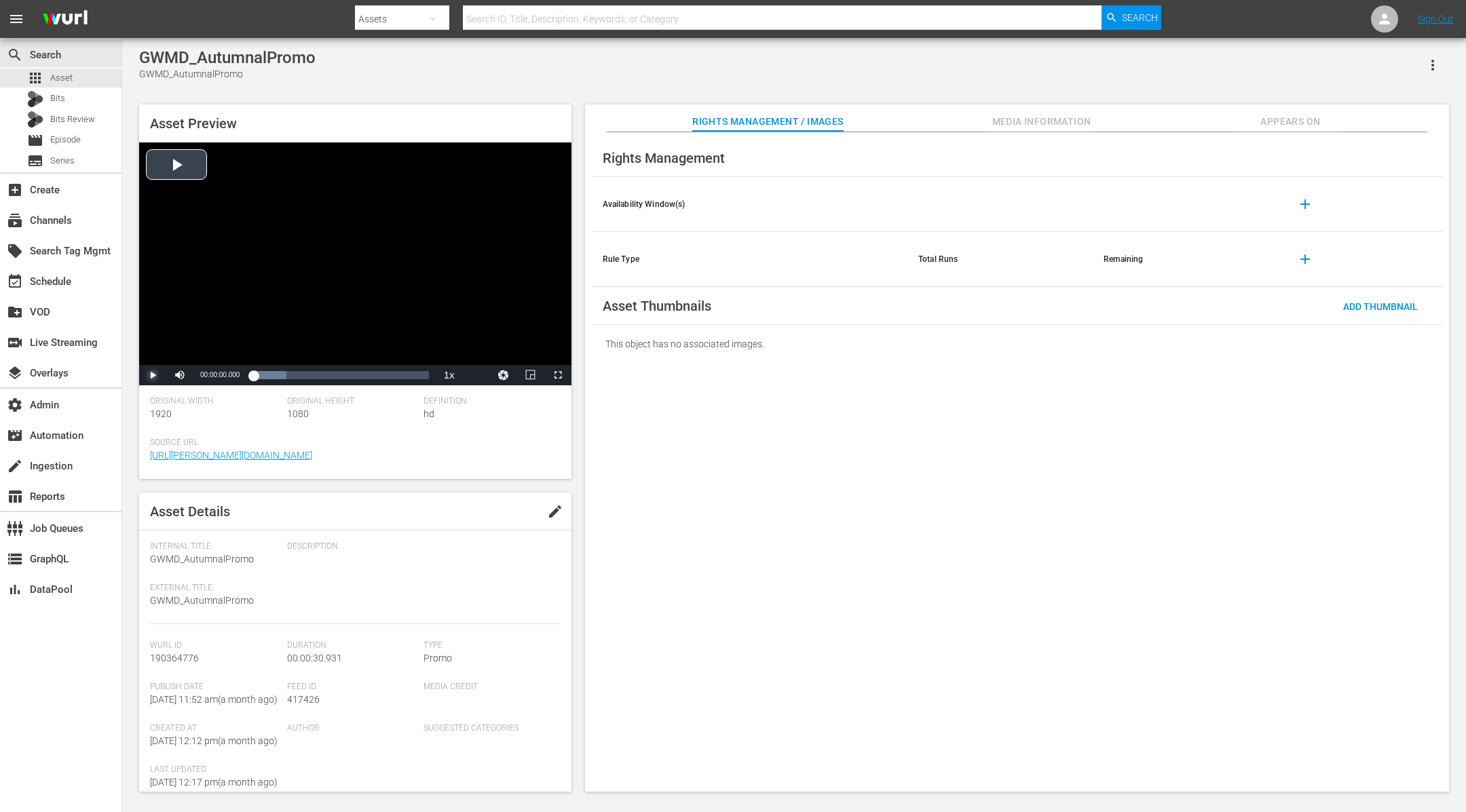
click at [153, 375] on span "Video Player" at bounding box center [153, 375] width 0 height 0
click at [401, 377] on div "Loaded : 100.00% 00:00:26.135 00:00:13.117" at bounding box center [341, 375] width 175 height 14
click at [153, 375] on span "Video Player" at bounding box center [153, 375] width 0 height 0
click at [395, 374] on div "Loaded : 38.69% 00:00:25.413 00:00:00.669" at bounding box center [341, 375] width 175 height 14
click at [1303, 120] on span "Appears On" at bounding box center [1290, 122] width 102 height 17
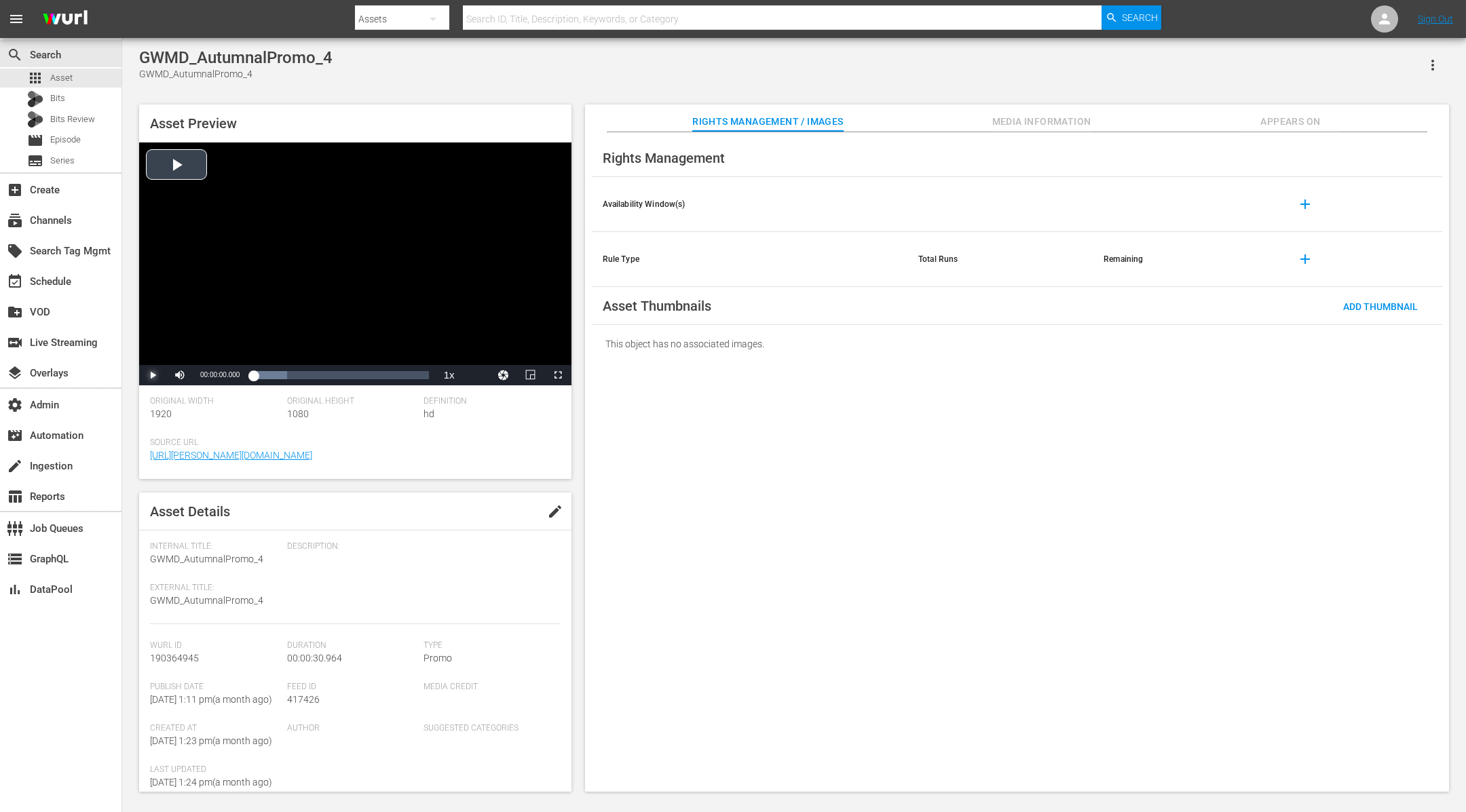
click at [153, 375] on span "Video Player" at bounding box center [153, 375] width 0 height 0
